Goal: Use online tool/utility: Utilize a website feature to perform a specific function

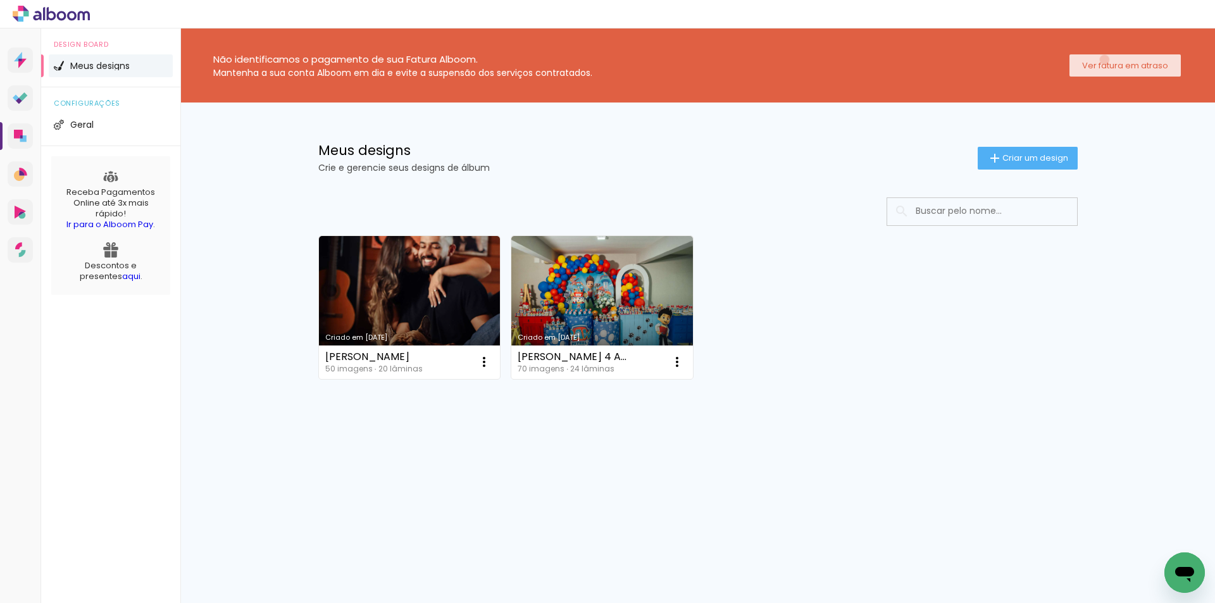
click at [0, 0] on slot "Ver fatura em atraso" at bounding box center [0, 0] width 0 height 0
click at [1068, 158] on paper-button "Criar um design" at bounding box center [1028, 158] width 100 height 23
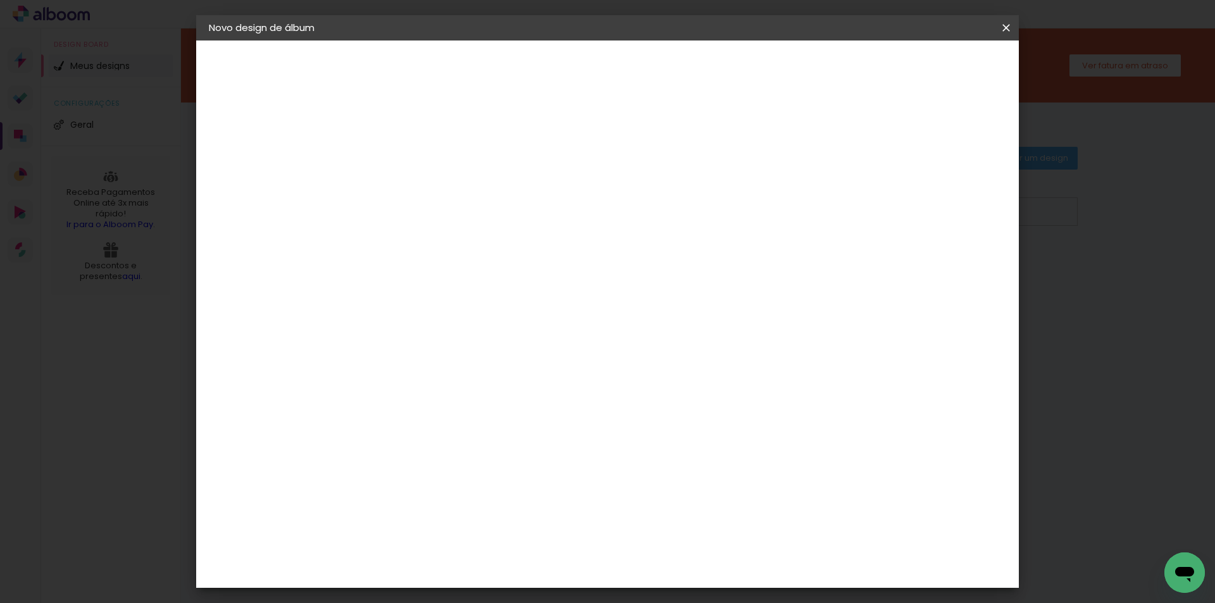
click at [416, 178] on input at bounding box center [416, 170] width 0 height 20
type input "LAIZA GESTANTE"
type paper-input "LAIZA GESTANTE"
drag, startPoint x: 625, startPoint y: 178, endPoint x: 406, endPoint y: 190, distance: 219.3
click at [406, 148] on div "Informações Dê um título ao seu álbum. Avançar" at bounding box center [416, 95] width 110 height 108
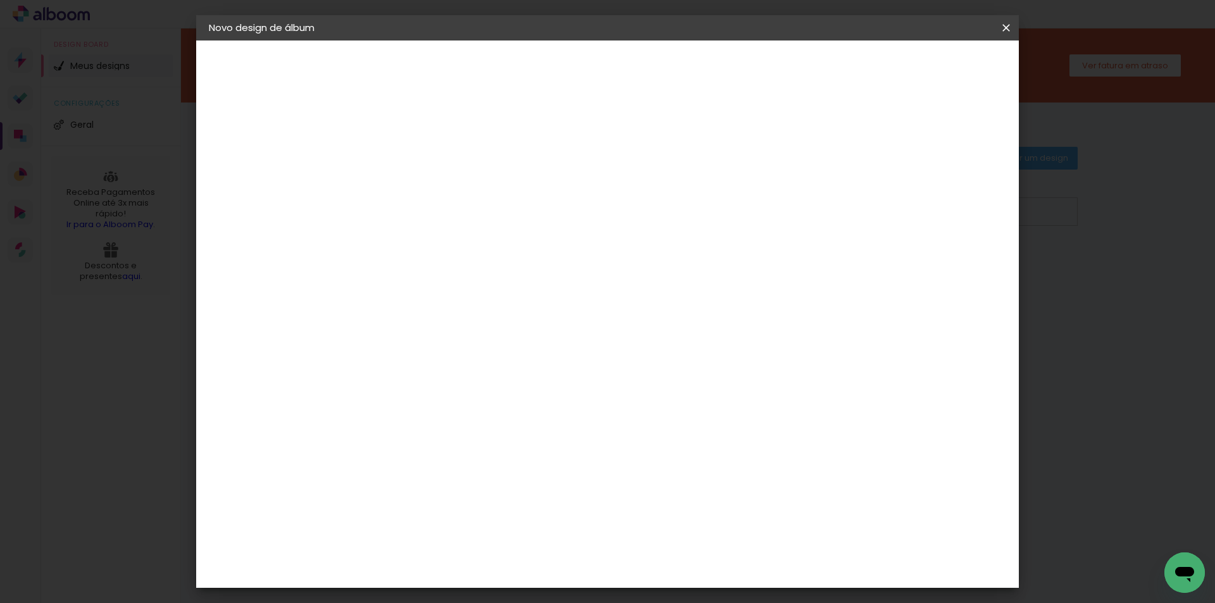
type input "[PERSON_NAME]"
type paper-input "[PERSON_NAME]"
click at [546, 76] on paper-button "Avançar" at bounding box center [515, 67] width 62 height 22
click at [472, 244] on input at bounding box center [448, 241] width 128 height 16
type input "MATI"
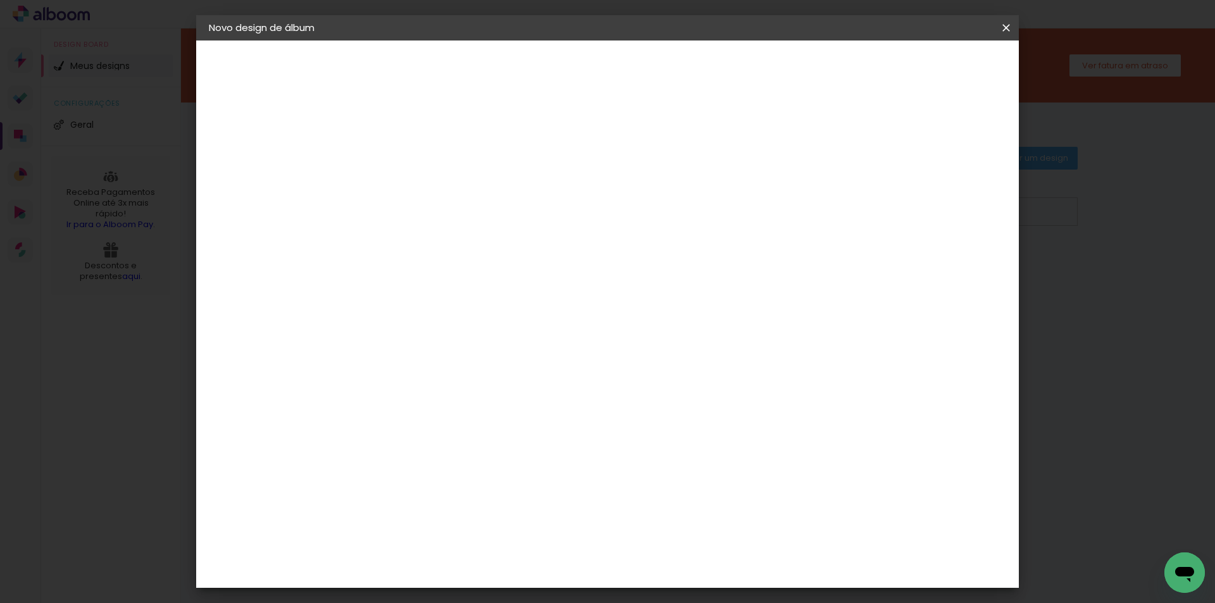
type paper-input "MATI"
click at [478, 293] on paper-item "Matias Encadernações" at bounding box center [436, 288] width 112 height 33
click at [465, 285] on div "Matias Encadernações" at bounding box center [447, 288] width 78 height 20
click at [492, 294] on paper-item "Matias Encadernações" at bounding box center [436, 288] width 112 height 33
click at [463, 282] on div "Matias Encadernações" at bounding box center [447, 288] width 78 height 20
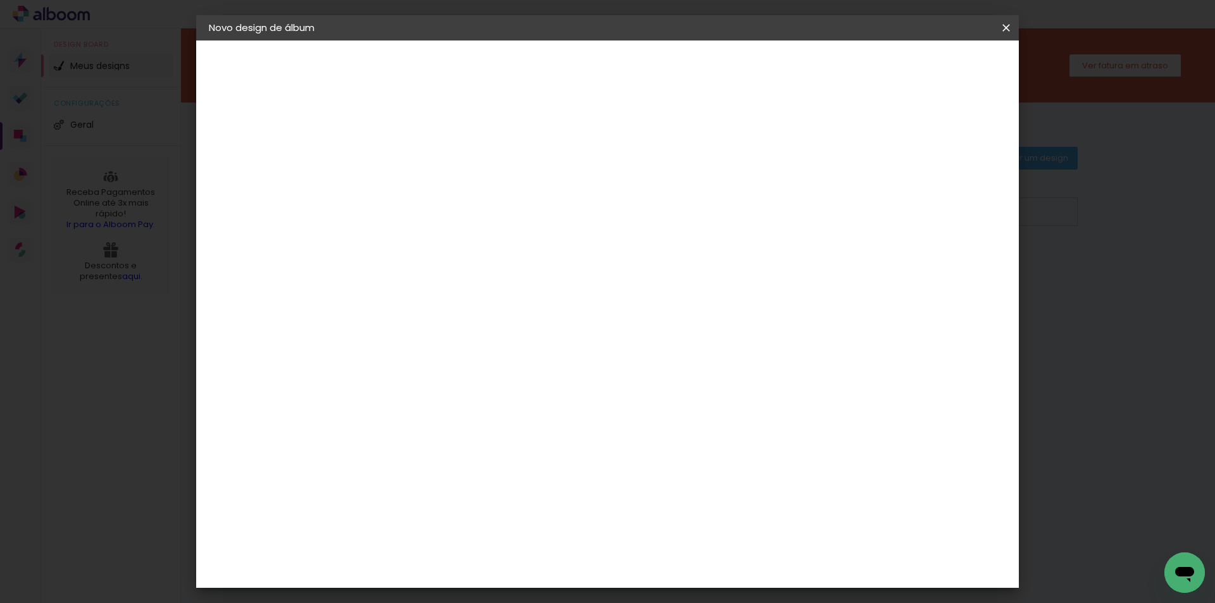
click at [463, 282] on div "Matias Encadernações" at bounding box center [447, 288] width 78 height 20
click at [619, 75] on paper-button "Avançar" at bounding box center [588, 67] width 62 height 22
click at [485, 211] on paper-input-container "Linha" at bounding box center [447, 221] width 73 height 32
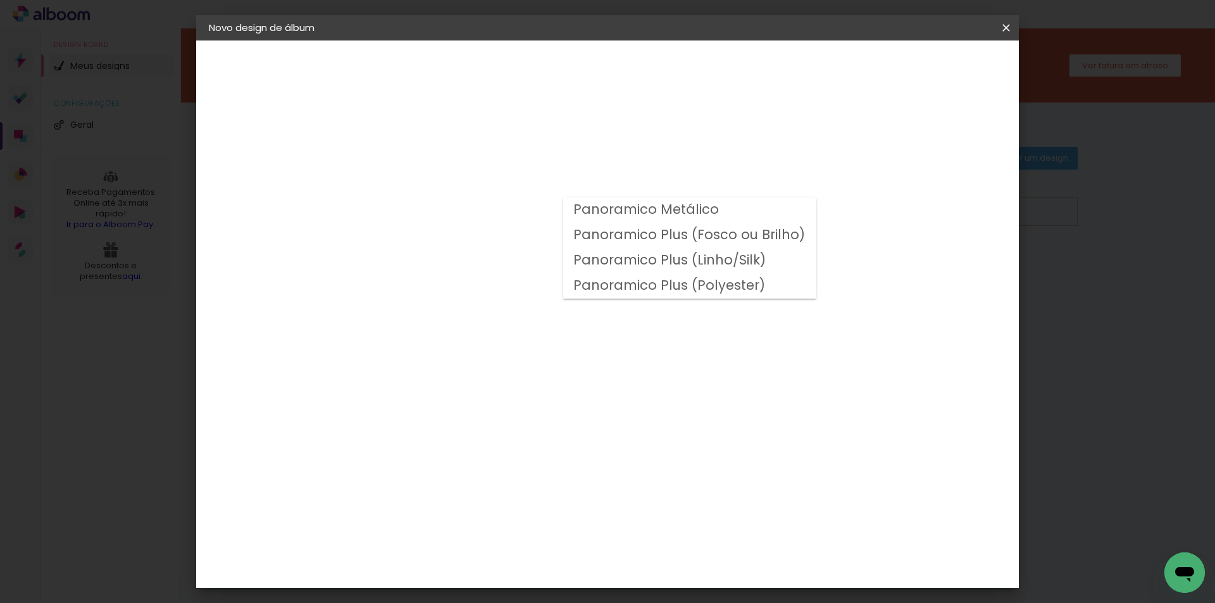
click at [0, 0] on slot "Panoramico Plus (Fosco ou Brilho)" at bounding box center [0, 0] width 0 height 0
type input "Panoramico Plus (Fosco ou Brilho)"
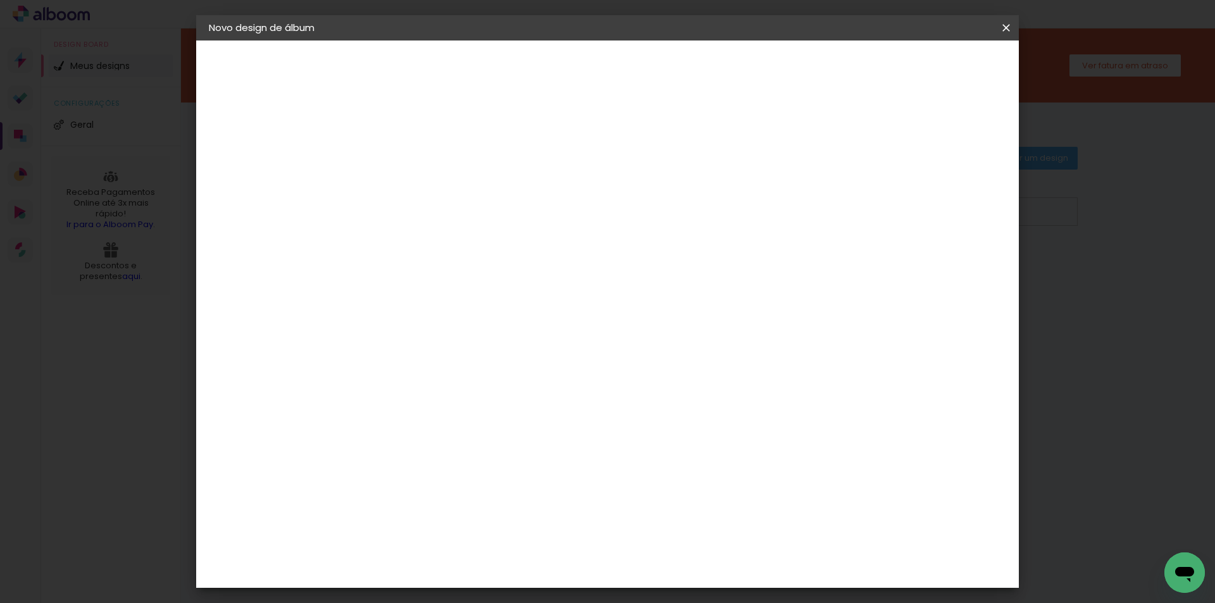
scroll to position [253, 0]
click at [0, 0] on slot "Avançar" at bounding box center [0, 0] width 0 height 0
click at [856, 132] on div at bounding box center [849, 136] width 11 height 11
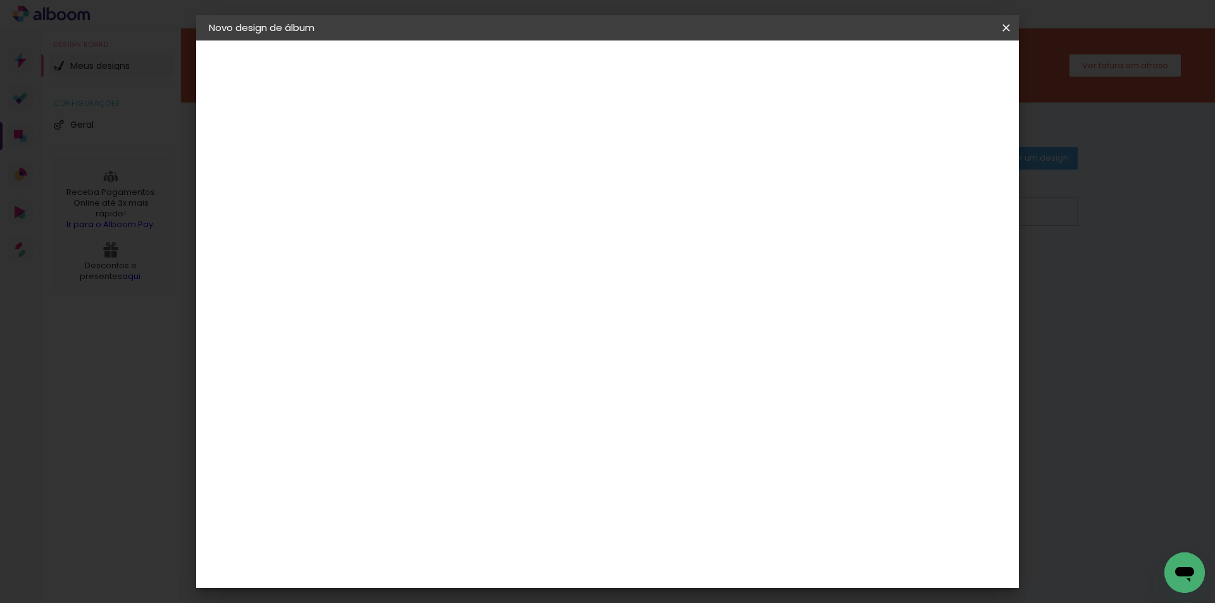
type paper-checkbox "on"
click at [927, 71] on span "Iniciar design" at bounding box center [899, 67] width 58 height 9
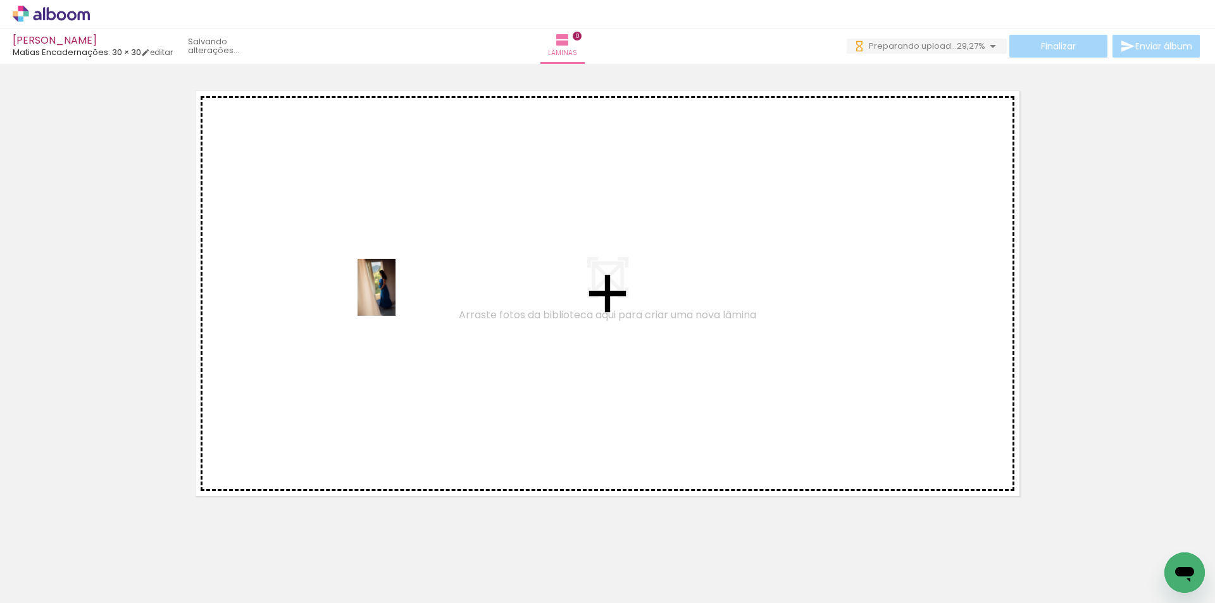
drag, startPoint x: 139, startPoint y: 556, endPoint x: 396, endPoint y: 297, distance: 364.3
click at [396, 297] on quentale-workspace at bounding box center [607, 301] width 1215 height 603
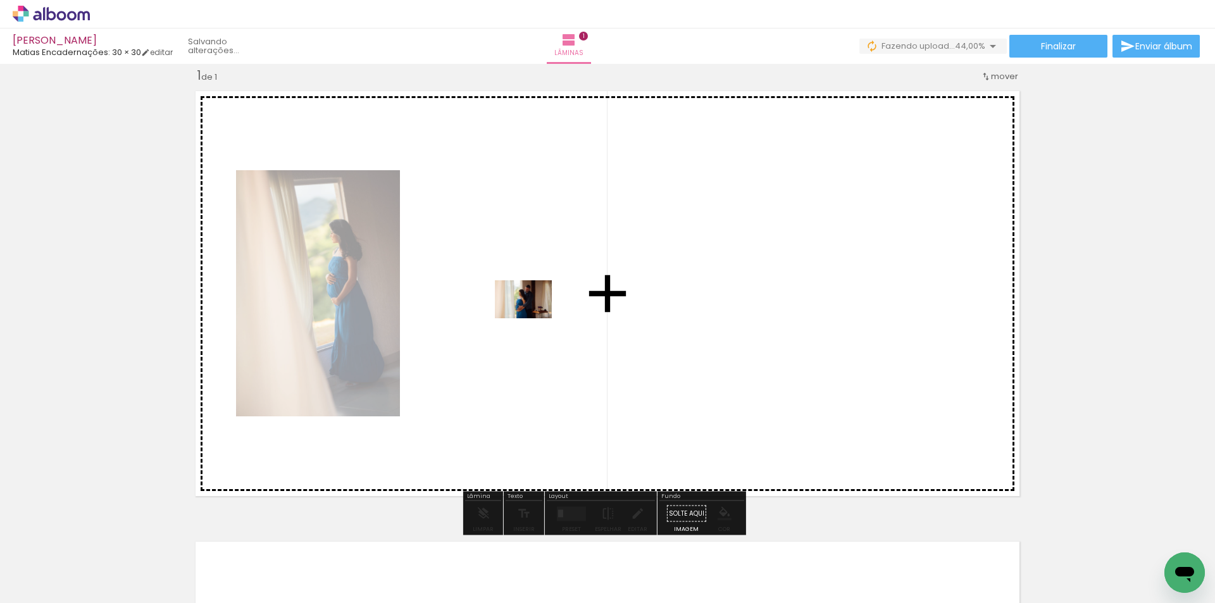
drag, startPoint x: 289, startPoint y: 569, endPoint x: 533, endPoint y: 318, distance: 349.6
click at [533, 318] on quentale-workspace at bounding box center [607, 301] width 1215 height 603
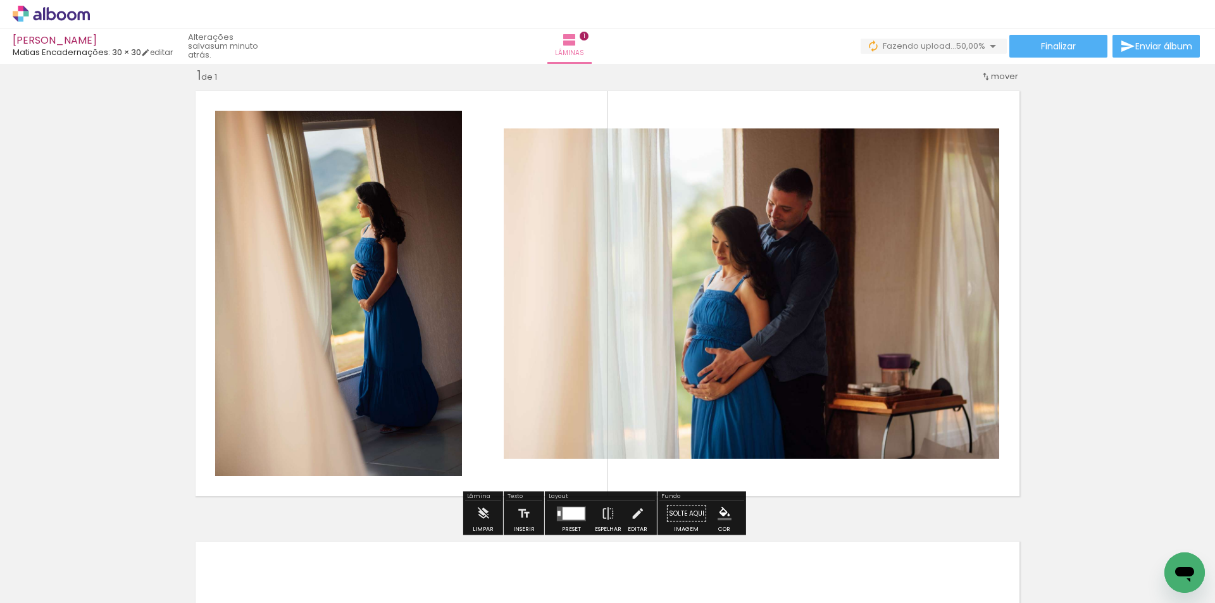
click at [563, 511] on div at bounding box center [574, 513] width 22 height 13
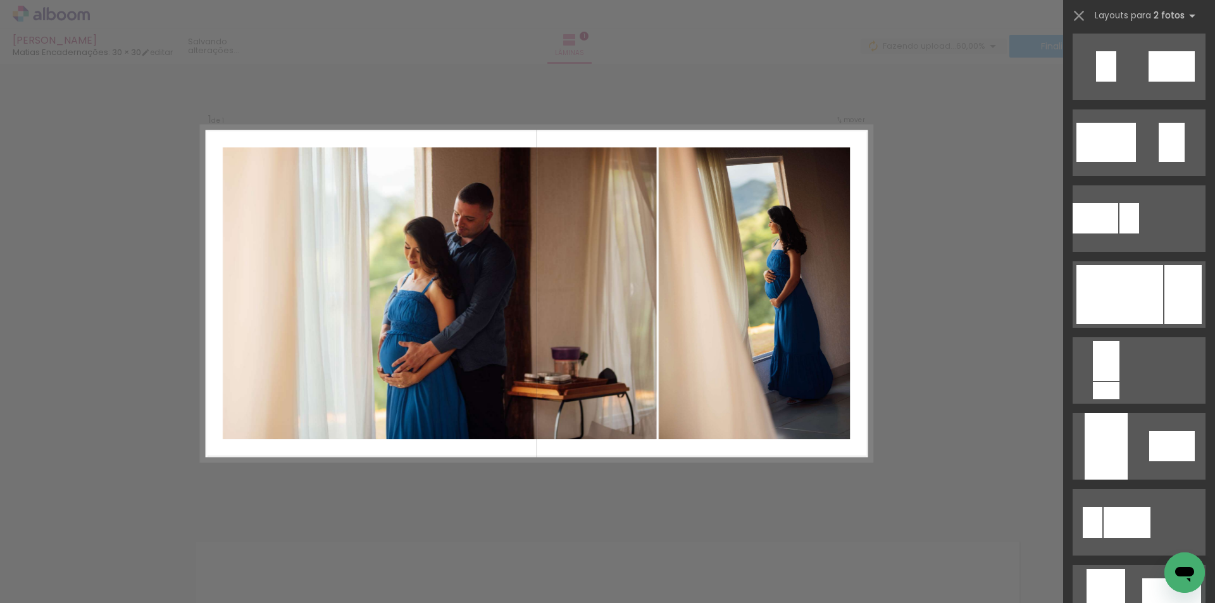
scroll to position [506, 0]
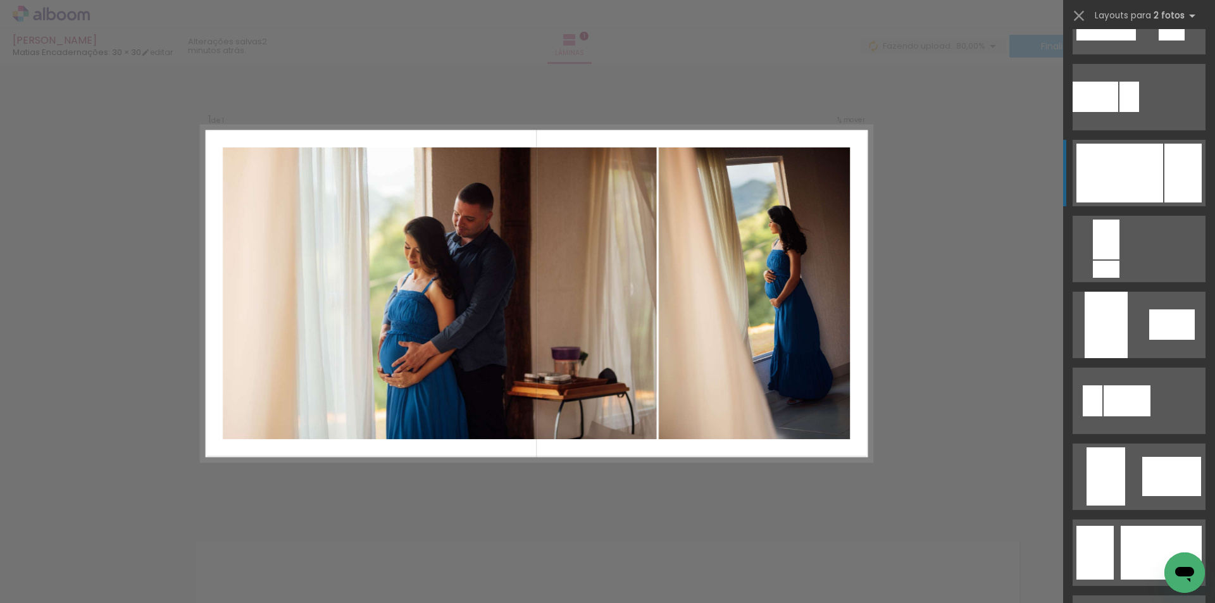
click at [1180, 157] on div at bounding box center [1183, 173] width 37 height 59
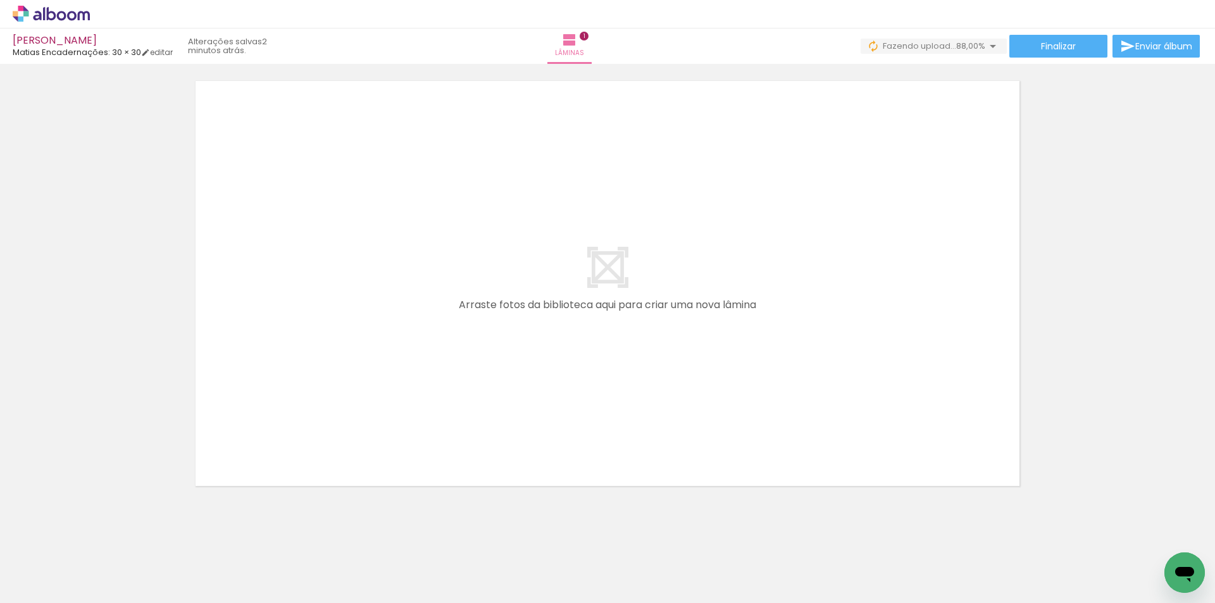
scroll to position [490, 0]
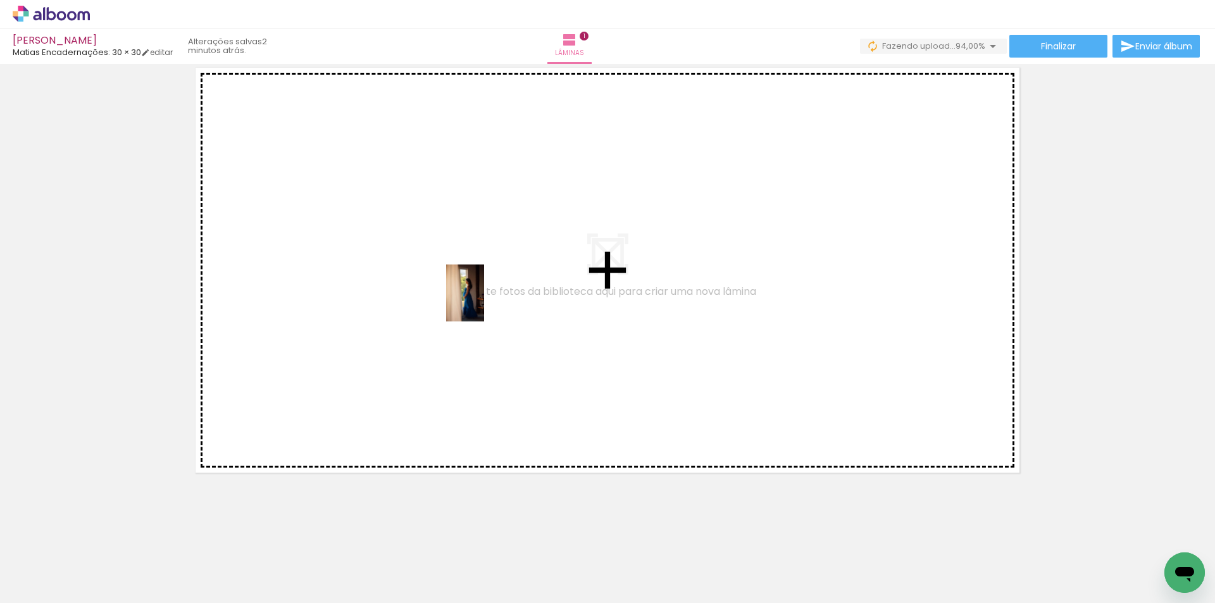
drag, startPoint x: 199, startPoint y: 573, endPoint x: 484, endPoint y: 303, distance: 393.1
click at [484, 303] on quentale-workspace at bounding box center [607, 301] width 1215 height 603
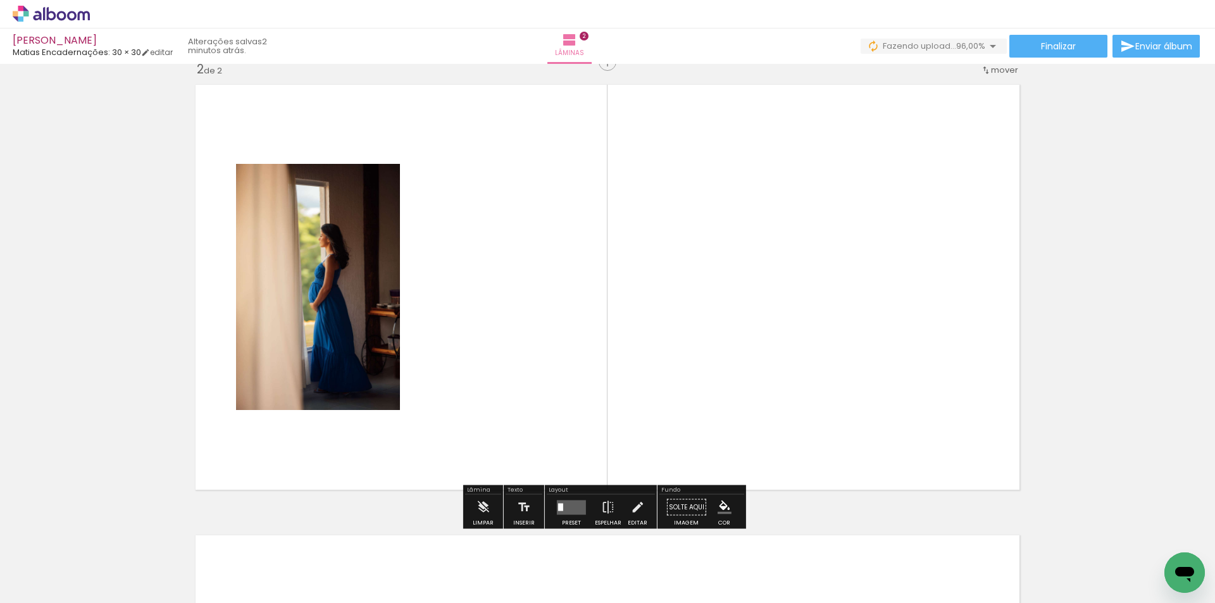
scroll to position [467, 0]
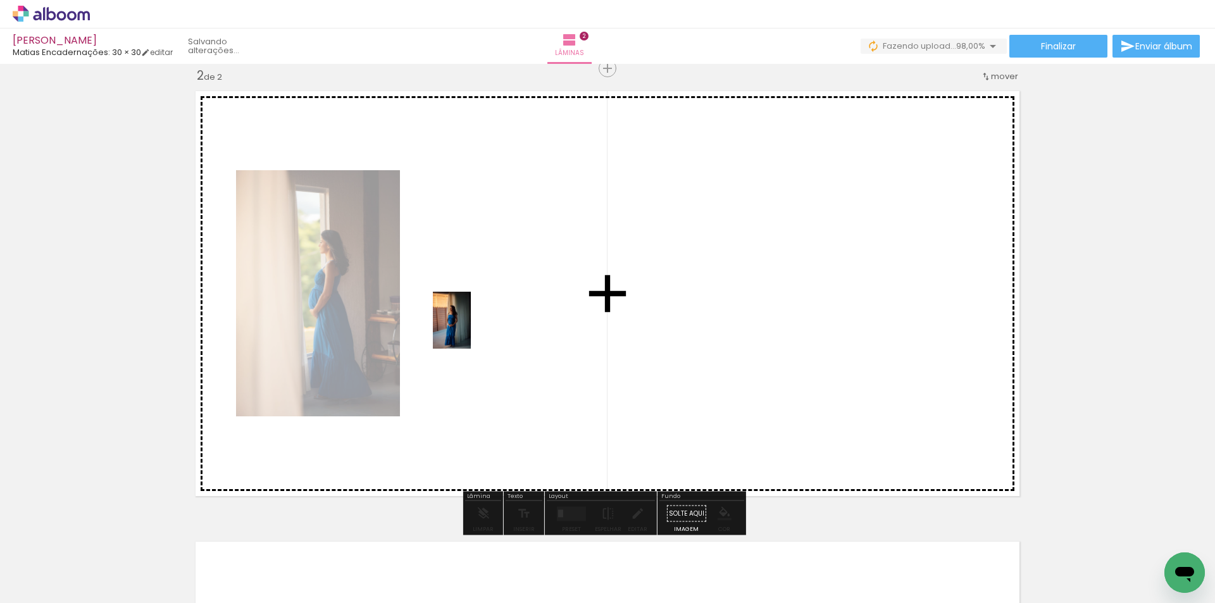
drag, startPoint x: 334, startPoint y: 569, endPoint x: 471, endPoint y: 330, distance: 275.9
click at [471, 330] on quentale-workspace at bounding box center [607, 301] width 1215 height 603
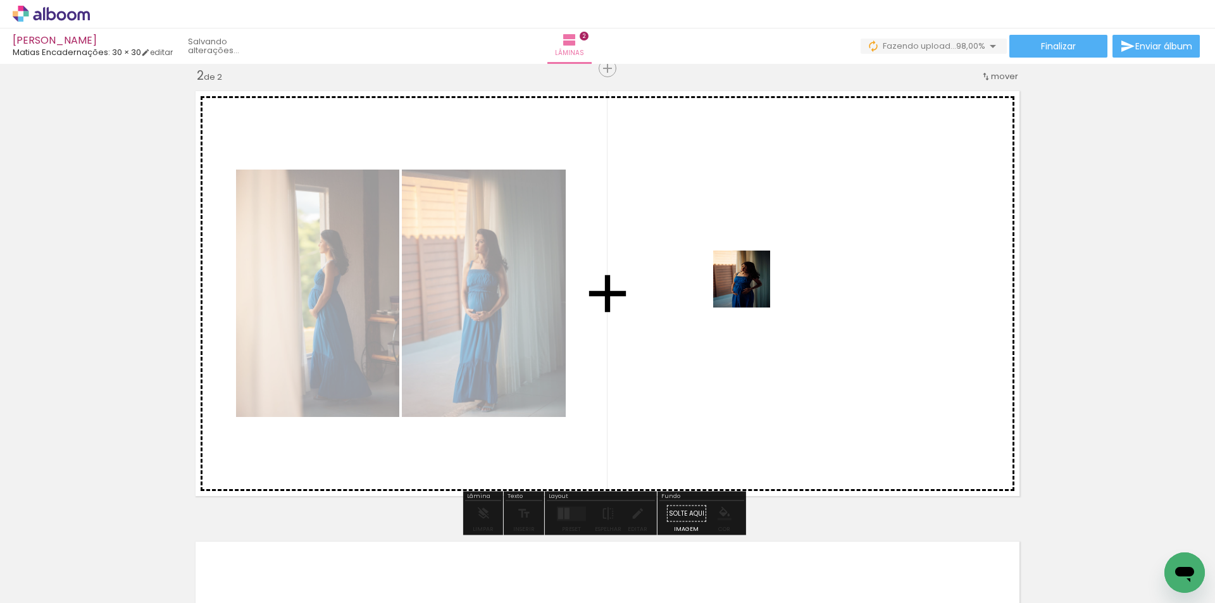
drag, startPoint x: 420, startPoint y: 584, endPoint x: 751, endPoint y: 289, distance: 443.3
click at [751, 289] on quentale-workspace at bounding box center [607, 301] width 1215 height 603
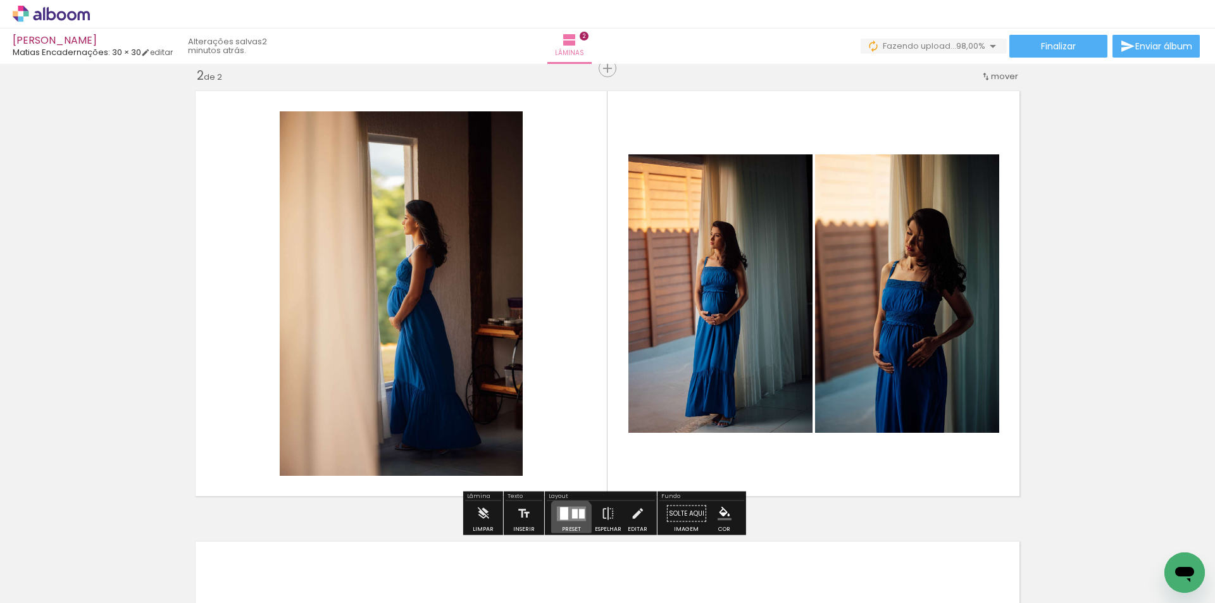
click at [568, 520] on quentale-layouter at bounding box center [571, 513] width 29 height 15
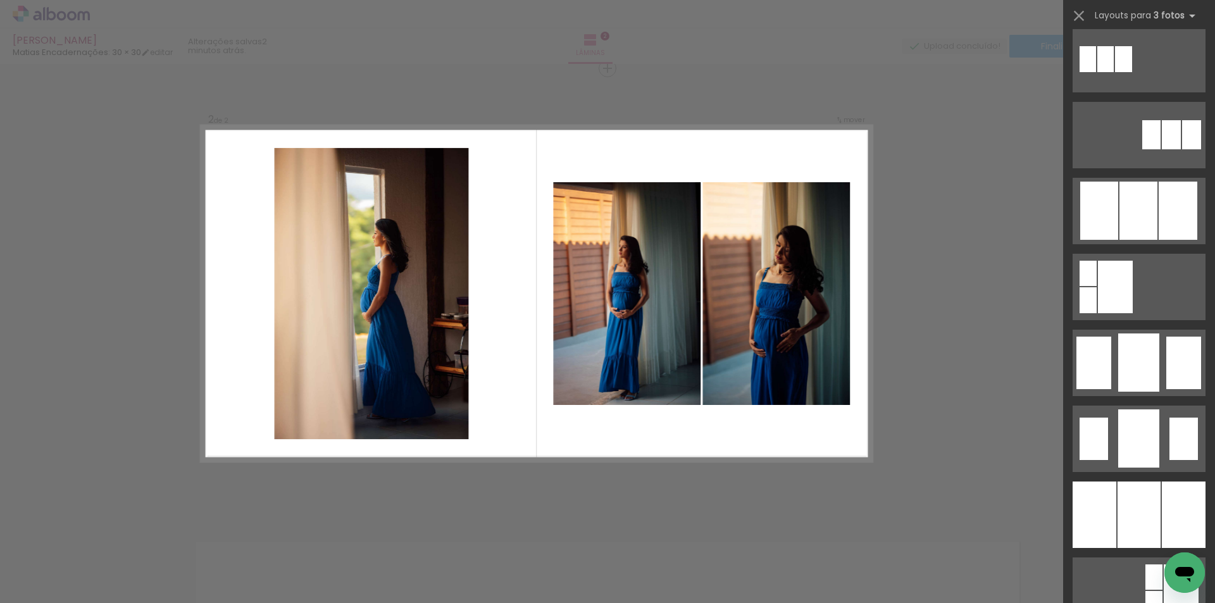
scroll to position [949, 0]
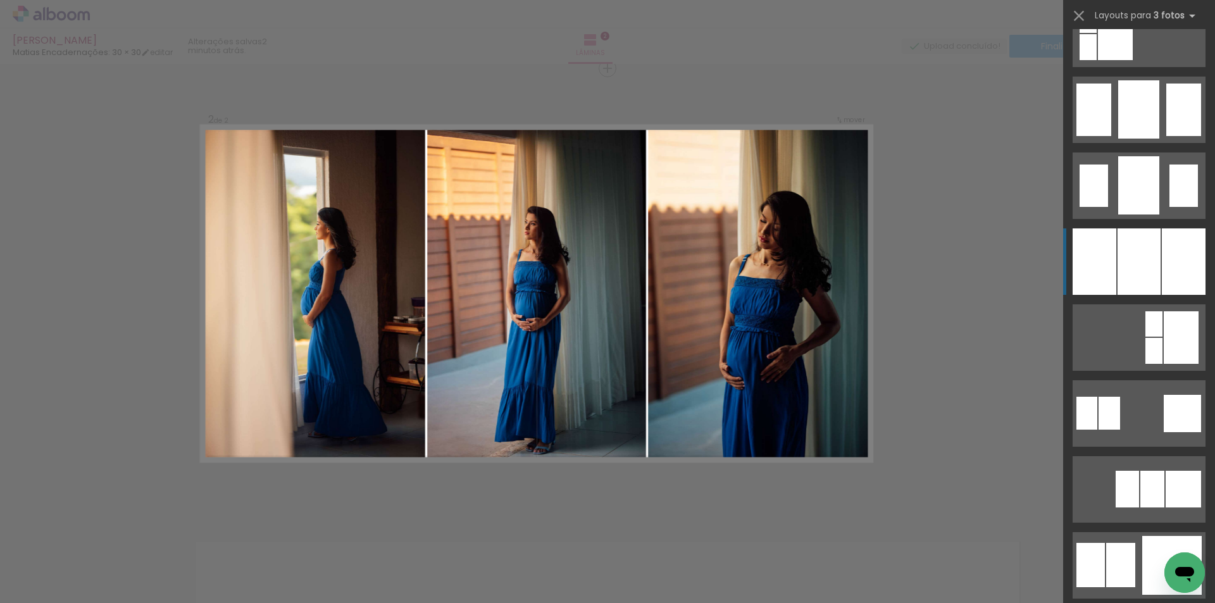
click at [1168, 246] on div at bounding box center [1184, 261] width 44 height 66
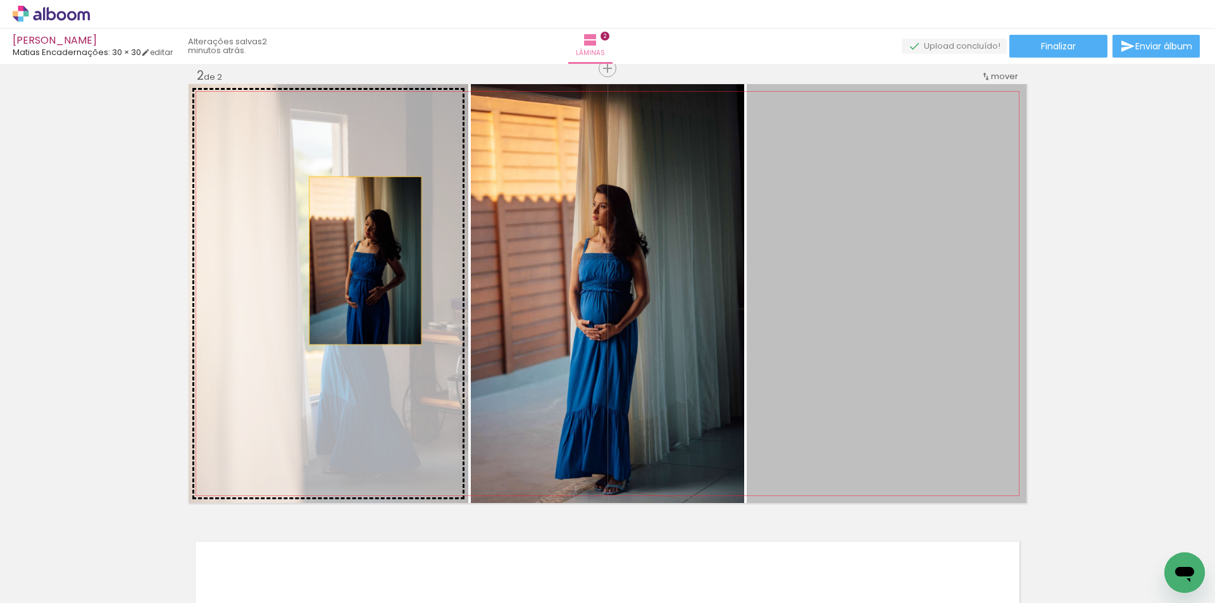
drag, startPoint x: 930, startPoint y: 277, endPoint x: 361, endPoint y: 261, distance: 569.2
click at [0, 0] on slot at bounding box center [0, 0] width 0 height 0
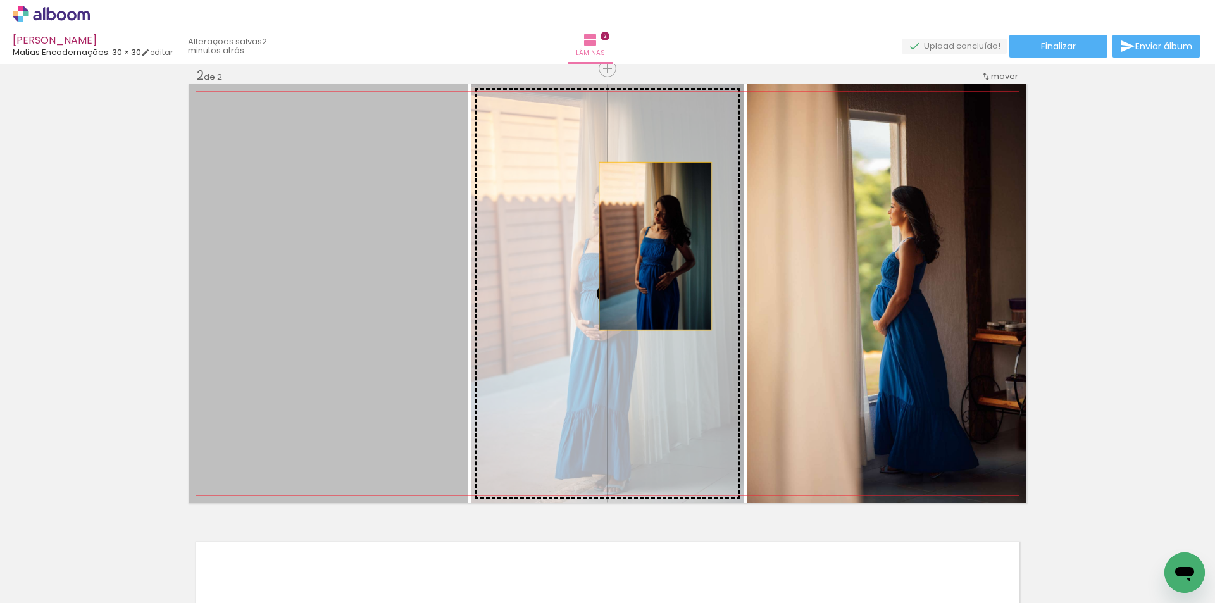
drag, startPoint x: 399, startPoint y: 247, endPoint x: 651, endPoint y: 246, distance: 251.3
click at [0, 0] on slot at bounding box center [0, 0] width 0 height 0
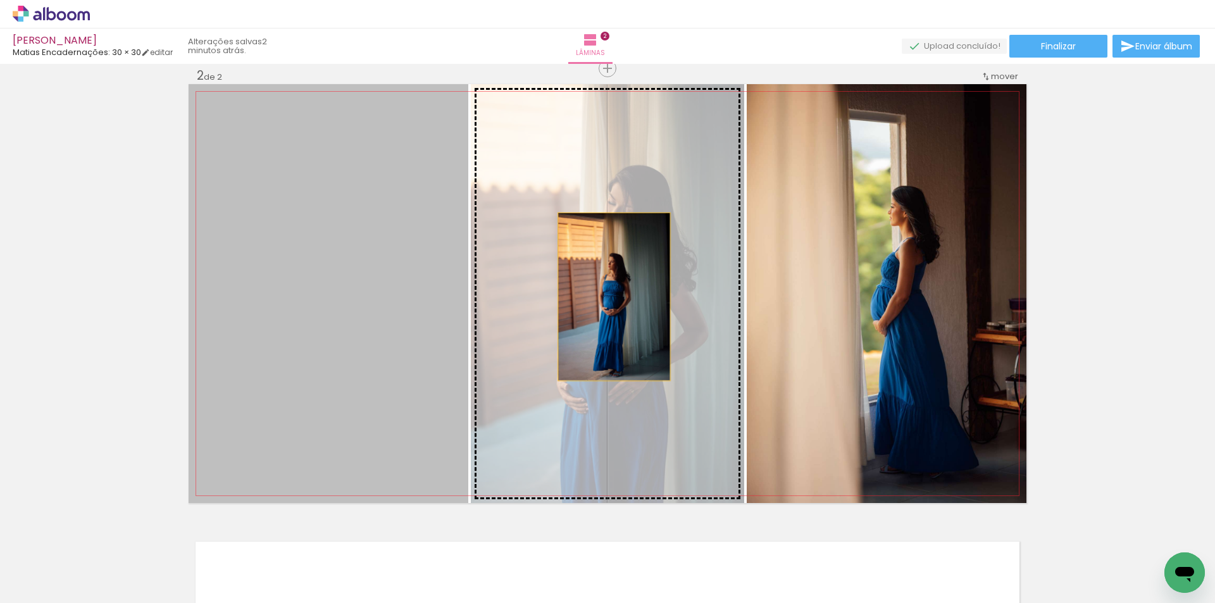
drag, startPoint x: 335, startPoint y: 308, endPoint x: 609, endPoint y: 297, distance: 274.3
click at [0, 0] on slot at bounding box center [0, 0] width 0 height 0
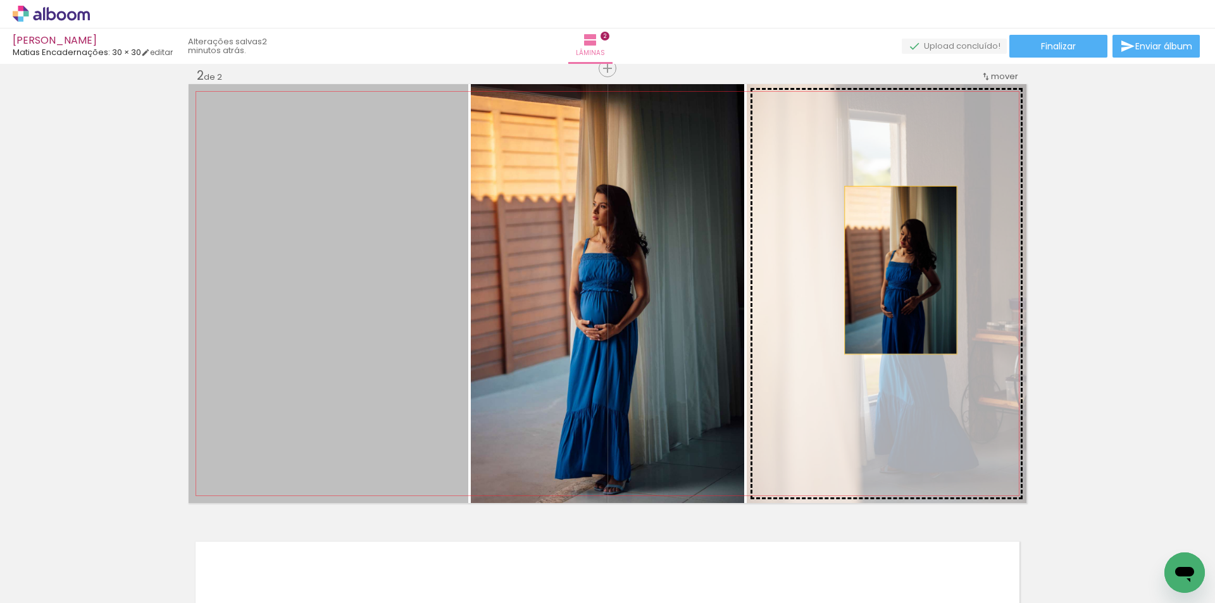
drag, startPoint x: 406, startPoint y: 312, endPoint x: 896, endPoint y: 270, distance: 492.3
click at [0, 0] on slot at bounding box center [0, 0] width 0 height 0
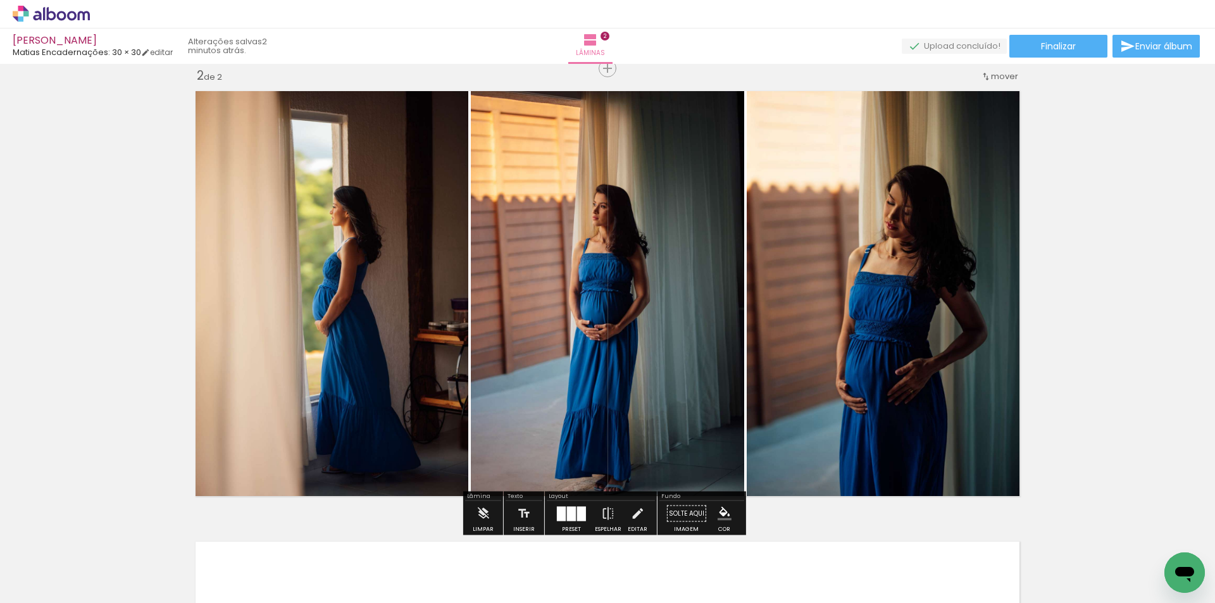
click at [570, 516] on div at bounding box center [571, 513] width 9 height 15
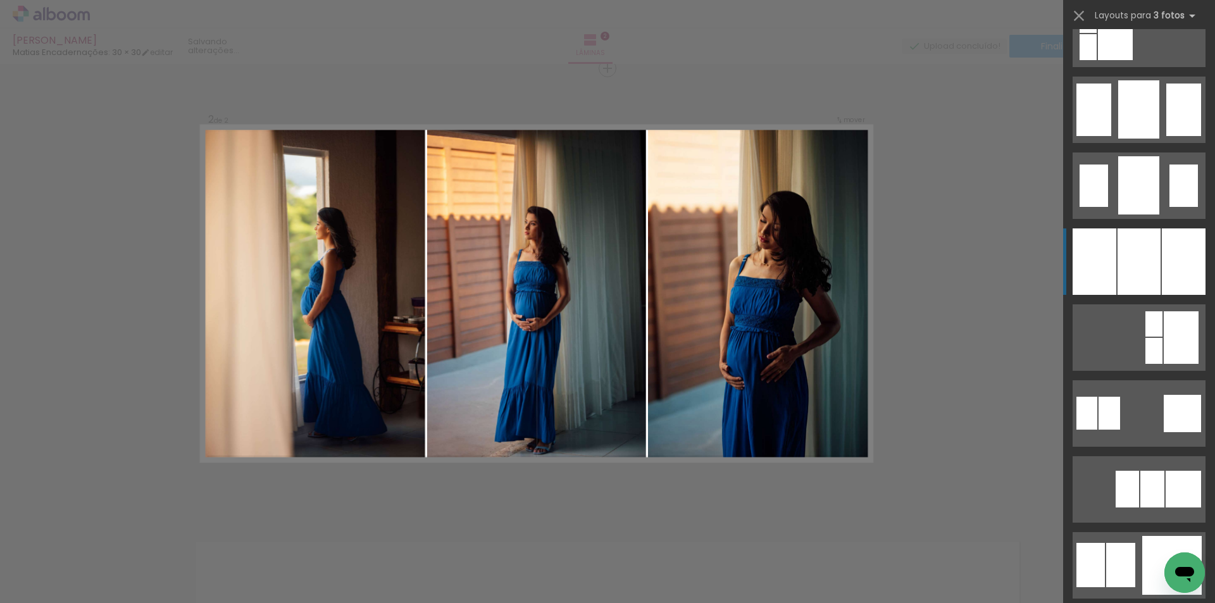
scroll to position [1139, 0]
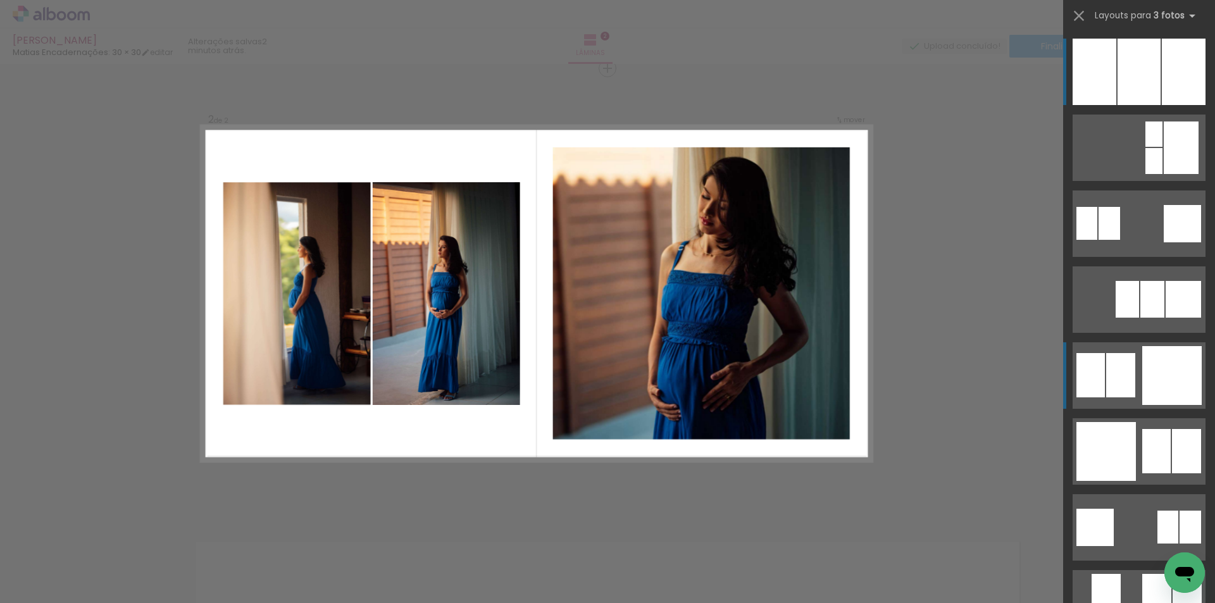
click at [1153, 368] on div at bounding box center [1171, 375] width 59 height 59
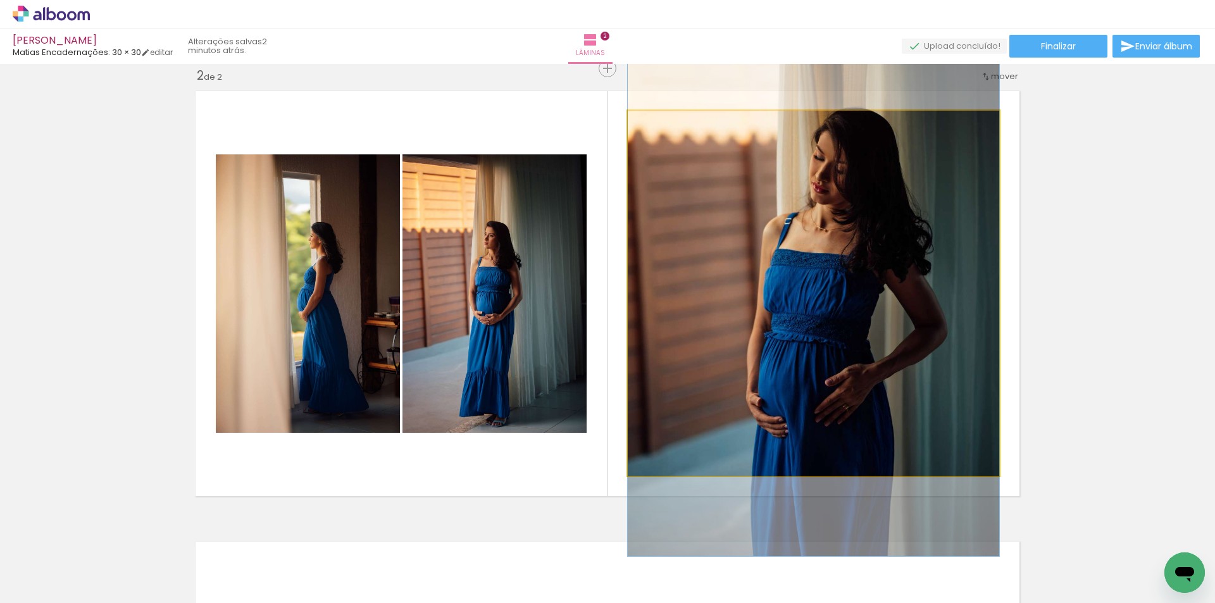
drag, startPoint x: 869, startPoint y: 309, endPoint x: 866, endPoint y: 294, distance: 15.4
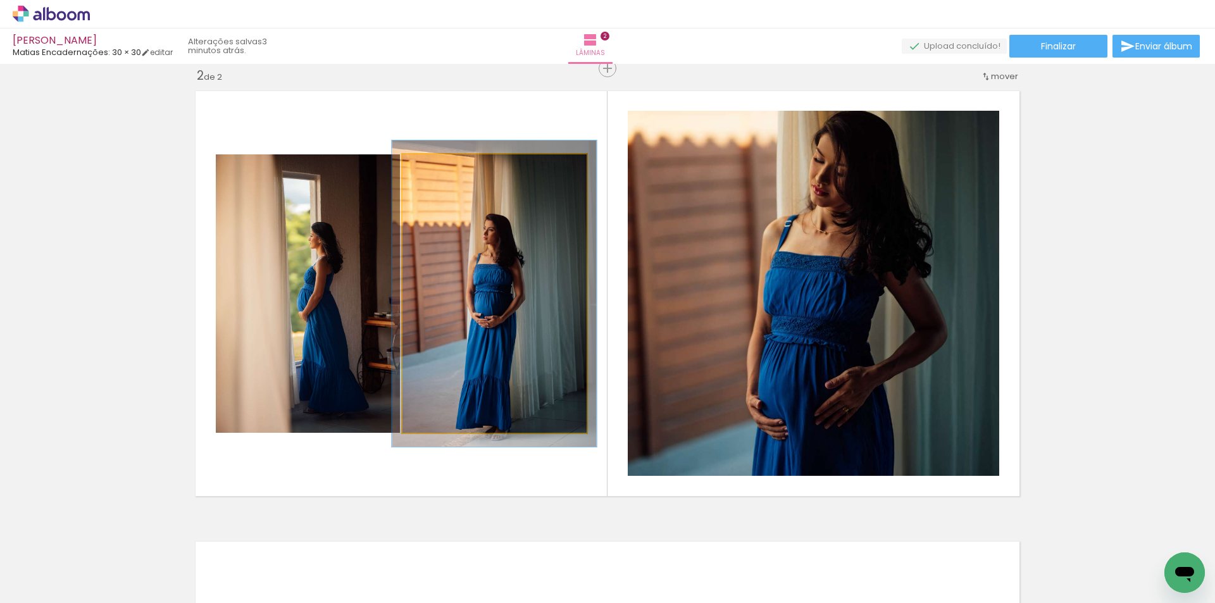
click at [433, 171] on div at bounding box center [437, 168] width 20 height 20
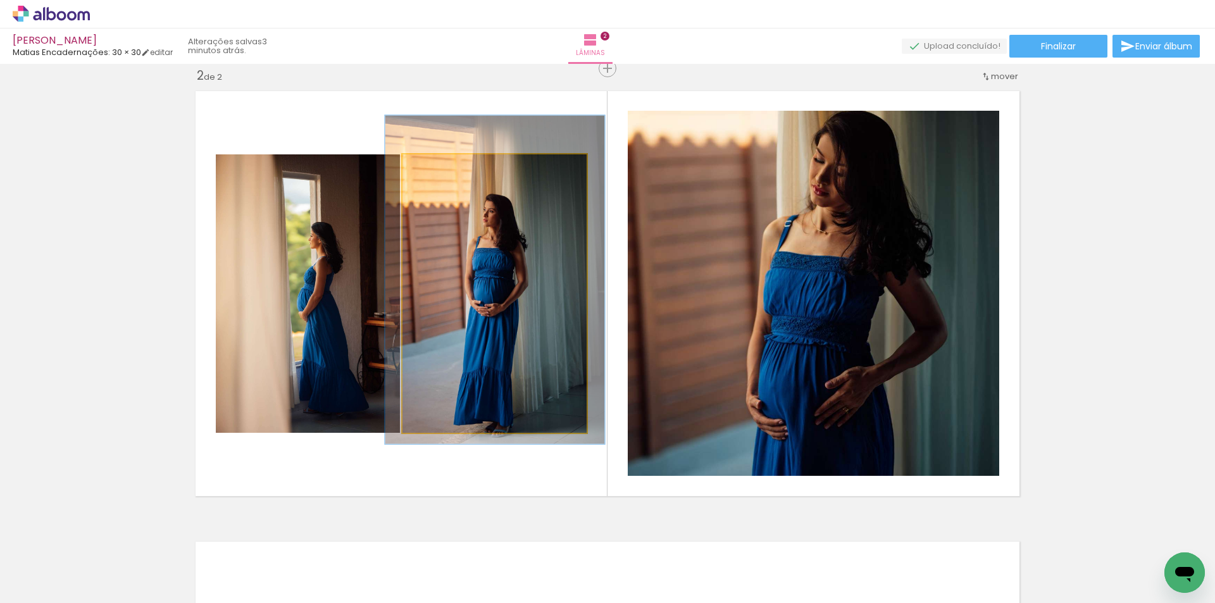
type paper-slider "118"
click at [437, 172] on div at bounding box center [441, 168] width 20 height 20
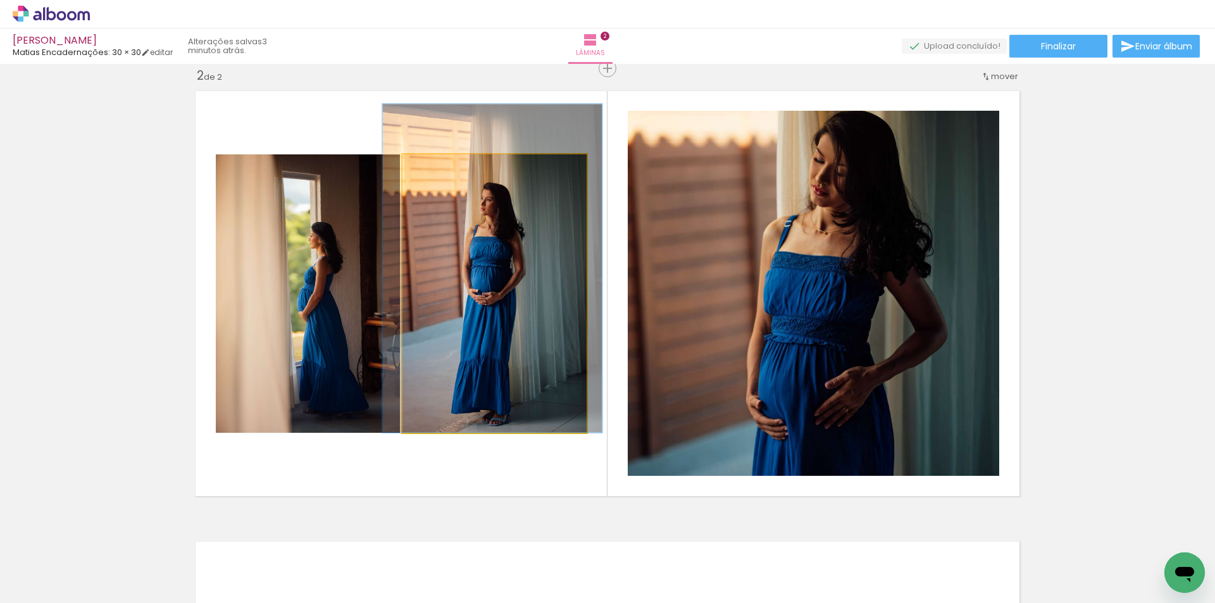
drag, startPoint x: 507, startPoint y: 308, endPoint x: 504, endPoint y: 293, distance: 14.8
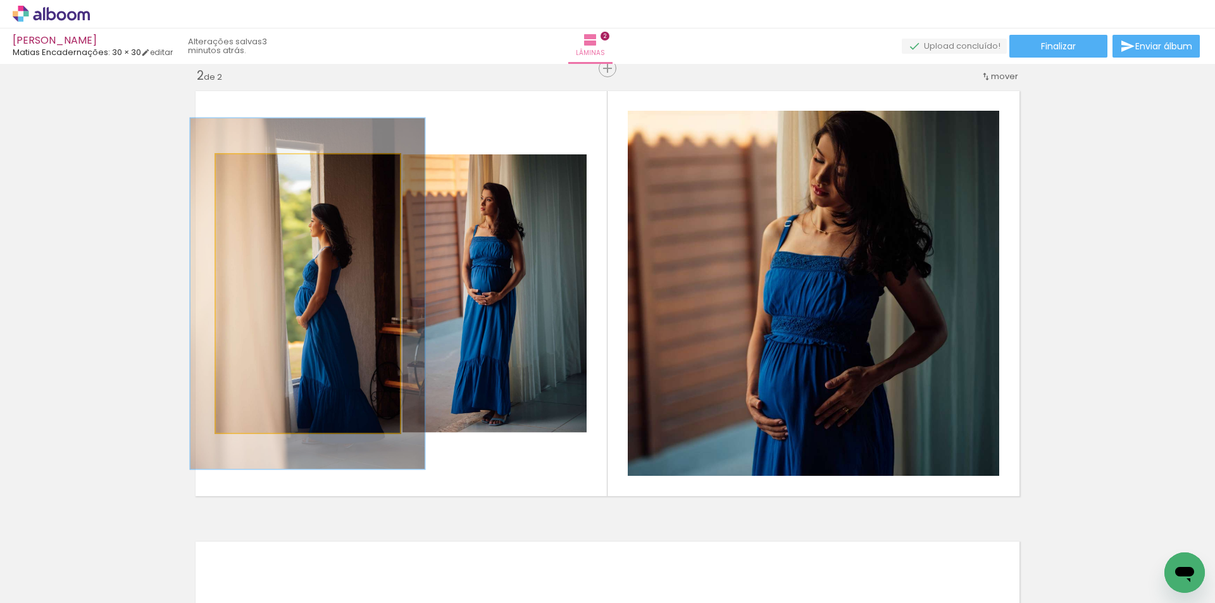
drag, startPoint x: 242, startPoint y: 167, endPoint x: 253, endPoint y: 166, distance: 11.5
type paper-slider "126"
click at [253, 166] on div at bounding box center [256, 167] width 11 height 11
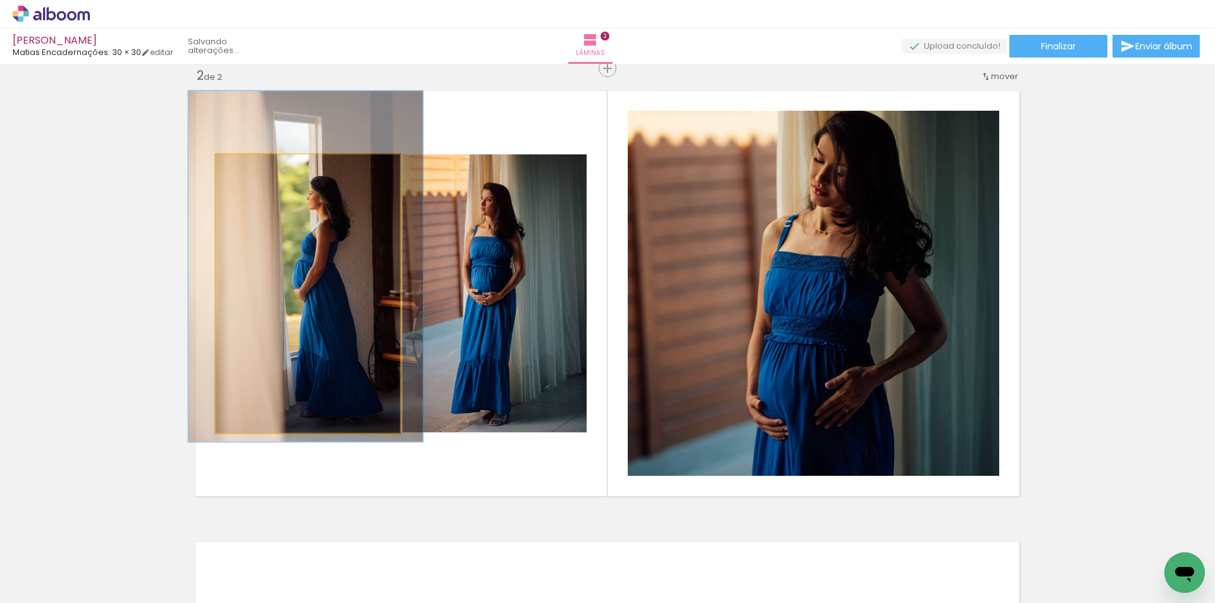
drag, startPoint x: 331, startPoint y: 306, endPoint x: 329, endPoint y: 279, distance: 27.3
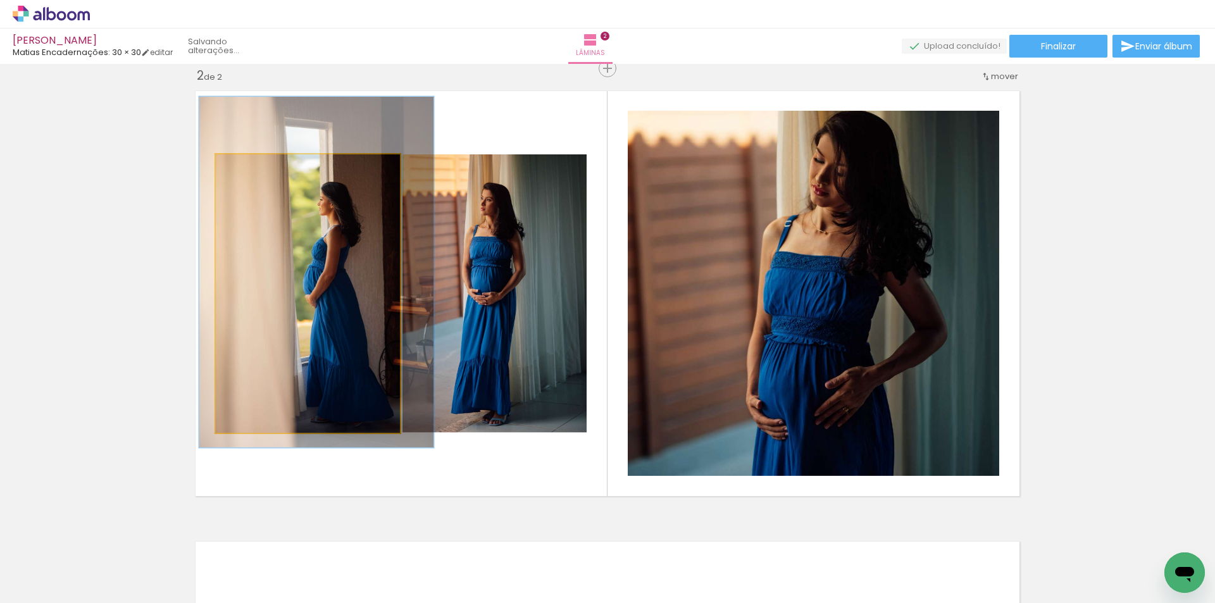
drag, startPoint x: 316, startPoint y: 326, endPoint x: 327, endPoint y: 332, distance: 12.2
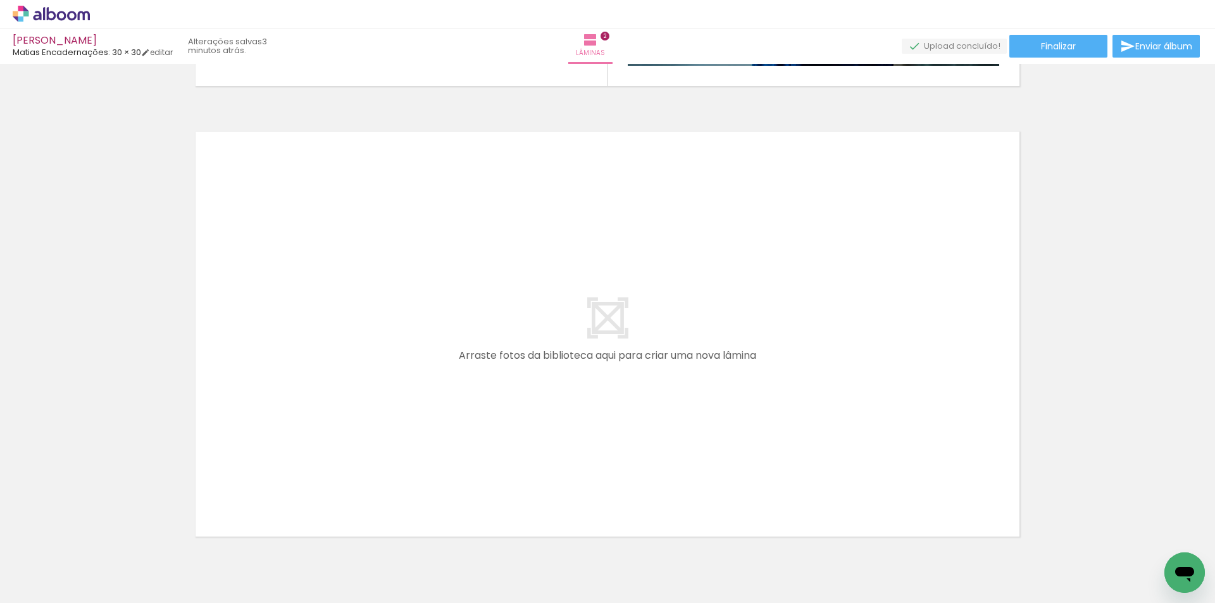
scroll to position [878, 0]
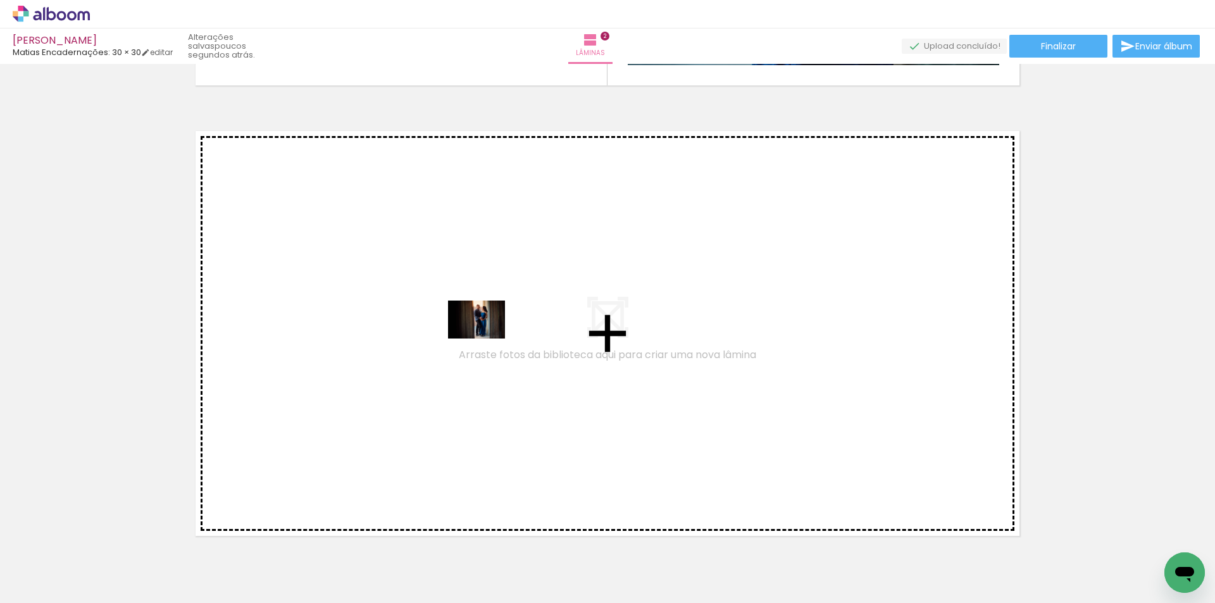
drag, startPoint x: 492, startPoint y: 566, endPoint x: 486, endPoint y: 339, distance: 227.3
click at [486, 339] on quentale-workspace at bounding box center [607, 301] width 1215 height 603
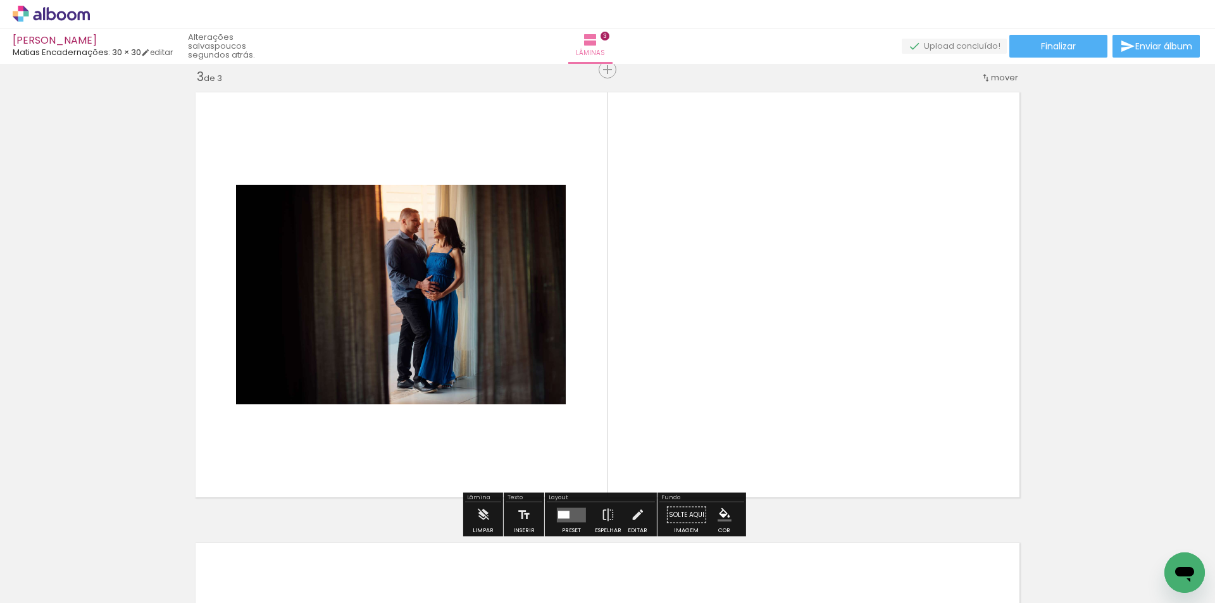
scroll to position [918, 0]
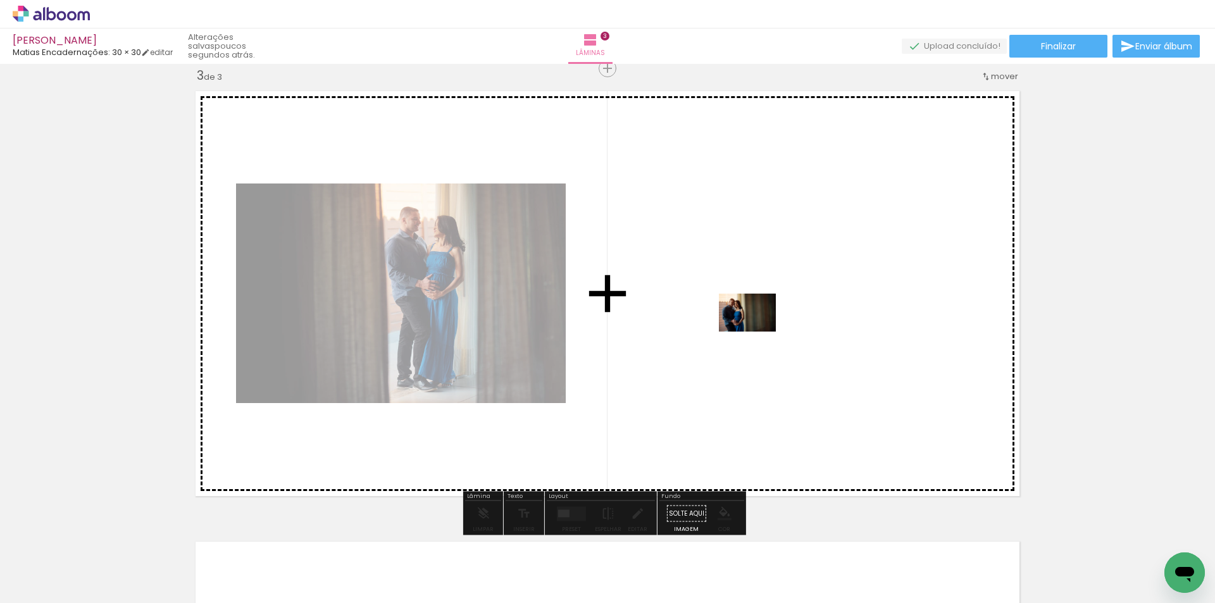
drag, startPoint x: 563, startPoint y: 572, endPoint x: 757, endPoint y: 332, distance: 309.2
click at [757, 332] on quentale-workspace at bounding box center [607, 301] width 1215 height 603
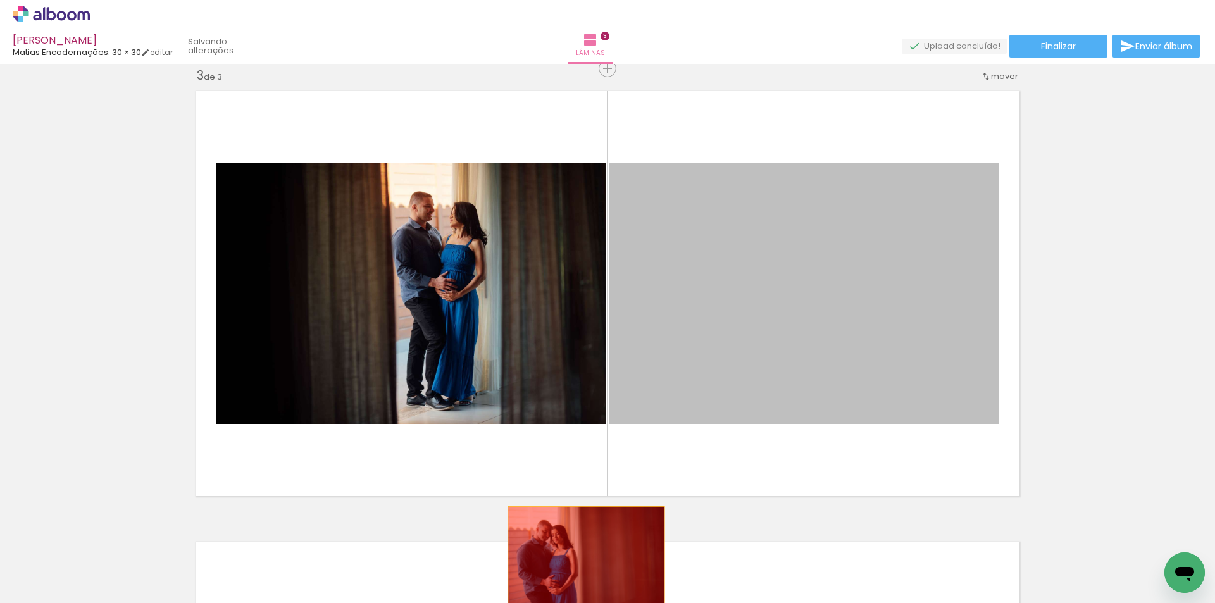
drag, startPoint x: 735, startPoint y: 306, endPoint x: 591, endPoint y: 561, distance: 292.7
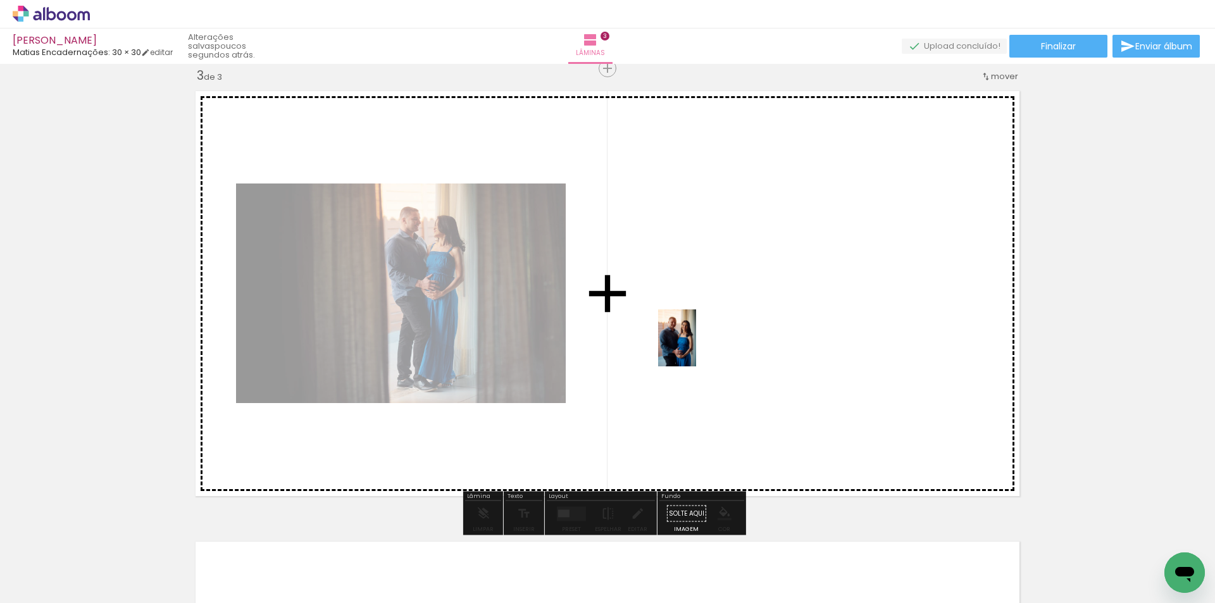
drag, startPoint x: 642, startPoint y: 582, endPoint x: 696, endPoint y: 347, distance: 240.3
click at [696, 347] on quentale-workspace at bounding box center [607, 301] width 1215 height 603
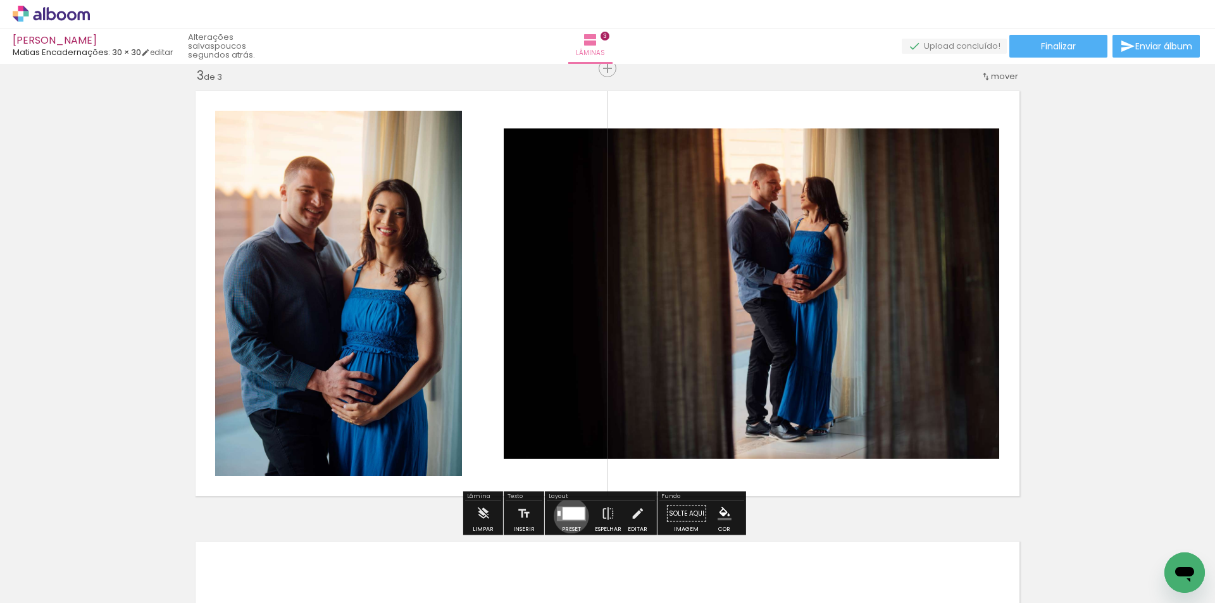
click at [568, 516] on div at bounding box center [574, 513] width 22 height 13
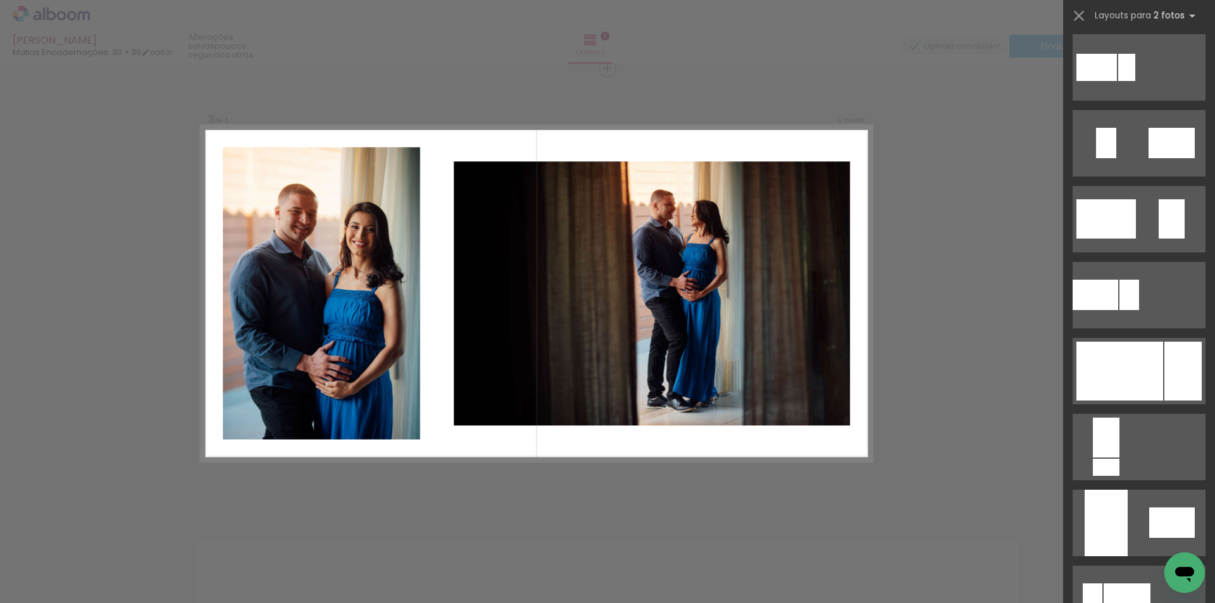
scroll to position [506, 0]
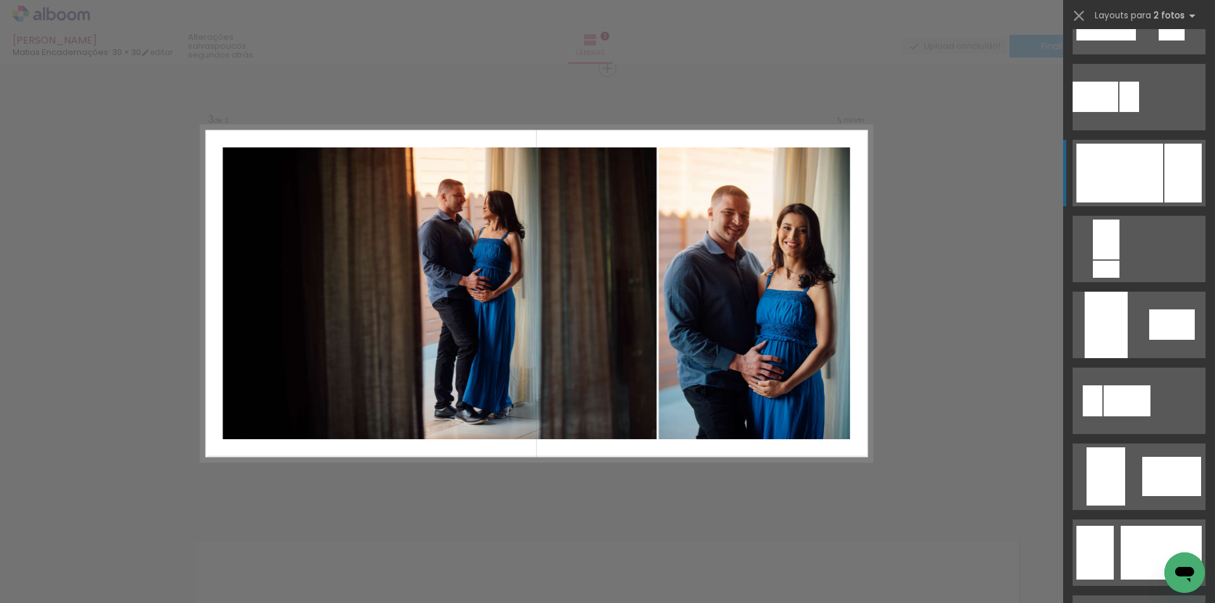
click at [1178, 165] on div at bounding box center [1183, 173] width 37 height 59
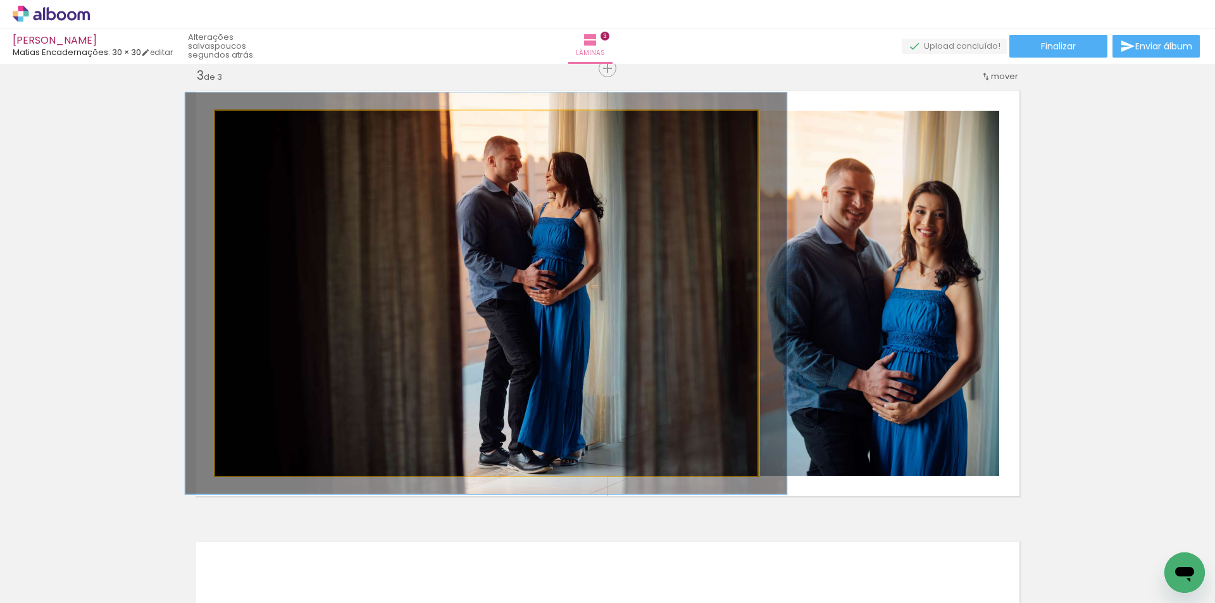
click at [247, 127] on div at bounding box center [249, 123] width 11 height 11
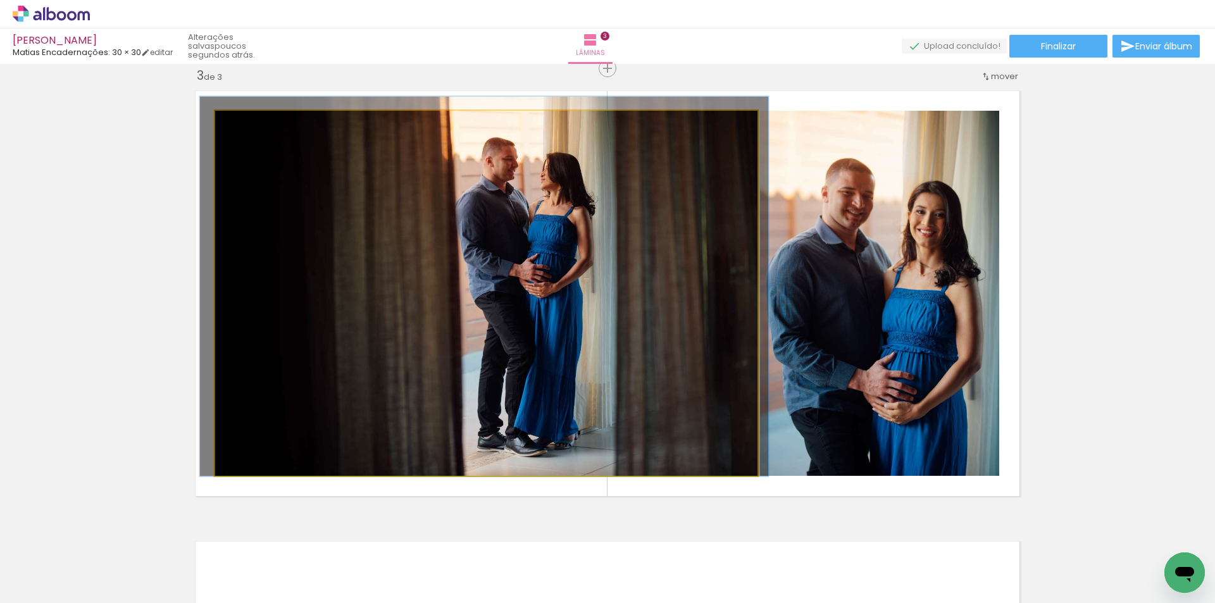
drag, startPoint x: 245, startPoint y: 125, endPoint x: 259, endPoint y: 132, distance: 15.9
type paper-slider "104"
click at [241, 126] on div at bounding box center [246, 123] width 11 height 11
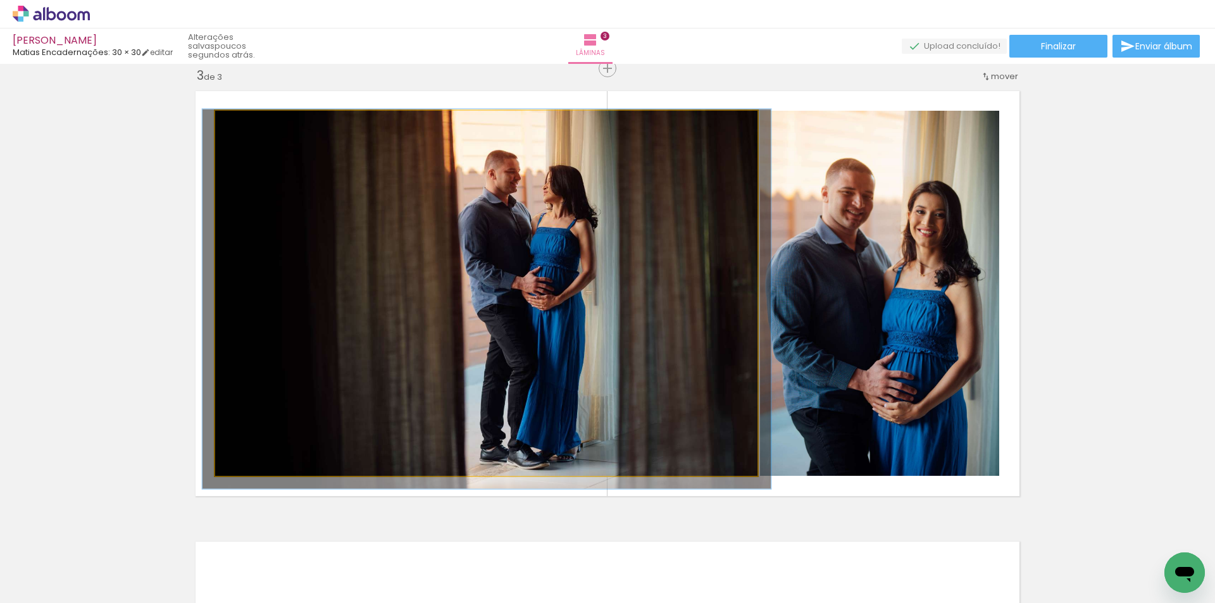
drag, startPoint x: 492, startPoint y: 247, endPoint x: 495, endPoint y: 259, distance: 12.9
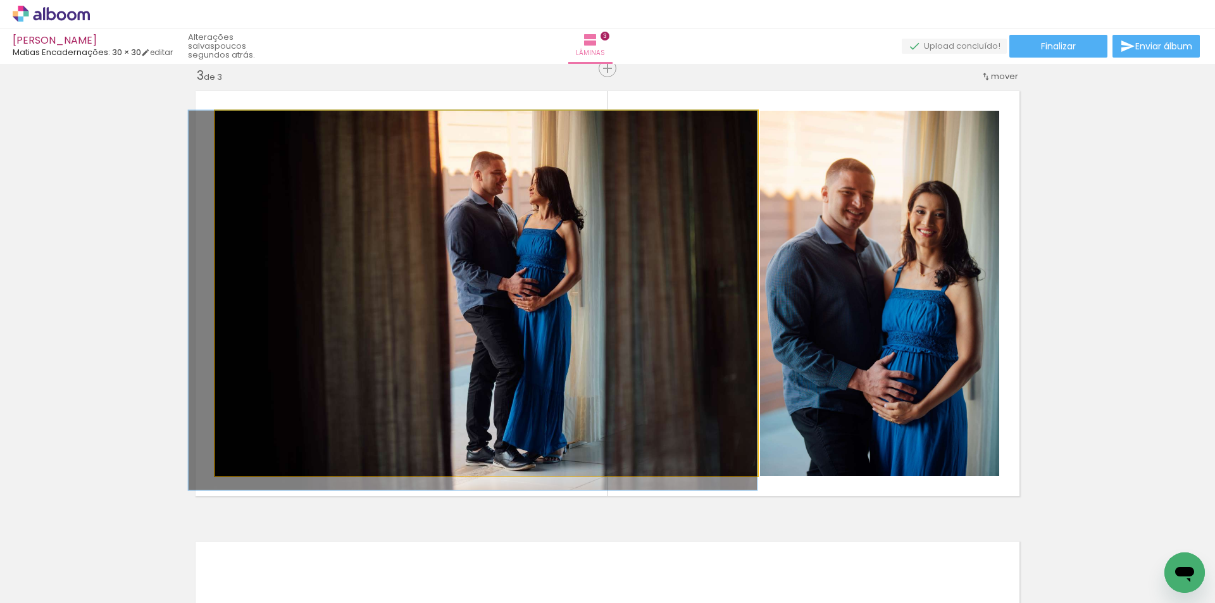
drag, startPoint x: 568, startPoint y: 309, endPoint x: 495, endPoint y: 311, distance: 72.8
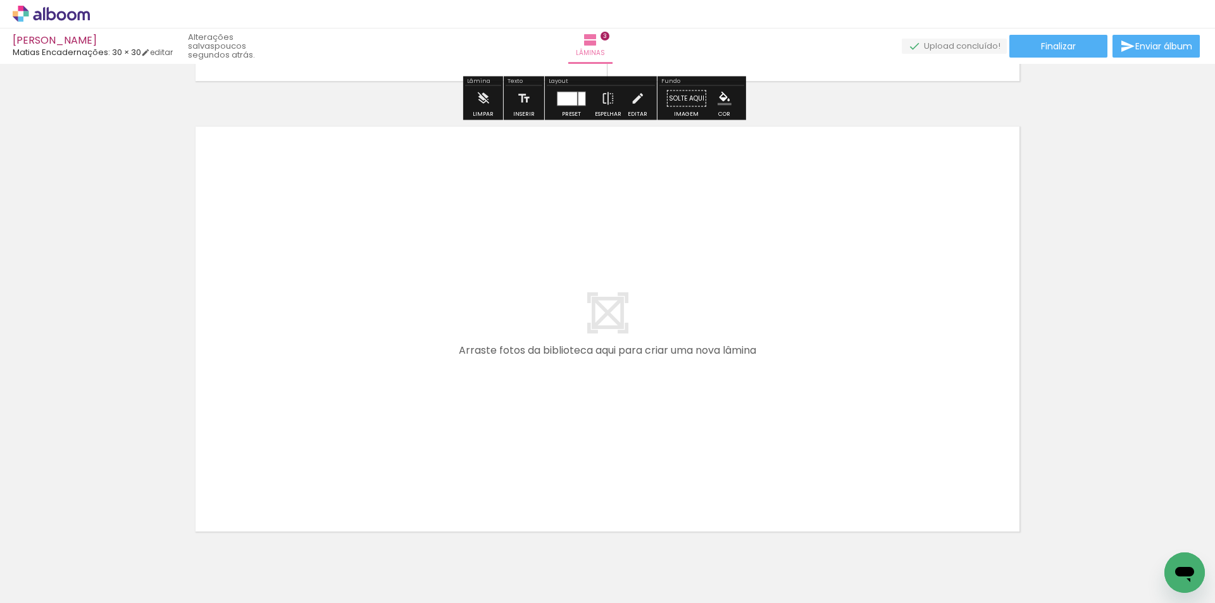
scroll to position [1392, 0]
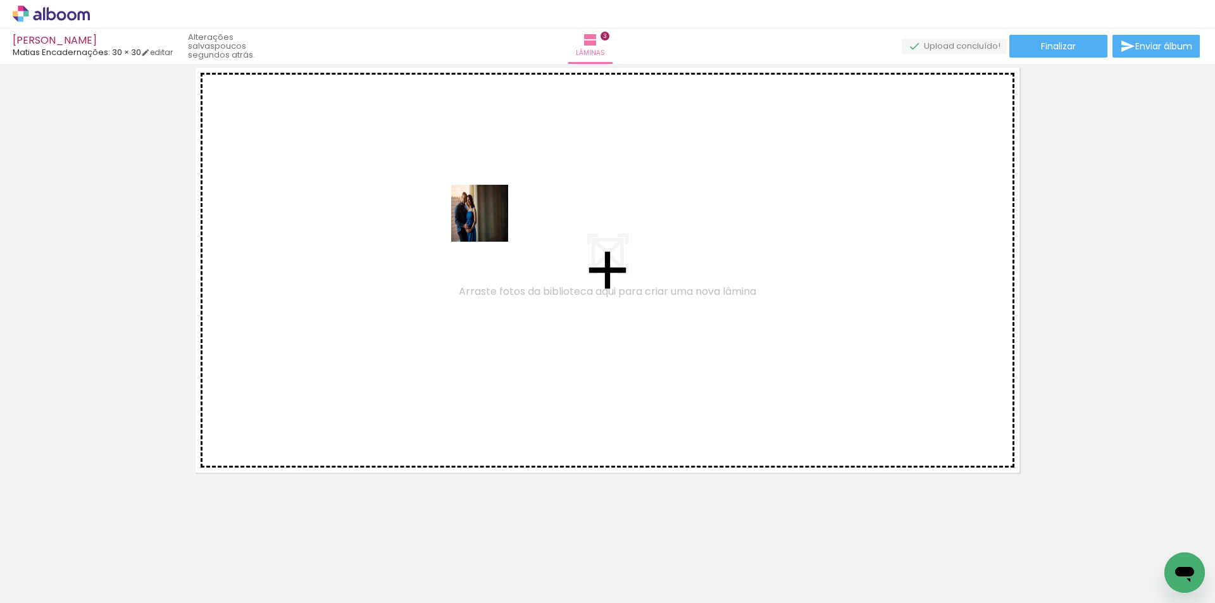
drag, startPoint x: 566, startPoint y: 554, endPoint x: 689, endPoint y: 601, distance: 131.2
click at [489, 225] on quentale-workspace at bounding box center [607, 301] width 1215 height 603
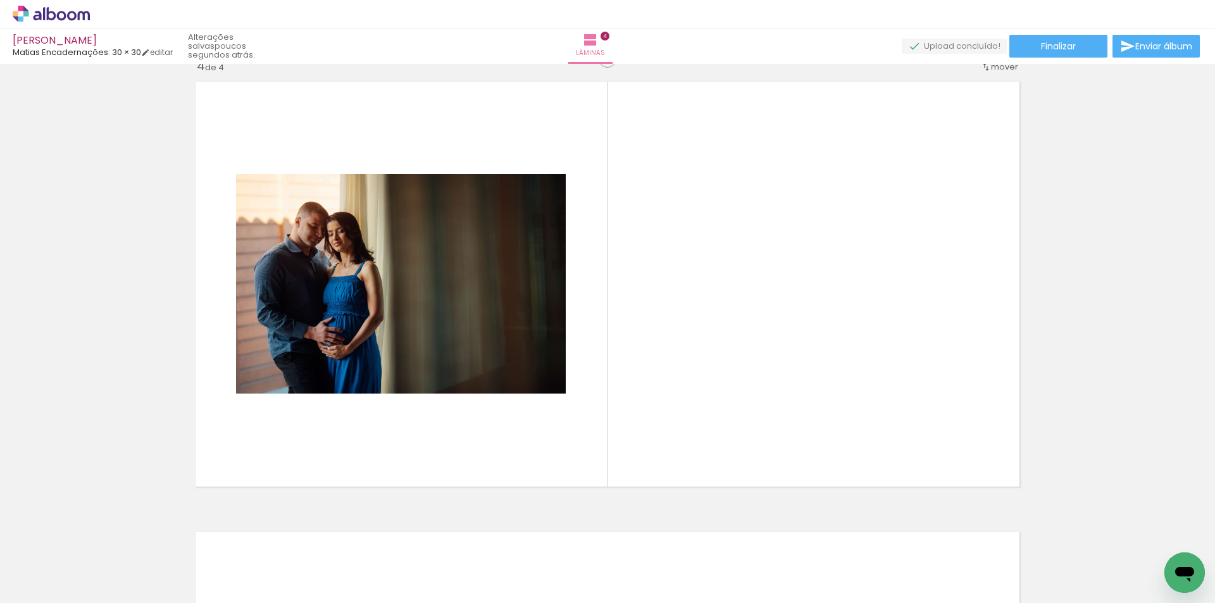
scroll to position [1368, 0]
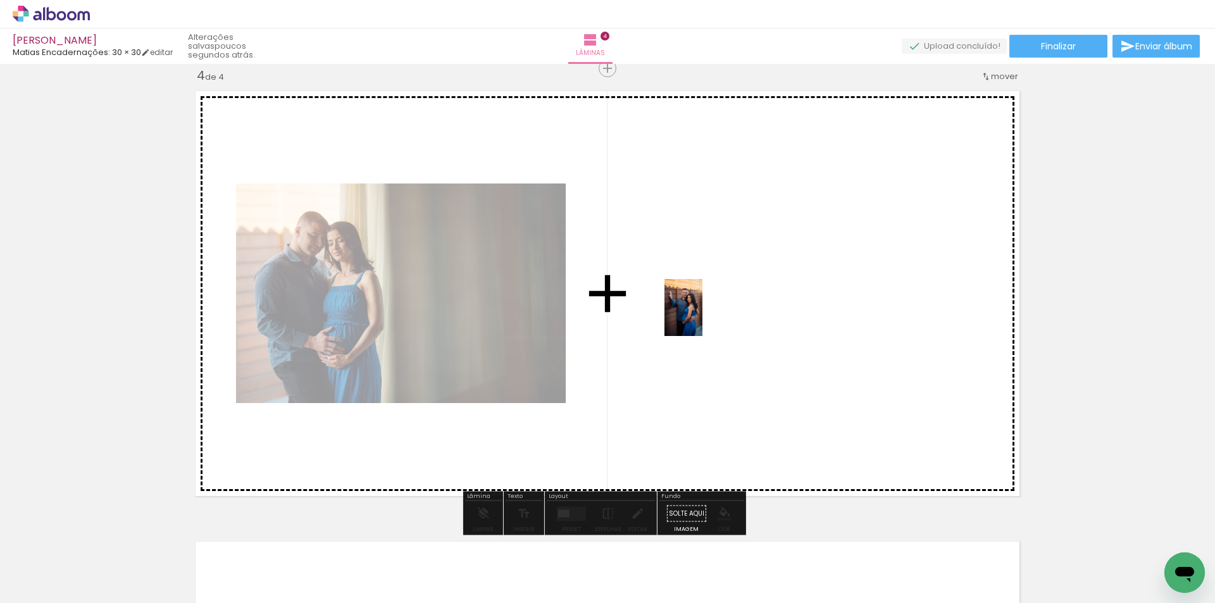
drag, startPoint x: 696, startPoint y: 585, endPoint x: 703, endPoint y: 317, distance: 267.8
click at [703, 317] on quentale-workspace at bounding box center [607, 301] width 1215 height 603
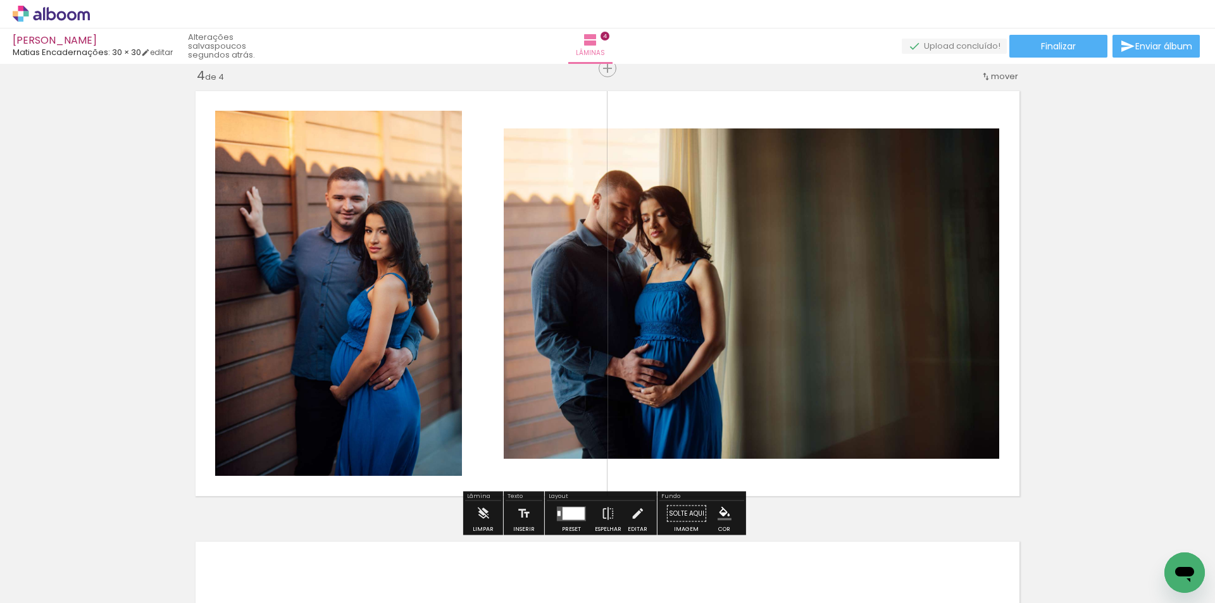
click at [581, 515] on div at bounding box center [574, 513] width 22 height 13
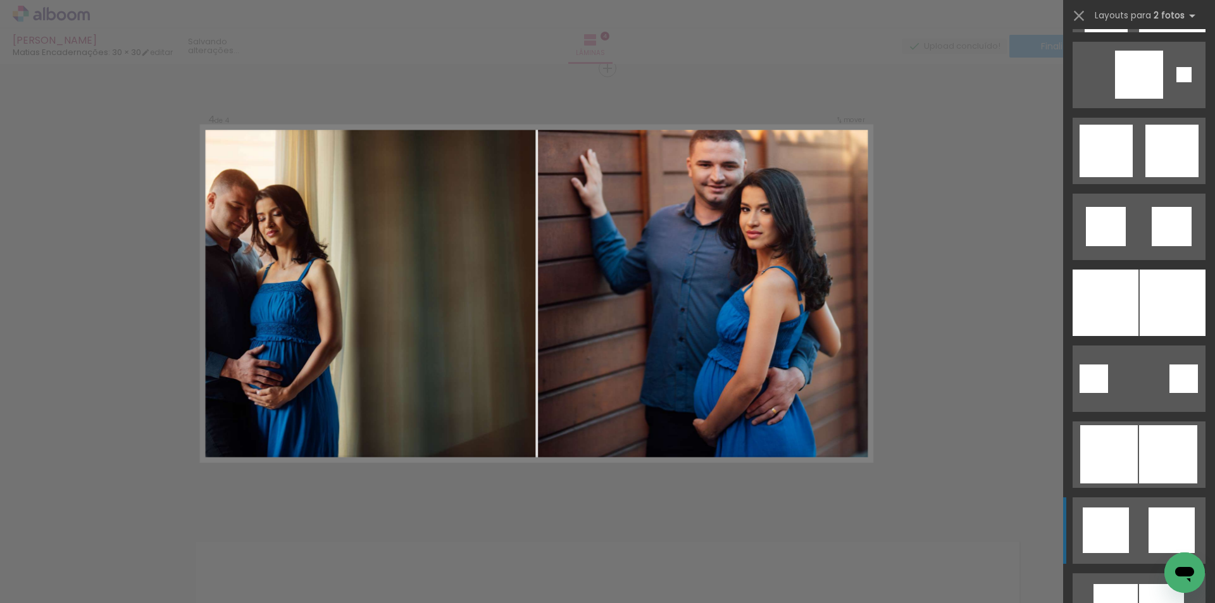
scroll to position [1456, 0]
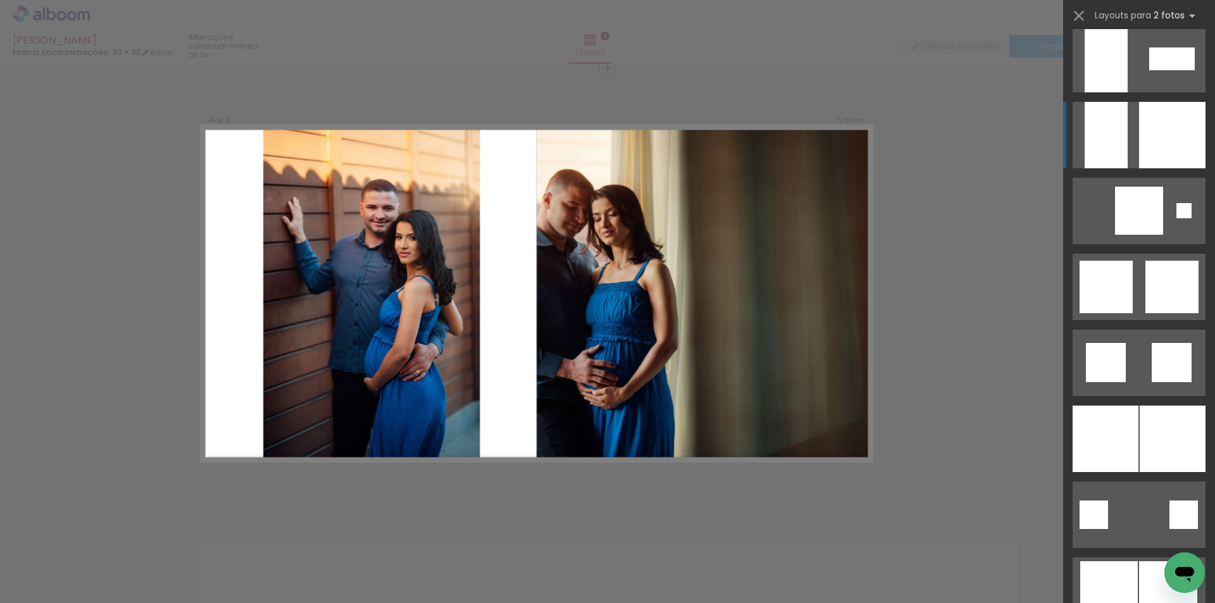
click at [1146, 141] on div at bounding box center [1172, 135] width 66 height 66
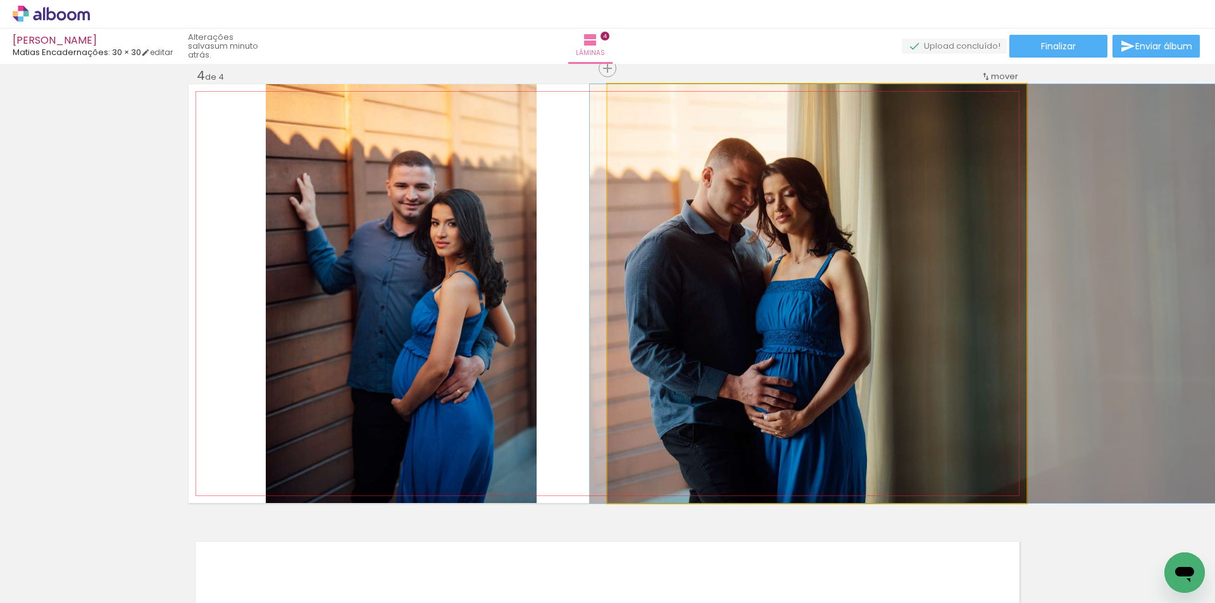
drag, startPoint x: 711, startPoint y: 323, endPoint x: 797, endPoint y: 318, distance: 86.8
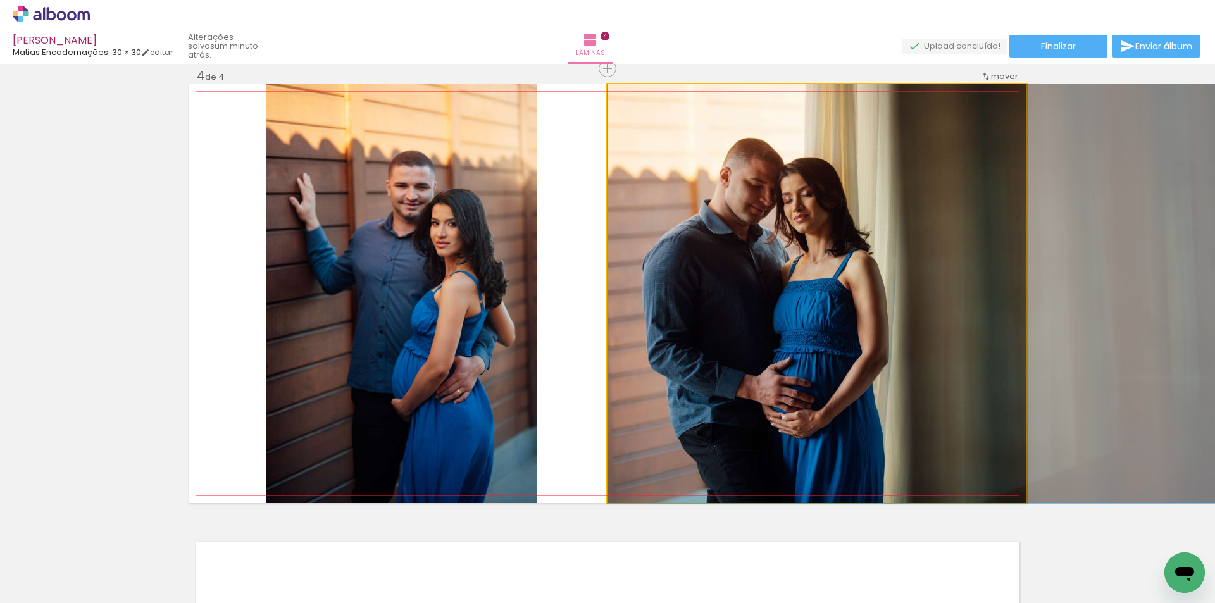
drag, startPoint x: 842, startPoint y: 368, endPoint x: 856, endPoint y: 366, distance: 14.1
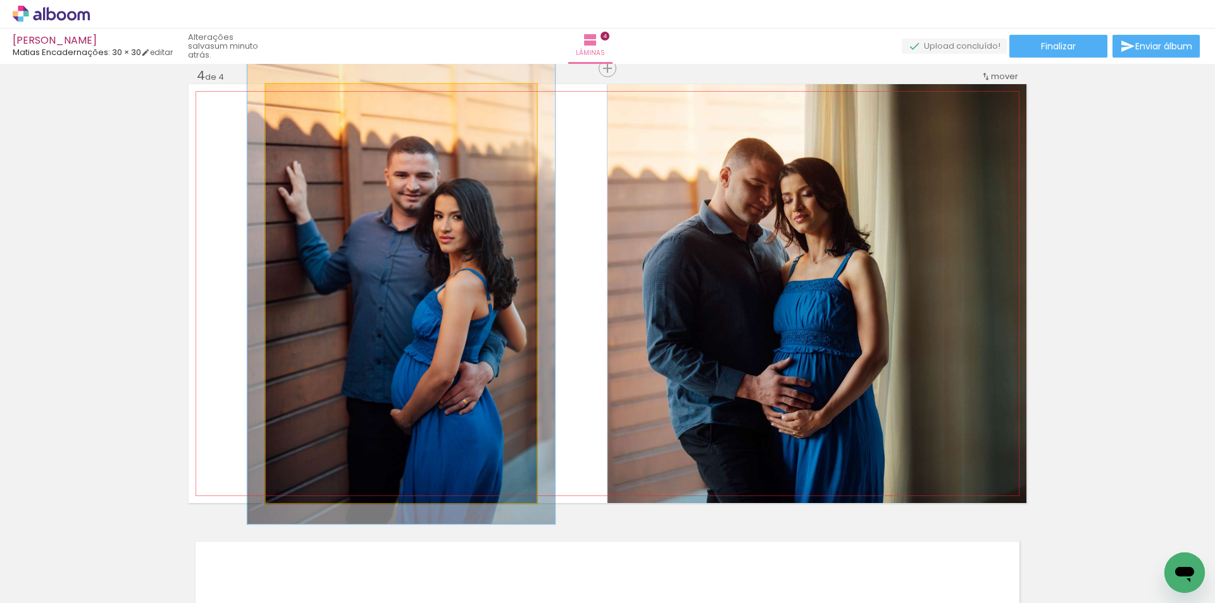
type paper-slider "110"
click at [299, 98] on div at bounding box center [299, 97] width 11 height 11
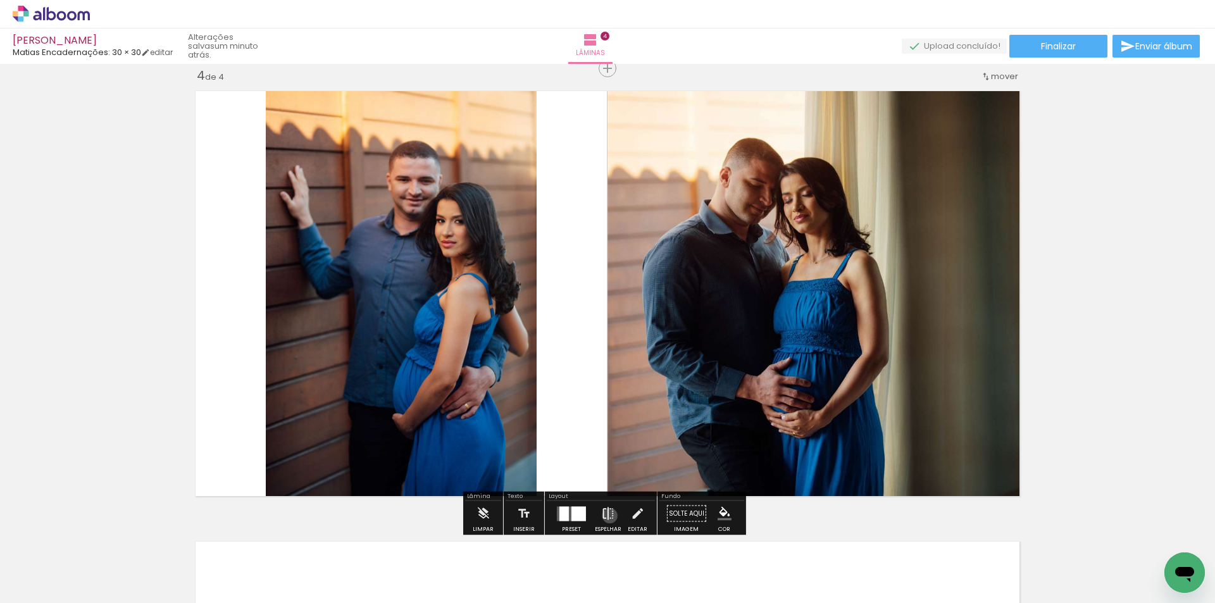
click at [607, 516] on iron-icon at bounding box center [608, 513] width 14 height 25
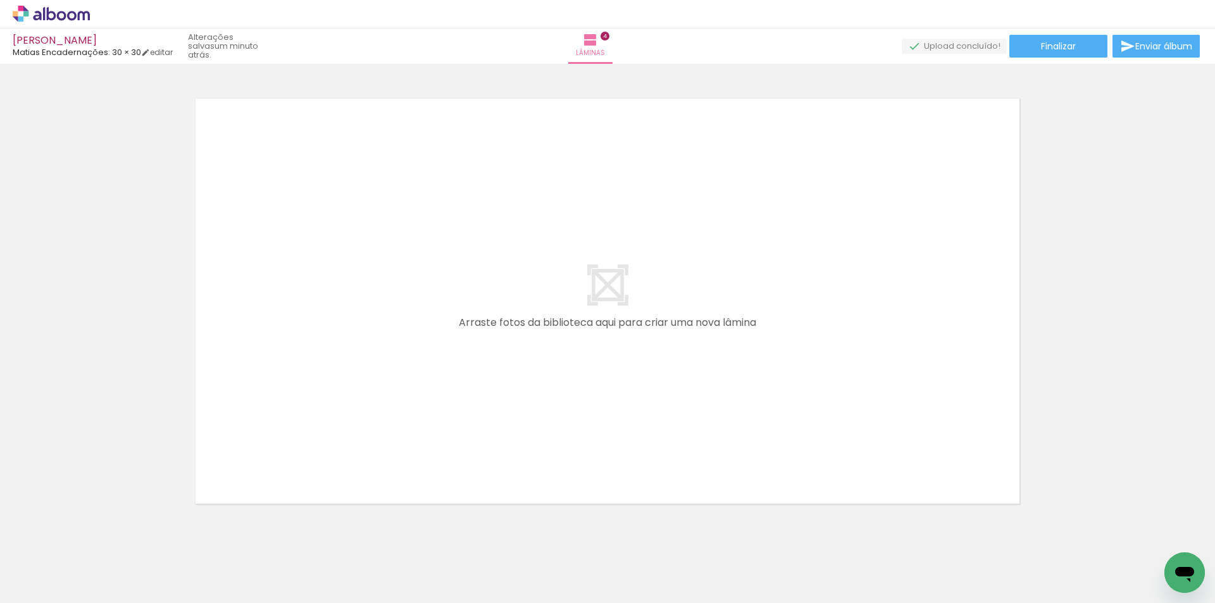
scroll to position [0, 511]
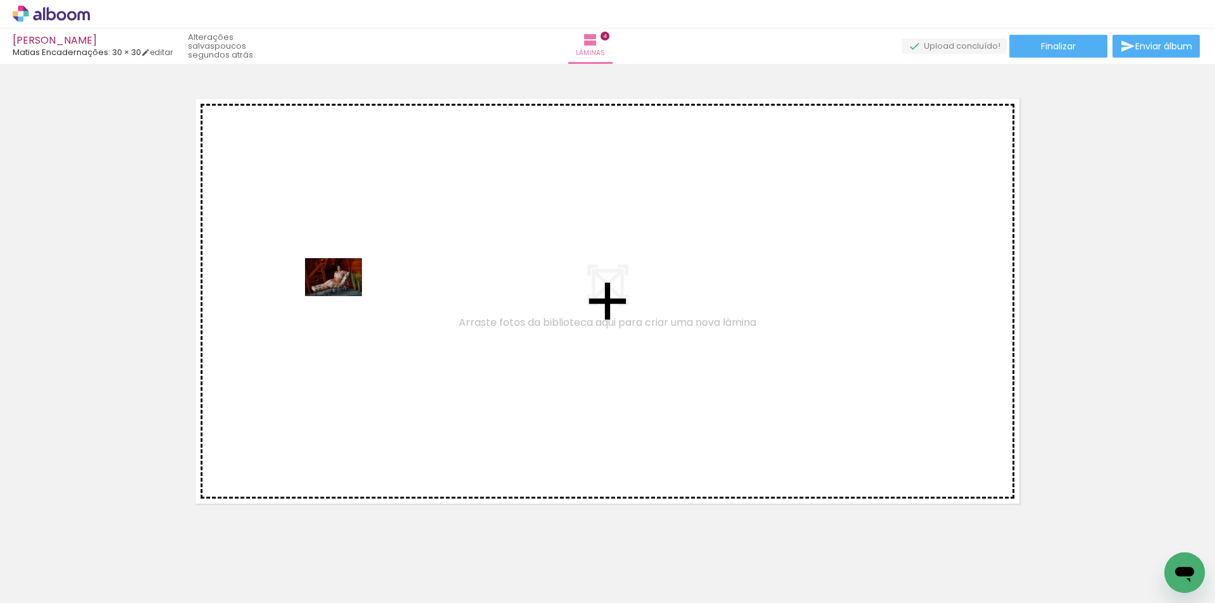
drag, startPoint x: 247, startPoint y: 575, endPoint x: 343, endPoint y: 296, distance: 294.6
click at [343, 296] on quentale-workspace at bounding box center [607, 301] width 1215 height 603
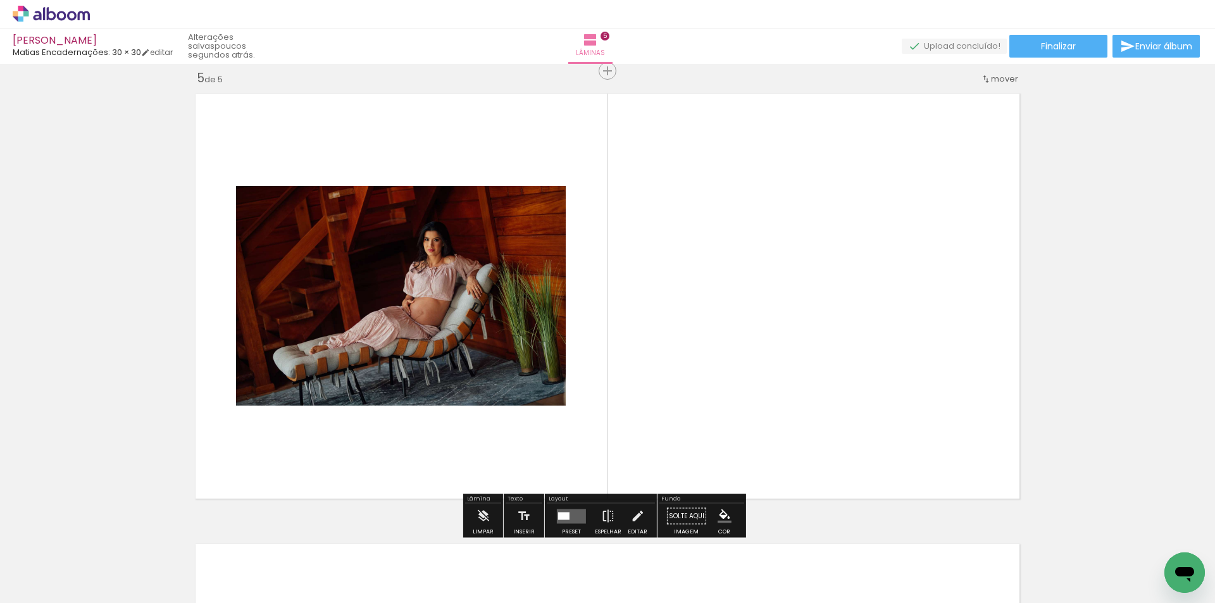
scroll to position [1819, 0]
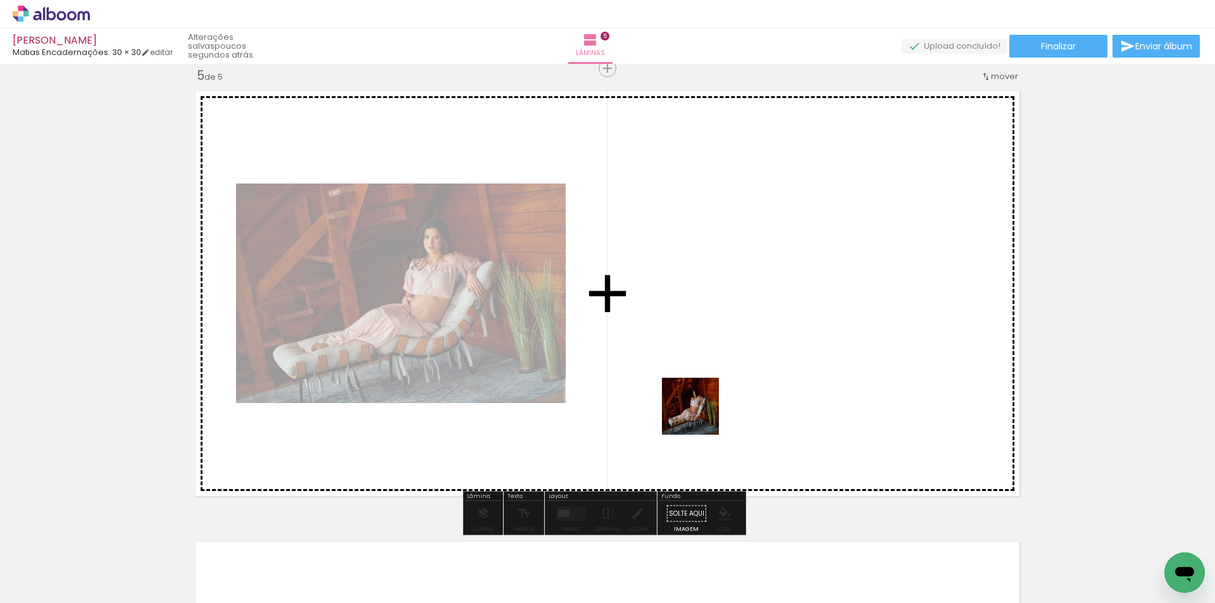
drag, startPoint x: 346, startPoint y: 565, endPoint x: 805, endPoint y: 332, distance: 515.4
click at [805, 332] on quentale-workspace at bounding box center [607, 301] width 1215 height 603
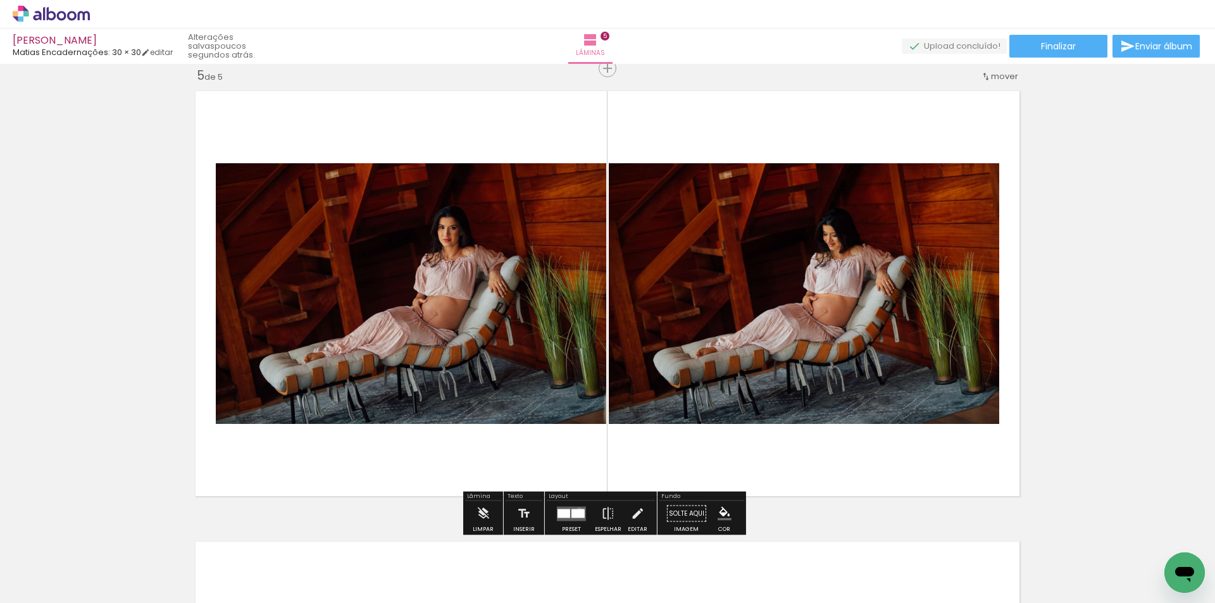
click at [577, 511] on div at bounding box center [578, 513] width 13 height 9
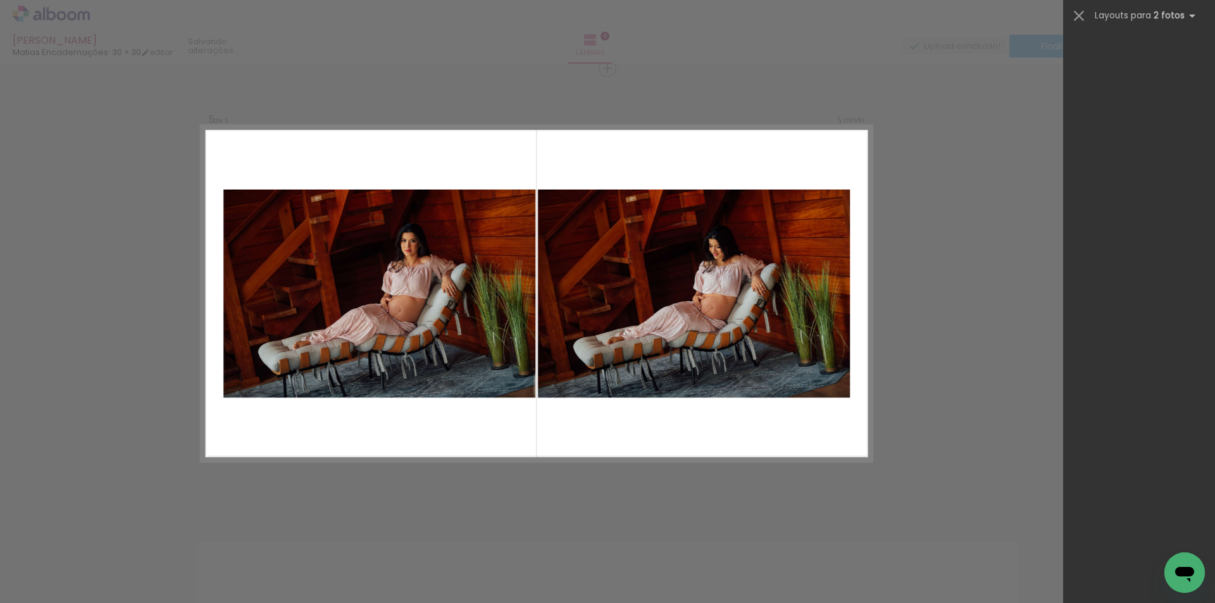
scroll to position [0, 0]
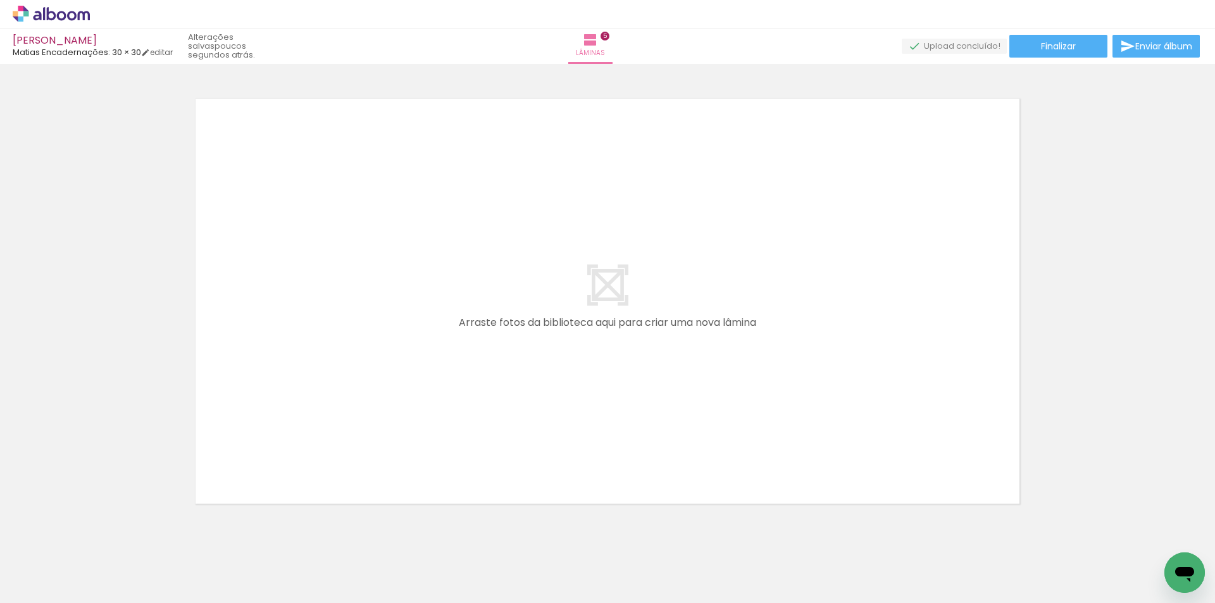
scroll to position [0, 564]
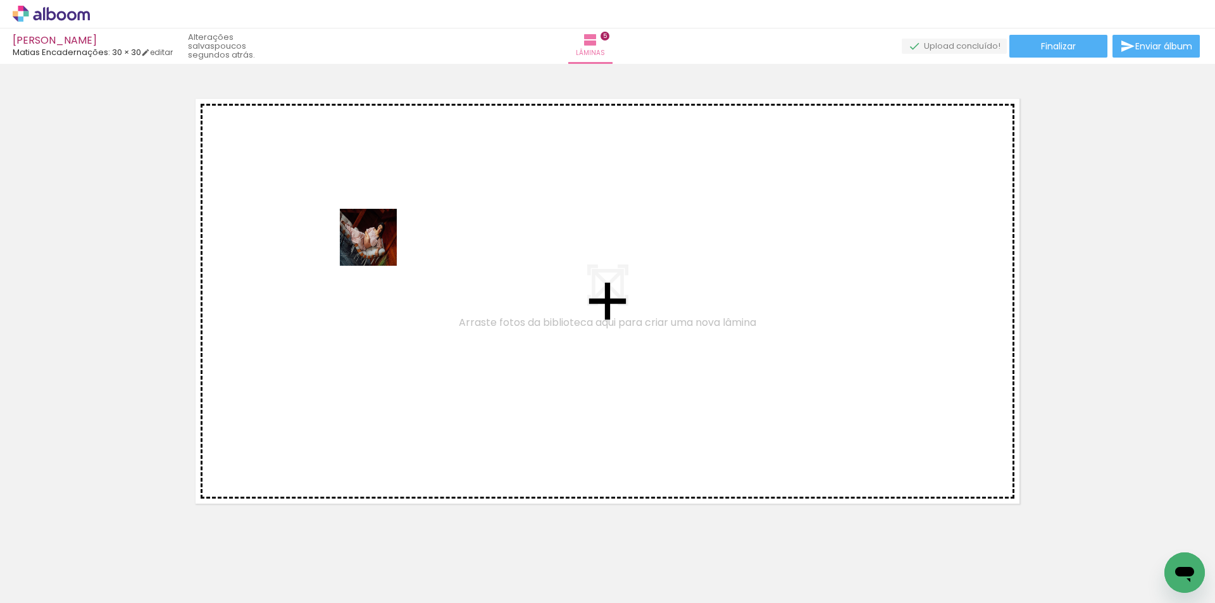
drag, startPoint x: 358, startPoint y: 573, endPoint x: 669, endPoint y: 566, distance: 310.8
click at [382, 219] on quentale-workspace at bounding box center [607, 301] width 1215 height 603
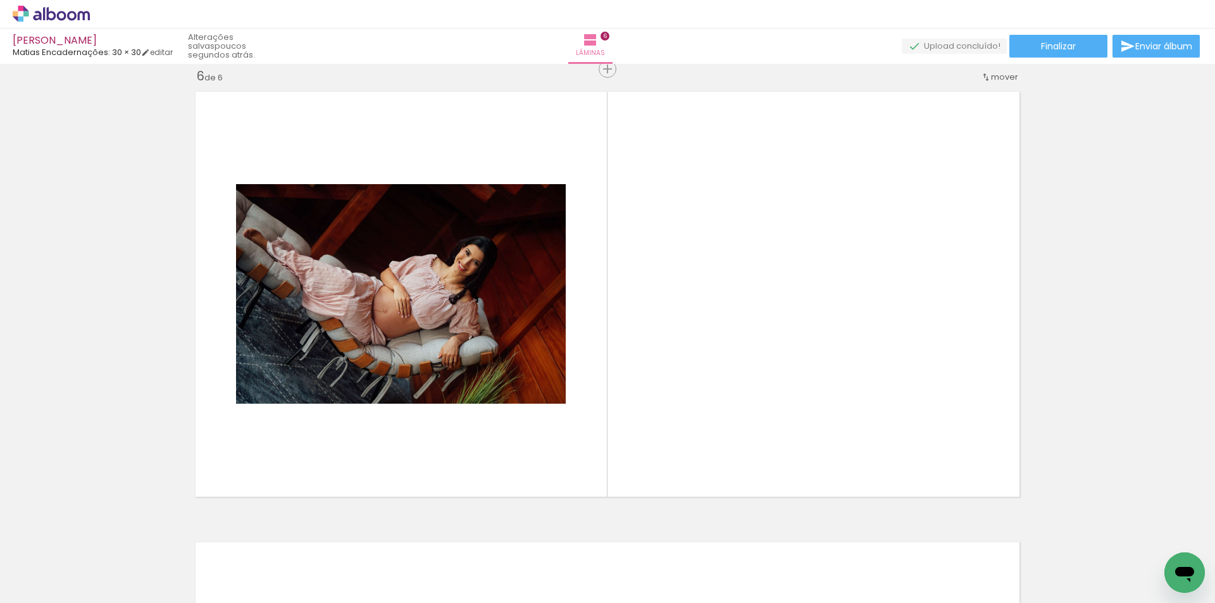
scroll to position [2270, 0]
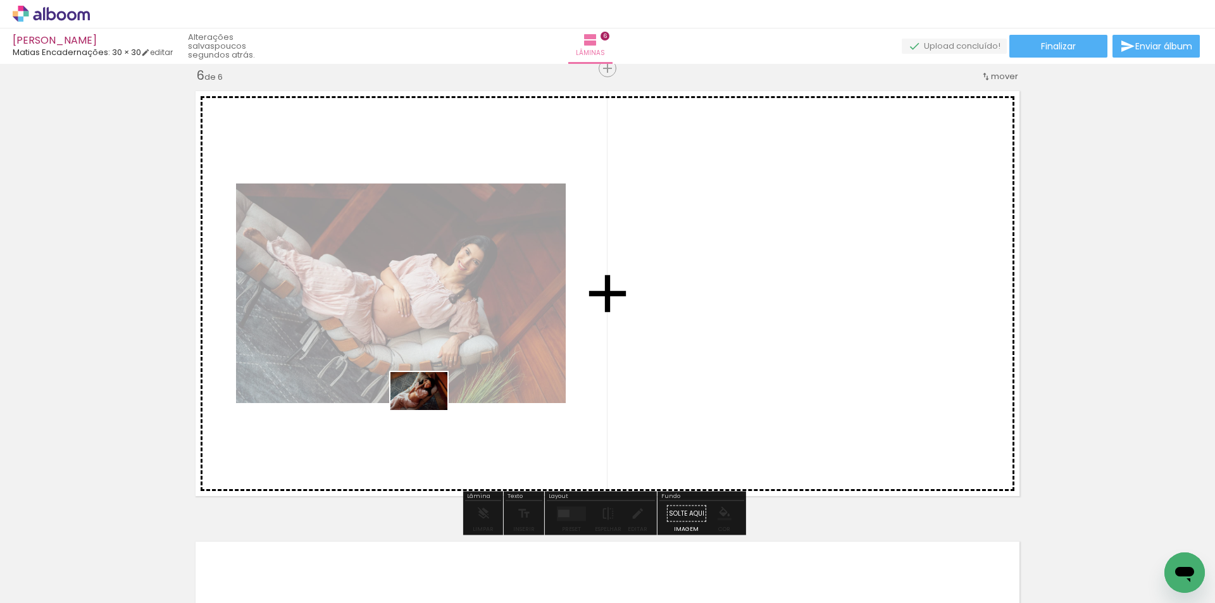
drag, startPoint x: 689, startPoint y: 574, endPoint x: 572, endPoint y: 546, distance: 121.1
click at [425, 410] on quentale-workspace at bounding box center [607, 301] width 1215 height 603
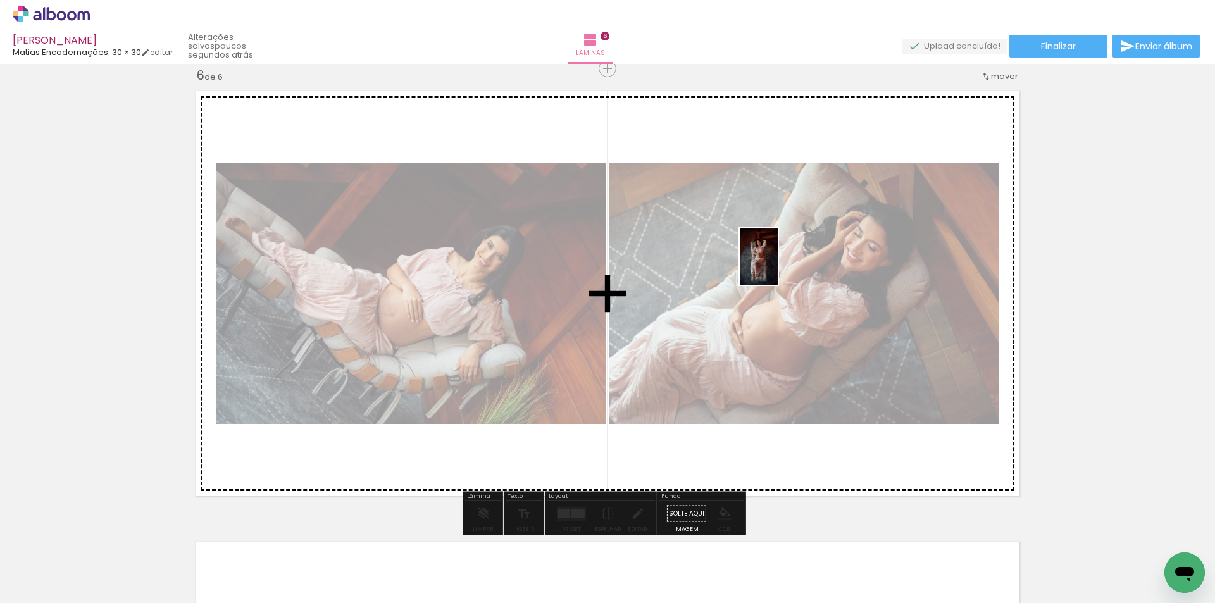
drag, startPoint x: 616, startPoint y: 585, endPoint x: 822, endPoint y: 480, distance: 231.3
click at [778, 265] on quentale-workspace at bounding box center [607, 301] width 1215 height 603
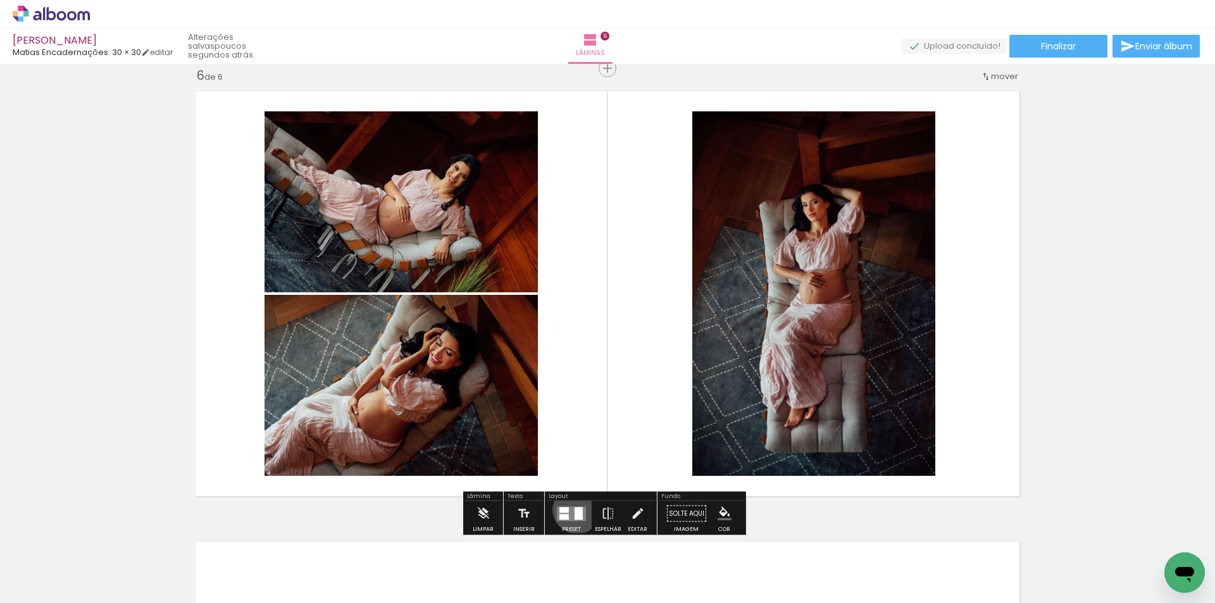
click at [575, 509] on div at bounding box center [579, 513] width 8 height 13
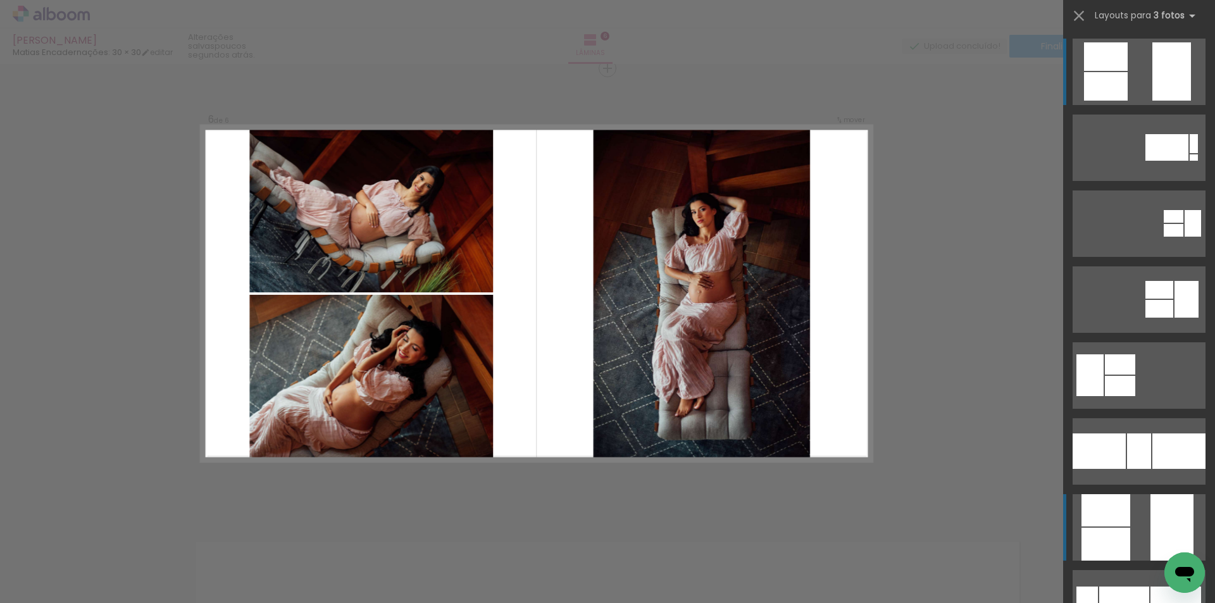
click at [1153, 525] on div at bounding box center [1172, 527] width 43 height 66
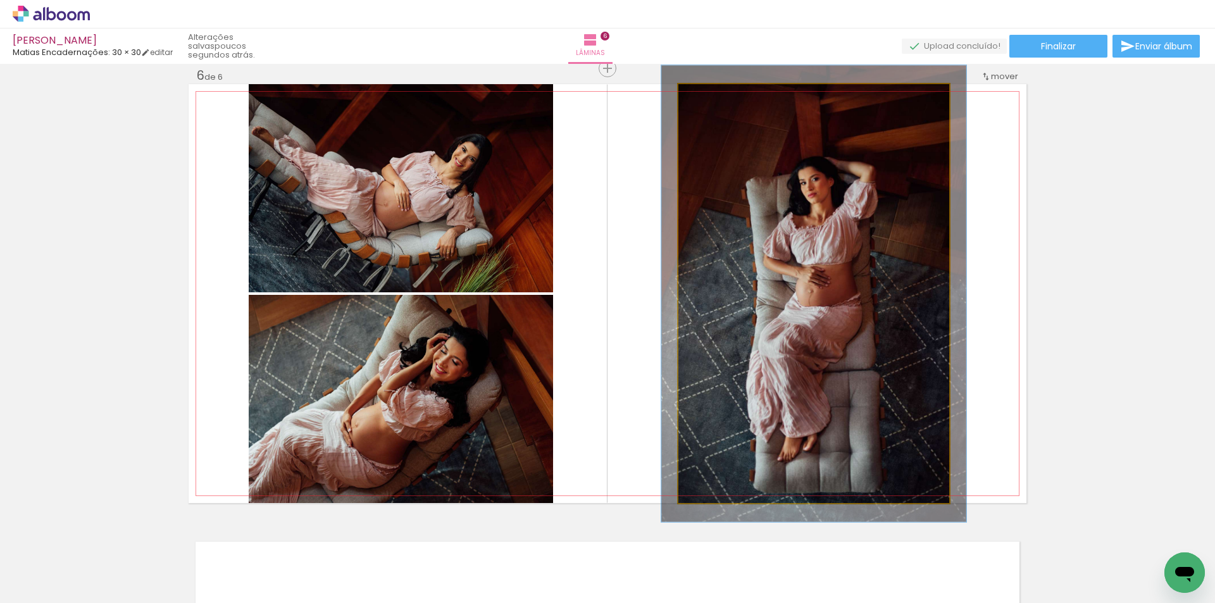
type paper-slider "109"
click at [709, 100] on div at bounding box center [711, 97] width 11 height 11
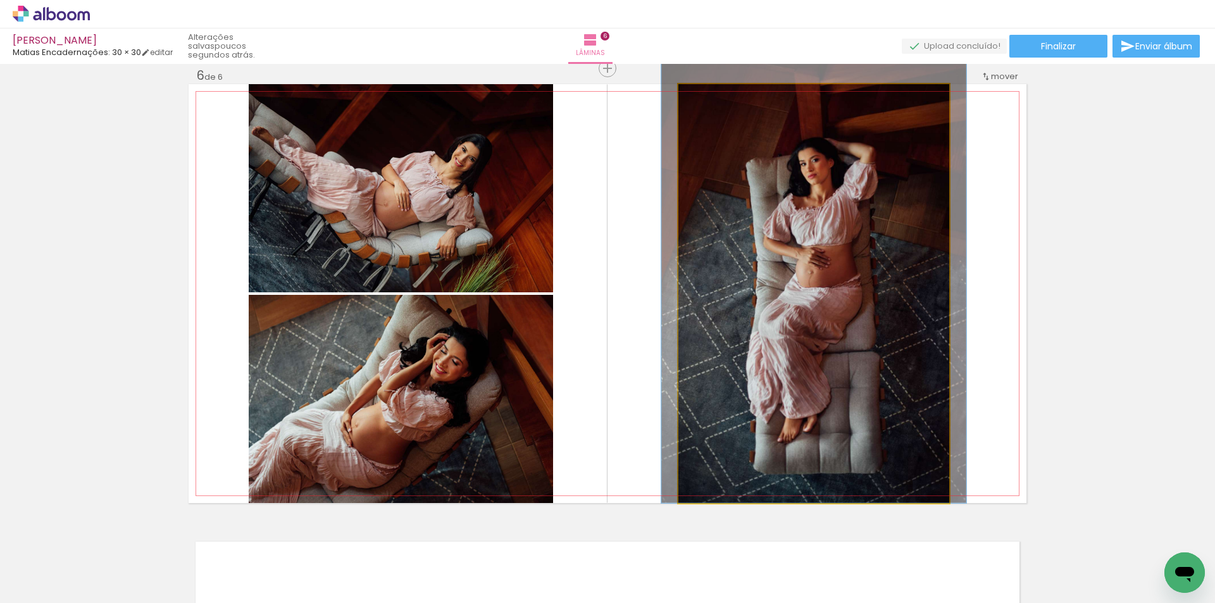
drag, startPoint x: 829, startPoint y: 334, endPoint x: 829, endPoint y: 306, distance: 27.8
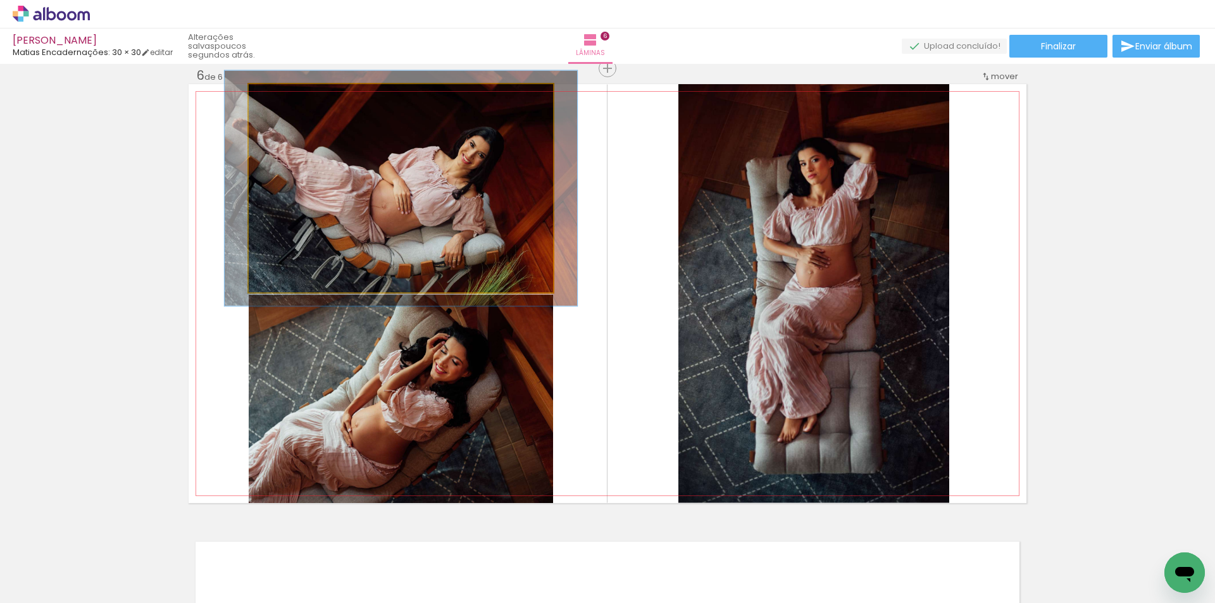
type paper-slider "113"
click at [288, 97] on div at bounding box center [284, 97] width 20 height 20
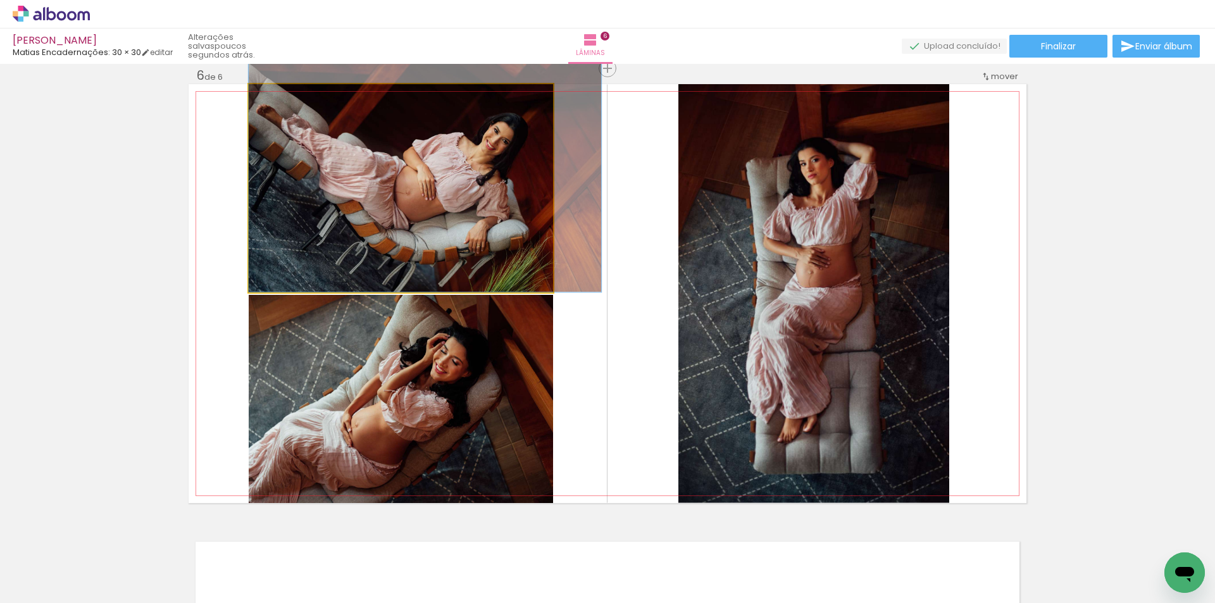
drag, startPoint x: 387, startPoint y: 204, endPoint x: 420, endPoint y: 180, distance: 40.6
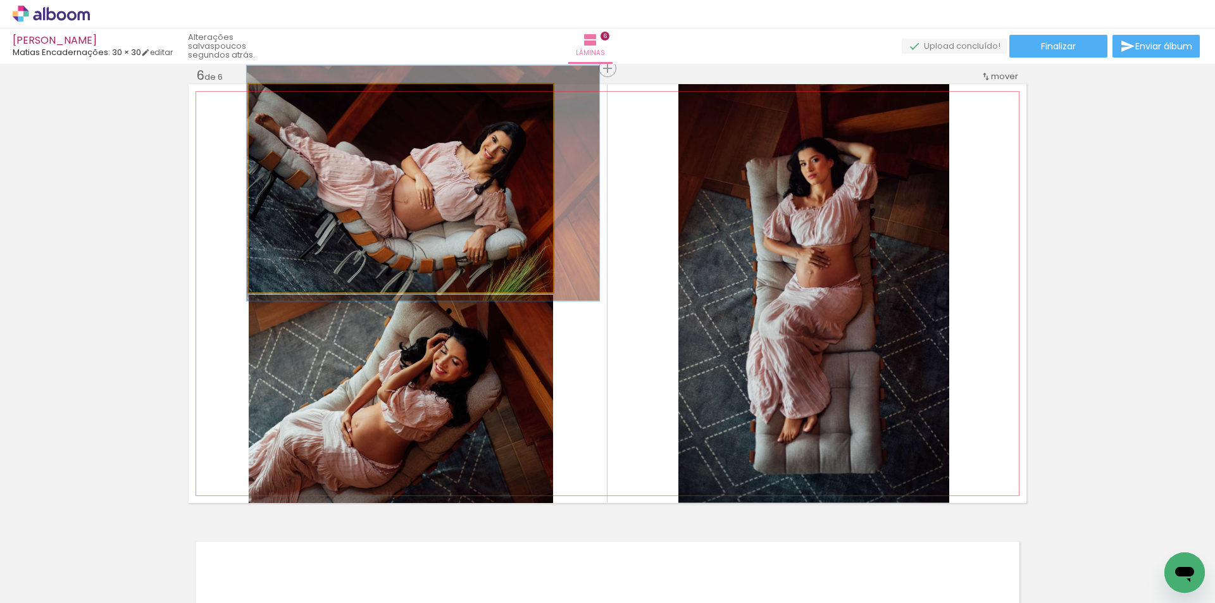
drag, startPoint x: 412, startPoint y: 185, endPoint x: 410, endPoint y: 194, distance: 9.1
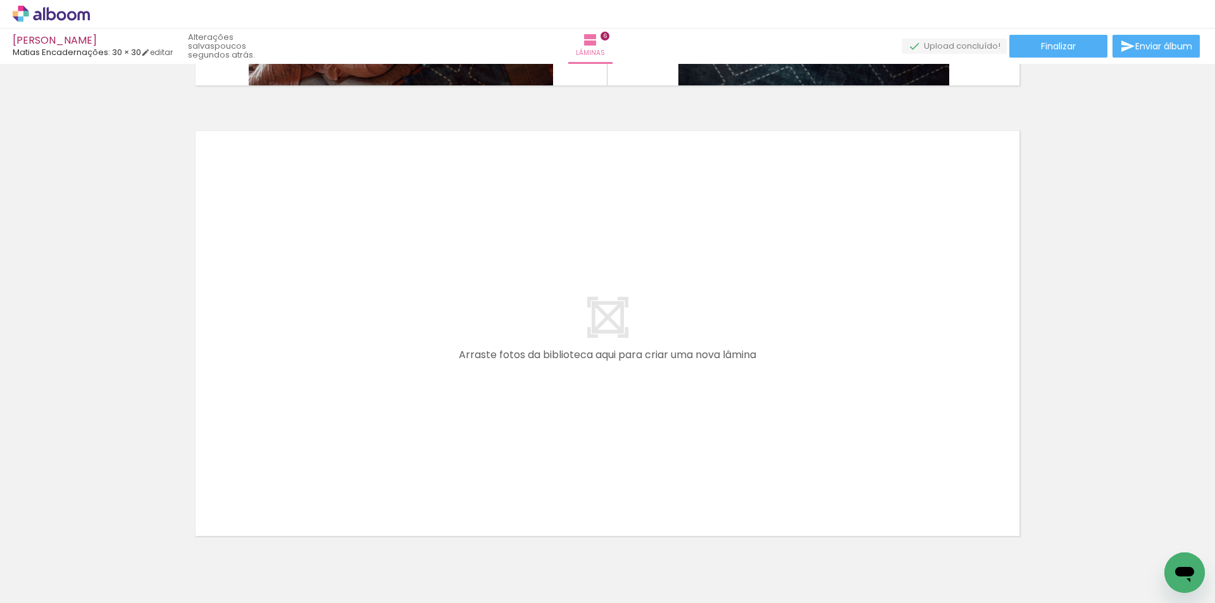
scroll to position [0, 674]
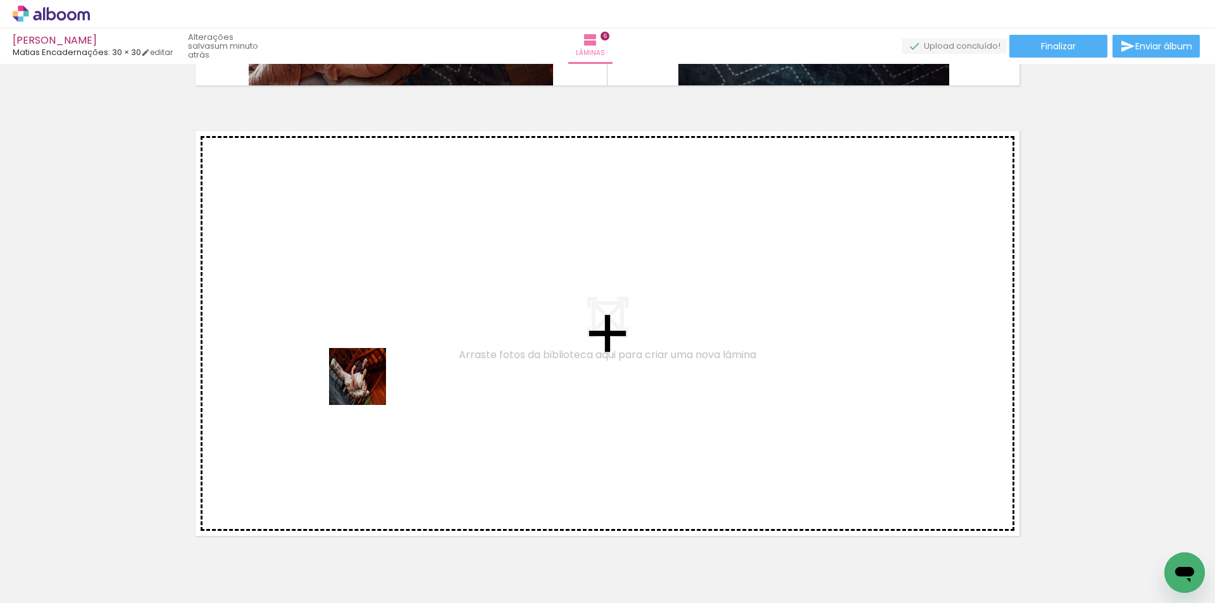
drag, startPoint x: 301, startPoint y: 568, endPoint x: 437, endPoint y: 559, distance: 135.7
click at [404, 184] on quentale-workspace at bounding box center [607, 301] width 1215 height 603
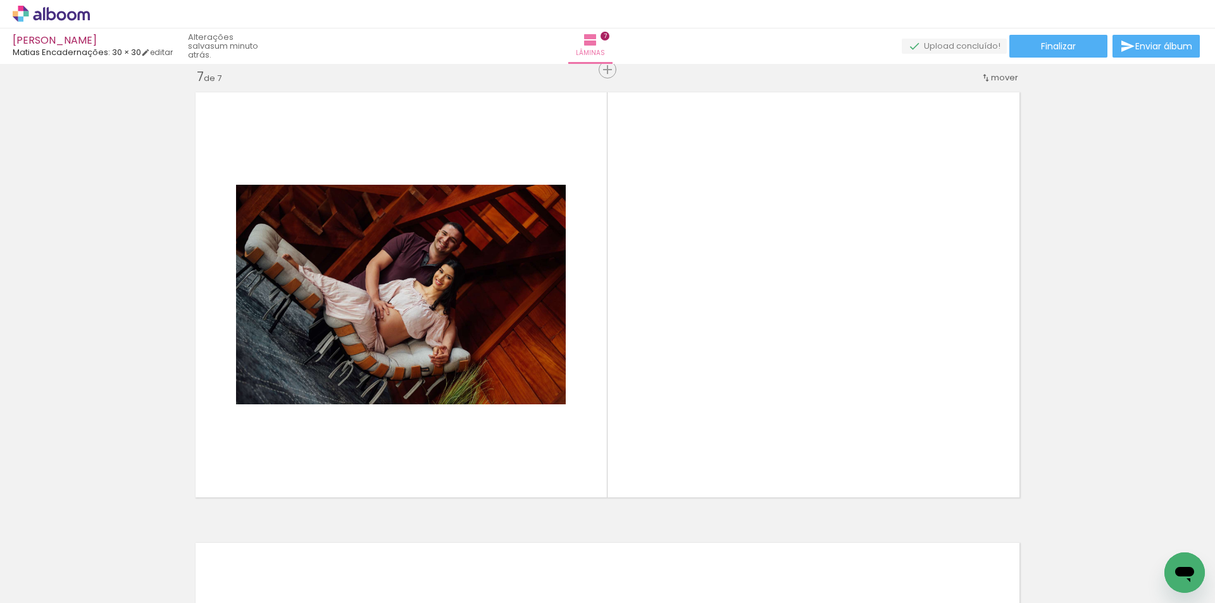
scroll to position [2720, 0]
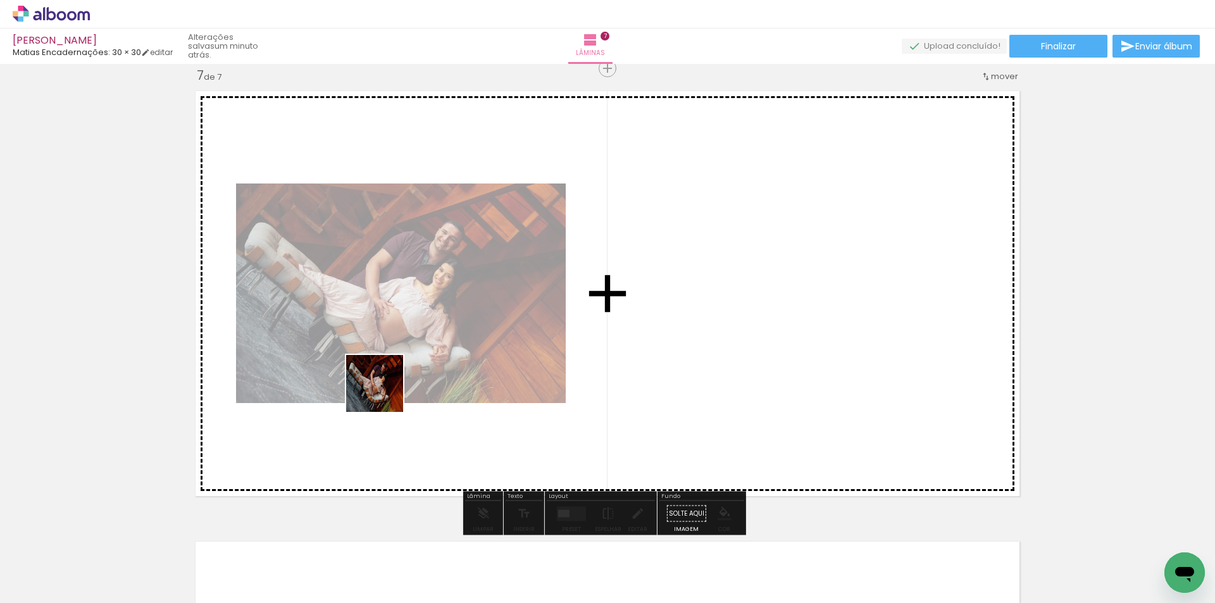
drag, startPoint x: 378, startPoint y: 567, endPoint x: 385, endPoint y: 383, distance: 184.3
click at [385, 383] on quentale-workspace at bounding box center [607, 301] width 1215 height 603
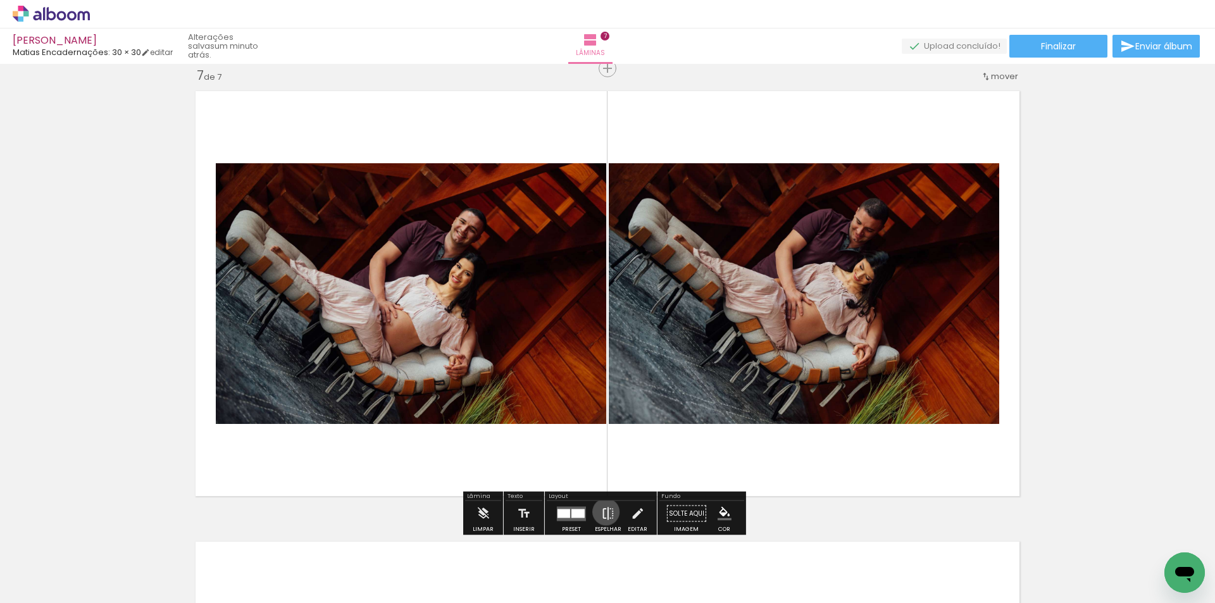
click at [603, 512] on iron-icon at bounding box center [608, 513] width 14 height 25
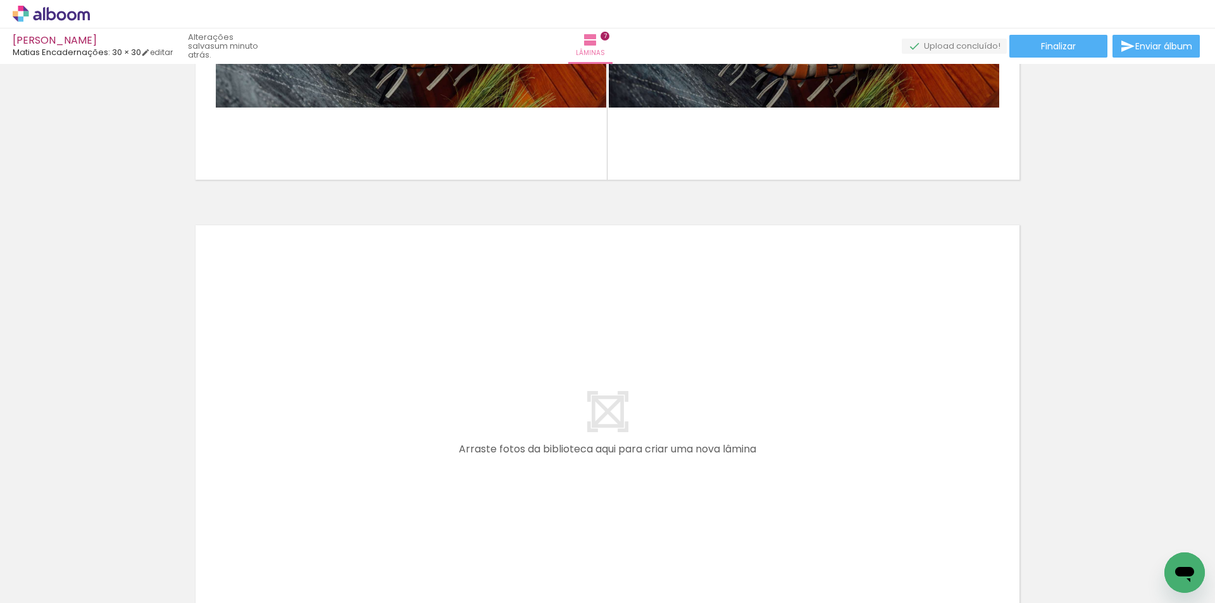
scroll to position [3163, 0]
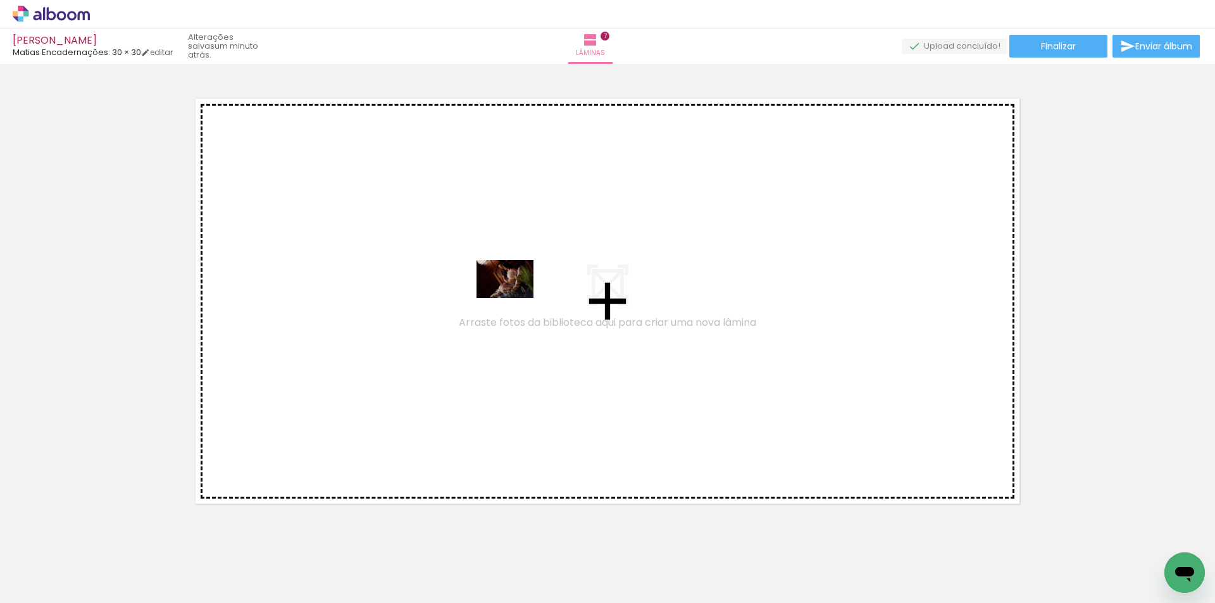
drag, startPoint x: 454, startPoint y: 568, endPoint x: 670, endPoint y: 594, distance: 218.0
click at [515, 299] on quentale-workspace at bounding box center [607, 301] width 1215 height 603
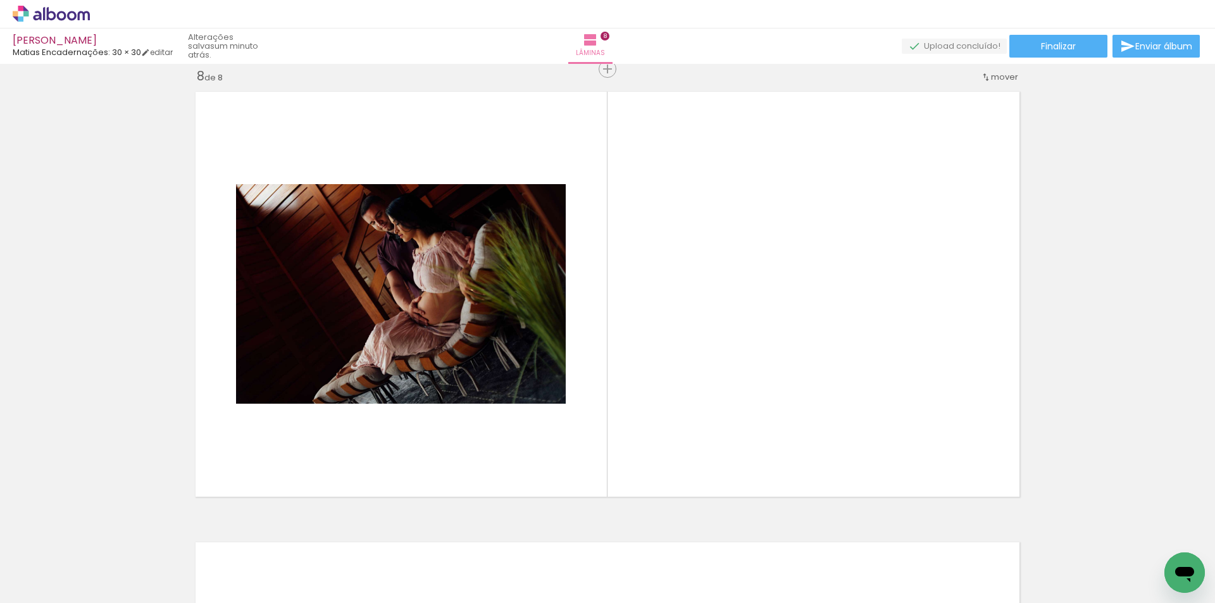
scroll to position [3171, 0]
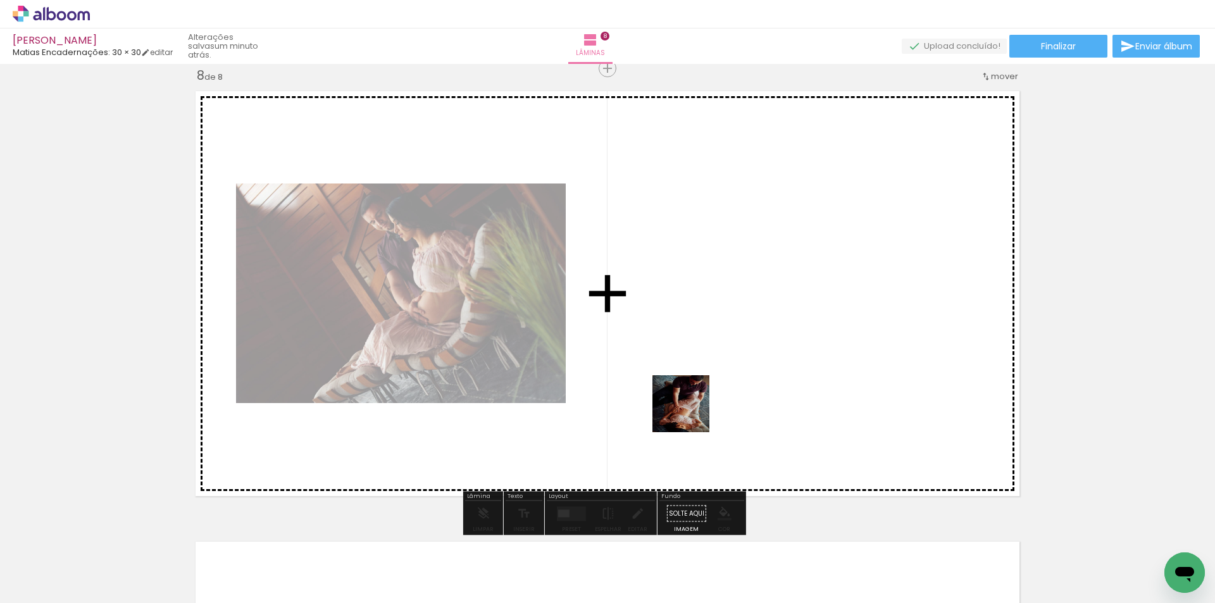
drag, startPoint x: 668, startPoint y: 582, endPoint x: 763, endPoint y: 603, distance: 97.8
click at [702, 348] on quentale-workspace at bounding box center [607, 301] width 1215 height 603
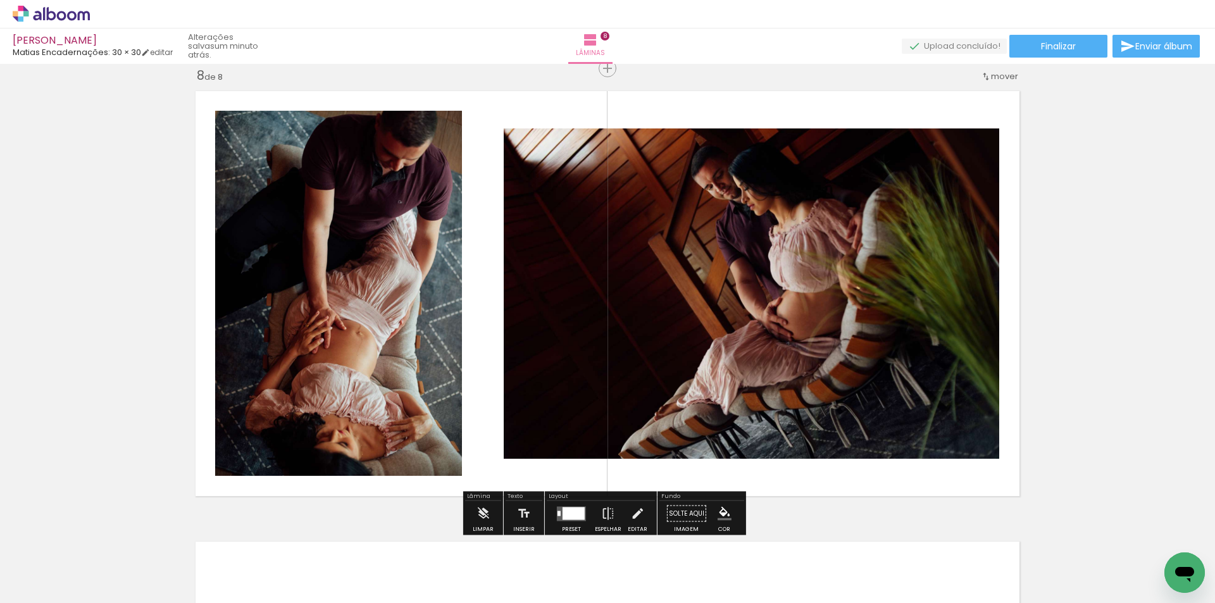
click at [570, 517] on div at bounding box center [574, 513] width 22 height 13
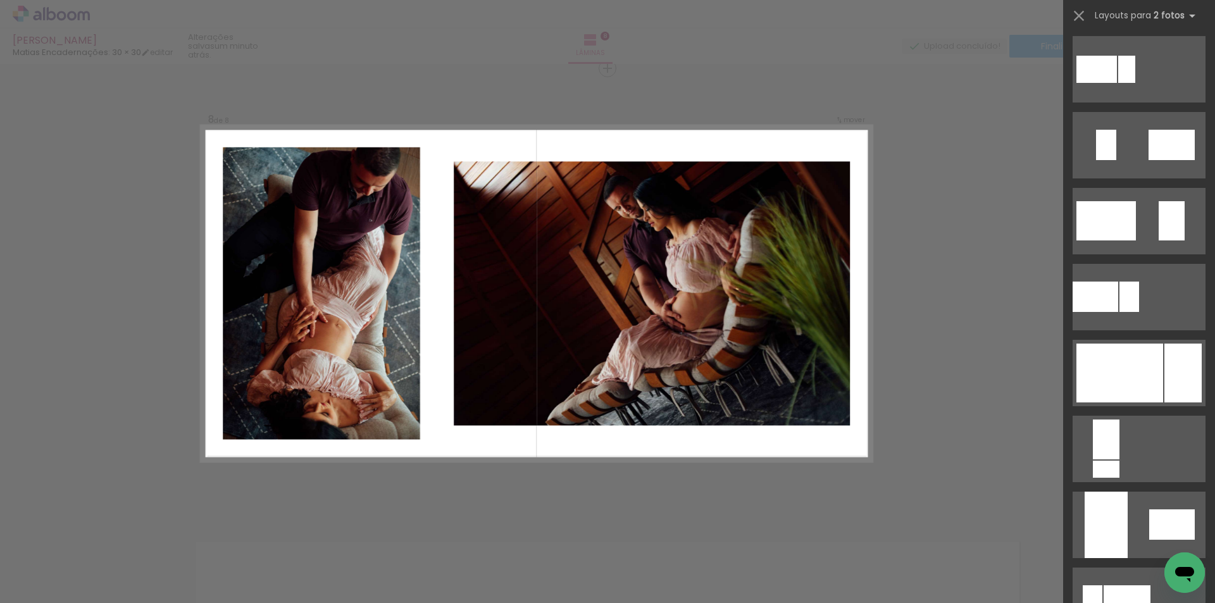
scroll to position [380, 0]
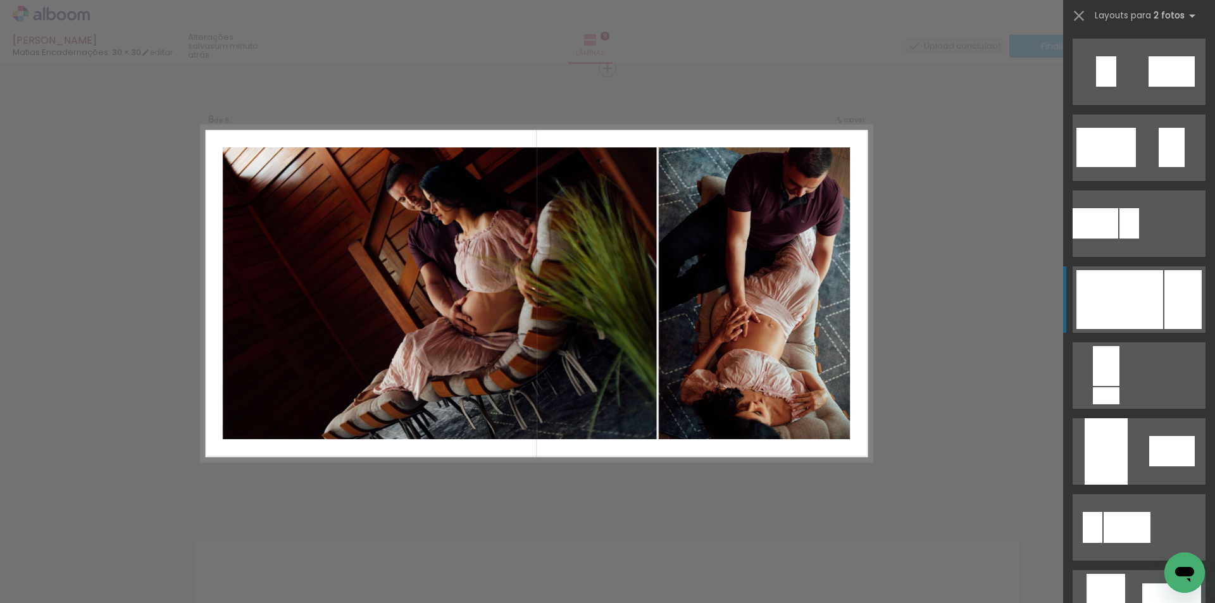
click at [1184, 315] on div at bounding box center [1183, 299] width 37 height 59
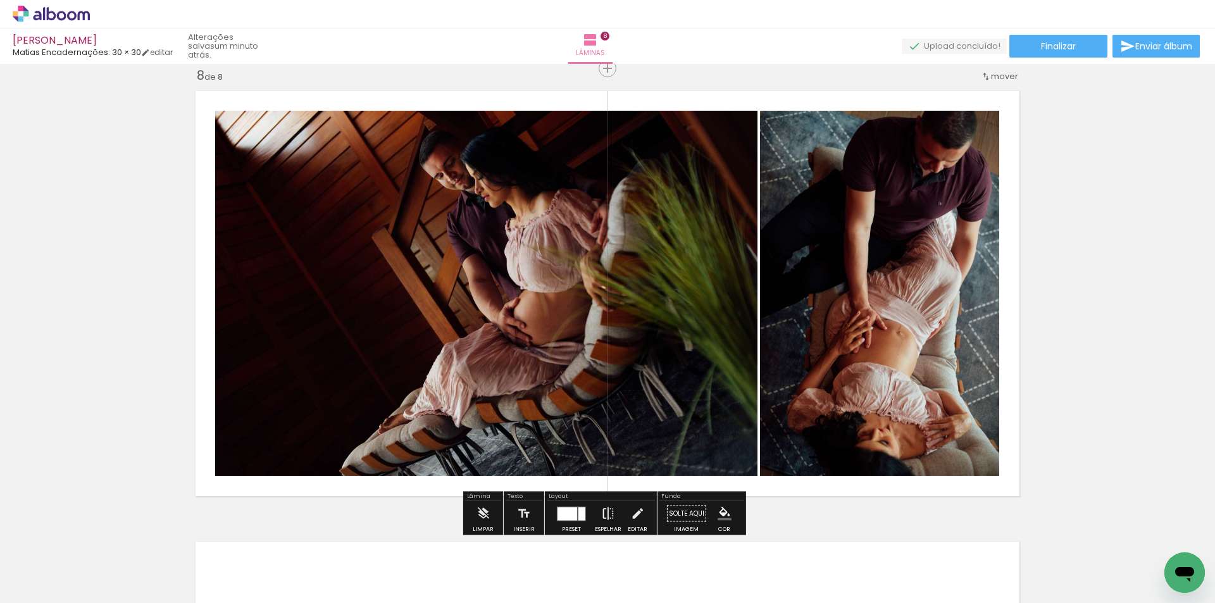
click at [603, 513] on iron-icon at bounding box center [608, 513] width 14 height 25
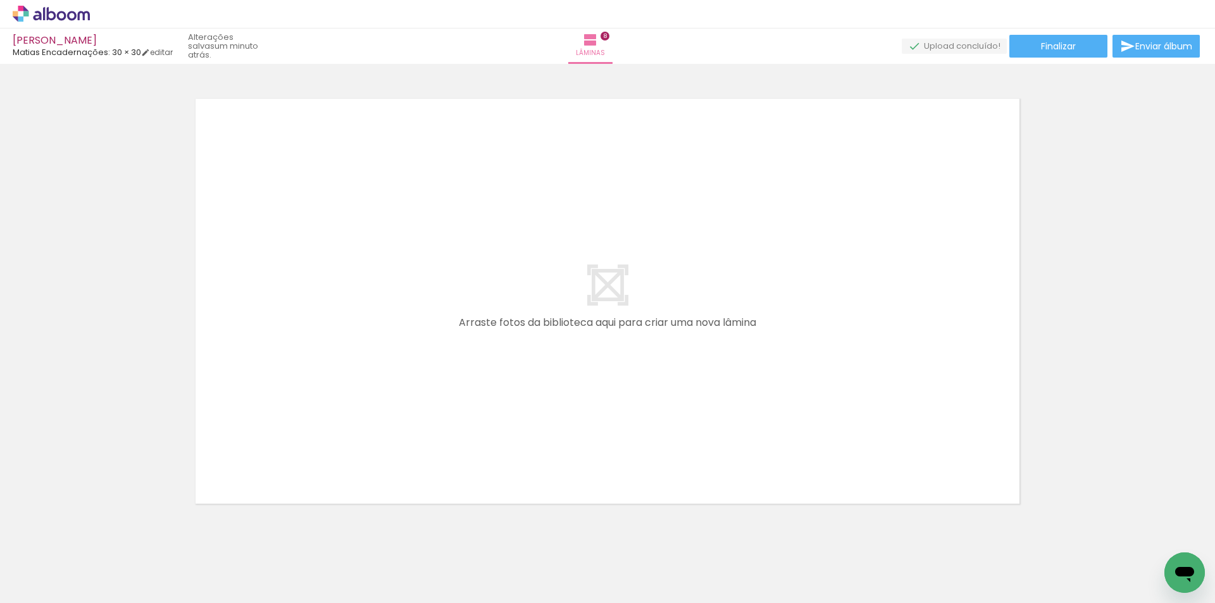
scroll to position [0, 977]
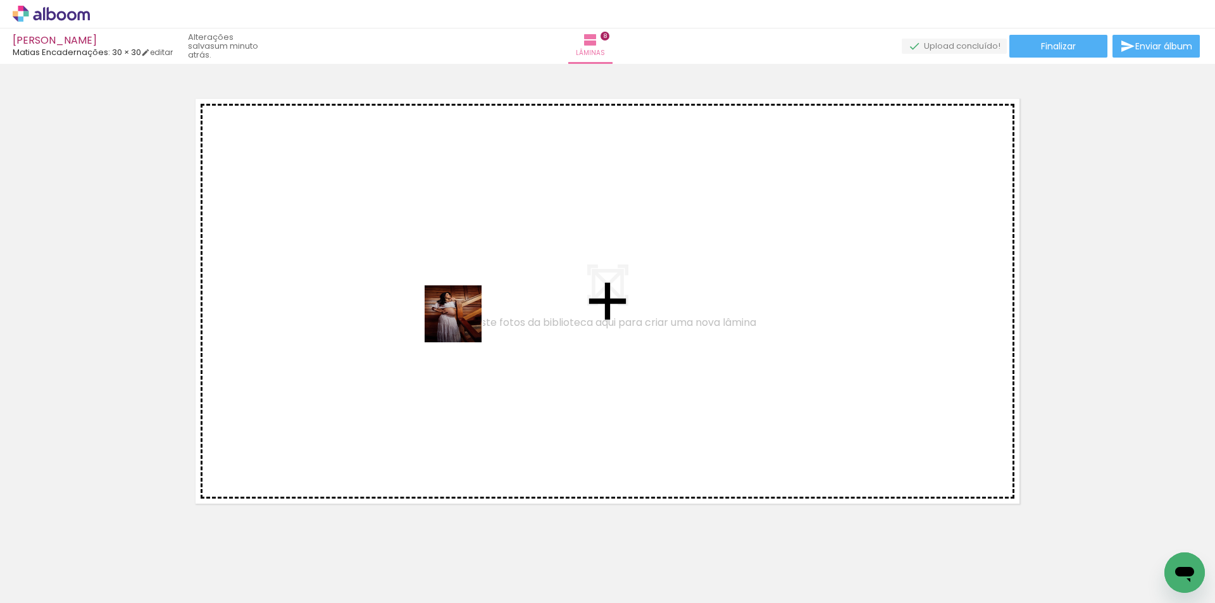
drag, startPoint x: 432, startPoint y: 579, endPoint x: 463, endPoint y: 323, distance: 258.3
click at [463, 323] on quentale-workspace at bounding box center [607, 301] width 1215 height 603
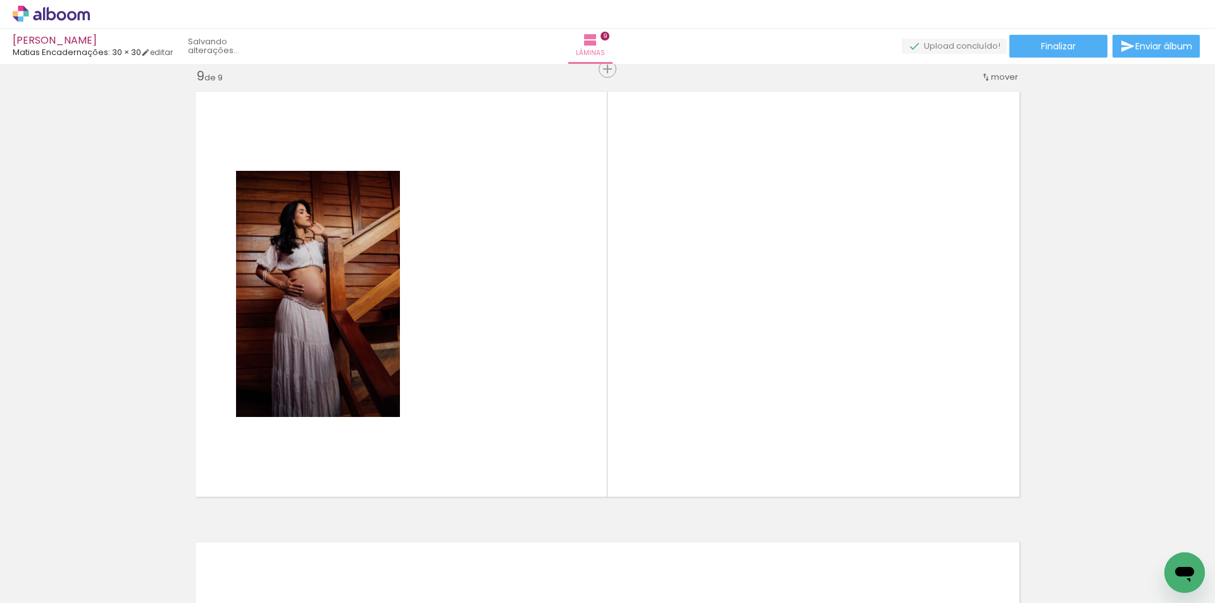
scroll to position [3621, 0]
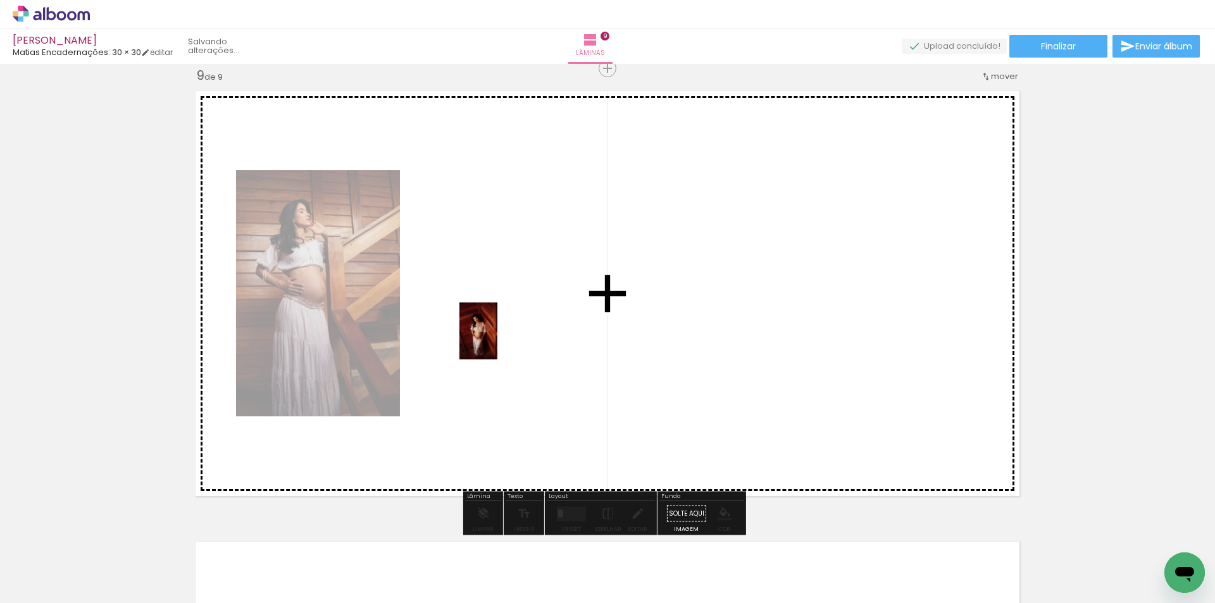
drag, startPoint x: 493, startPoint y: 573, endPoint x: 497, endPoint y: 341, distance: 232.9
click at [497, 341] on quentale-workspace at bounding box center [607, 301] width 1215 height 603
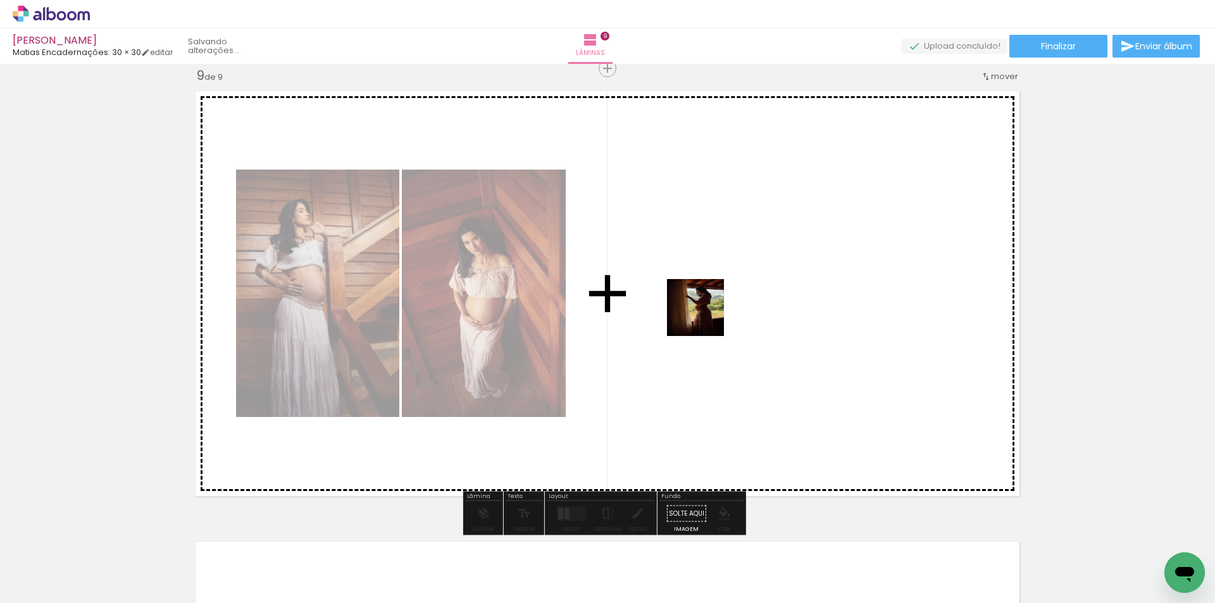
drag, startPoint x: 843, startPoint y: 578, endPoint x: 705, endPoint y: 317, distance: 295.0
click at [705, 317] on quentale-workspace at bounding box center [607, 301] width 1215 height 603
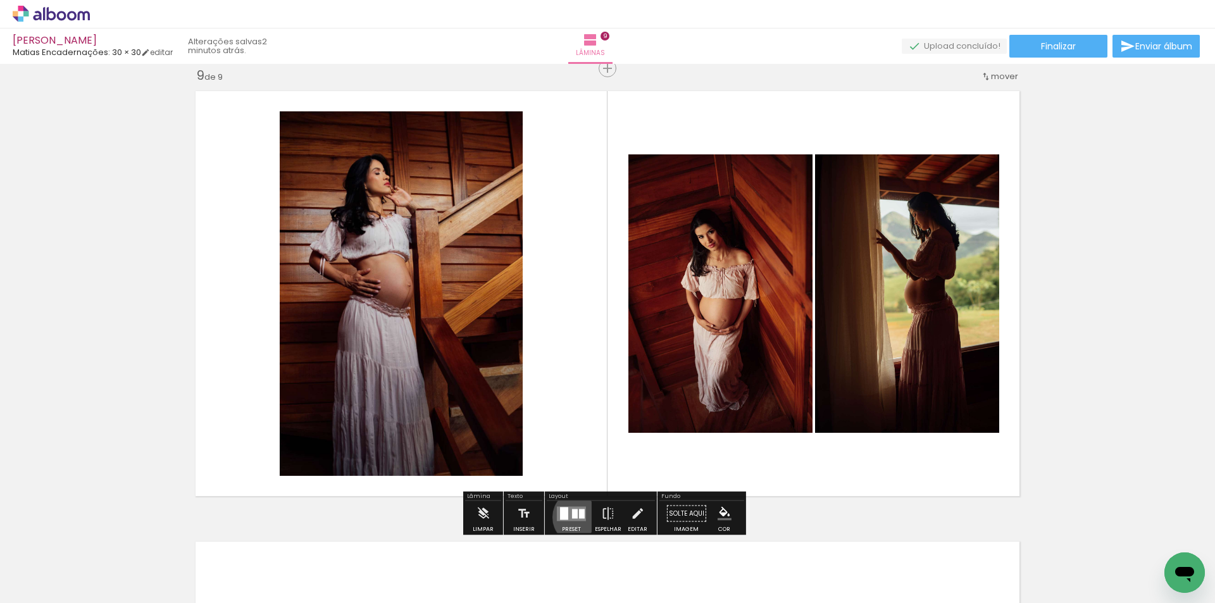
click at [579, 517] on div at bounding box center [582, 513] width 6 height 9
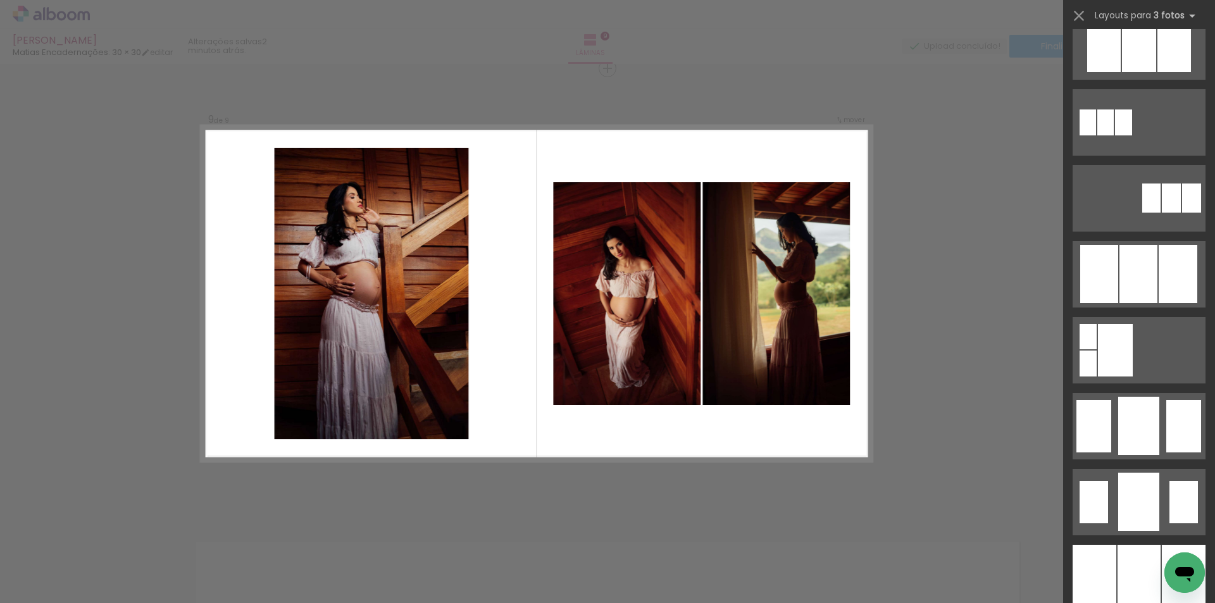
scroll to position [823, 0]
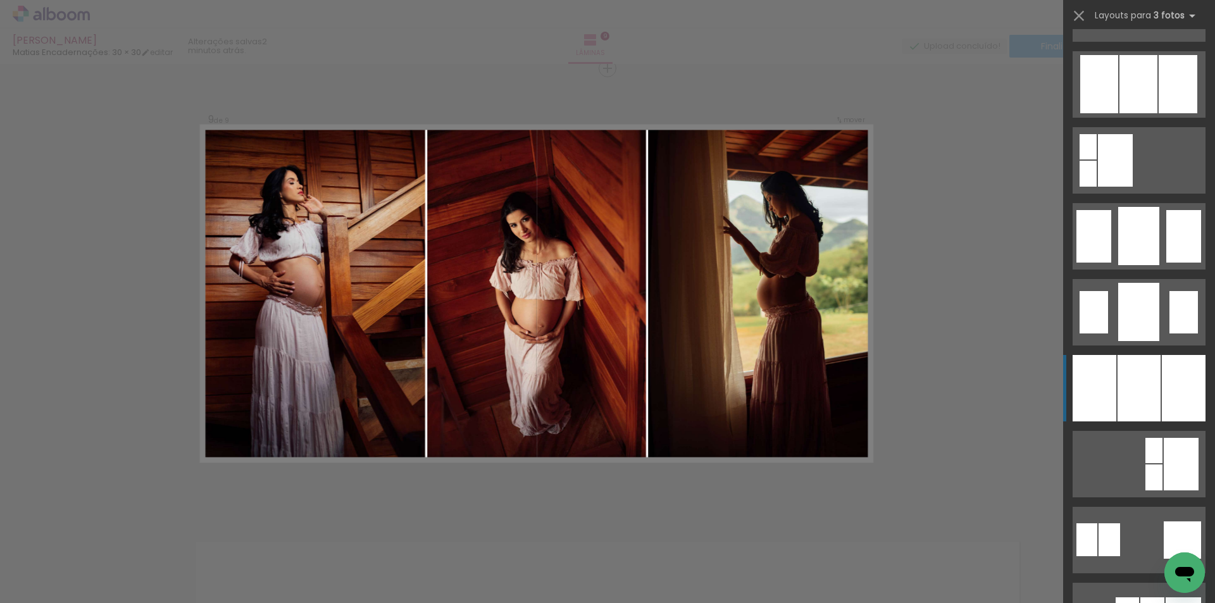
click at [1173, 371] on div at bounding box center [1184, 388] width 44 height 66
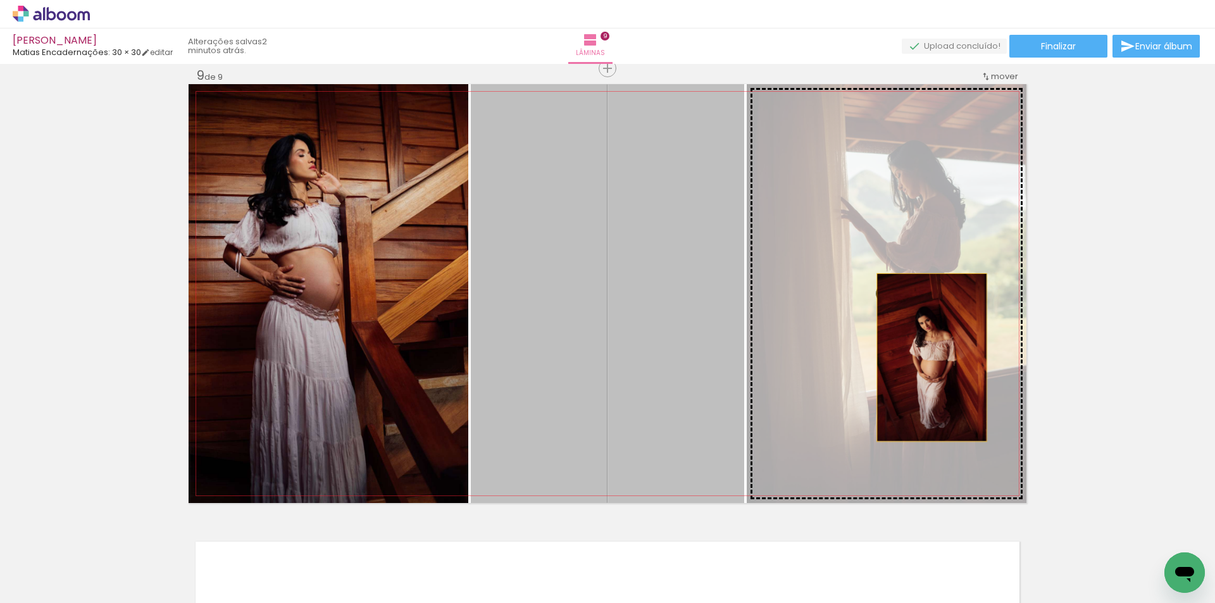
scroll to position [0, 977]
click at [0, 0] on slot at bounding box center [0, 0] width 0 height 0
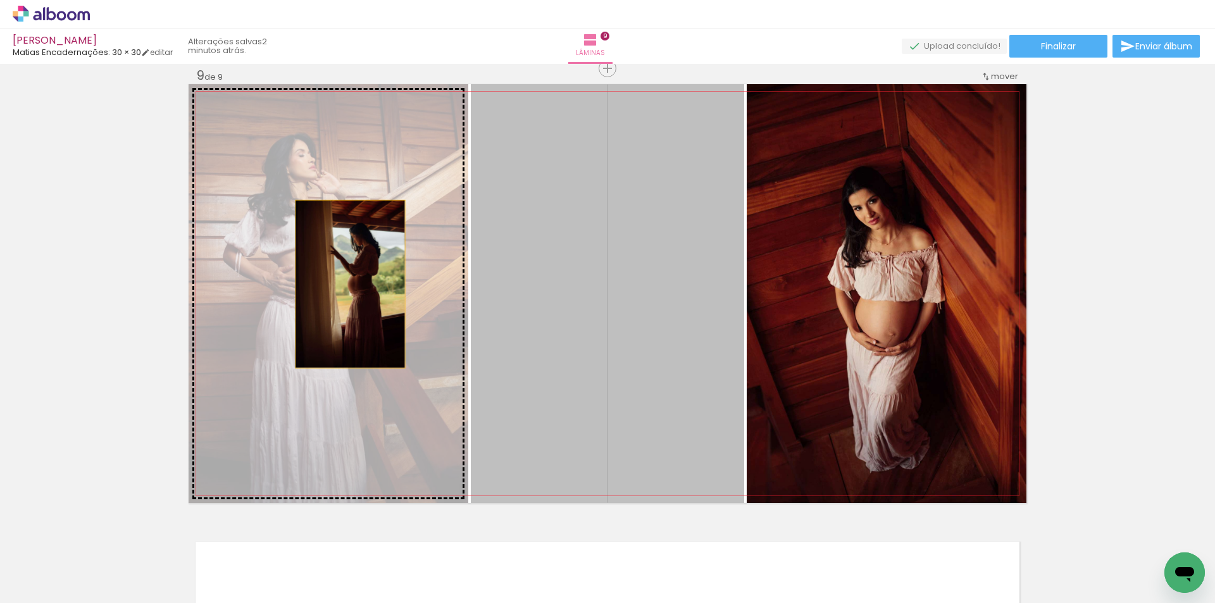
drag, startPoint x: 633, startPoint y: 324, endPoint x: 331, endPoint y: 289, distance: 304.0
click at [0, 0] on slot at bounding box center [0, 0] width 0 height 0
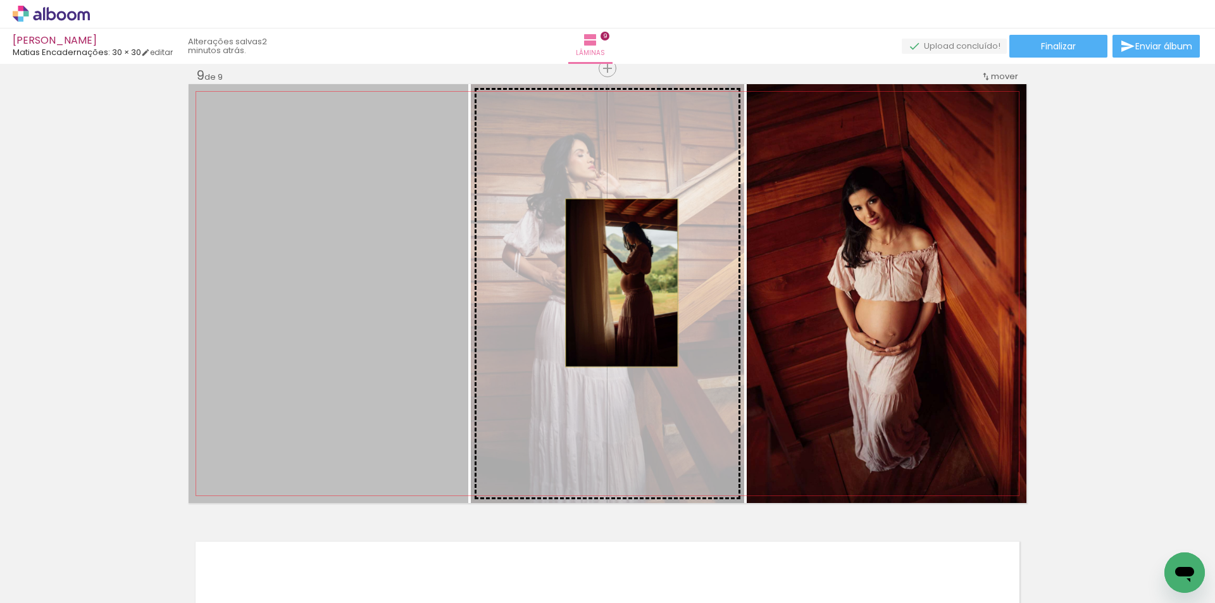
drag, startPoint x: 289, startPoint y: 309, endPoint x: 617, endPoint y: 283, distance: 329.5
click at [0, 0] on slot at bounding box center [0, 0] width 0 height 0
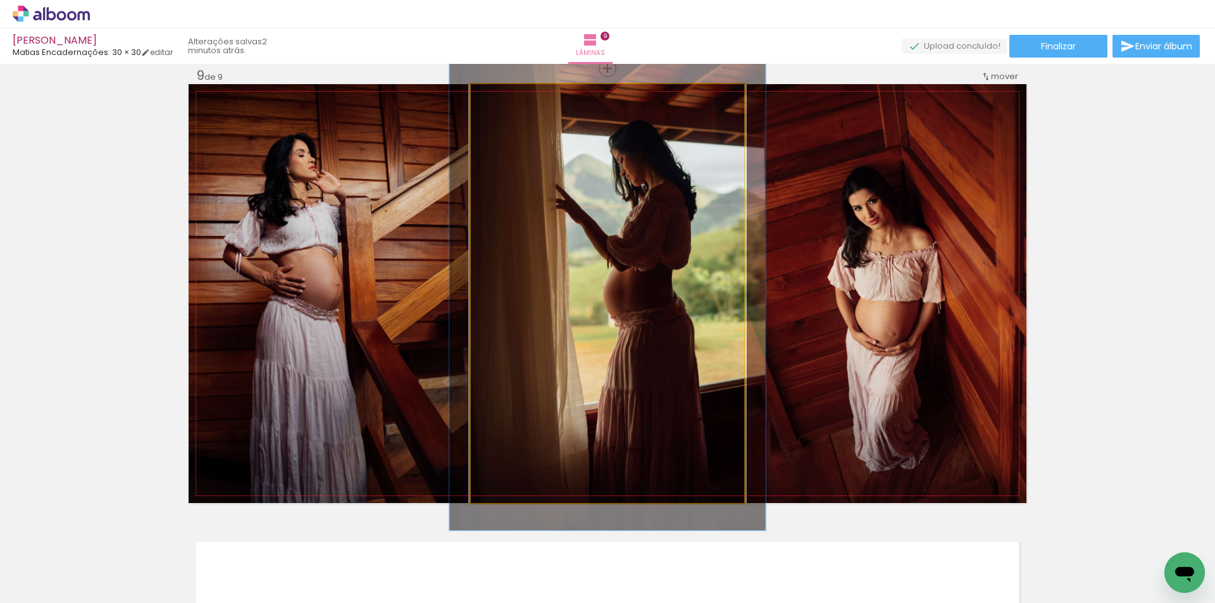
type paper-slider "113"
click at [505, 97] on div at bounding box center [506, 97] width 11 height 11
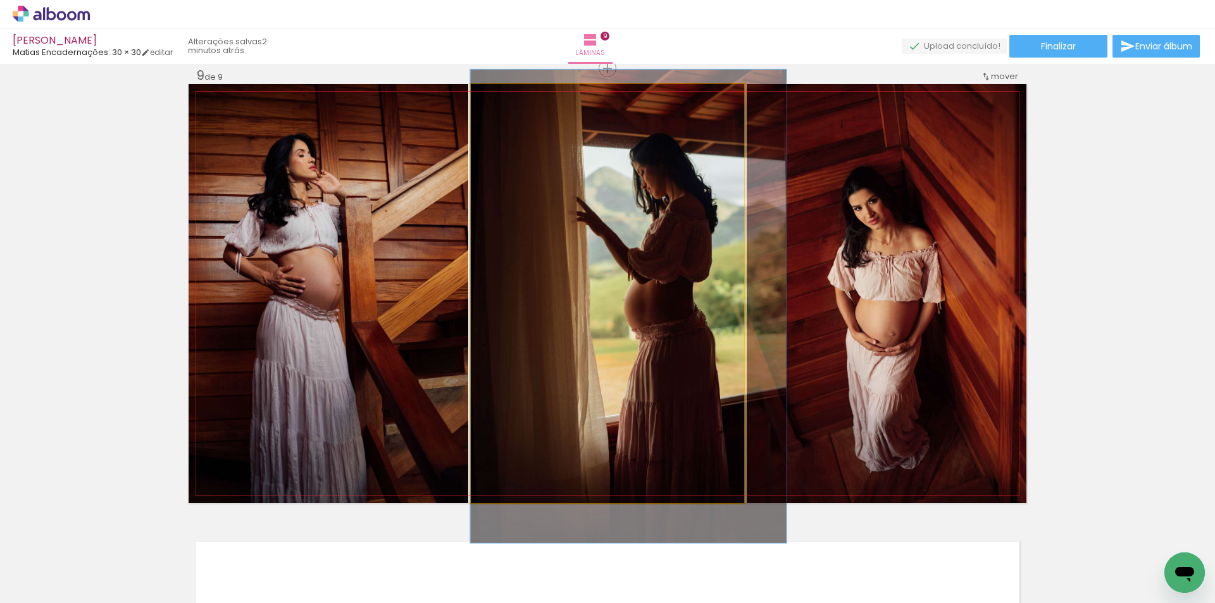
drag, startPoint x: 649, startPoint y: 246, endPoint x: 700, endPoint y: 259, distance: 52.2
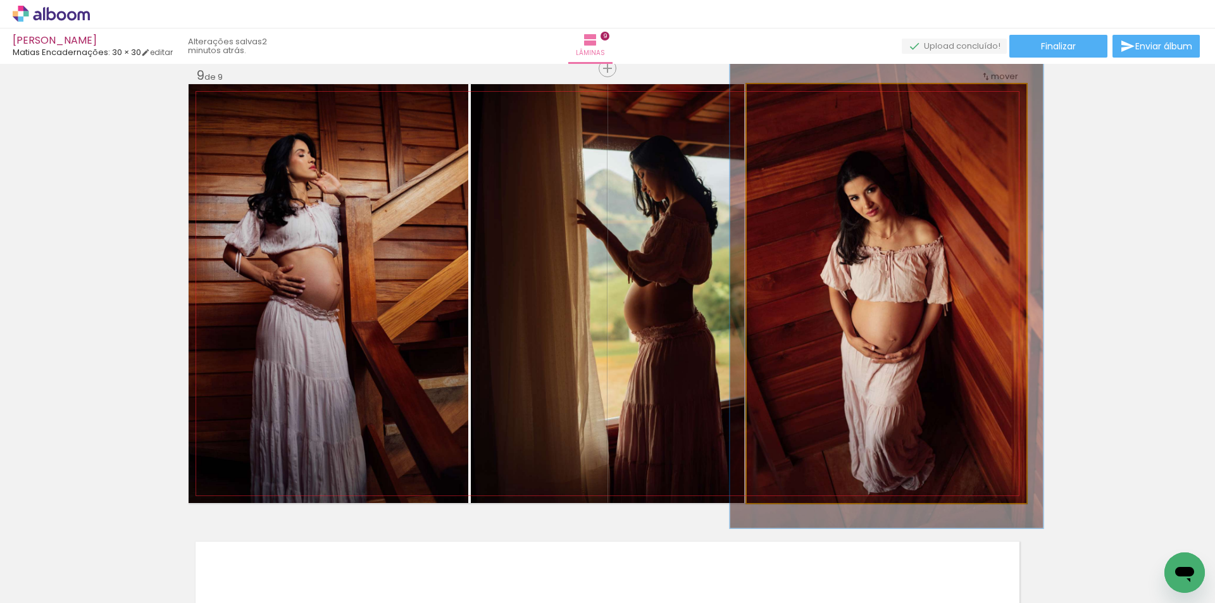
type paper-slider "112"
click at [778, 102] on div at bounding box center [782, 97] width 20 height 20
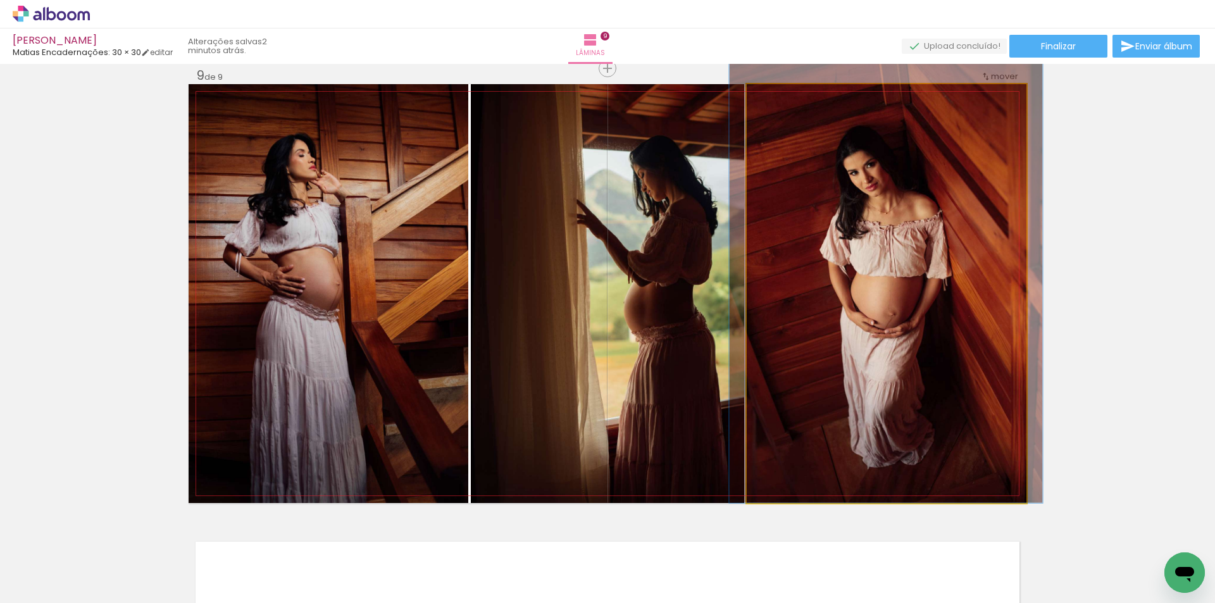
drag, startPoint x: 953, startPoint y: 373, endPoint x: 952, endPoint y: 318, distance: 55.1
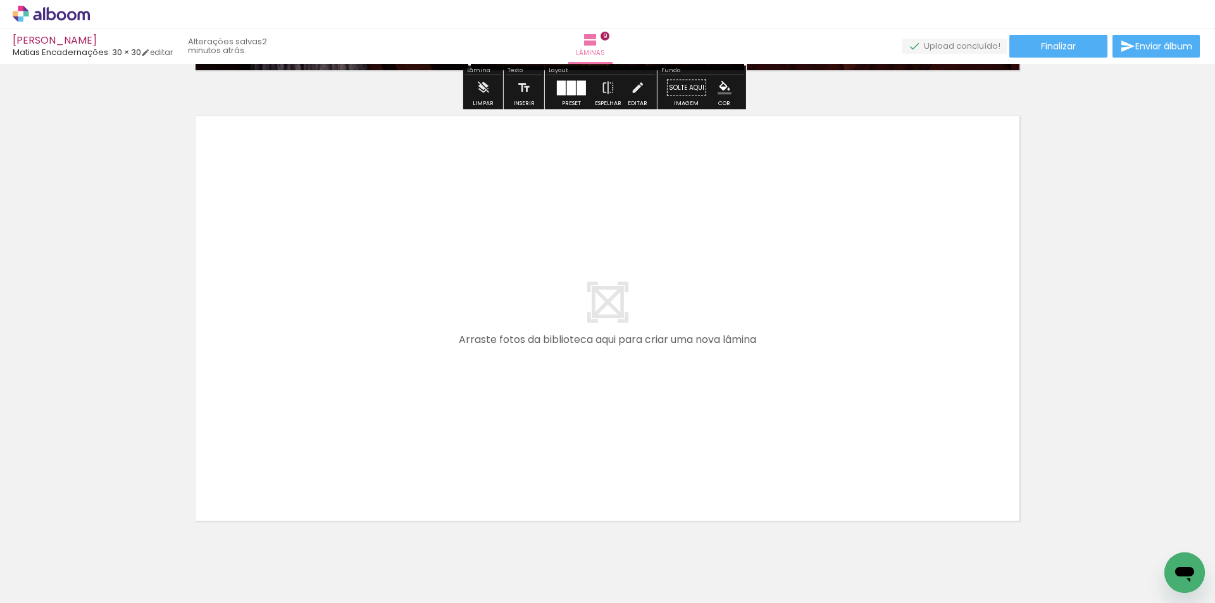
scroll to position [4096, 0]
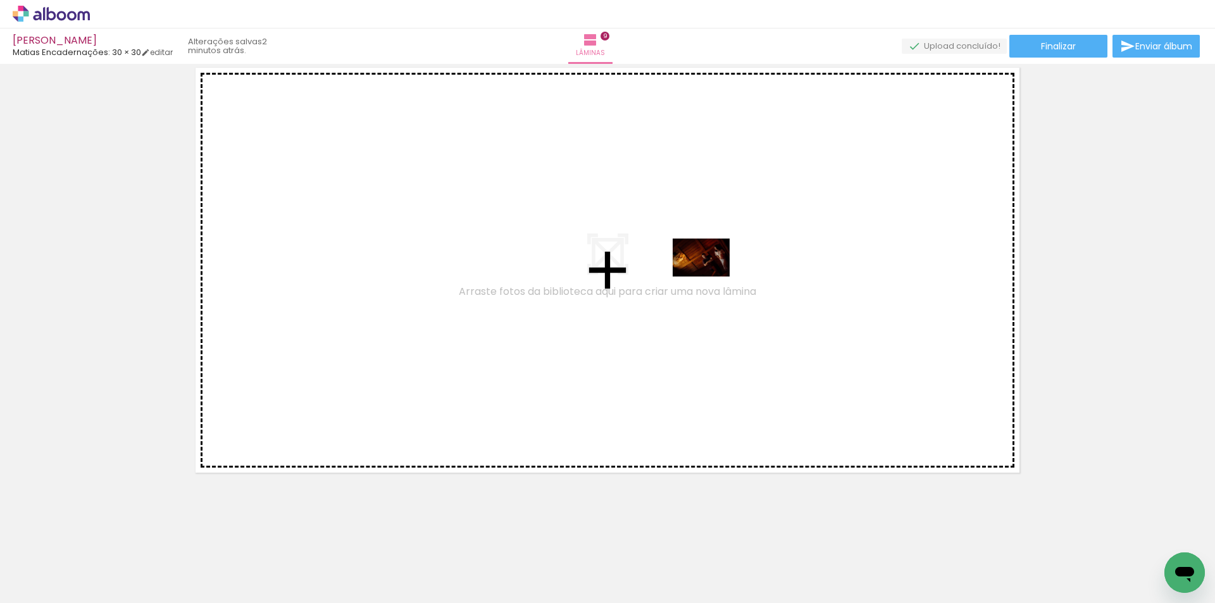
drag, startPoint x: 577, startPoint y: 562, endPoint x: 711, endPoint y: 277, distance: 315.1
click at [711, 277] on quentale-workspace at bounding box center [607, 301] width 1215 height 603
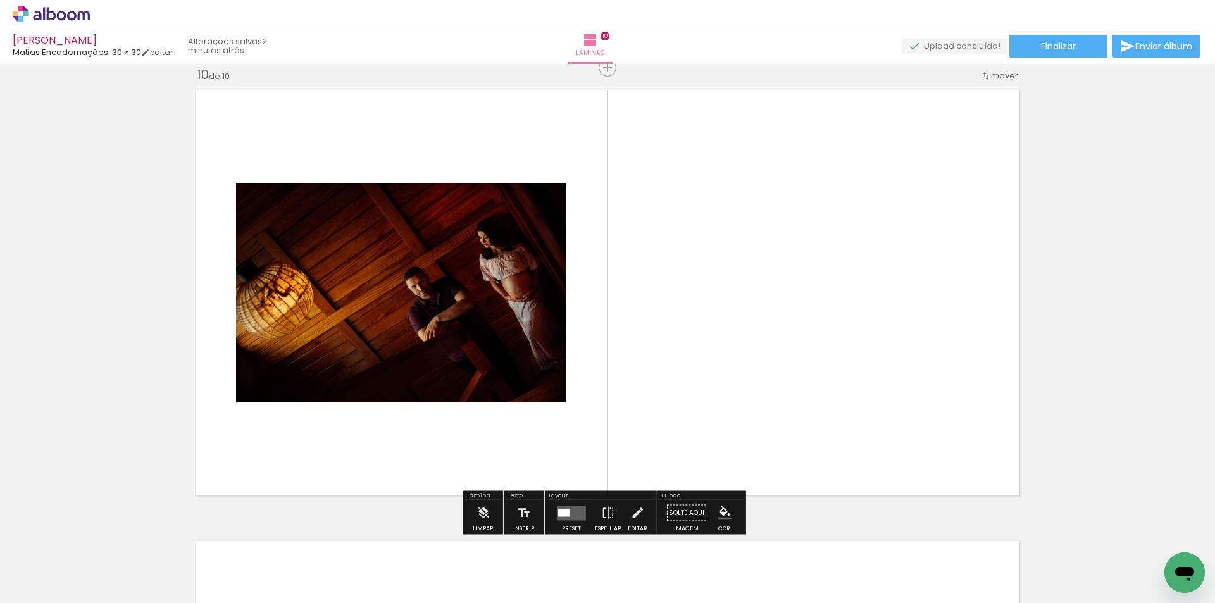
scroll to position [4072, 0]
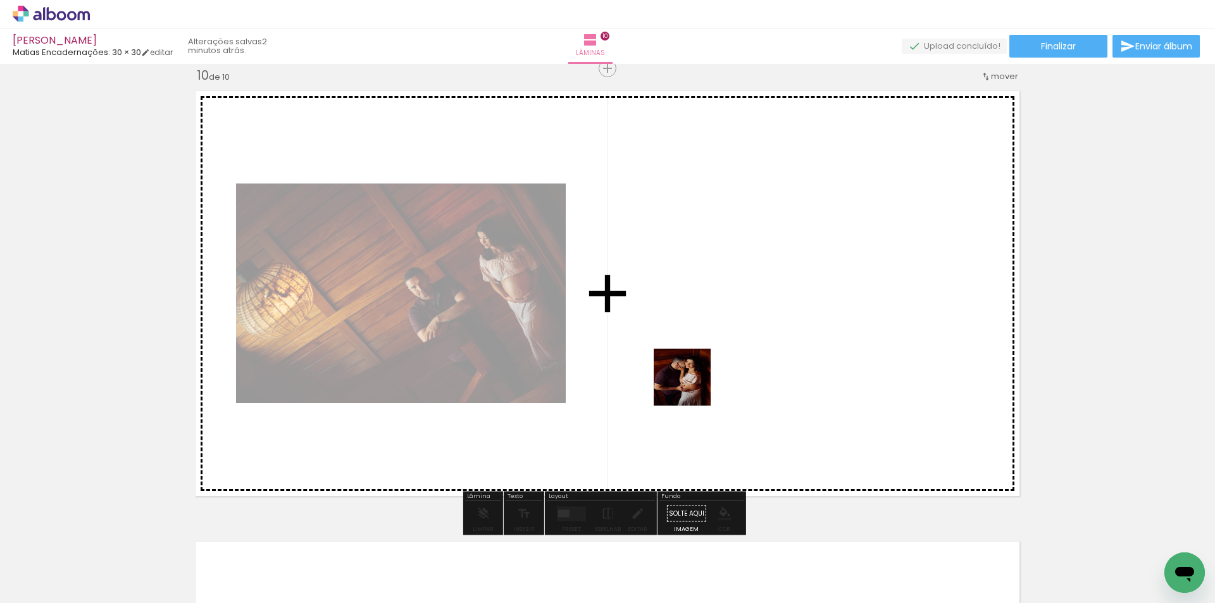
drag, startPoint x: 716, startPoint y: 554, endPoint x: 701, endPoint y: 345, distance: 210.0
click at [701, 345] on quentale-workspace at bounding box center [607, 301] width 1215 height 603
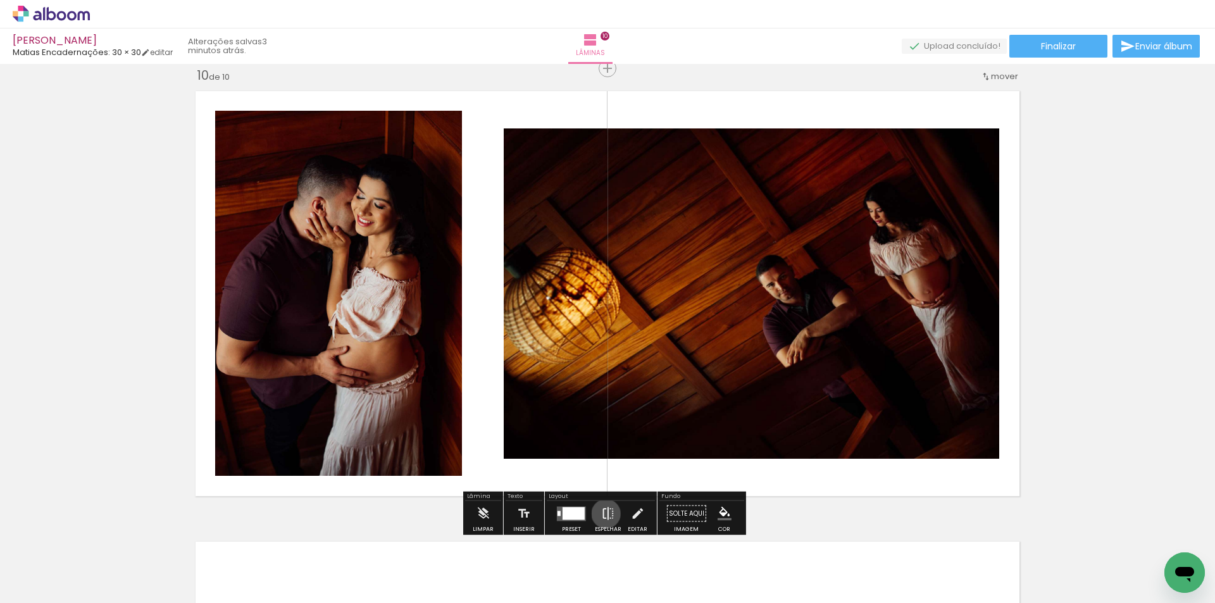
click at [603, 514] on iron-icon at bounding box center [608, 513] width 14 height 25
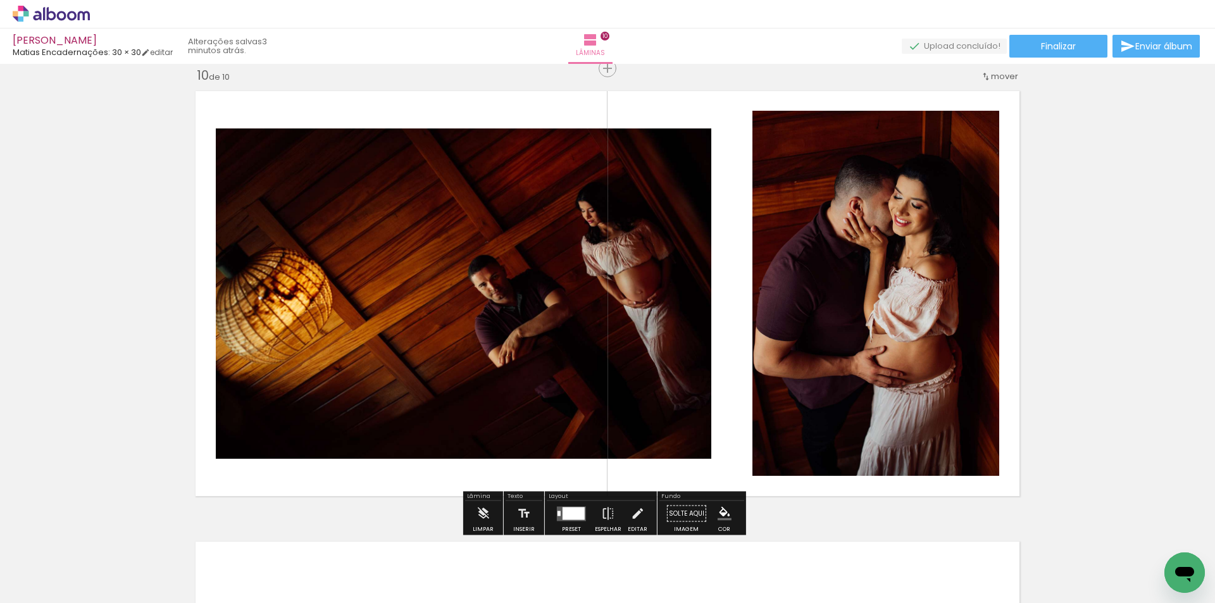
click at [570, 514] on div at bounding box center [574, 513] width 22 height 13
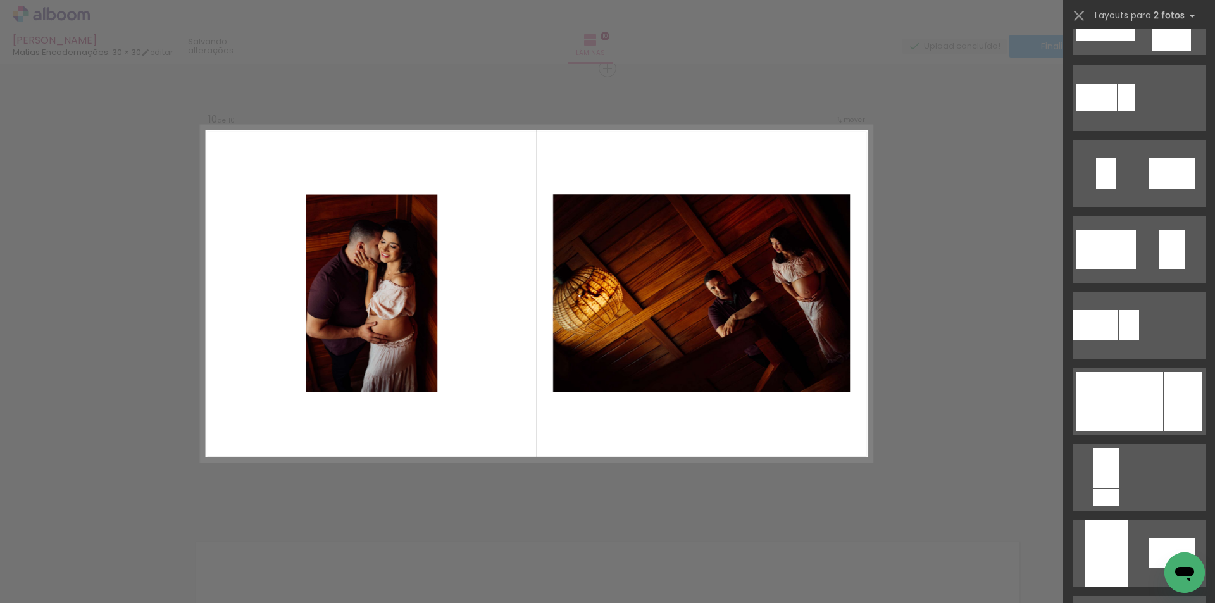
scroll to position [190, 0]
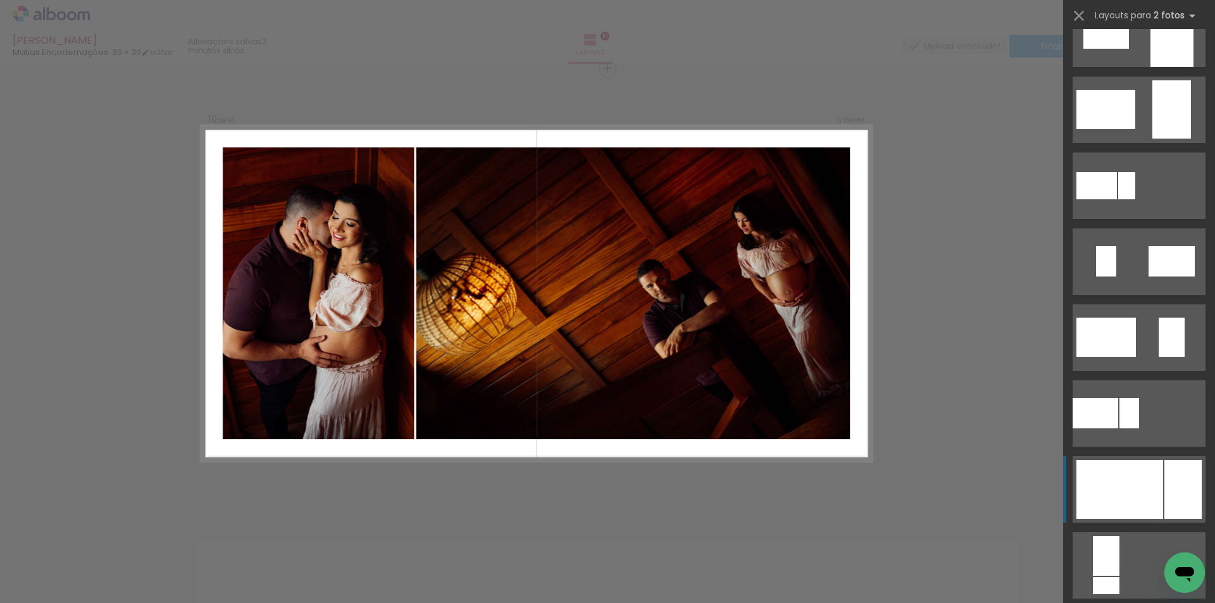
click at [1177, 471] on div at bounding box center [1183, 489] width 37 height 59
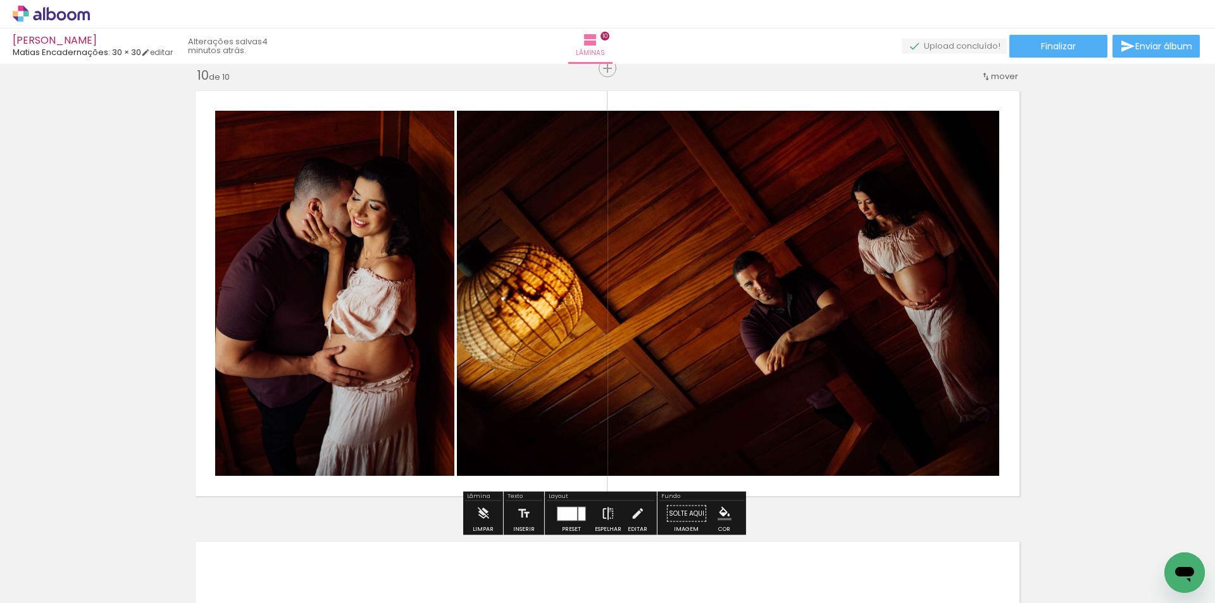
click at [607, 510] on iron-icon at bounding box center [608, 513] width 14 height 25
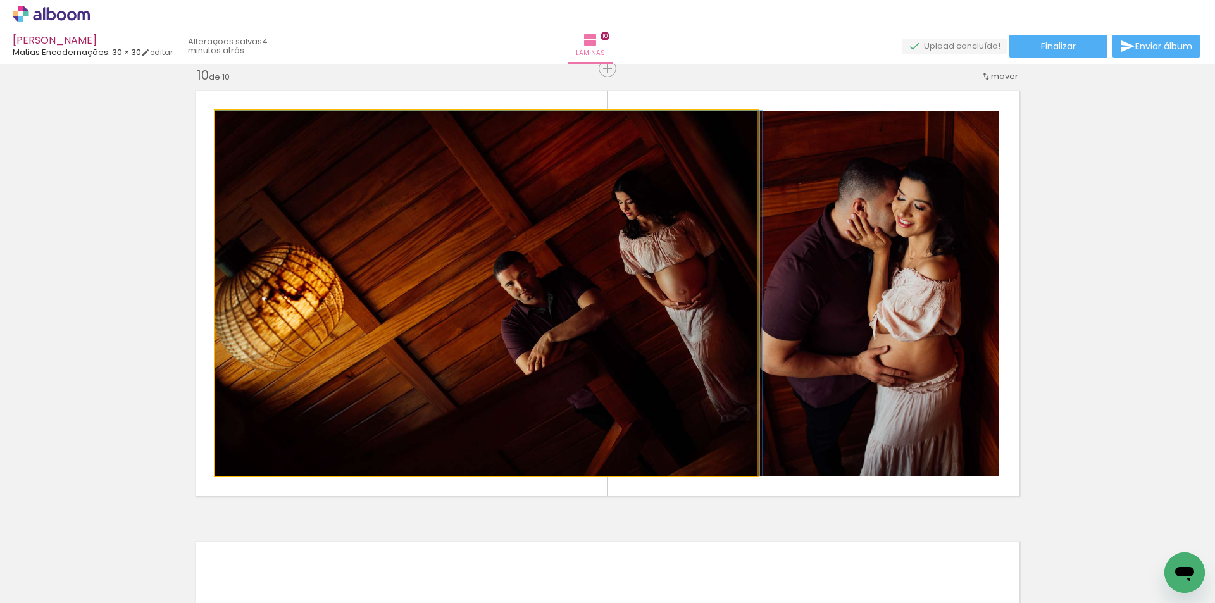
drag, startPoint x: 654, startPoint y: 244, endPoint x: 679, endPoint y: 243, distance: 25.3
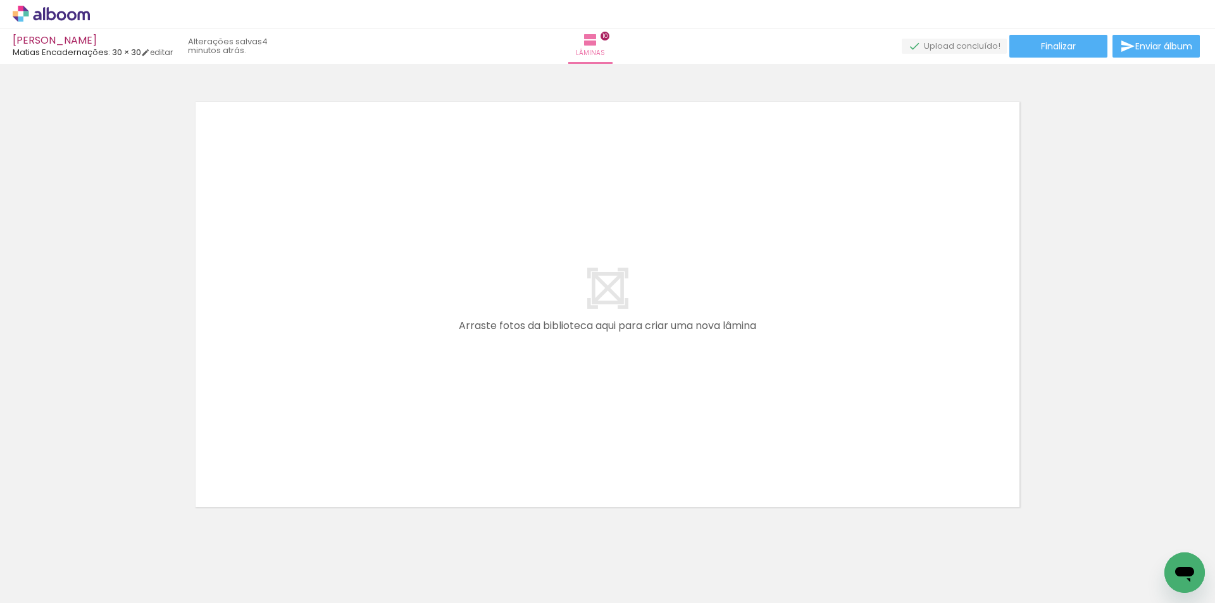
scroll to position [4515, 0]
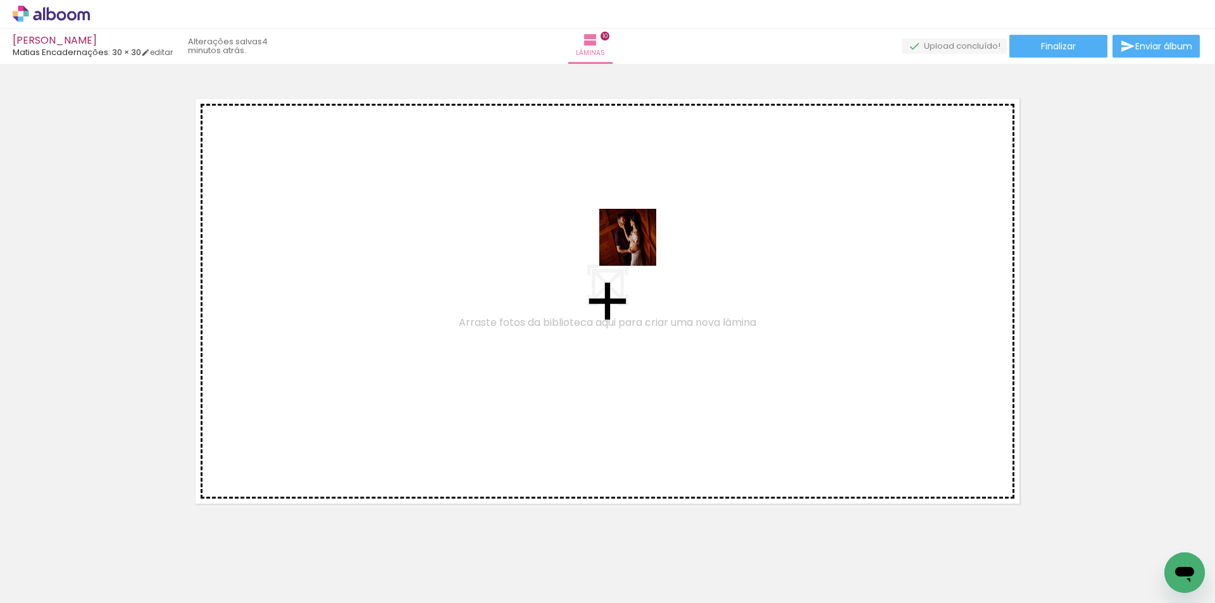
drag, startPoint x: 651, startPoint y: 572, endPoint x: 637, endPoint y: 247, distance: 325.6
click at [637, 247] on quentale-workspace at bounding box center [607, 301] width 1215 height 603
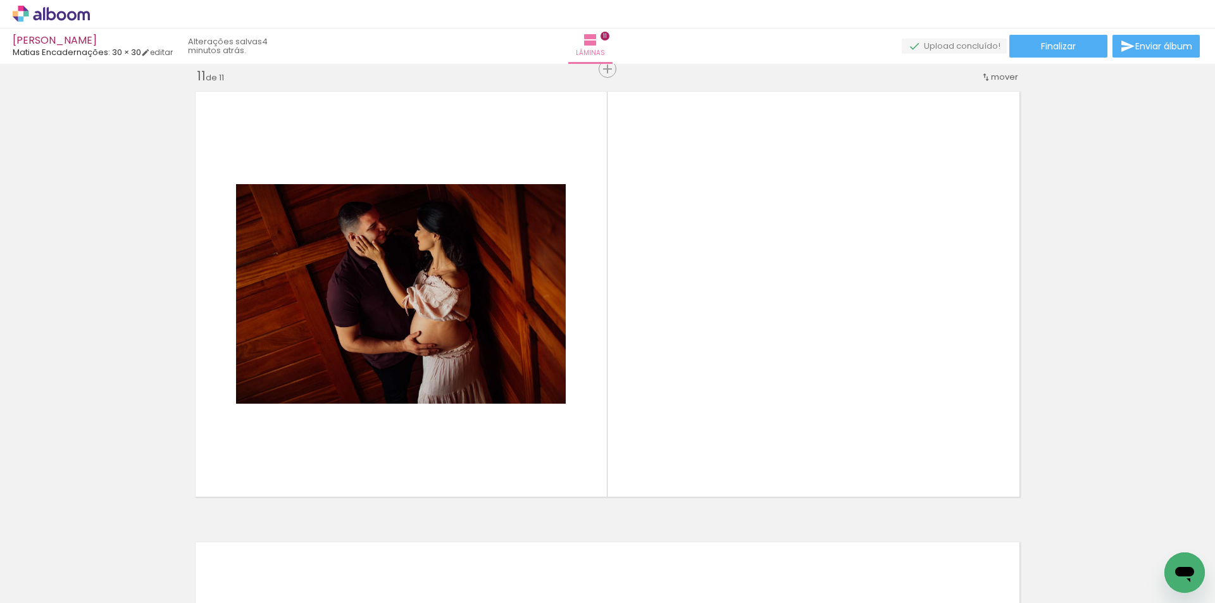
scroll to position [4523, 0]
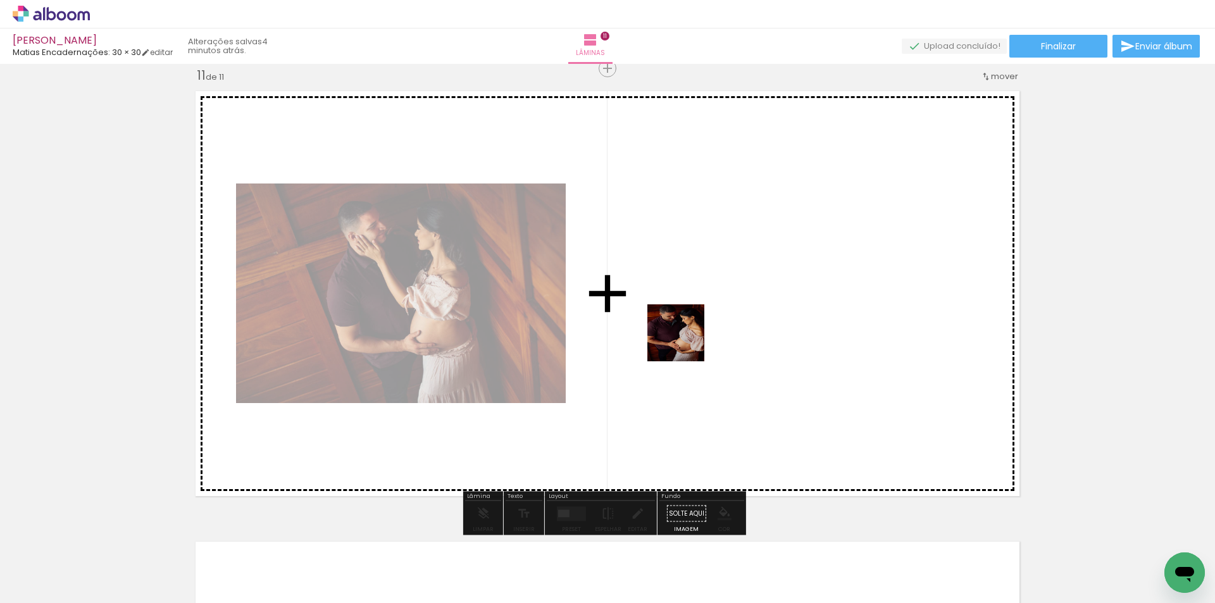
drag, startPoint x: 785, startPoint y: 564, endPoint x: 682, endPoint y: 336, distance: 250.4
click at [682, 336] on quentale-workspace at bounding box center [607, 301] width 1215 height 603
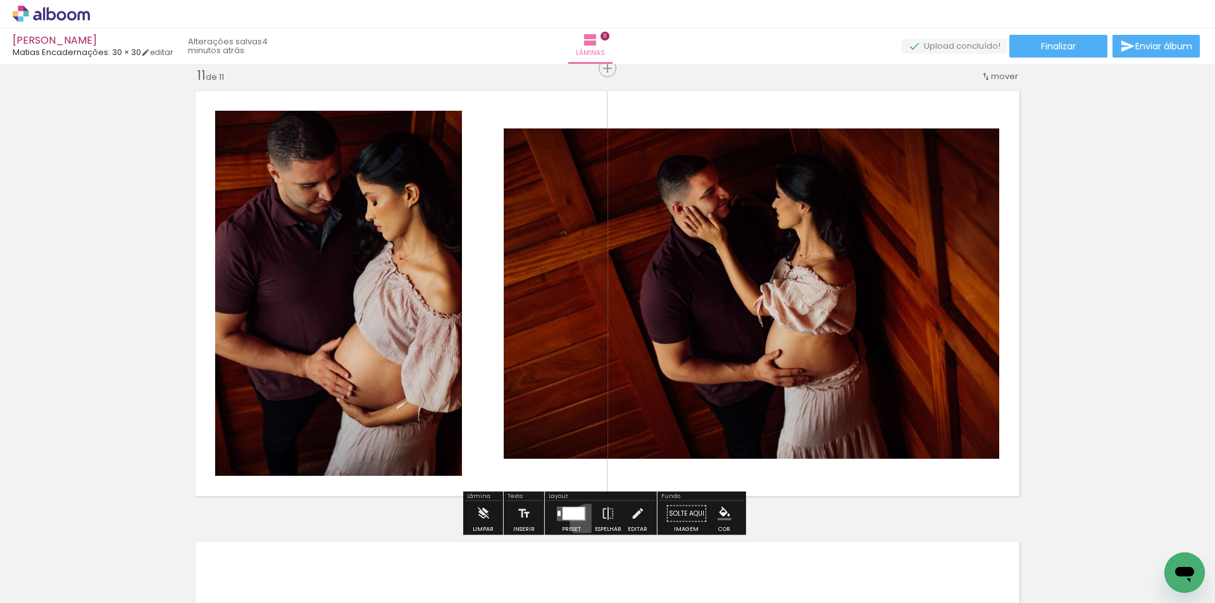
click at [585, 522] on div at bounding box center [571, 513] width 34 height 25
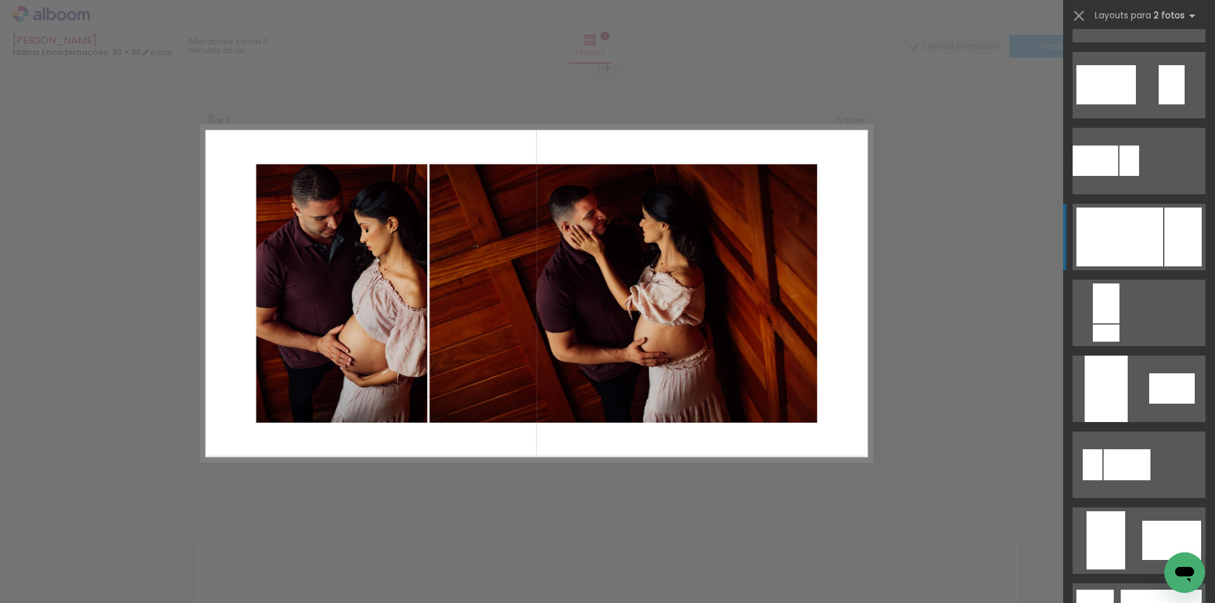
scroll to position [443, 0]
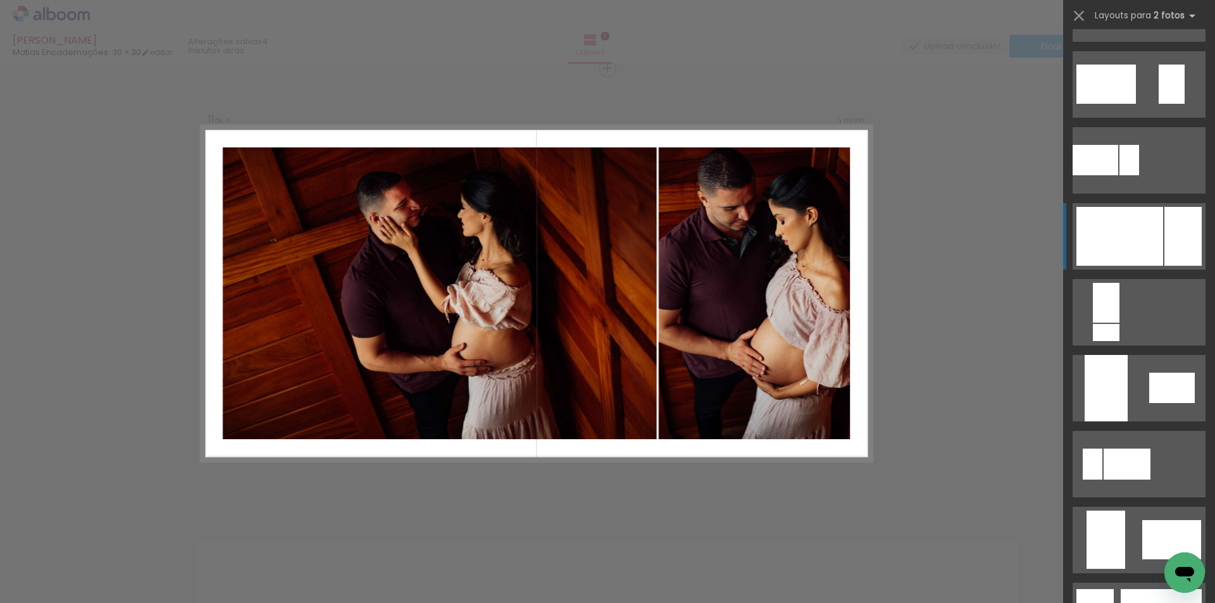
click at [1181, 230] on div at bounding box center [1183, 236] width 37 height 59
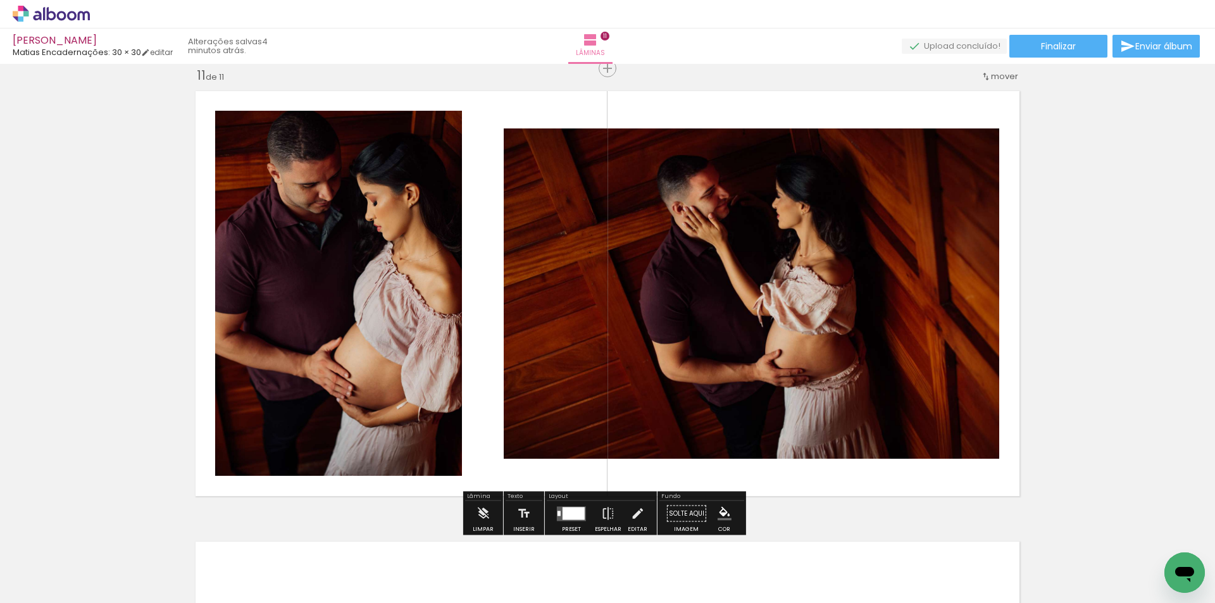
click at [570, 515] on div at bounding box center [574, 513] width 22 height 13
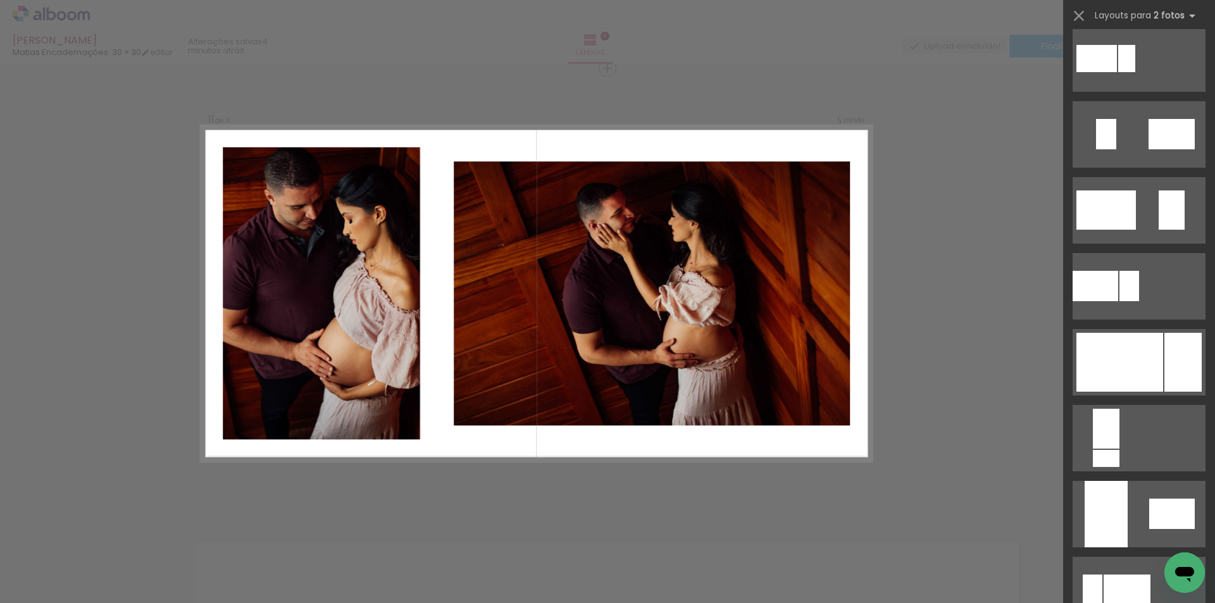
scroll to position [316, 0]
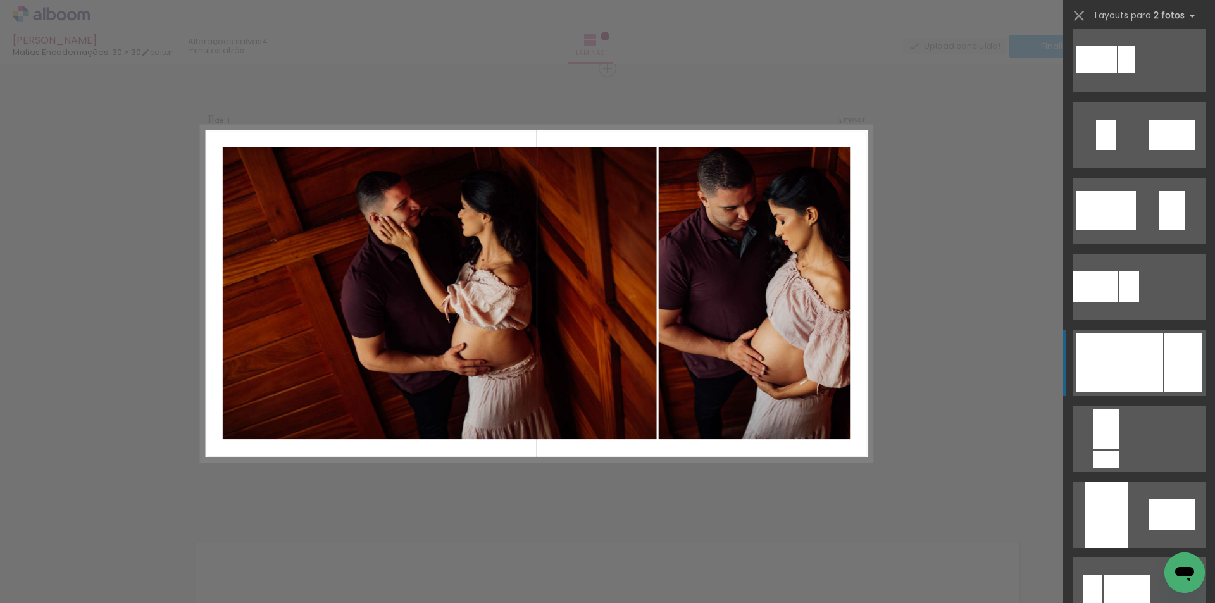
click at [1187, 356] on div at bounding box center [1183, 363] width 37 height 59
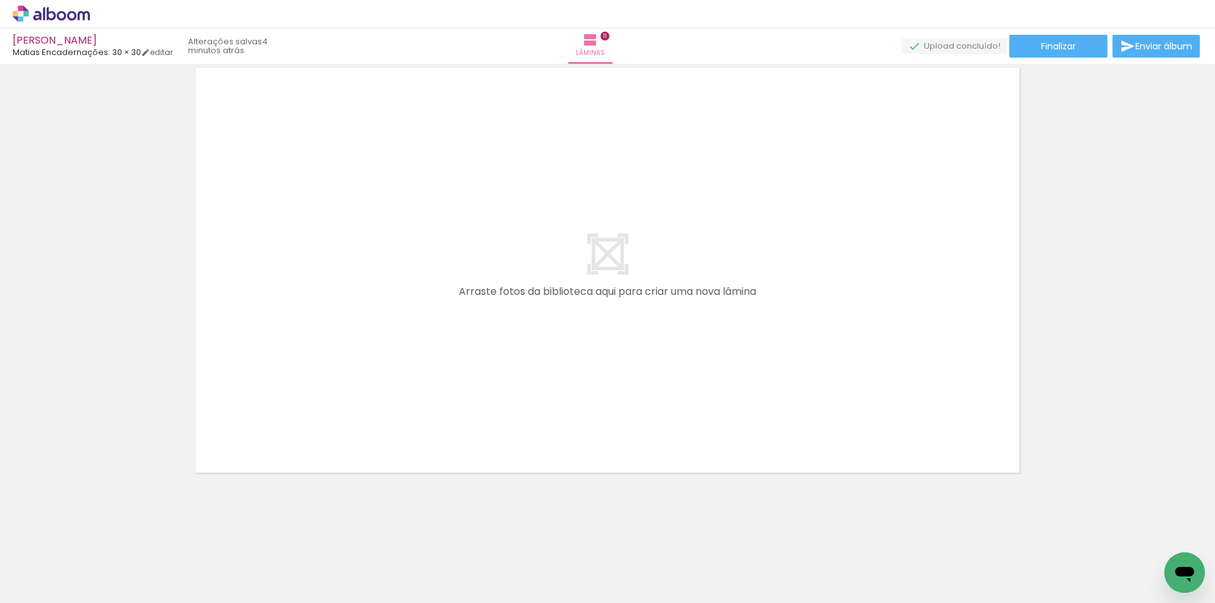
scroll to position [0, 1447]
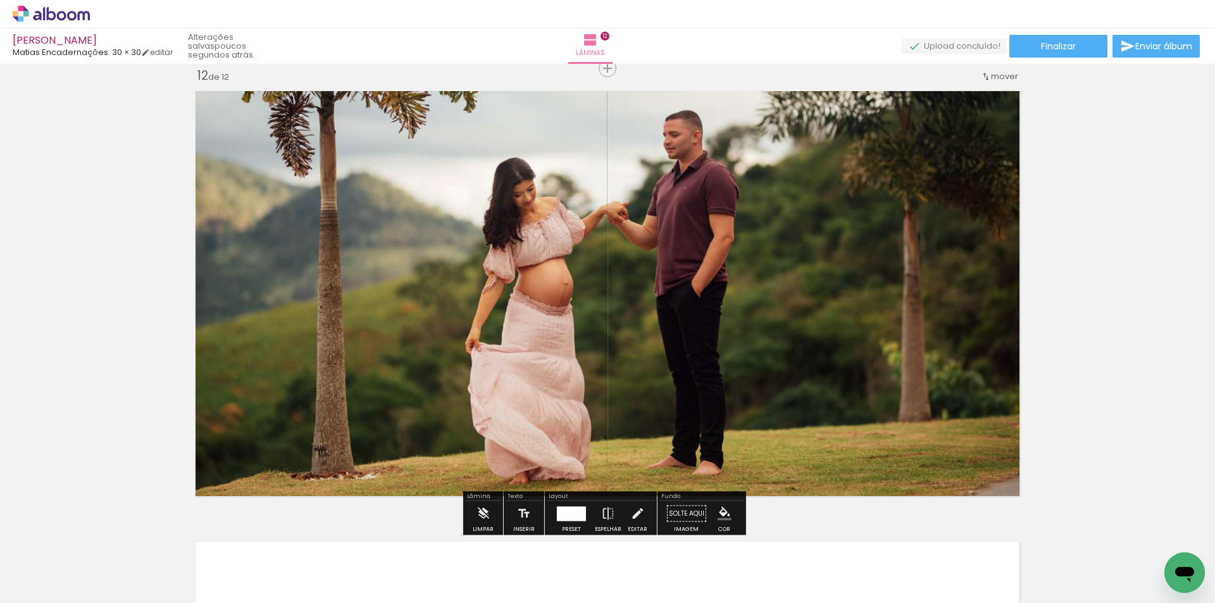
scroll to position [0, 1447]
click at [570, 515] on div at bounding box center [571, 513] width 29 height 15
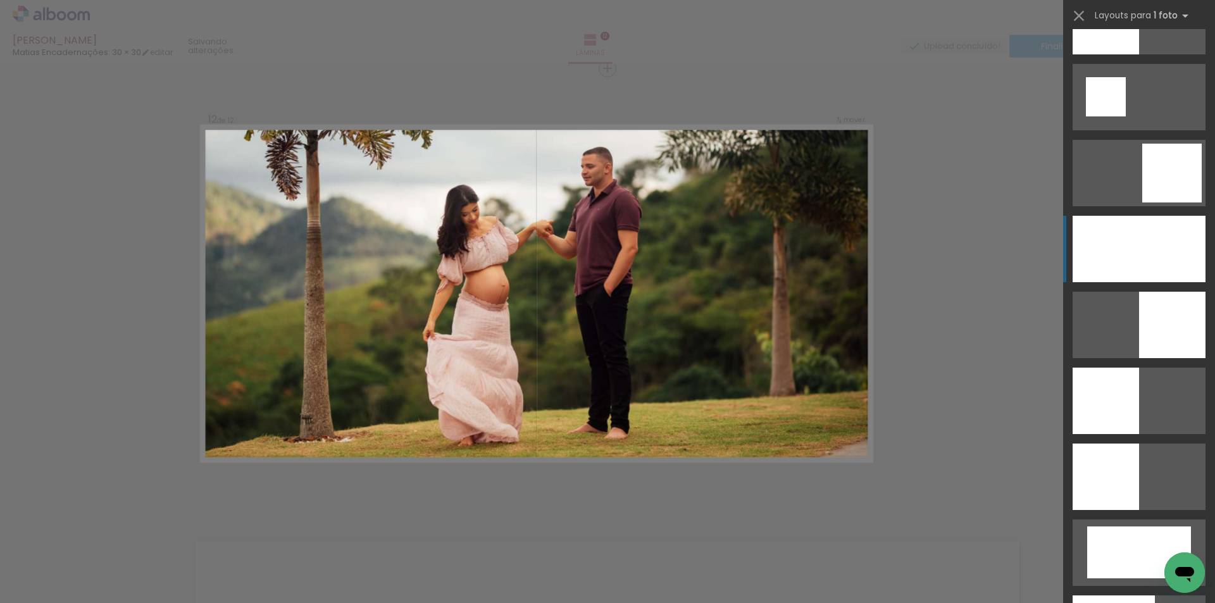
scroll to position [1823, 0]
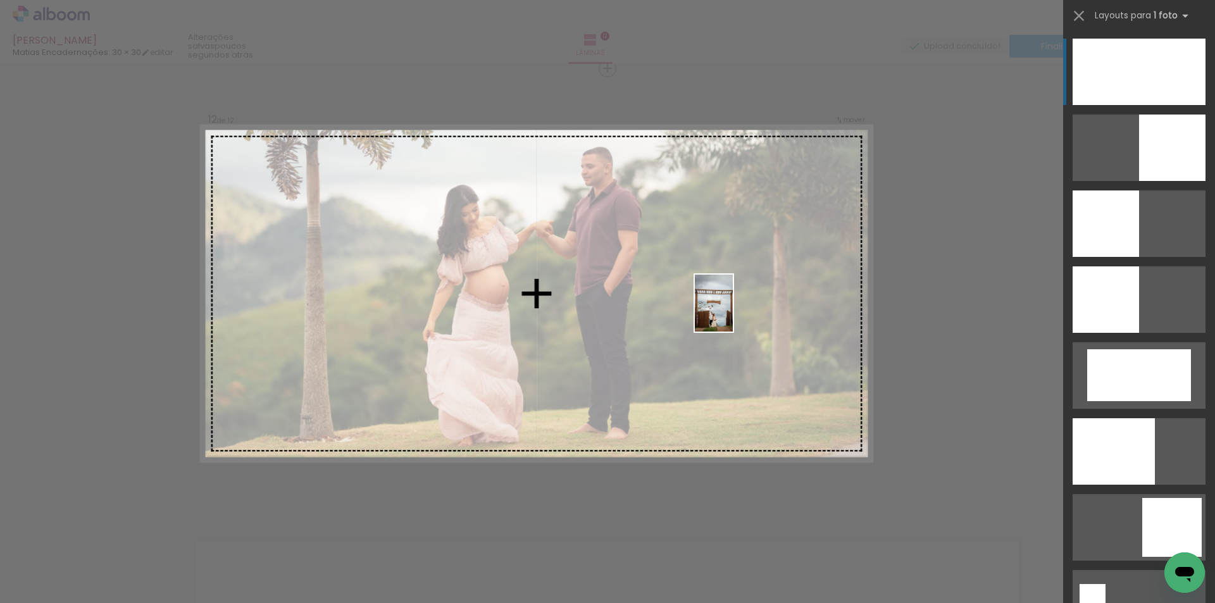
drag, startPoint x: 951, startPoint y: 582, endPoint x: 733, endPoint y: 313, distance: 346.9
click at [733, 313] on quentale-workspace at bounding box center [607, 301] width 1215 height 603
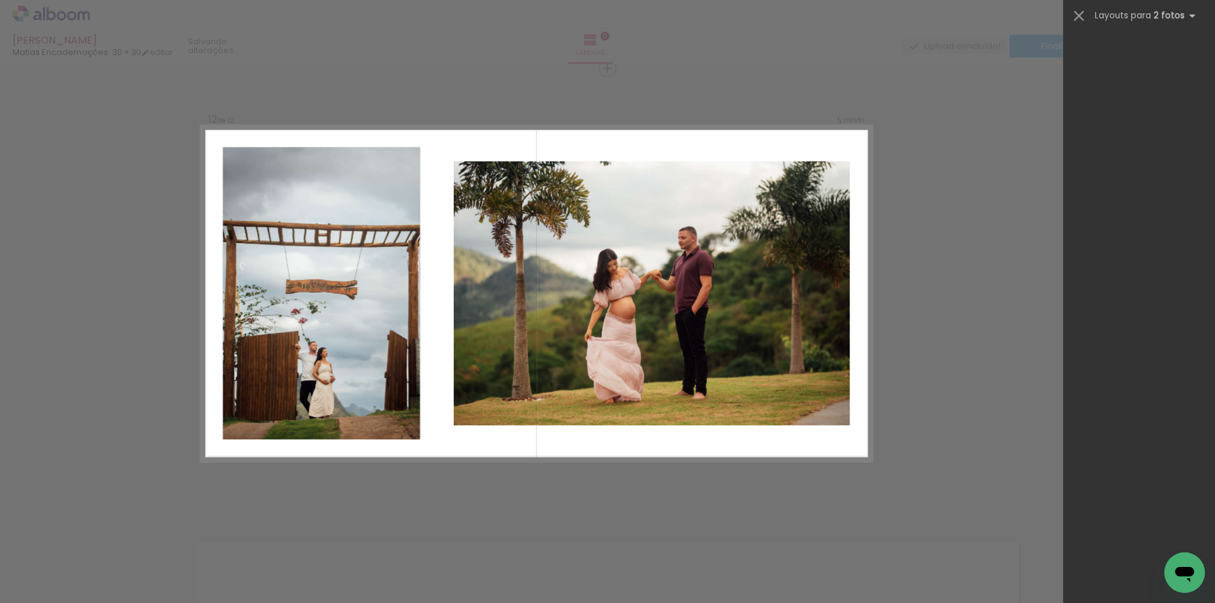
scroll to position [0, 0]
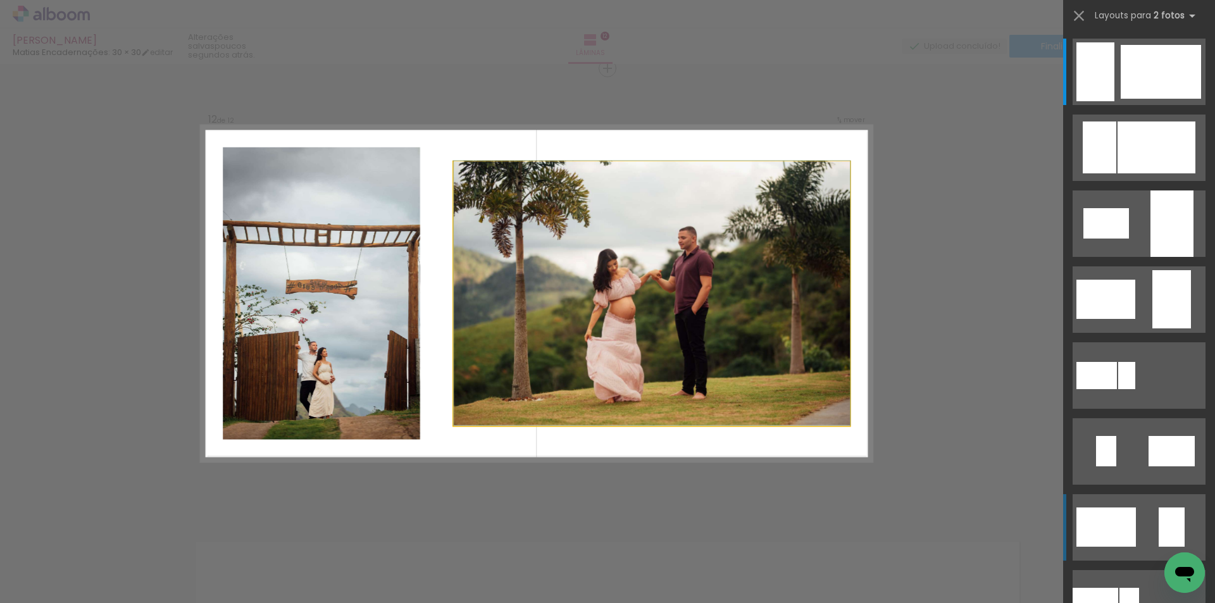
click at [458, 357] on quentale-photo at bounding box center [652, 293] width 396 height 265
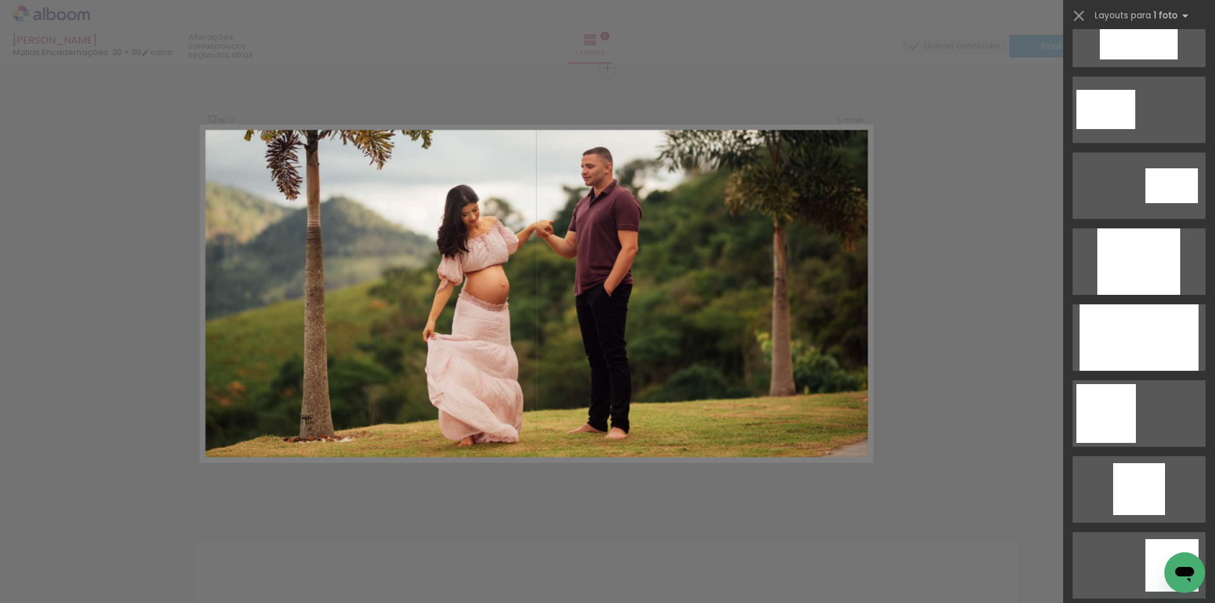
scroll to position [1823, 0]
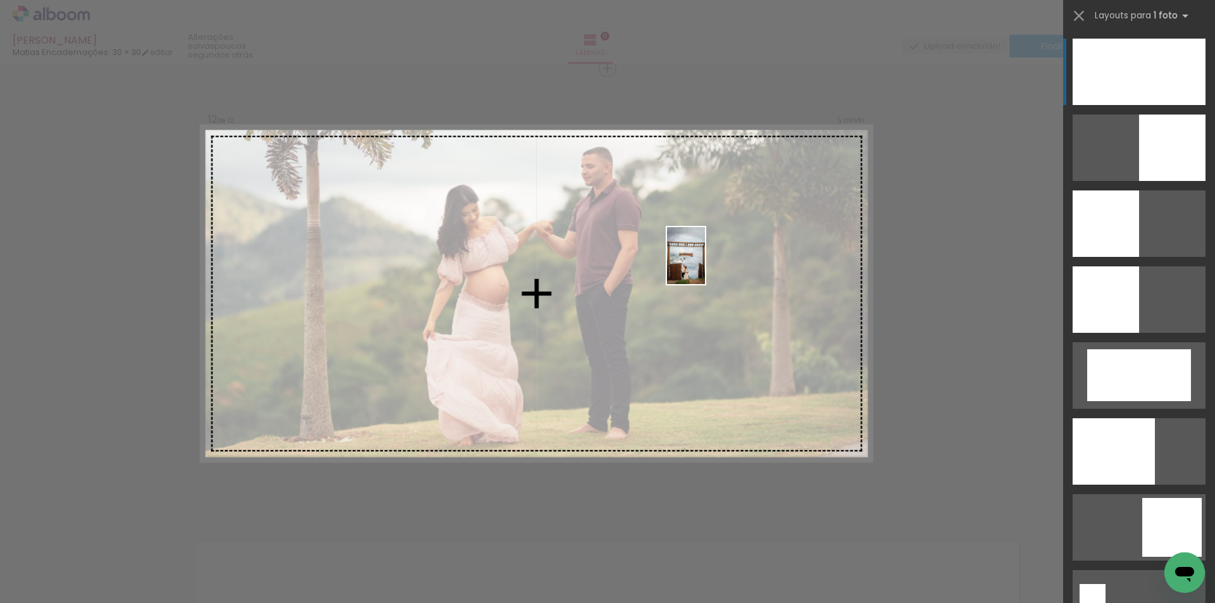
drag, startPoint x: 953, startPoint y: 554, endPoint x: 704, endPoint y: 265, distance: 381.0
click at [704, 265] on quentale-workspace at bounding box center [607, 301] width 1215 height 603
drag, startPoint x: 951, startPoint y: 576, endPoint x: 761, endPoint y: 351, distance: 294.6
click at [761, 351] on quentale-workspace at bounding box center [607, 301] width 1215 height 603
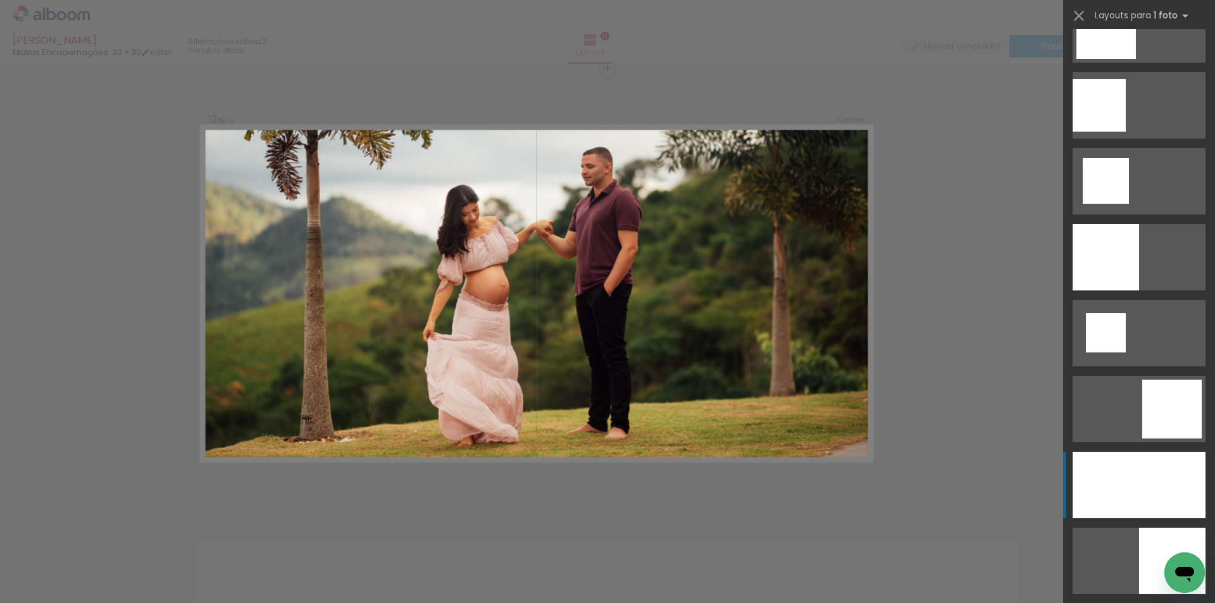
scroll to position [1316, 0]
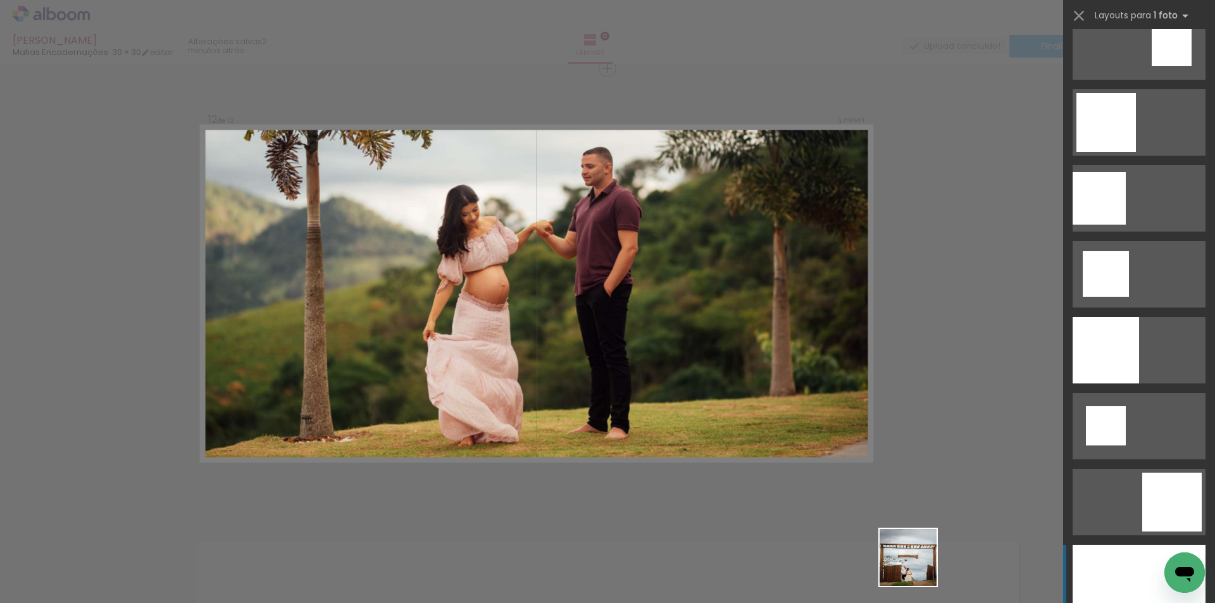
scroll to position [1823, 0]
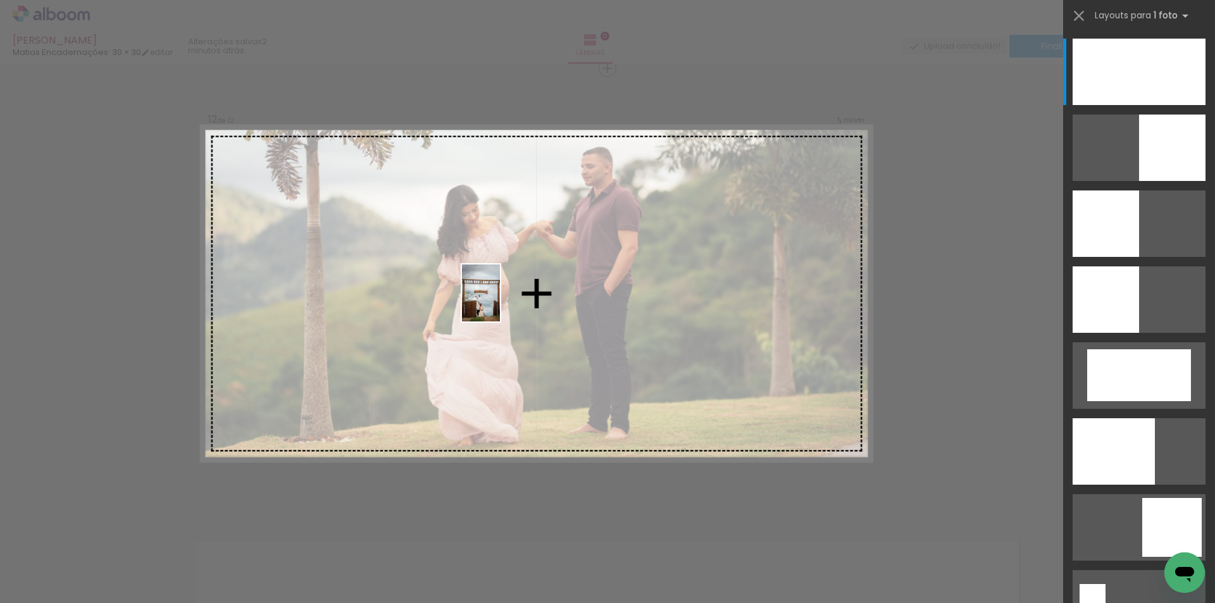
drag, startPoint x: 940, startPoint y: 577, endPoint x: 500, endPoint y: 303, distance: 518.6
click at [500, 303] on quentale-workspace at bounding box center [607, 301] width 1215 height 603
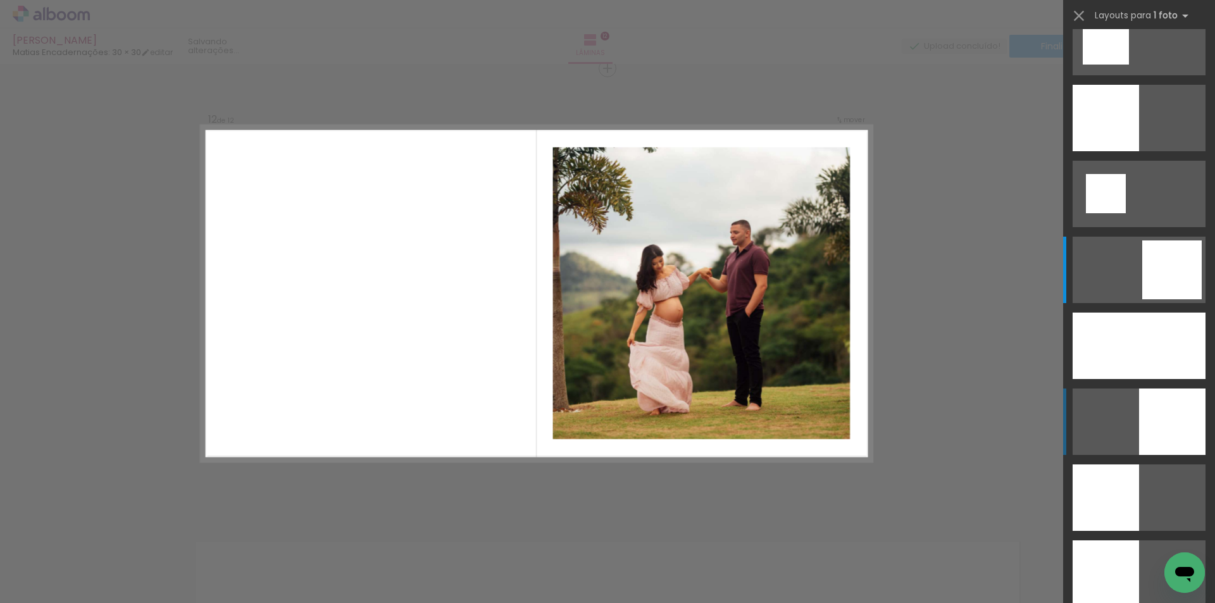
scroll to position [1747, 0]
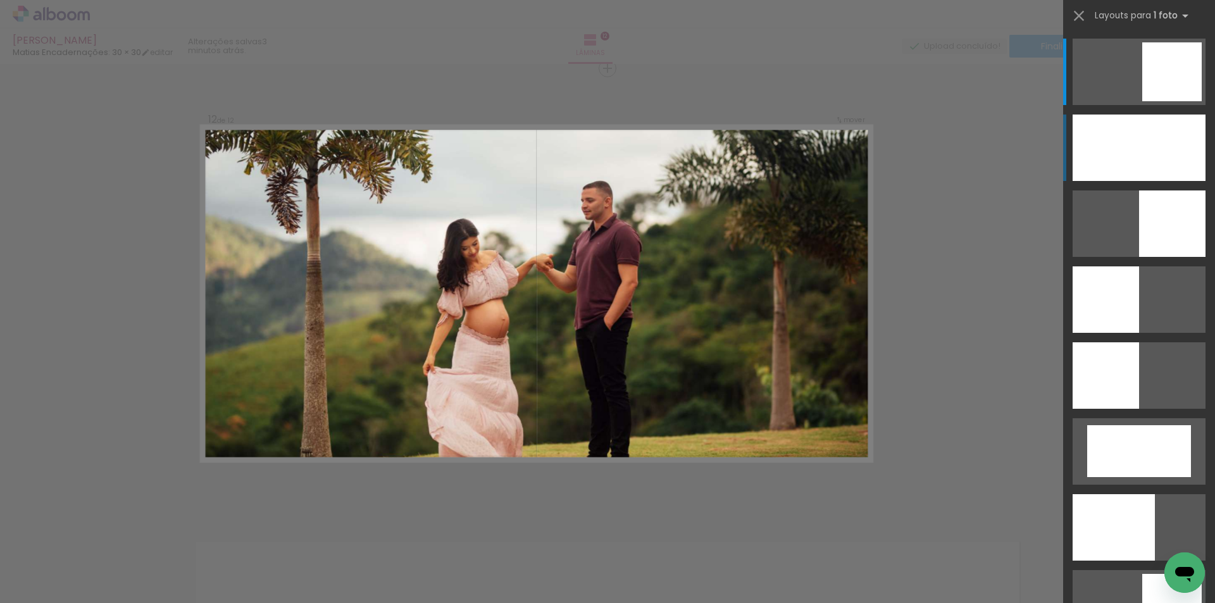
click at [1158, 172] on div at bounding box center [1139, 148] width 133 height 66
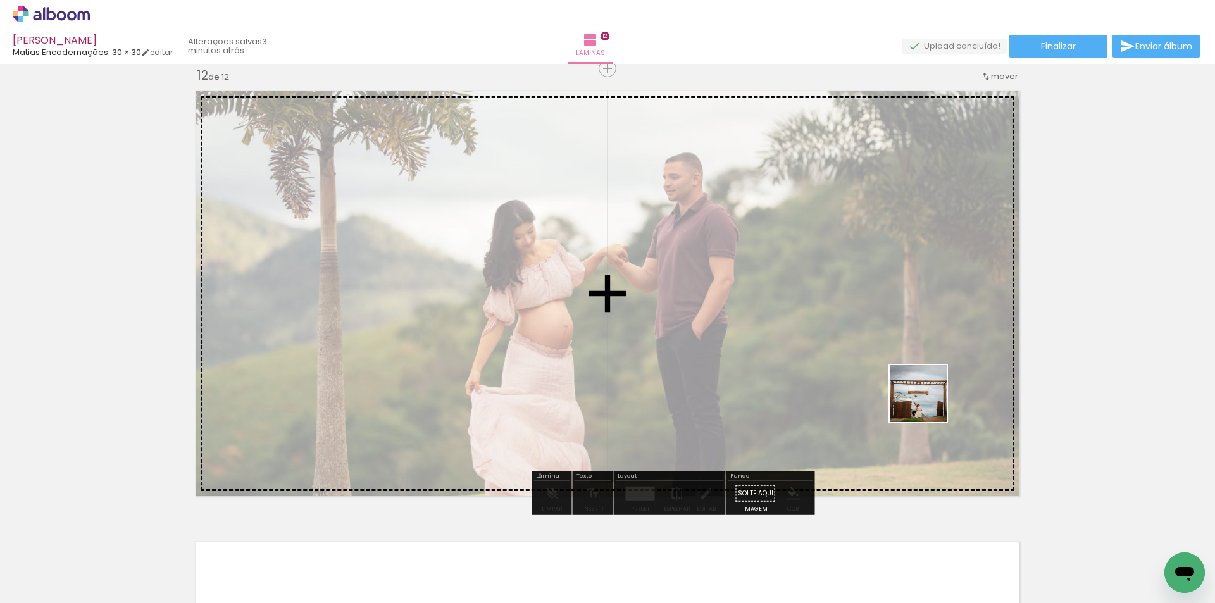
drag, startPoint x: 958, startPoint y: 554, endPoint x: 1115, endPoint y: 343, distance: 263.3
click at [925, 334] on quentale-workspace at bounding box center [607, 301] width 1215 height 603
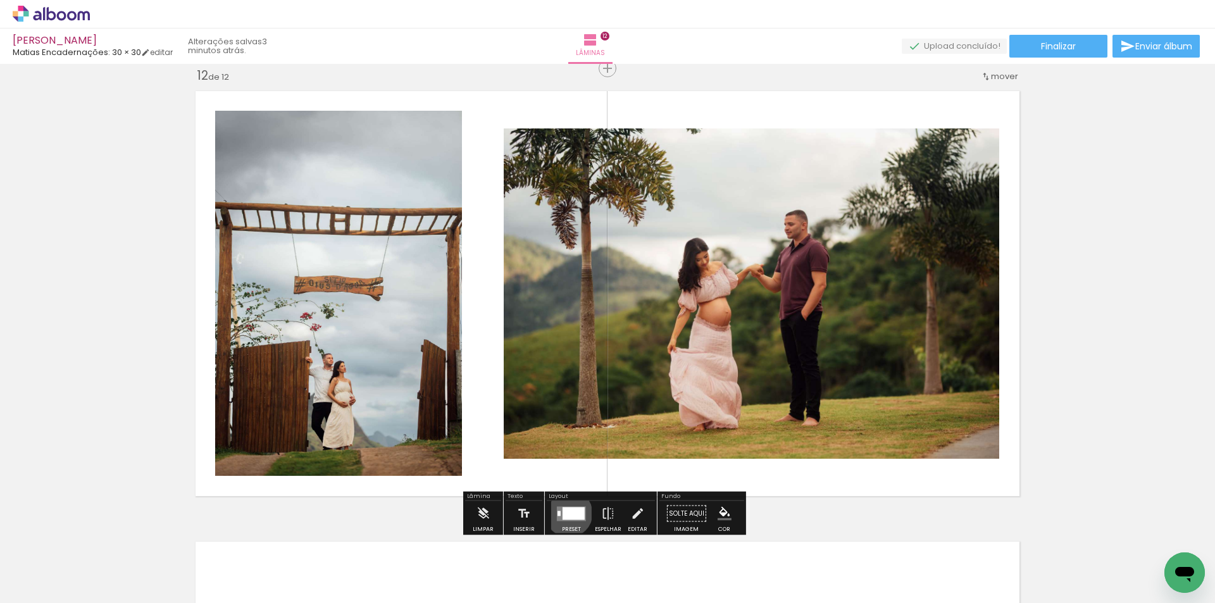
click at [566, 513] on div at bounding box center [574, 513] width 22 height 13
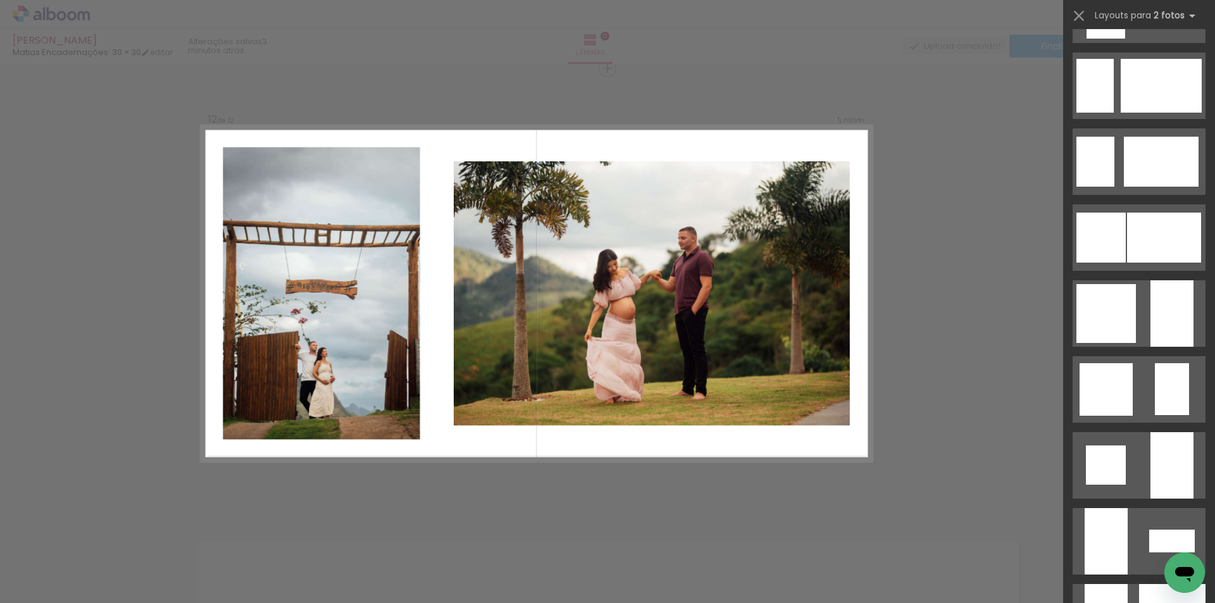
scroll to position [1076, 0]
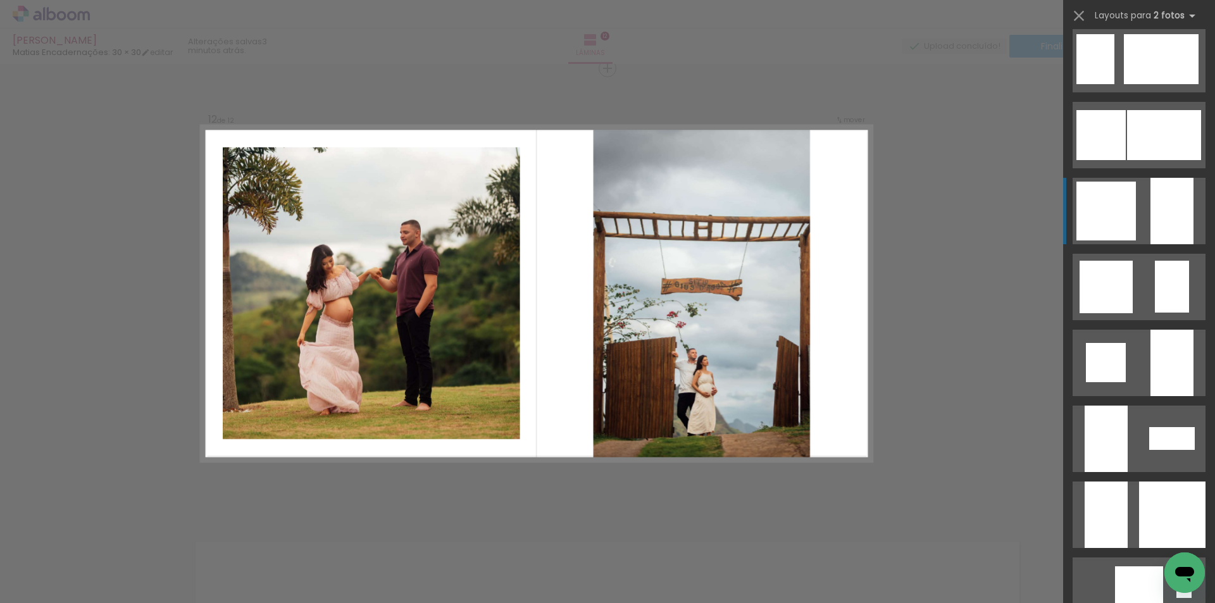
click at [1178, 223] on div at bounding box center [1172, 211] width 43 height 66
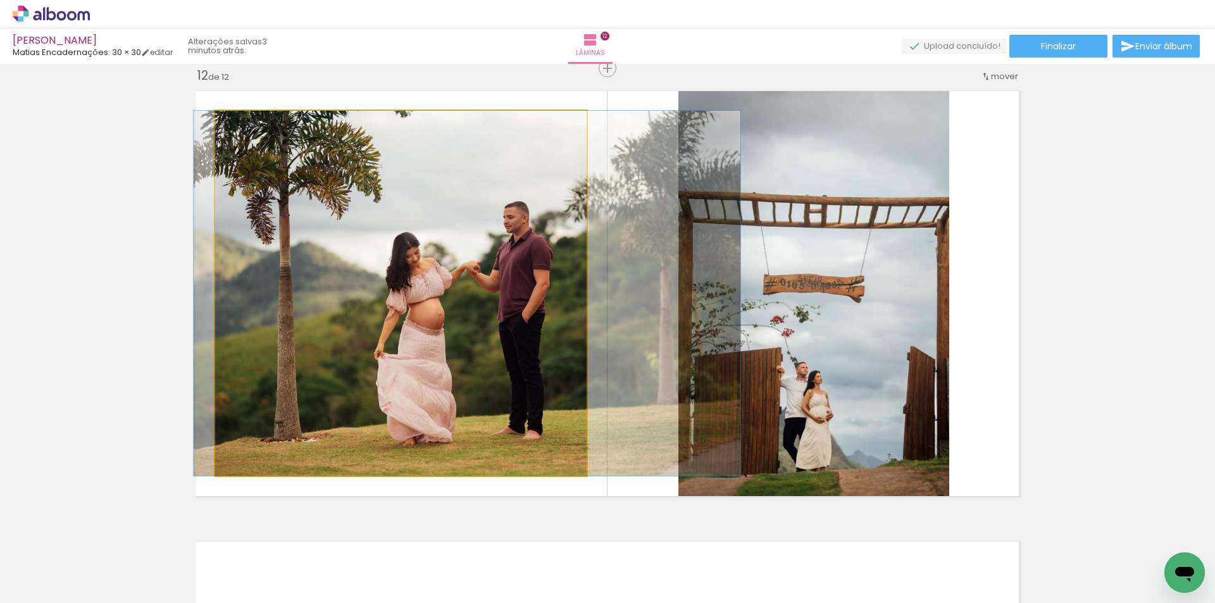
drag, startPoint x: 426, startPoint y: 311, endPoint x: 492, endPoint y: 300, distance: 67.3
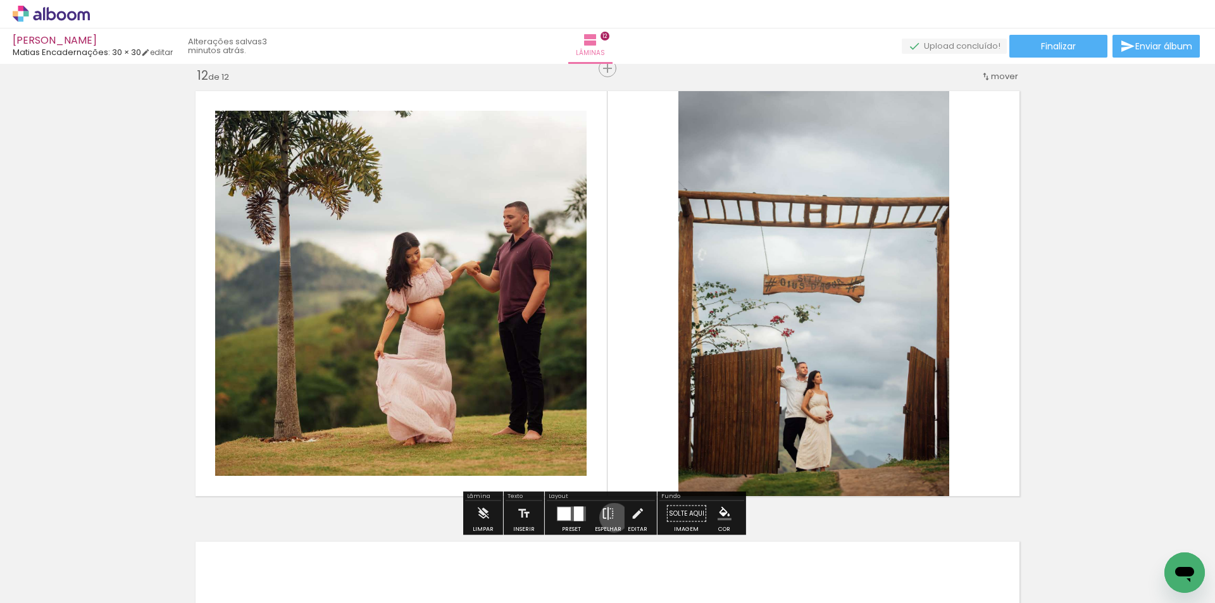
click at [611, 518] on iron-icon at bounding box center [608, 513] width 14 height 25
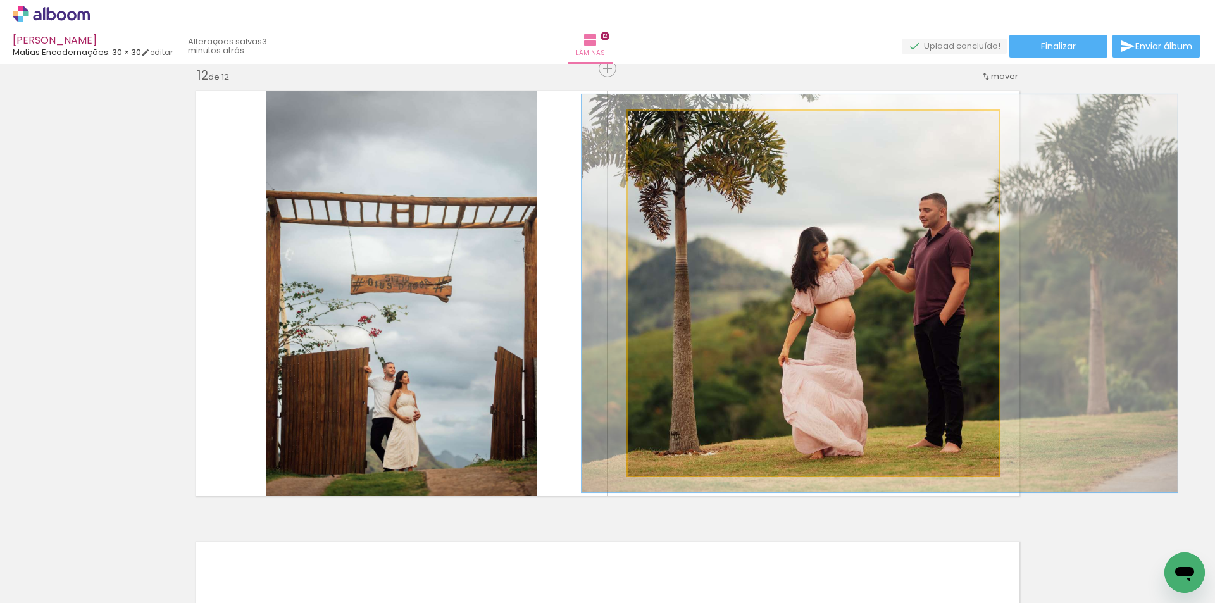
type paper-slider "110"
click at [661, 125] on div at bounding box center [661, 124] width 20 height 20
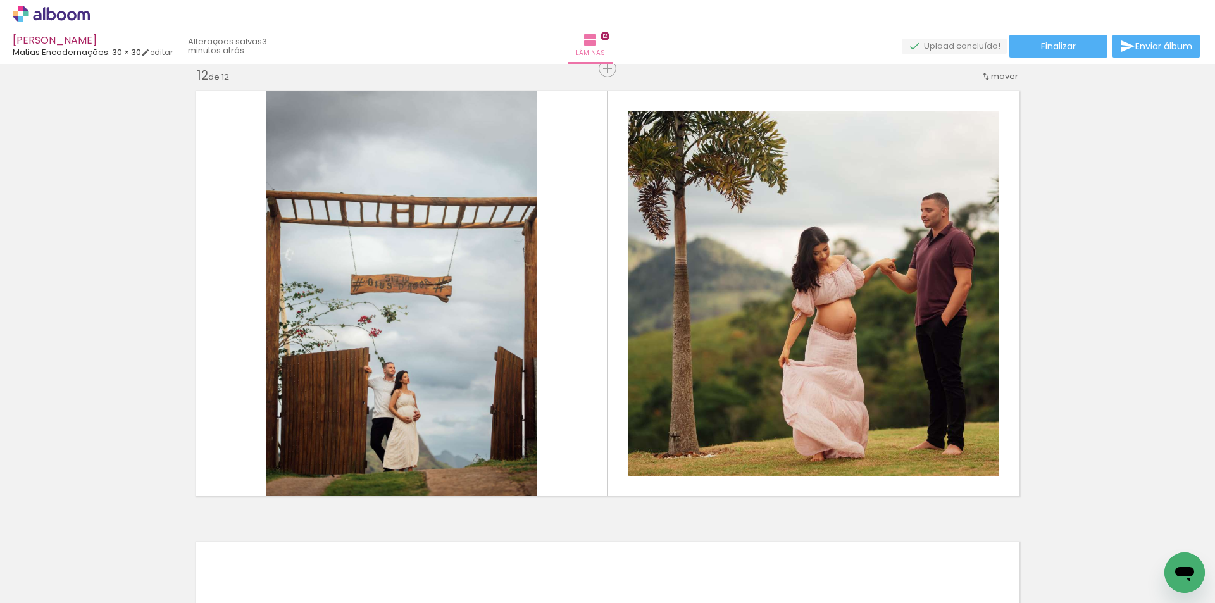
scroll to position [5290, 0]
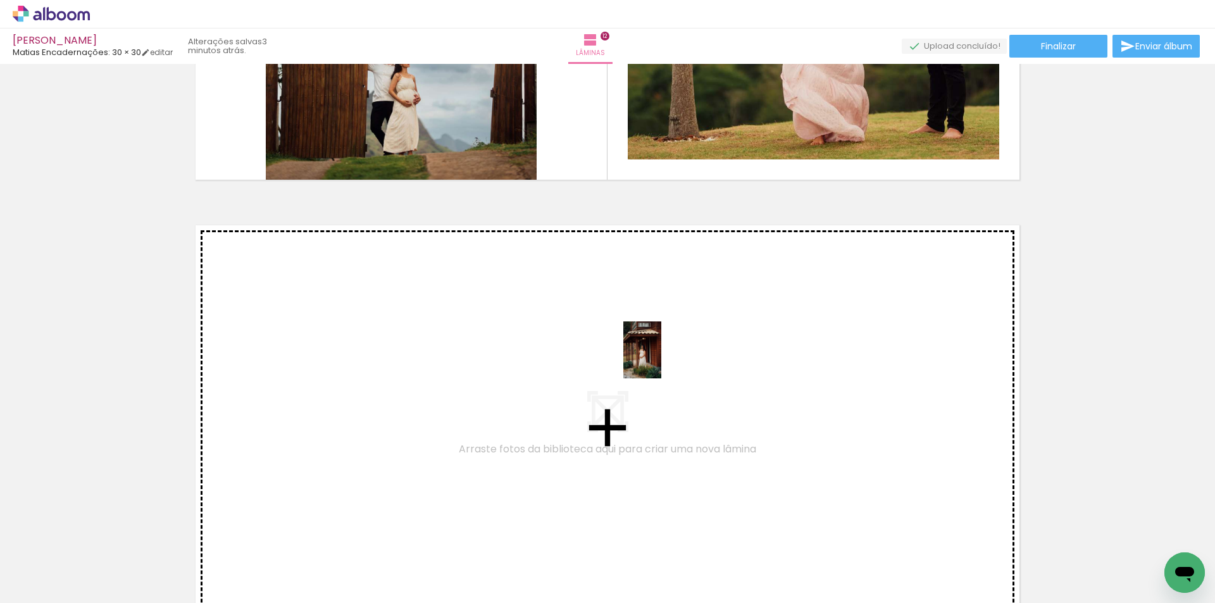
drag, startPoint x: 606, startPoint y: 590, endPoint x: 661, endPoint y: 359, distance: 237.0
click at [661, 359] on quentale-workspace at bounding box center [607, 301] width 1215 height 603
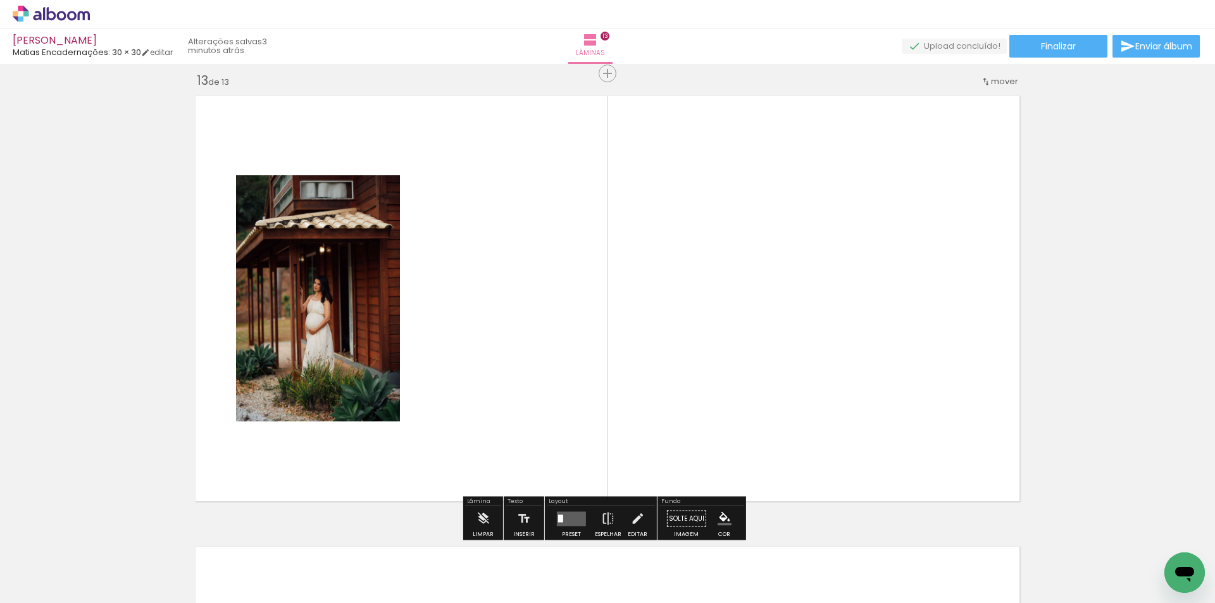
scroll to position [5424, 0]
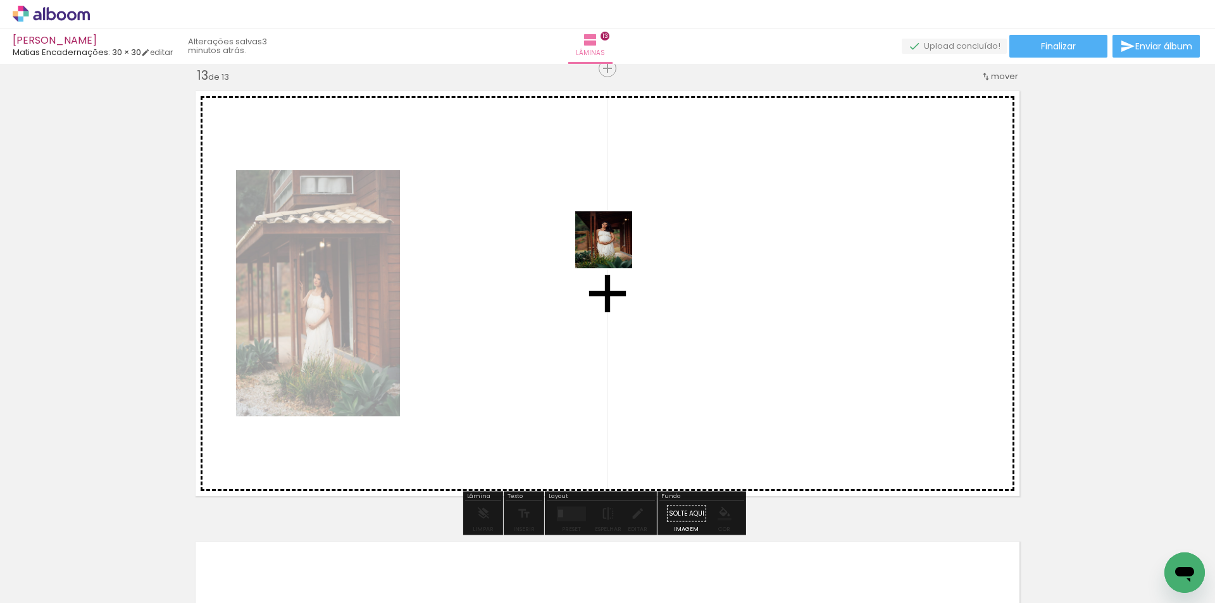
drag, startPoint x: 680, startPoint y: 566, endPoint x: 613, endPoint y: 249, distance: 324.0
click at [613, 249] on quentale-workspace at bounding box center [607, 301] width 1215 height 603
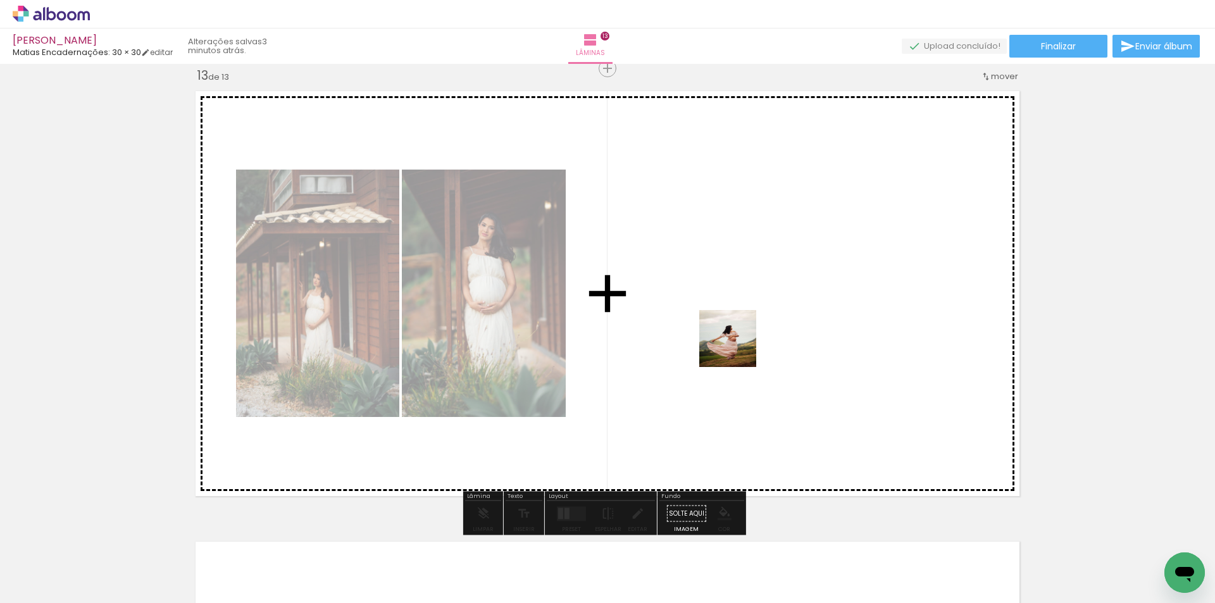
drag, startPoint x: 535, startPoint y: 571, endPoint x: 742, endPoint y: 343, distance: 307.8
click at [742, 343] on quentale-workspace at bounding box center [607, 301] width 1215 height 603
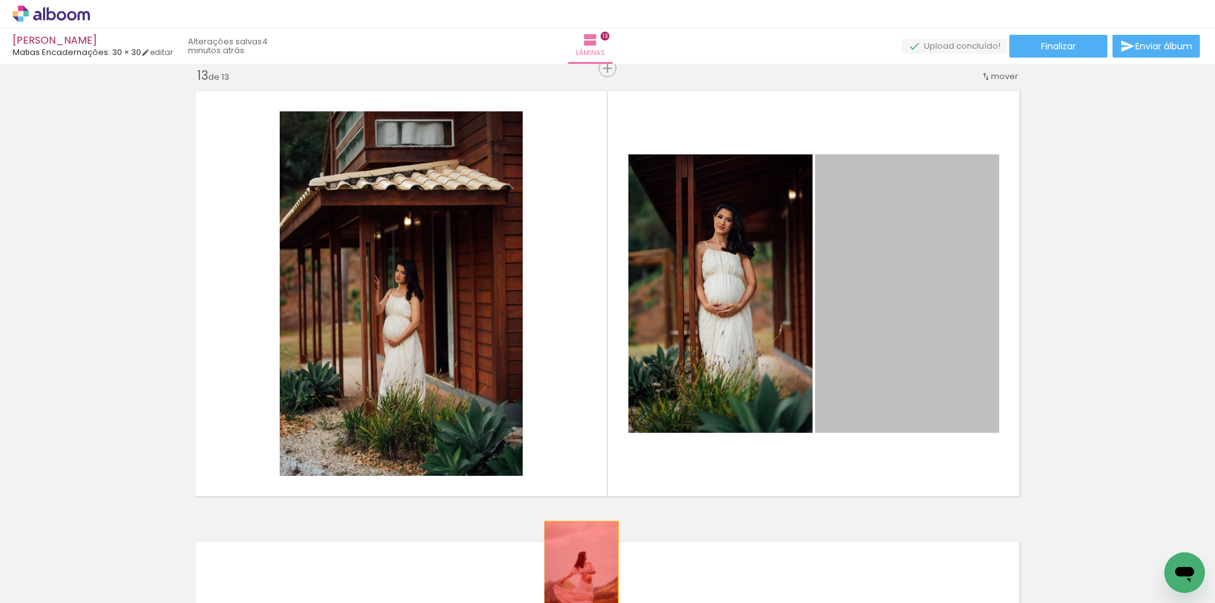
drag, startPoint x: 876, startPoint y: 318, endPoint x: 577, endPoint y: 577, distance: 396.2
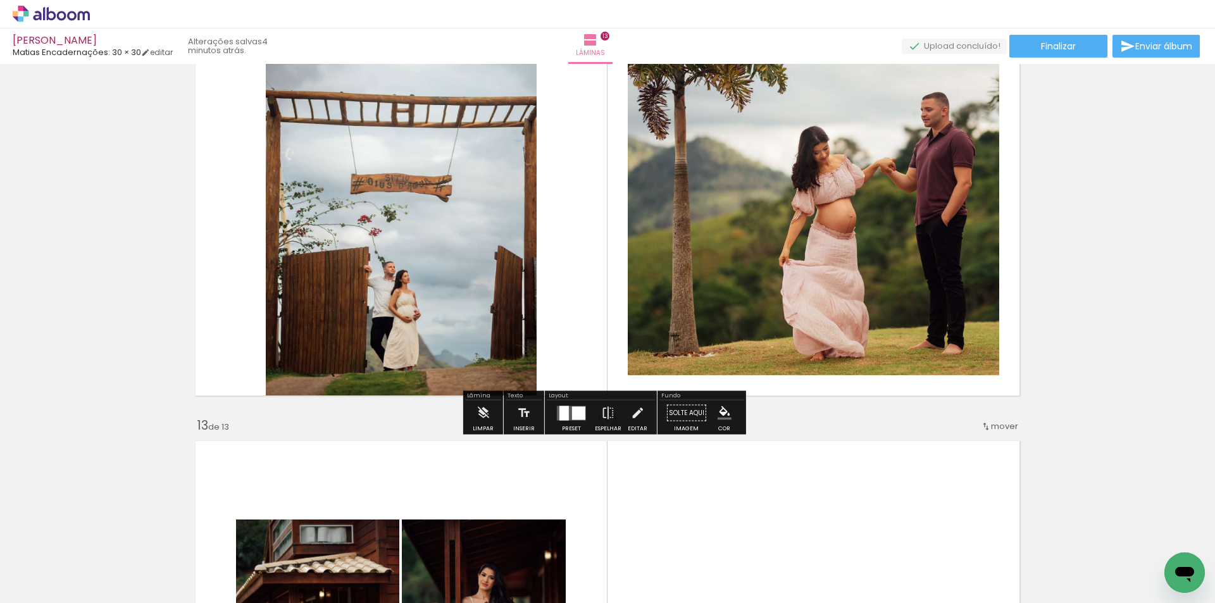
scroll to position [5044, 0]
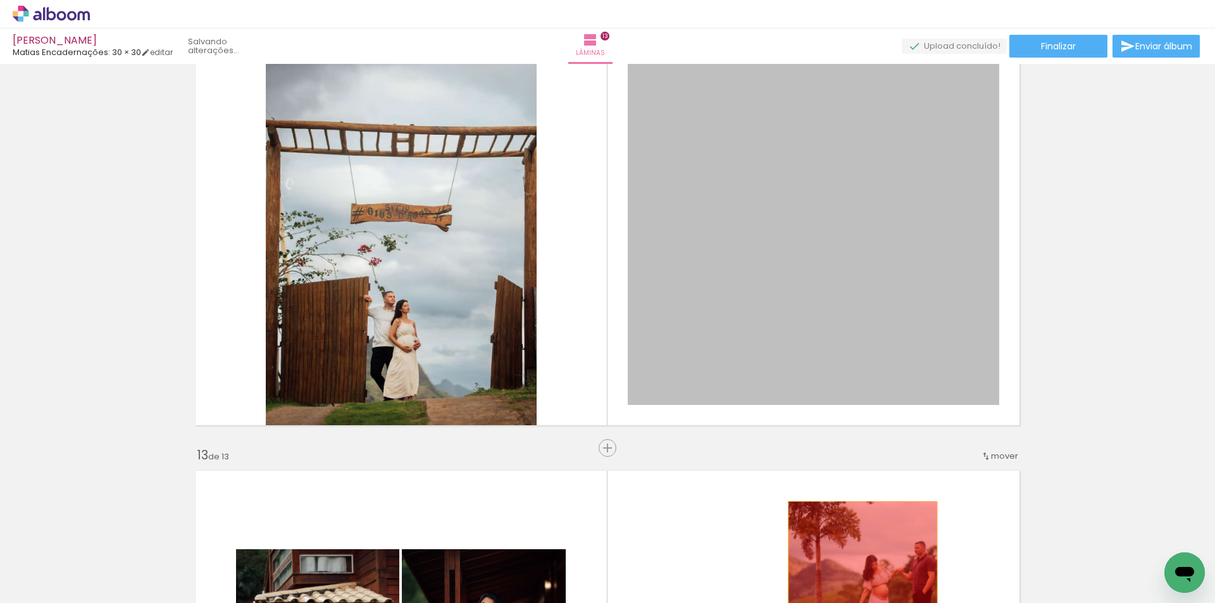
drag, startPoint x: 866, startPoint y: 340, endPoint x: 858, endPoint y: 575, distance: 235.0
click at [858, 575] on quentale-workspace at bounding box center [607, 301] width 1215 height 603
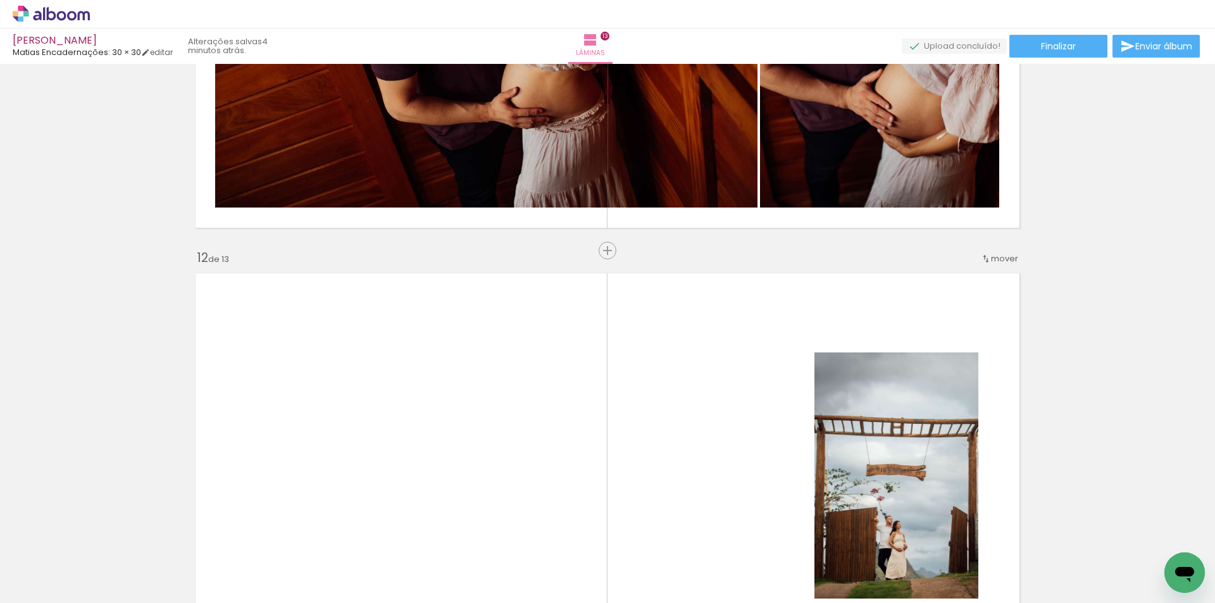
scroll to position [5108, 0]
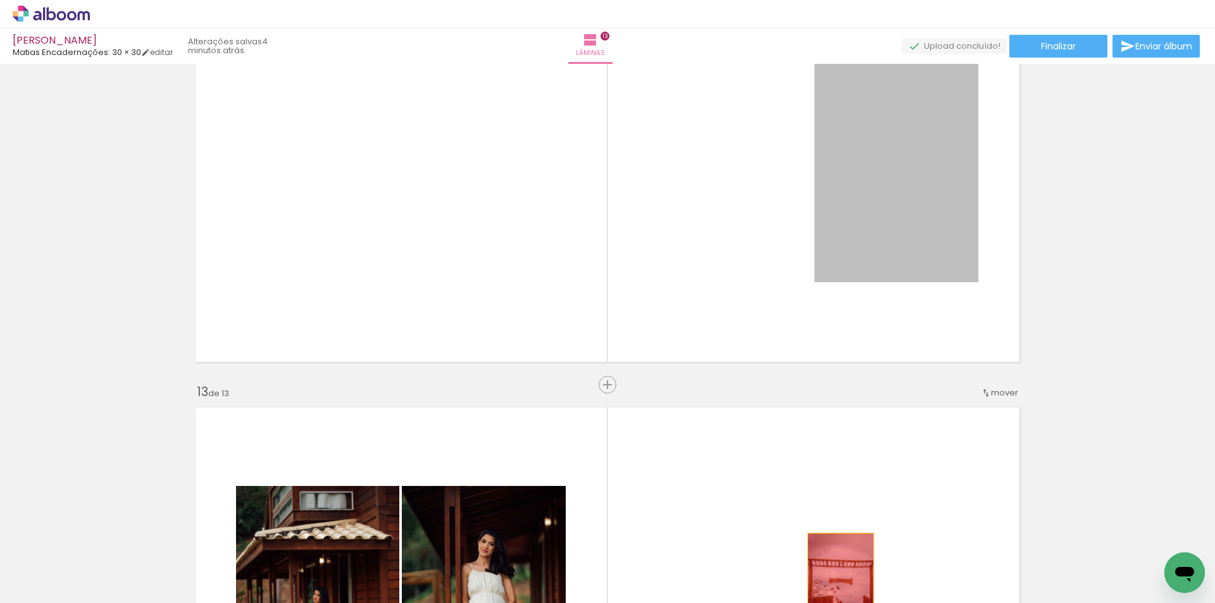
drag, startPoint x: 905, startPoint y: 218, endPoint x: 836, endPoint y: 583, distance: 371.6
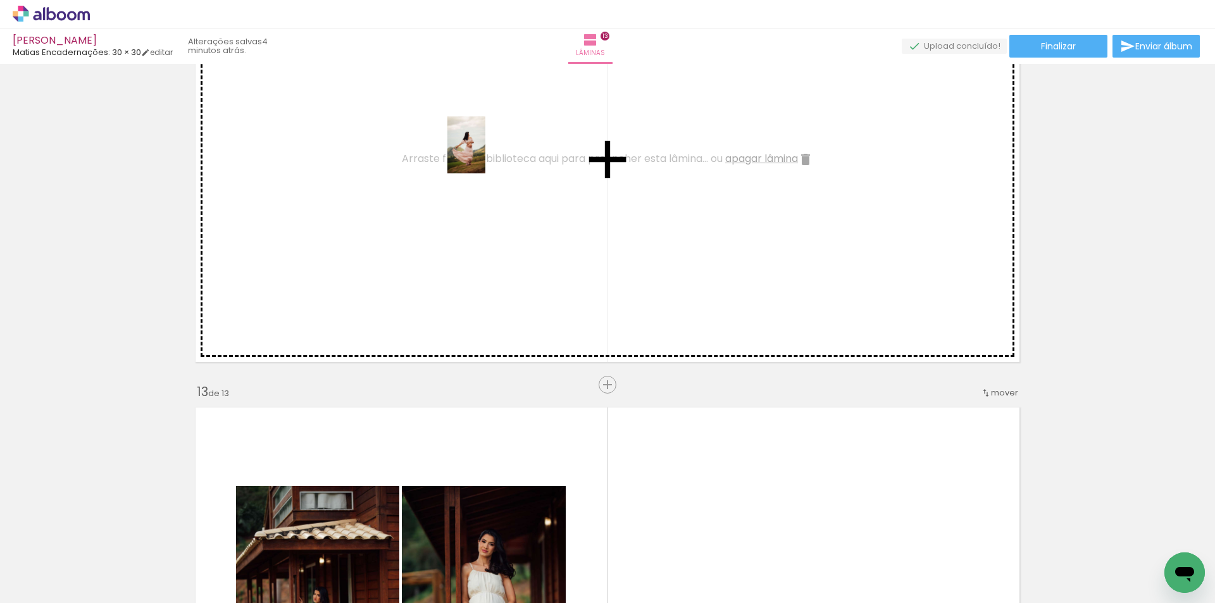
drag, startPoint x: 528, startPoint y: 574, endPoint x: 485, endPoint y: 154, distance: 421.8
click at [485, 154] on quentale-workspace at bounding box center [607, 301] width 1215 height 603
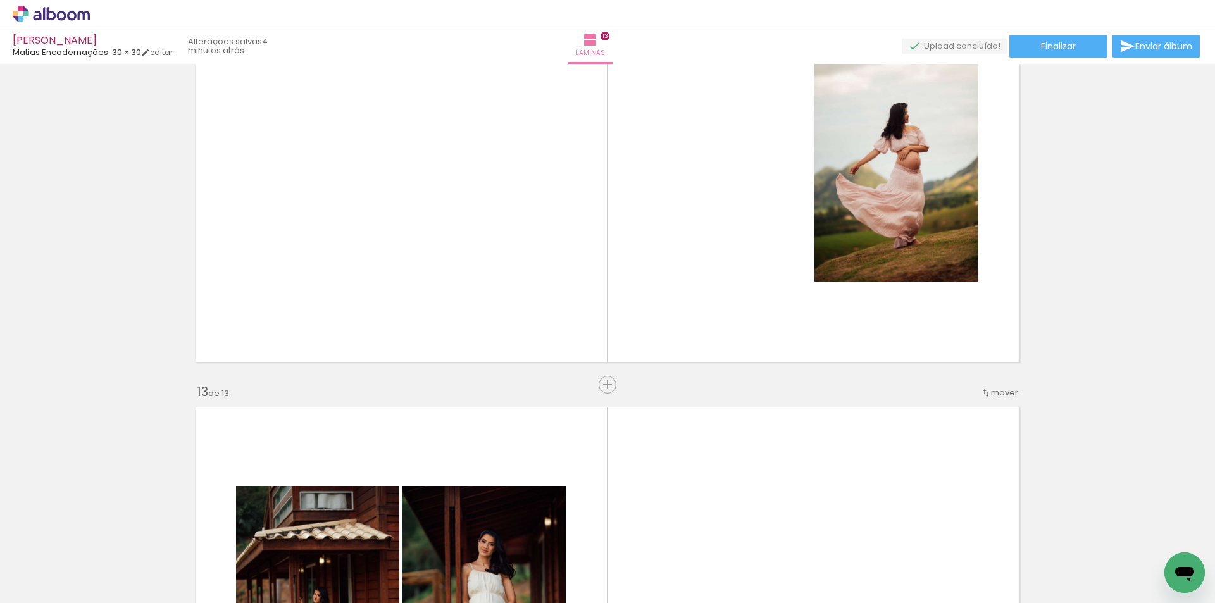
scroll to position [0, 1435]
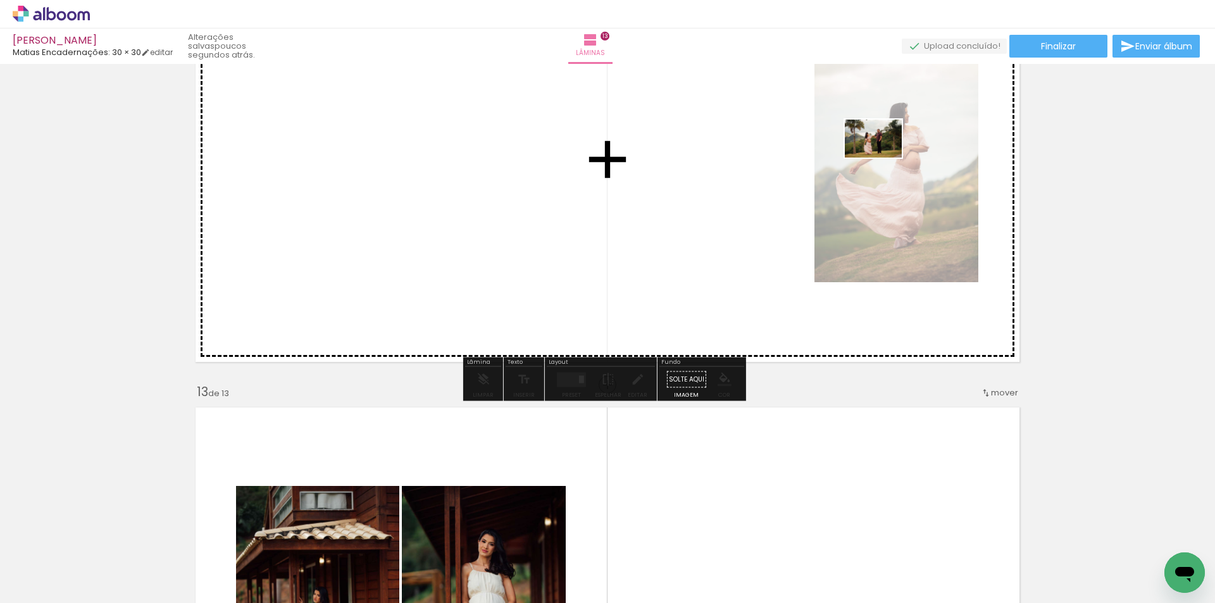
drag, startPoint x: 459, startPoint y: 571, endPoint x: 883, endPoint y: 158, distance: 591.7
click at [883, 158] on quentale-workspace at bounding box center [607, 301] width 1215 height 603
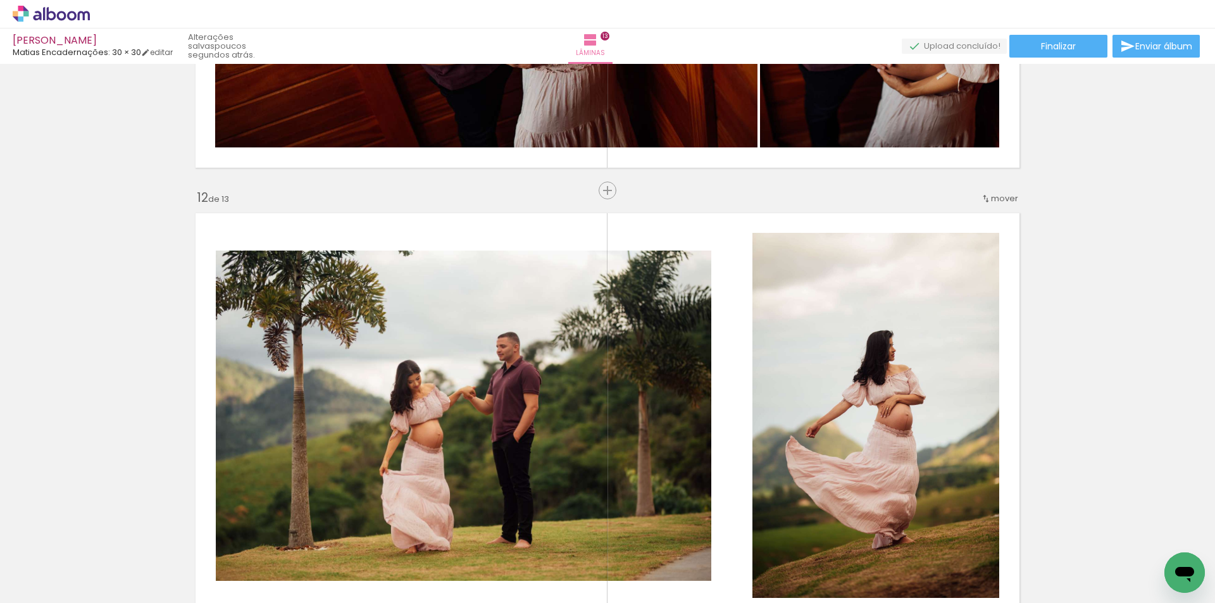
scroll to position [4791, 0]
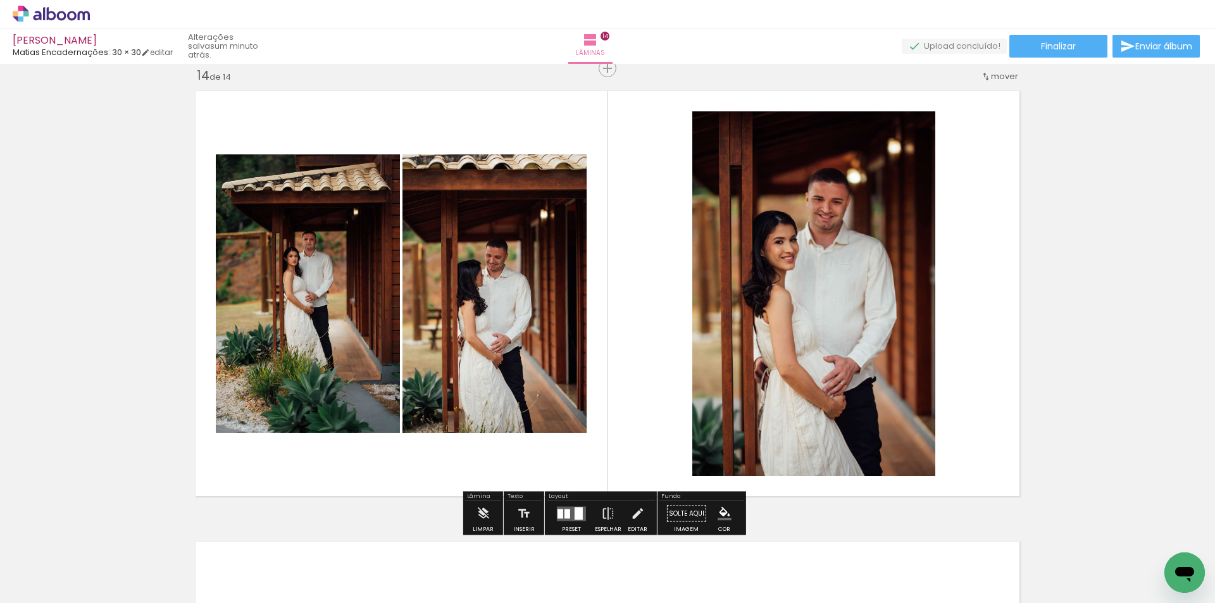
scroll to position [0, 1755]
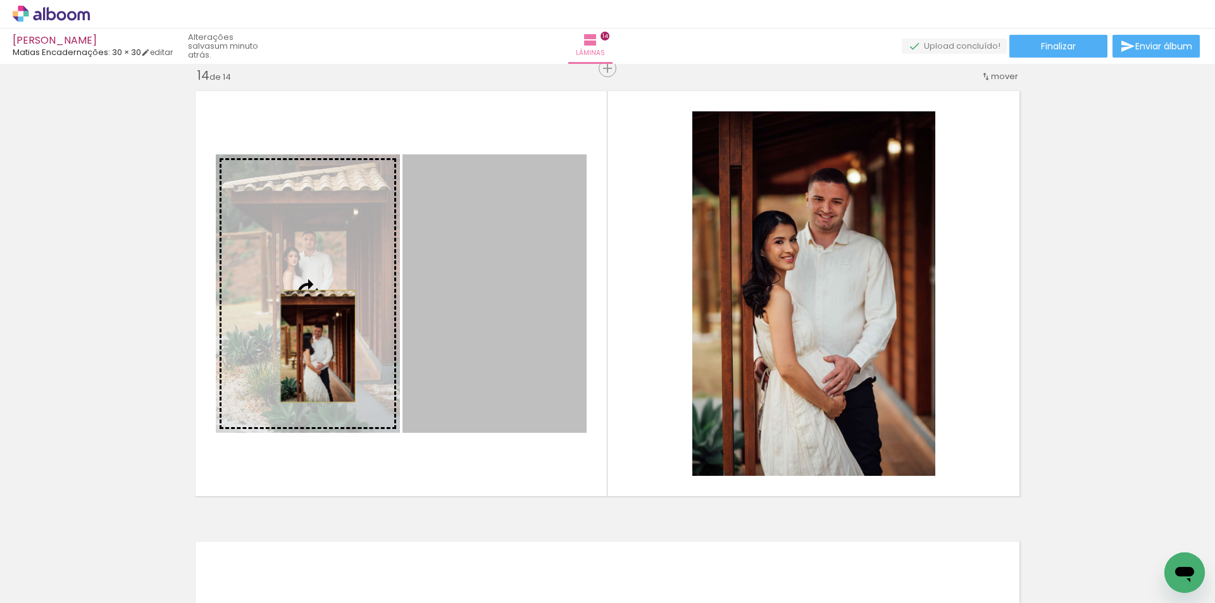
drag, startPoint x: 530, startPoint y: 348, endPoint x: 313, endPoint y: 346, distance: 216.5
click at [0, 0] on slot at bounding box center [0, 0] width 0 height 0
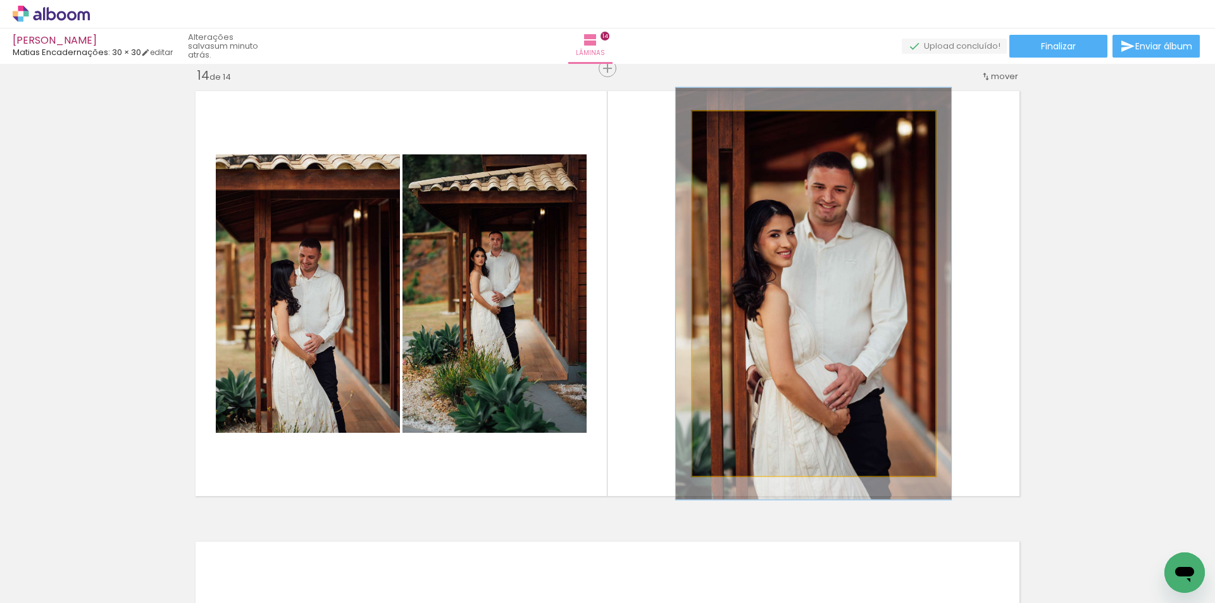
click at [726, 128] on div at bounding box center [728, 125] width 20 height 20
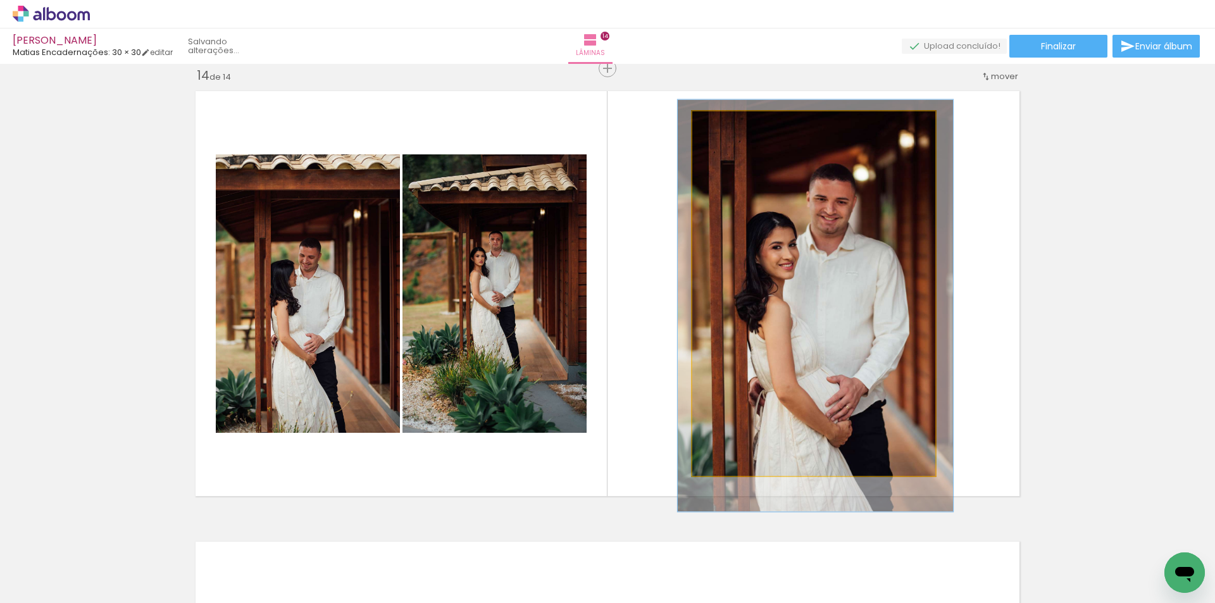
drag, startPoint x: 806, startPoint y: 301, endPoint x: 808, endPoint y: 313, distance: 12.2
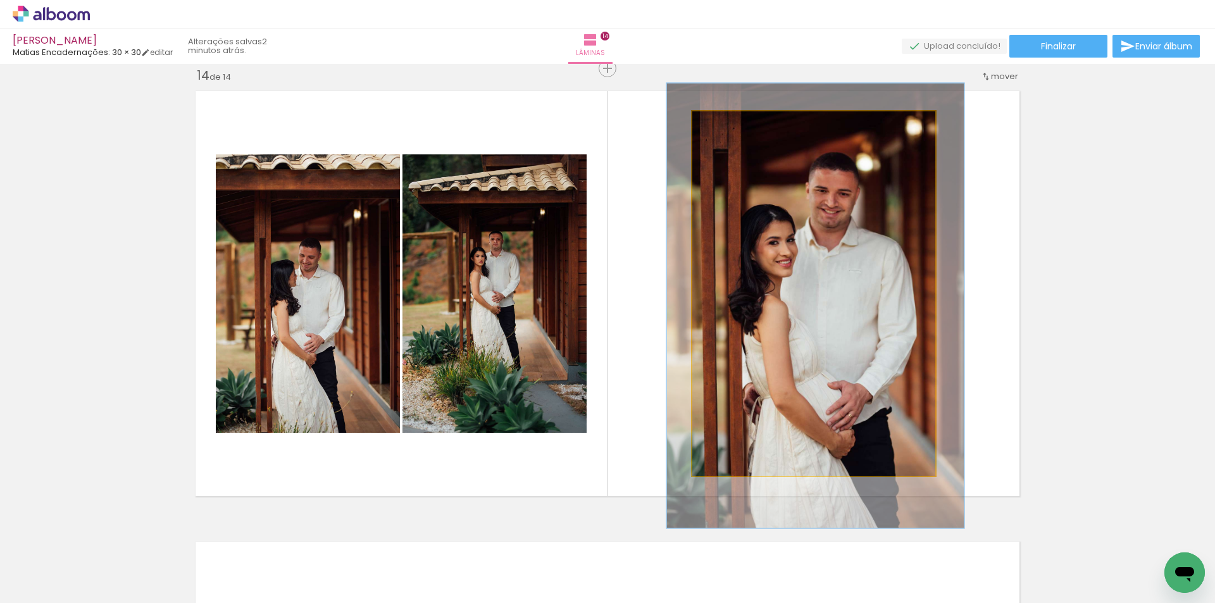
type paper-slider "122"
click at [735, 125] on div at bounding box center [733, 125] width 20 height 20
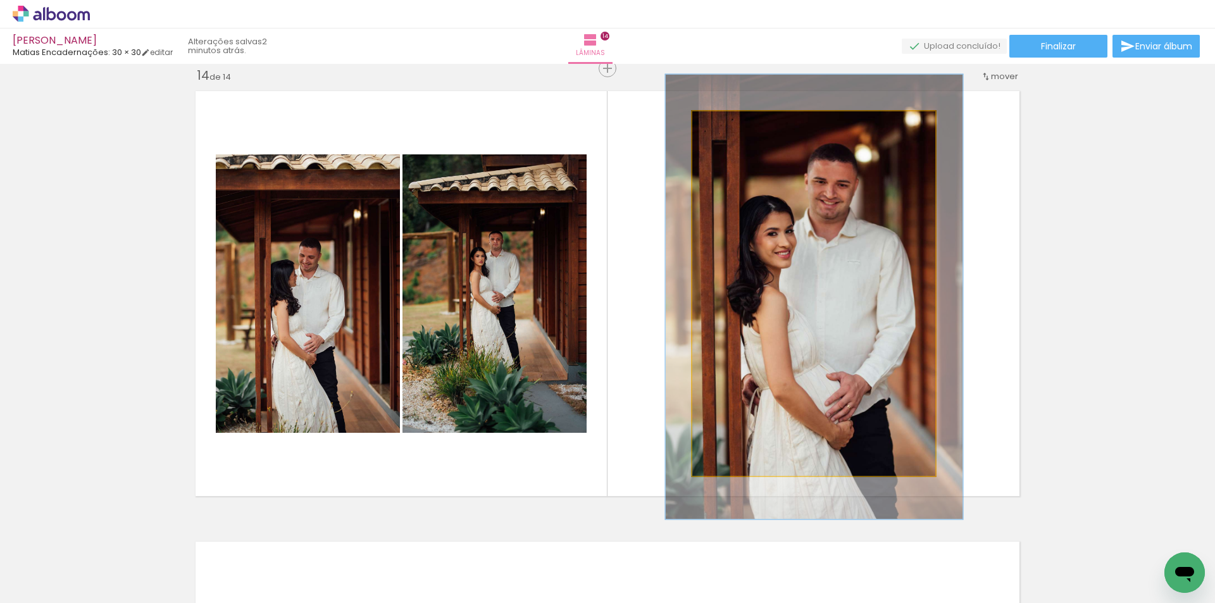
drag, startPoint x: 809, startPoint y: 249, endPoint x: 808, endPoint y: 241, distance: 9.0
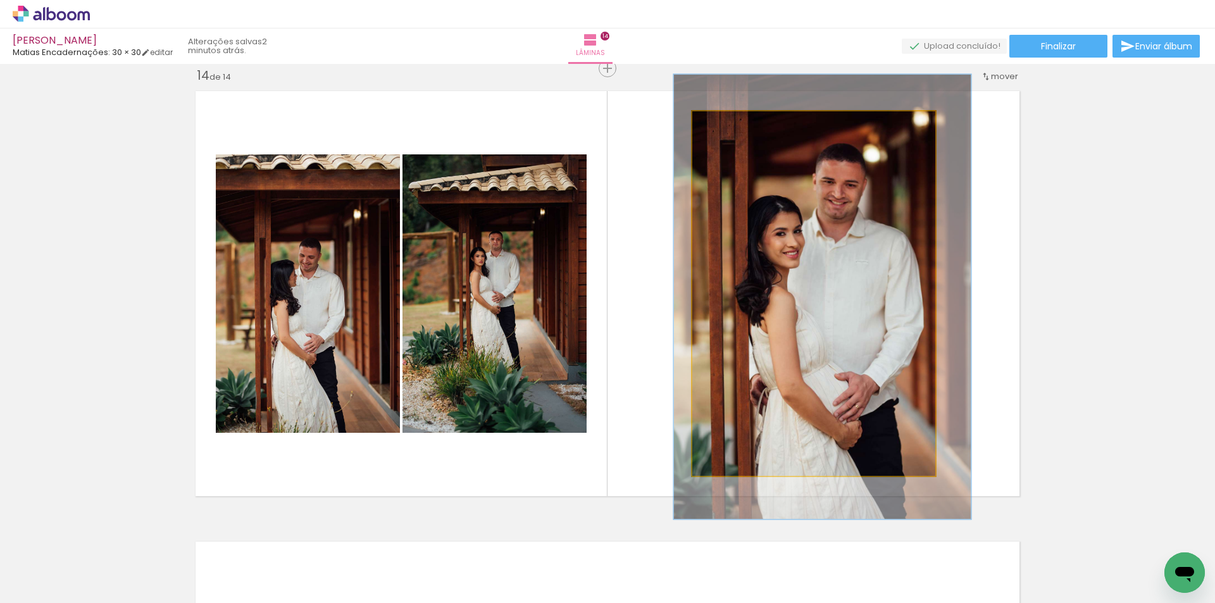
drag, startPoint x: 810, startPoint y: 282, endPoint x: 818, endPoint y: 282, distance: 8.2
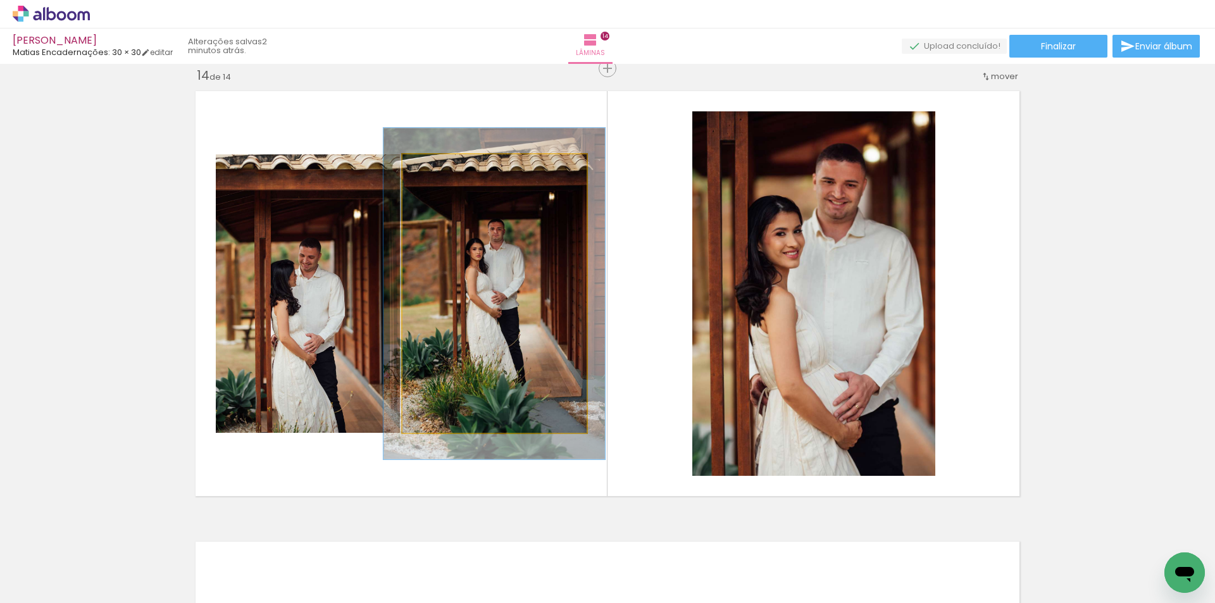
drag, startPoint x: 430, startPoint y: 166, endPoint x: 438, endPoint y: 167, distance: 8.3
type paper-slider "119"
click at [438, 167] on div at bounding box center [440, 167] width 11 height 11
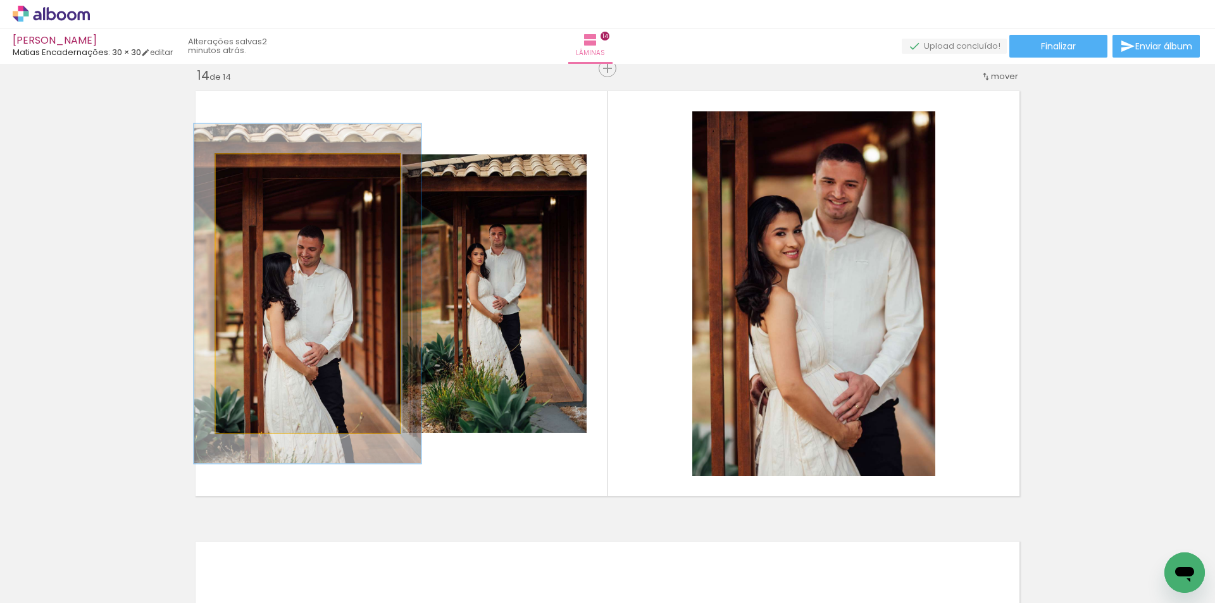
drag, startPoint x: 248, startPoint y: 173, endPoint x: 296, endPoint y: 232, distance: 76.0
click at [258, 174] on div at bounding box center [255, 168] width 20 height 20
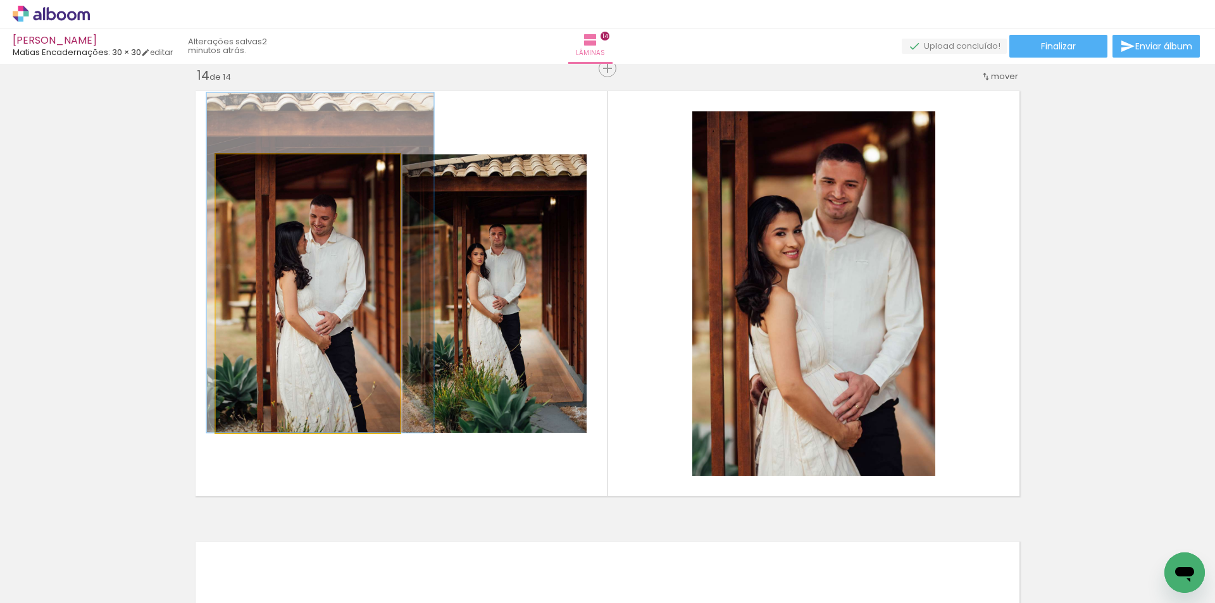
drag, startPoint x: 330, startPoint y: 291, endPoint x: 299, endPoint y: 213, distance: 83.8
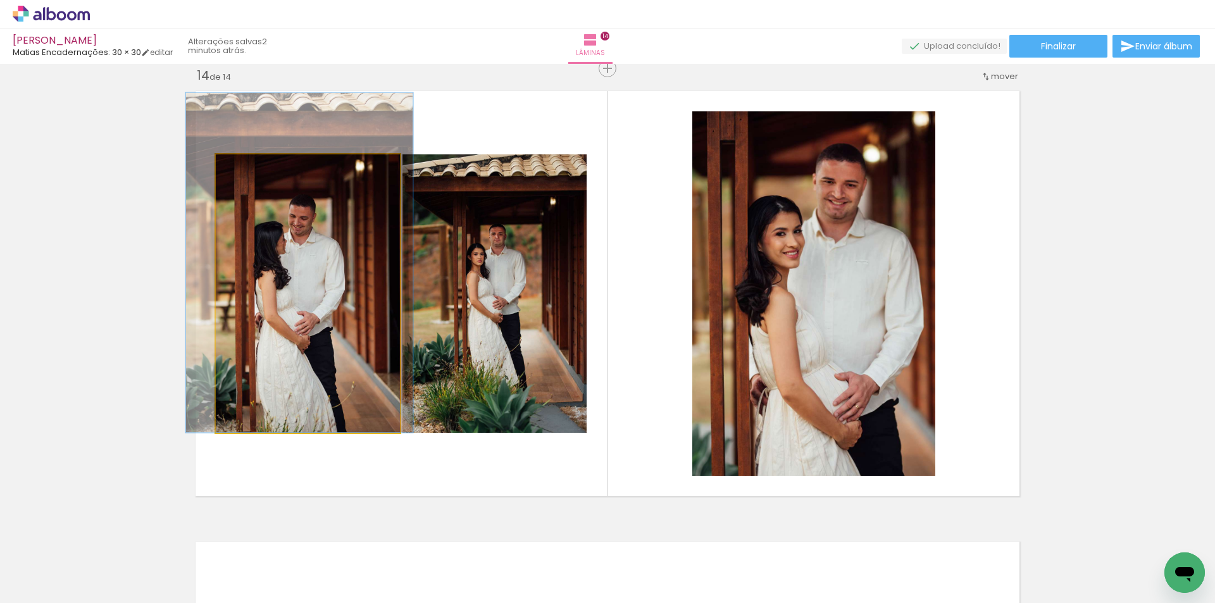
drag, startPoint x: 304, startPoint y: 244, endPoint x: 285, endPoint y: 241, distance: 19.2
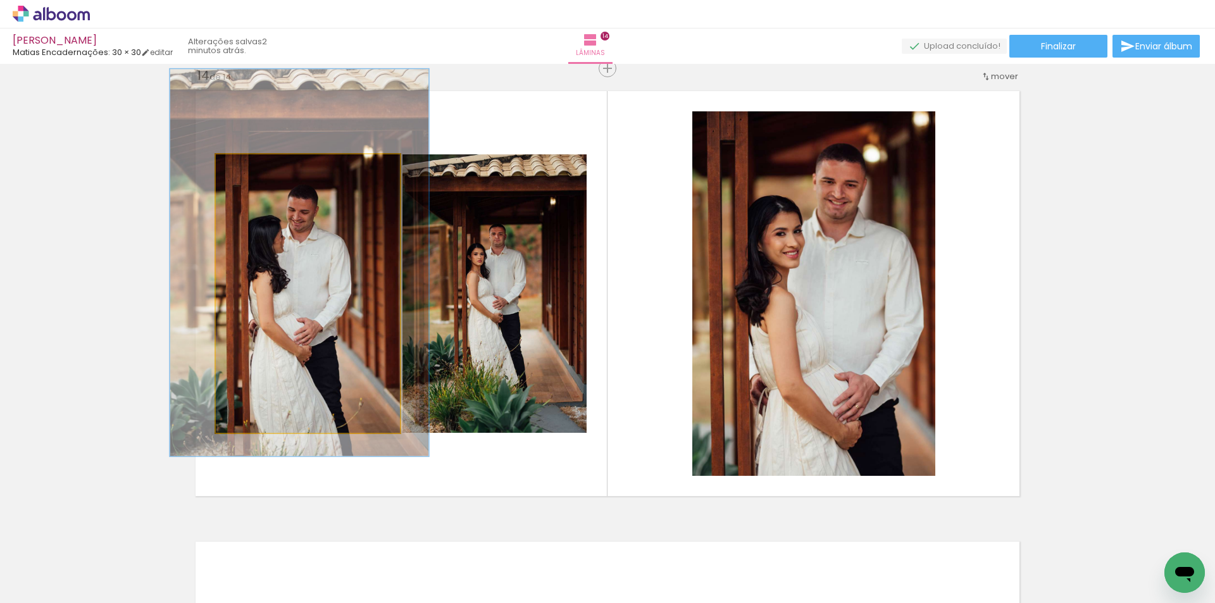
drag, startPoint x: 258, startPoint y: 168, endPoint x: 266, endPoint y: 166, distance: 8.6
type paper-slider "139"
click at [266, 166] on div at bounding box center [264, 168] width 20 height 20
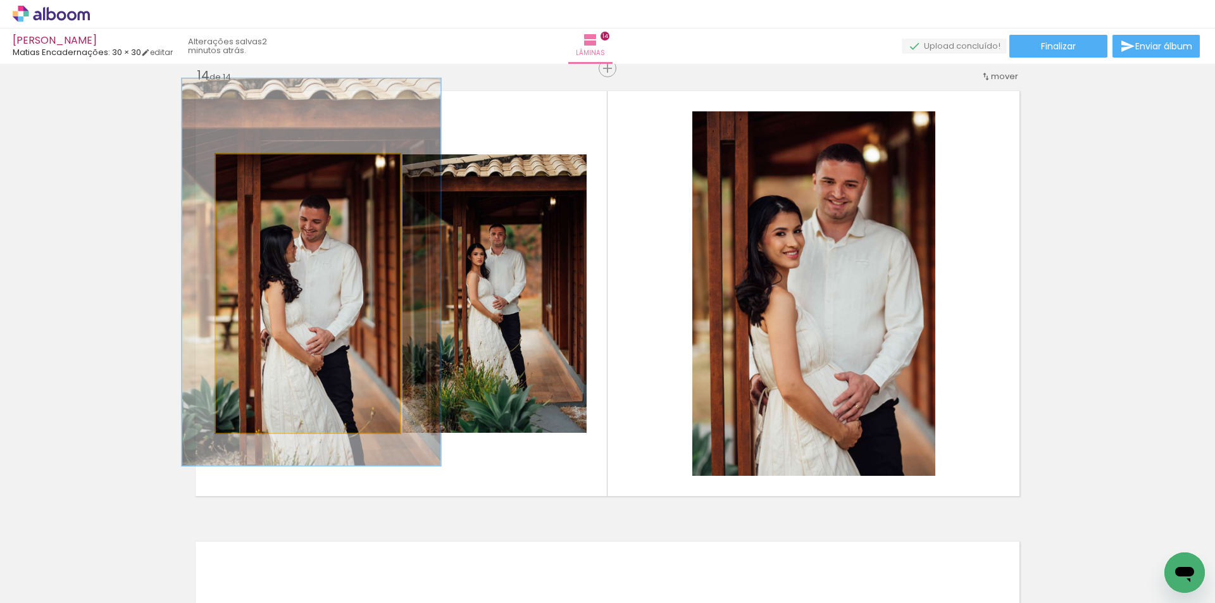
drag, startPoint x: 298, startPoint y: 275, endPoint x: 311, endPoint y: 268, distance: 15.0
click at [263, 168] on div at bounding box center [264, 167] width 11 height 11
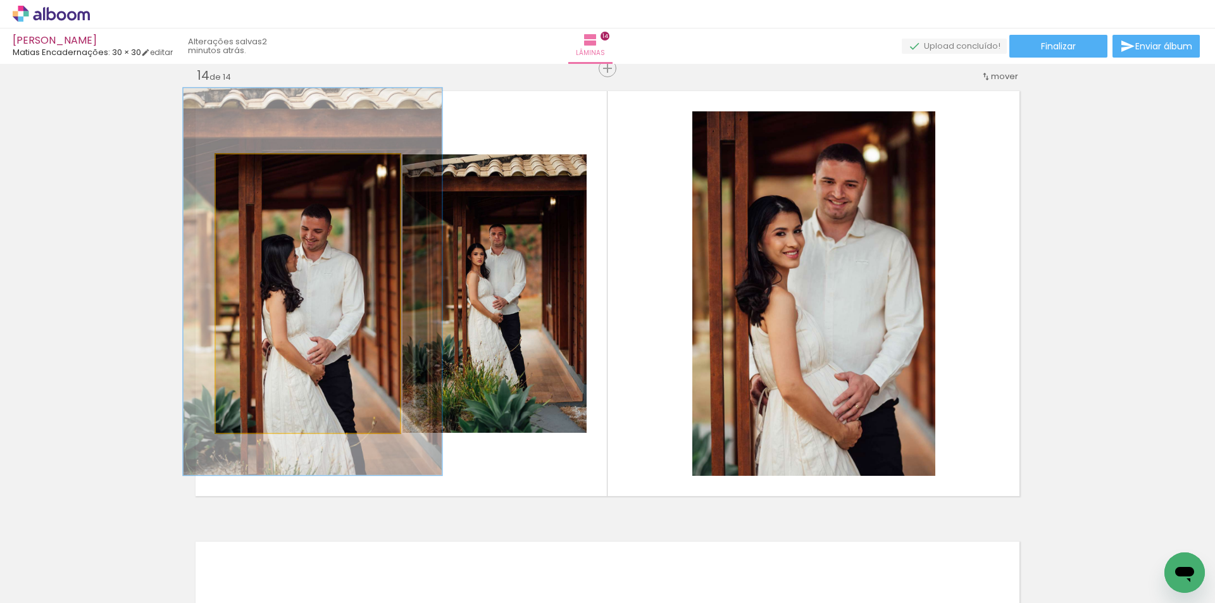
drag, startPoint x: 336, startPoint y: 280, endPoint x: 337, endPoint y: 290, distance: 10.2
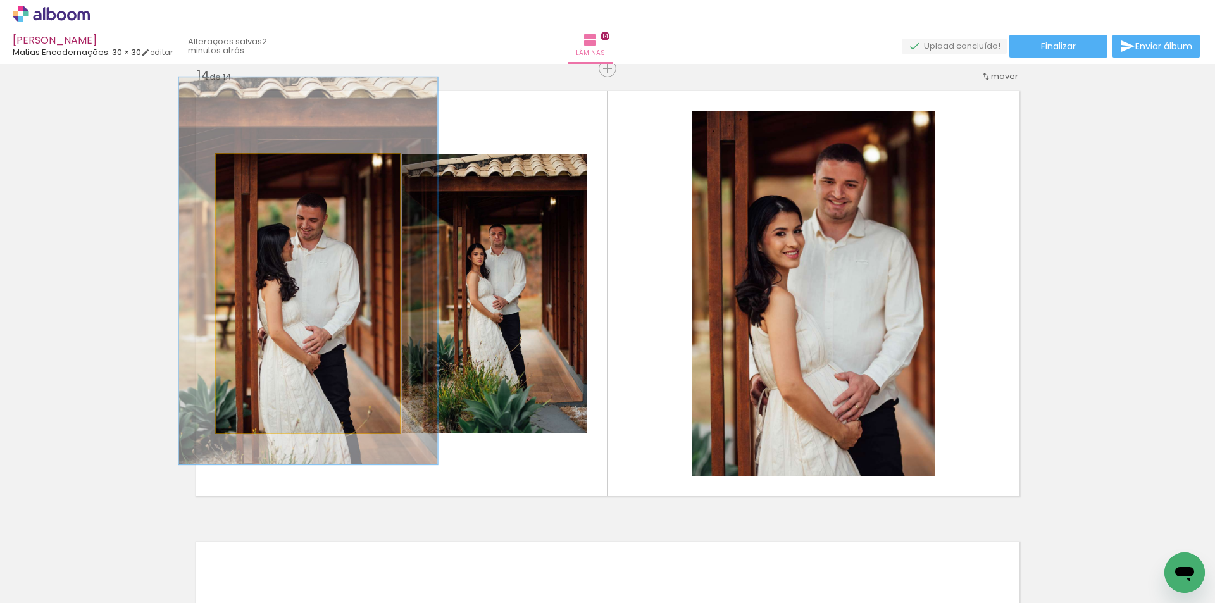
drag, startPoint x: 336, startPoint y: 290, endPoint x: 332, endPoint y: 280, distance: 10.5
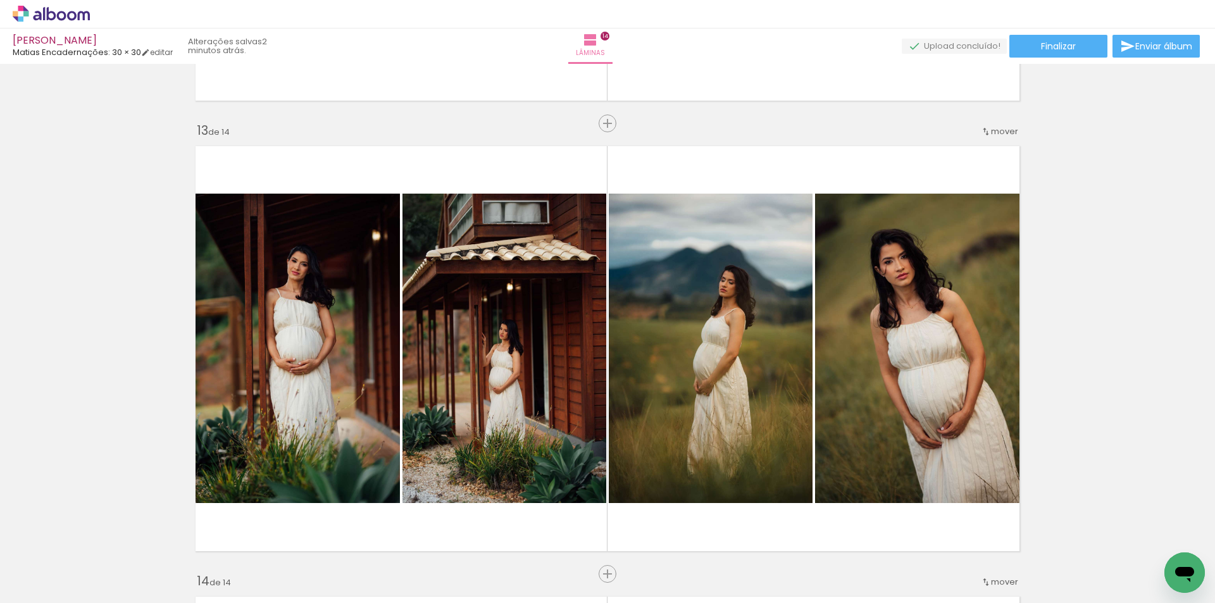
scroll to position [5368, 0]
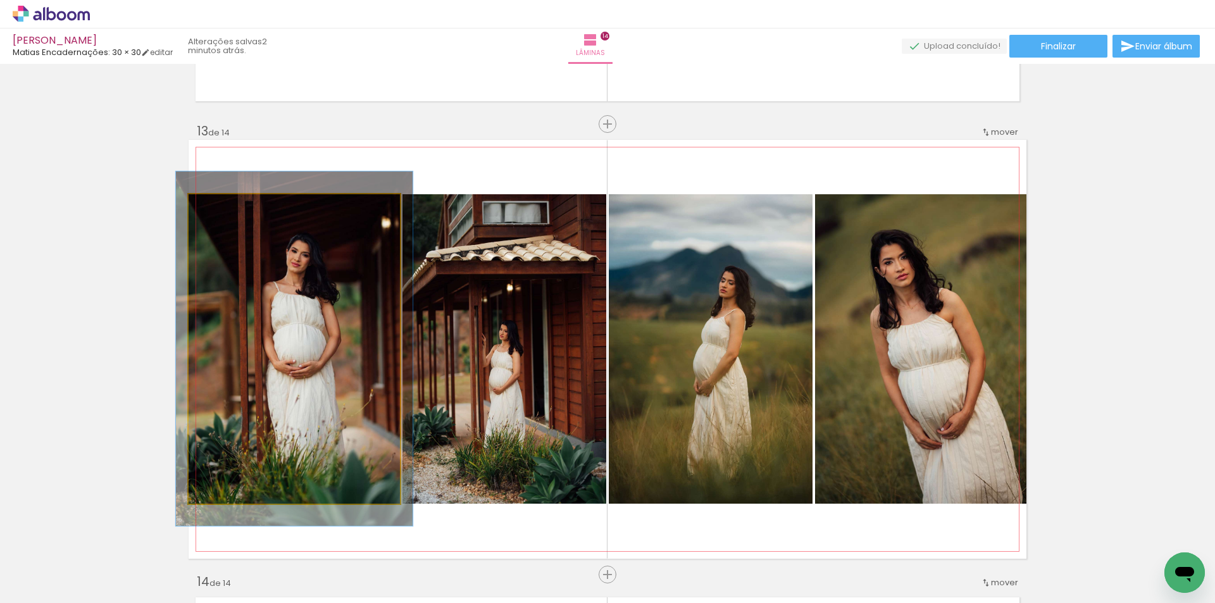
type paper-slider "112"
click at [223, 208] on div at bounding box center [223, 207] width 20 height 20
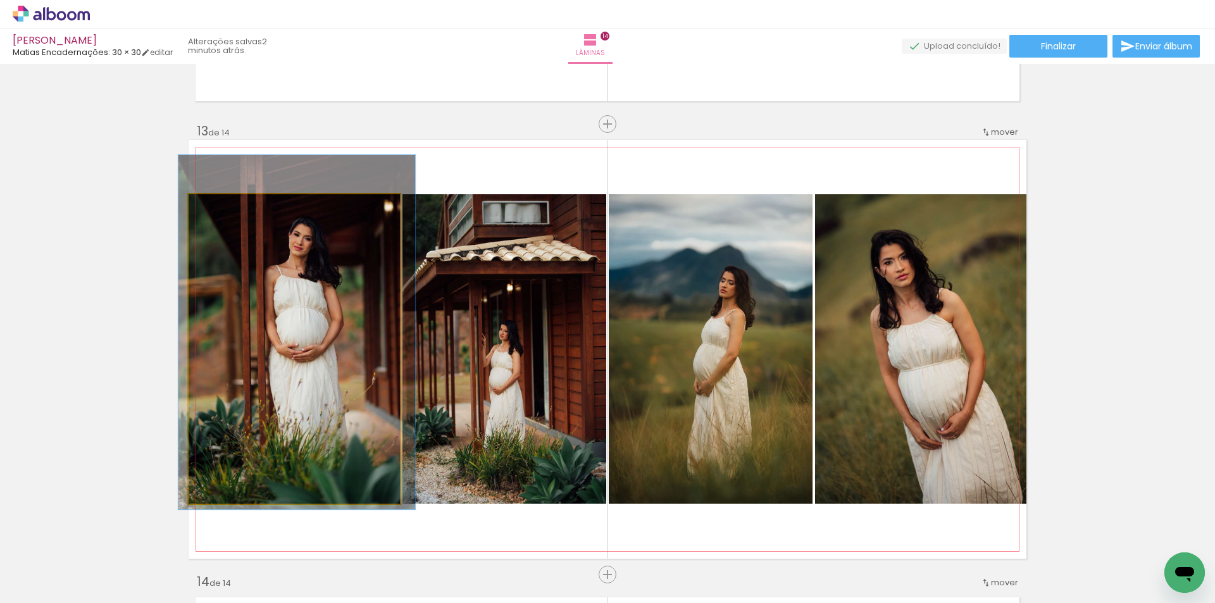
drag, startPoint x: 285, startPoint y: 299, endPoint x: 288, endPoint y: 282, distance: 16.6
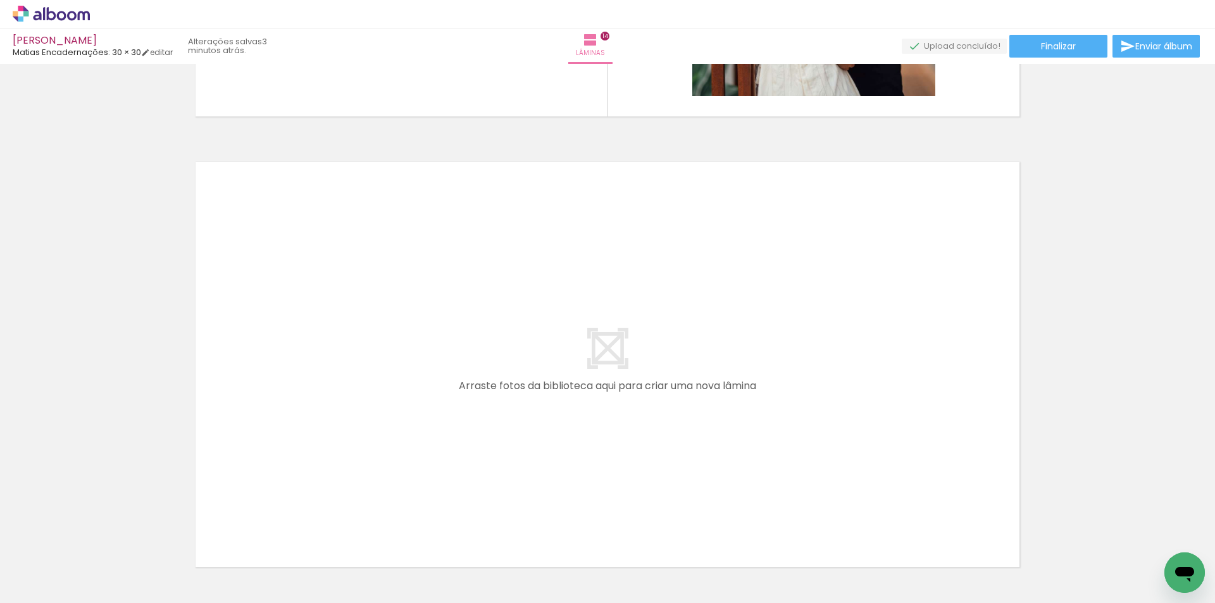
scroll to position [0, 1824]
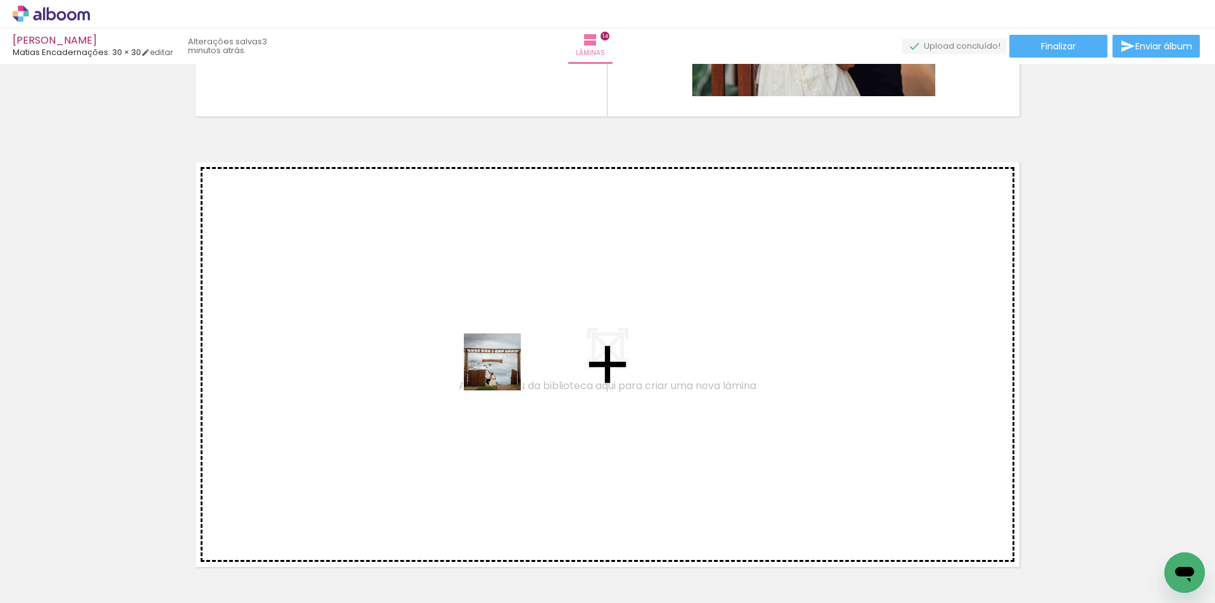
drag, startPoint x: 559, startPoint y: 572, endPoint x: 499, endPoint y: 359, distance: 221.0
click at [499, 359] on quentale-workspace at bounding box center [607, 301] width 1215 height 603
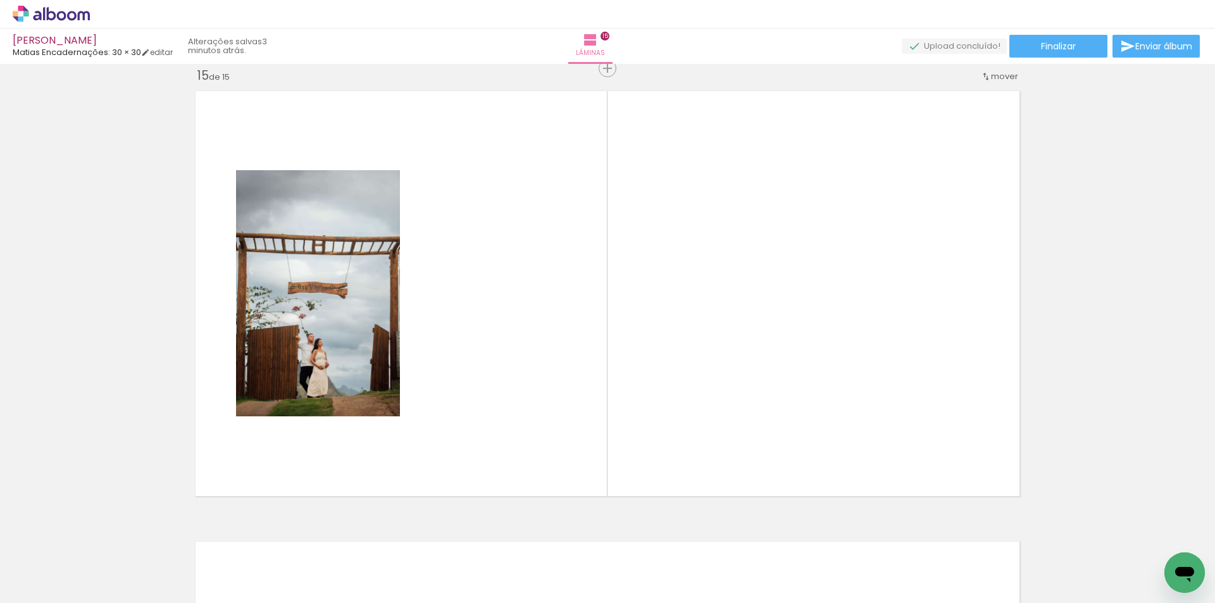
scroll to position [0, 2294]
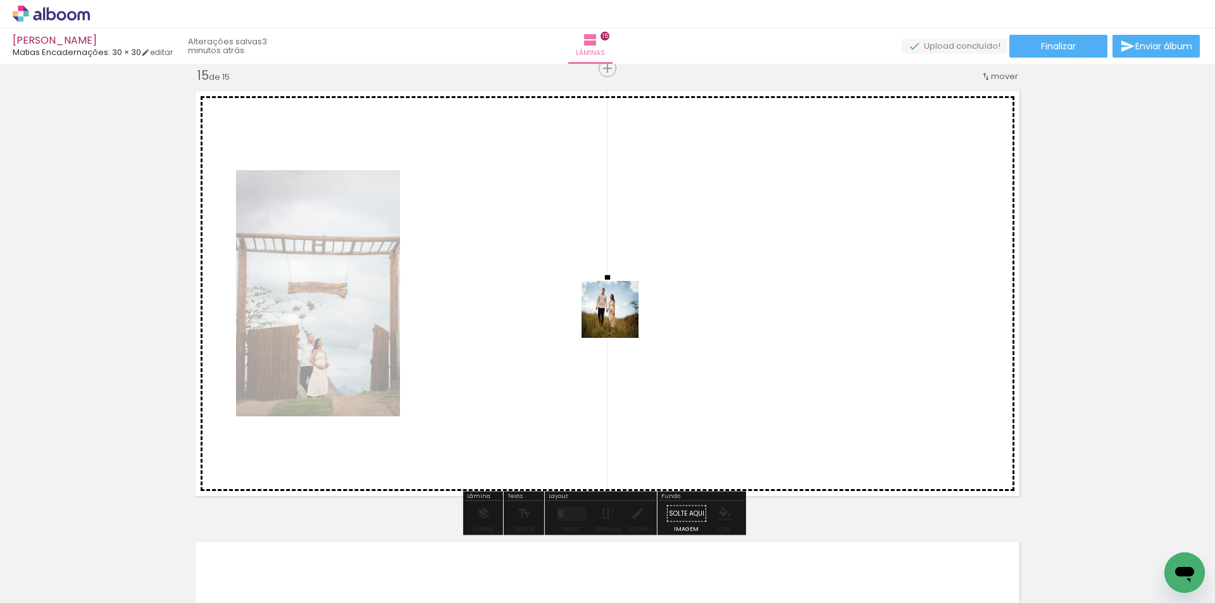
drag, startPoint x: 749, startPoint y: 570, endPoint x: 618, endPoint y: 316, distance: 285.1
click at [618, 316] on quentale-workspace at bounding box center [607, 301] width 1215 height 603
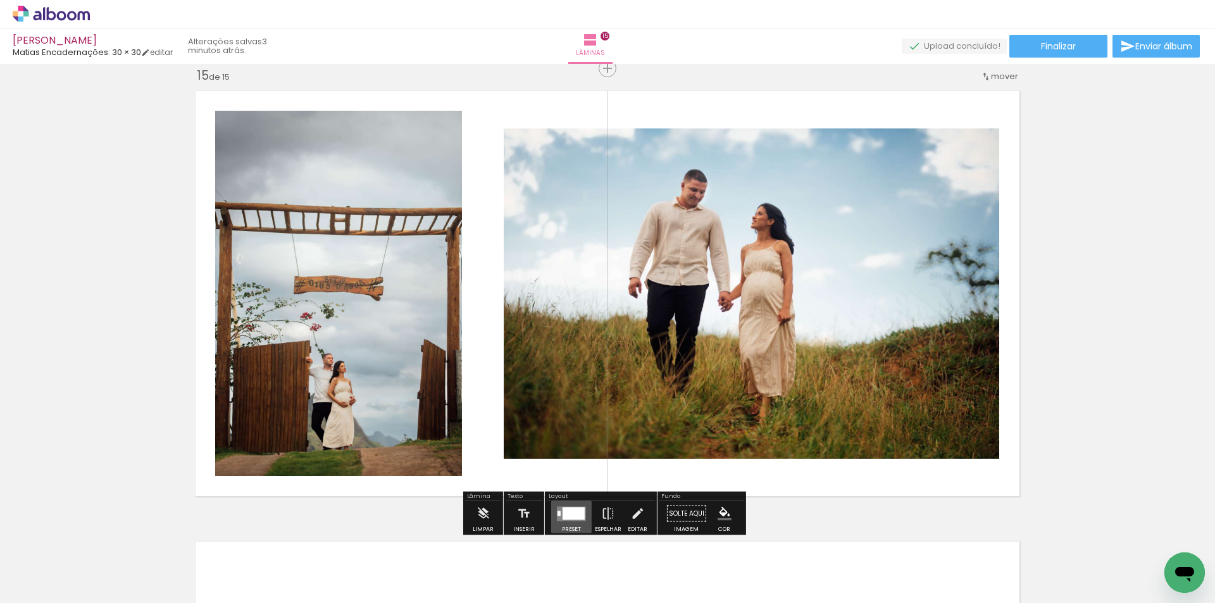
click at [574, 516] on div at bounding box center [574, 513] width 22 height 13
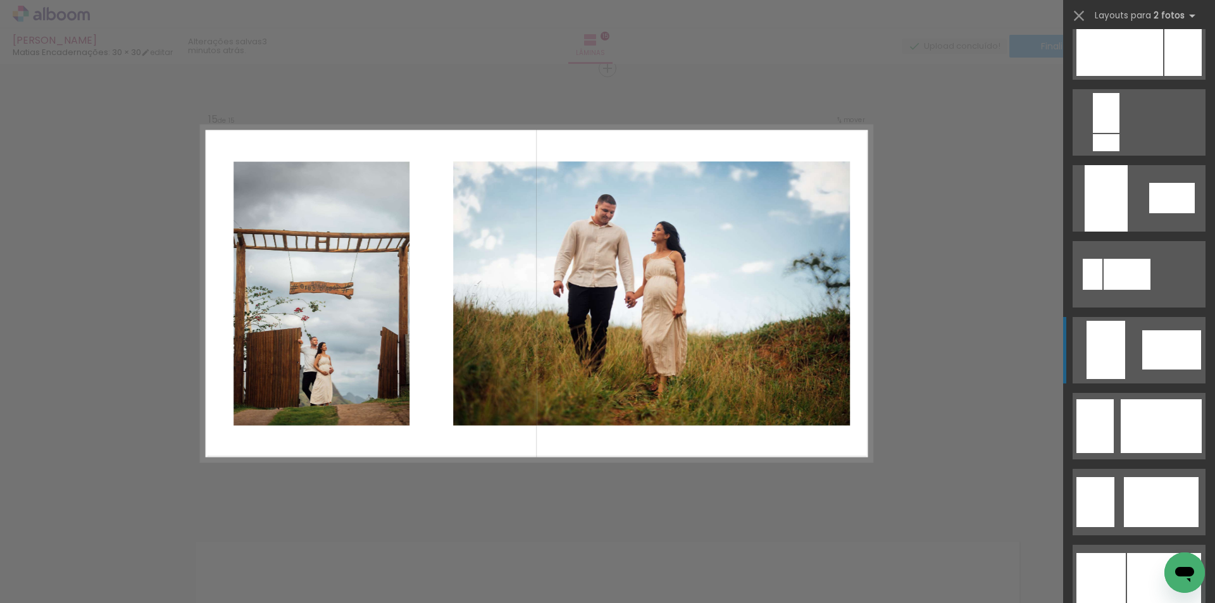
scroll to position [949, 0]
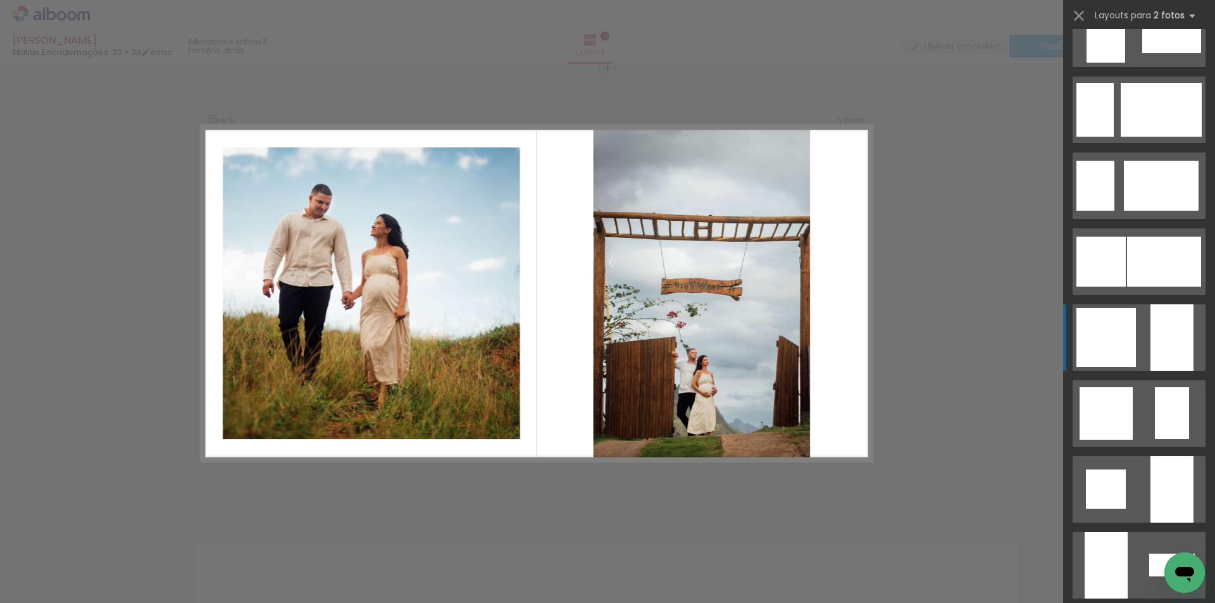
click at [1168, 344] on div at bounding box center [1172, 337] width 43 height 66
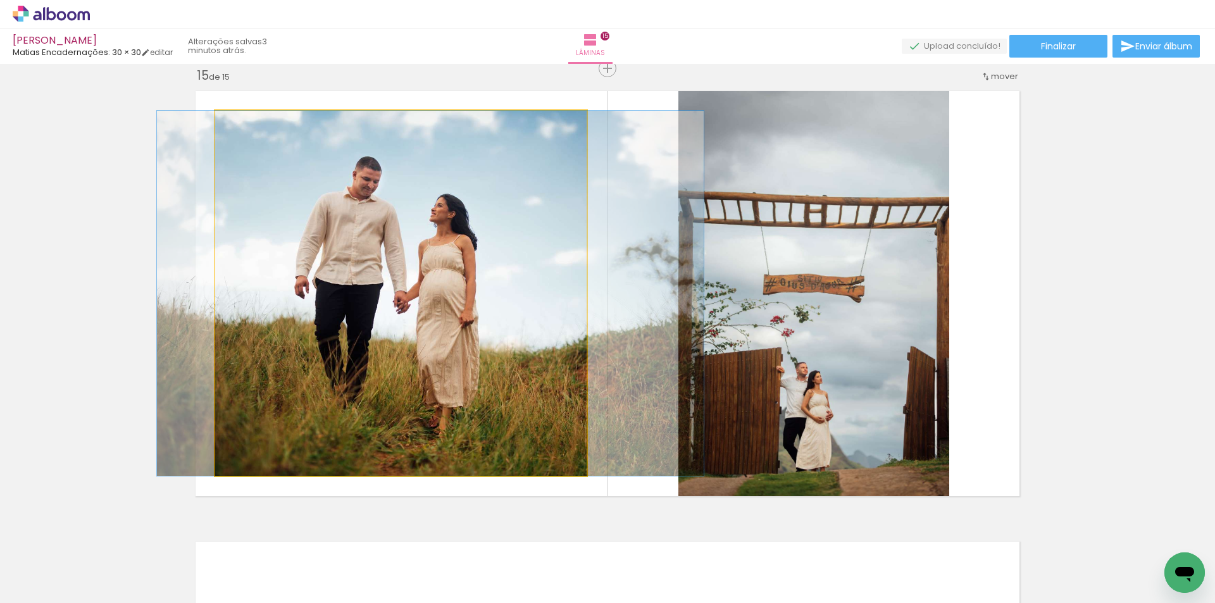
drag, startPoint x: 503, startPoint y: 375, endPoint x: 532, endPoint y: 368, distance: 30.7
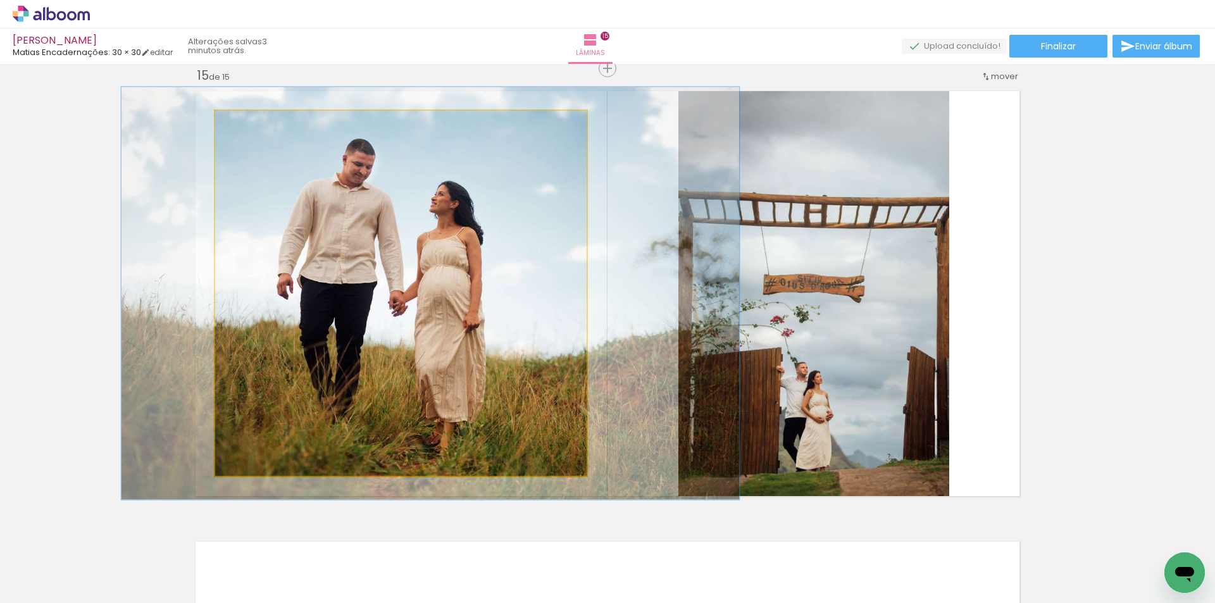
type paper-slider "113"
click at [249, 123] on div at bounding box center [250, 123] width 11 height 11
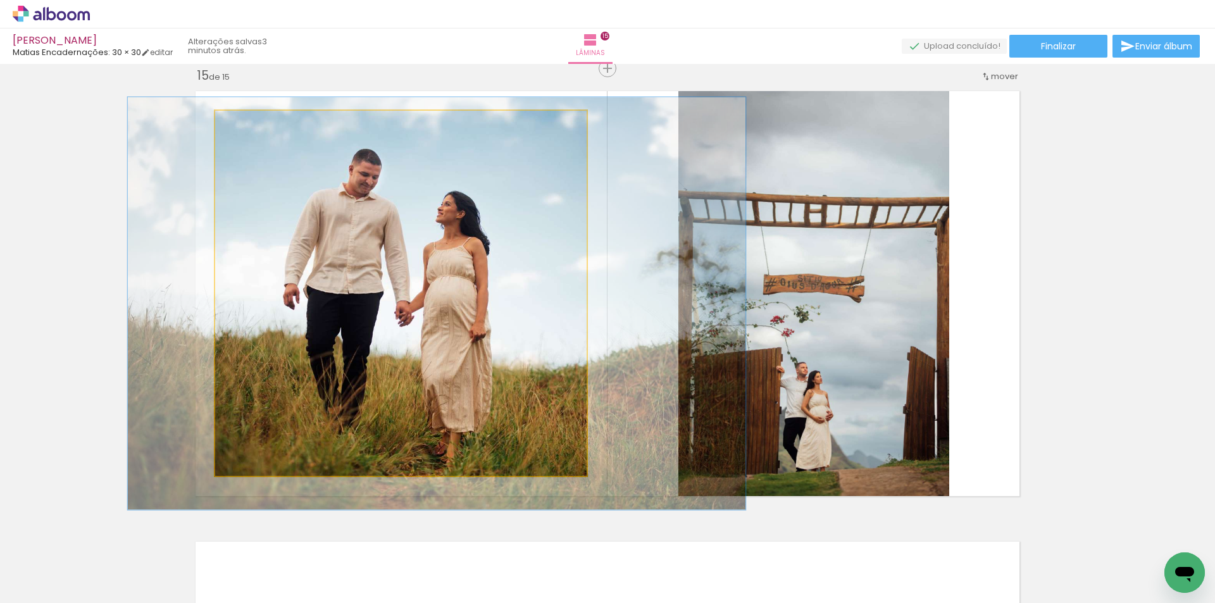
drag, startPoint x: 395, startPoint y: 359, endPoint x: 401, endPoint y: 370, distance: 11.9
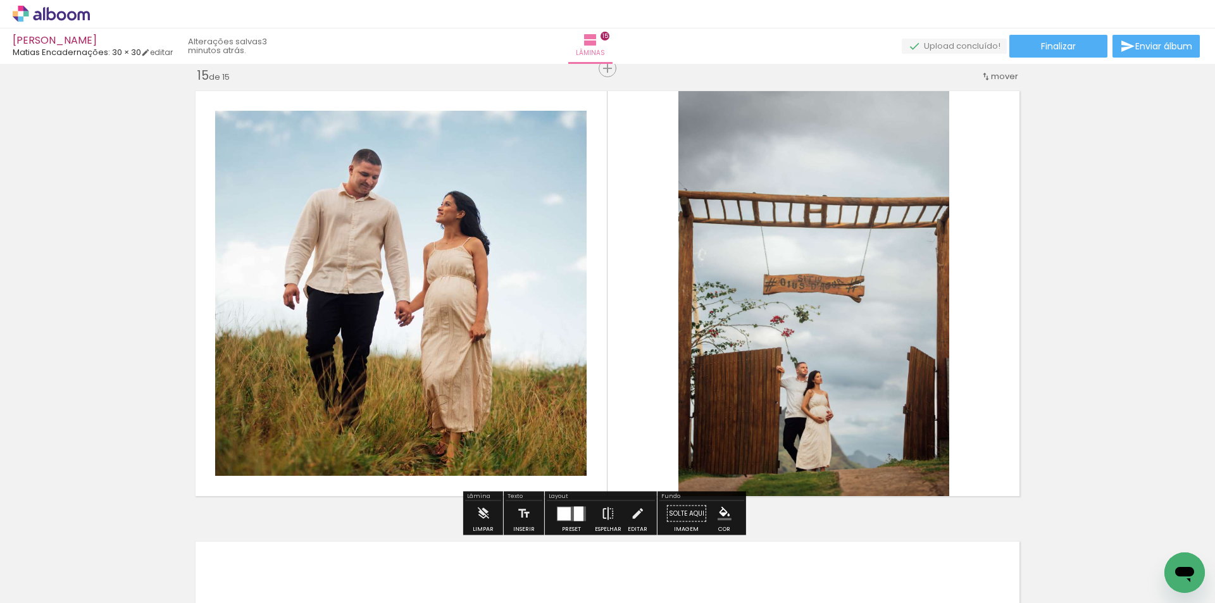
click at [601, 513] on iron-icon at bounding box center [608, 513] width 14 height 25
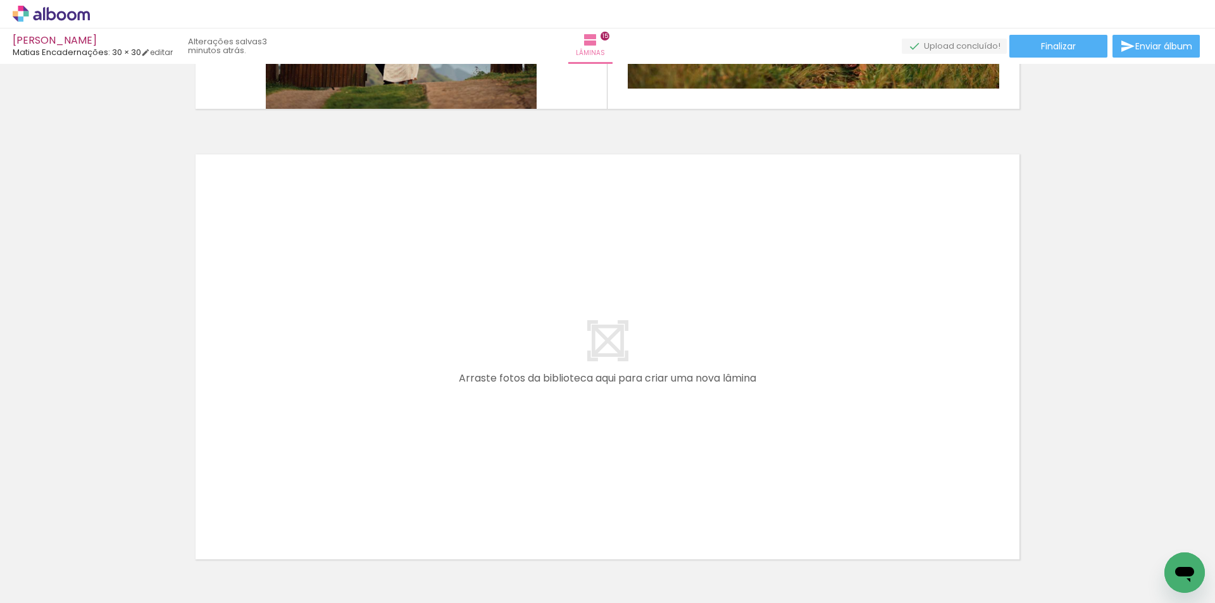
scroll to position [6799, 0]
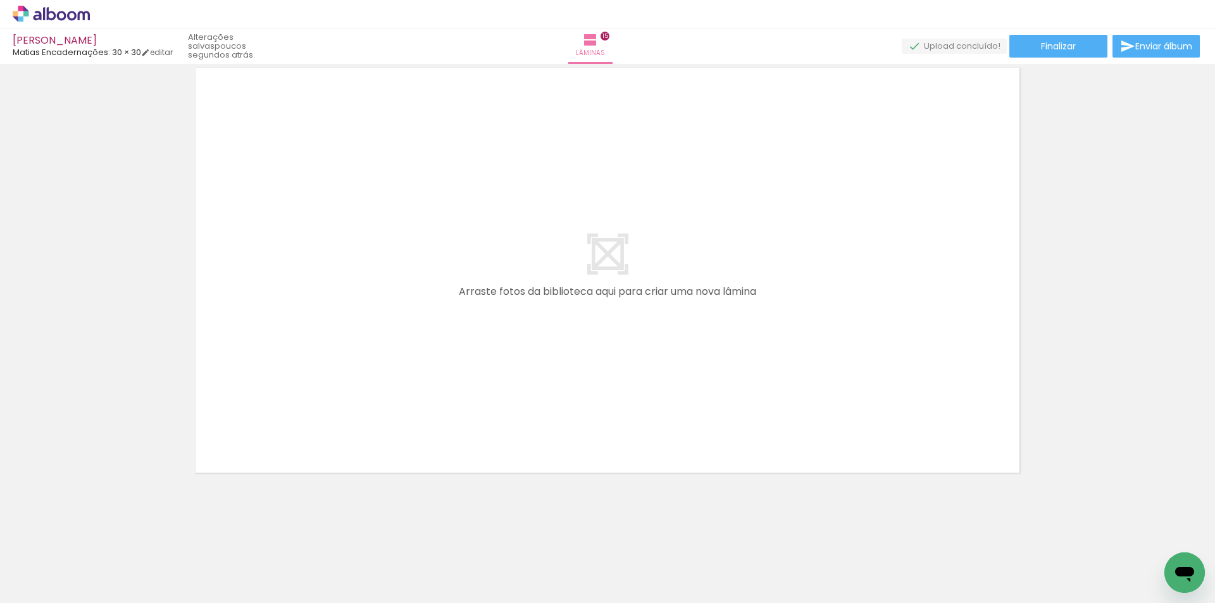
scroll to position [0, 2294]
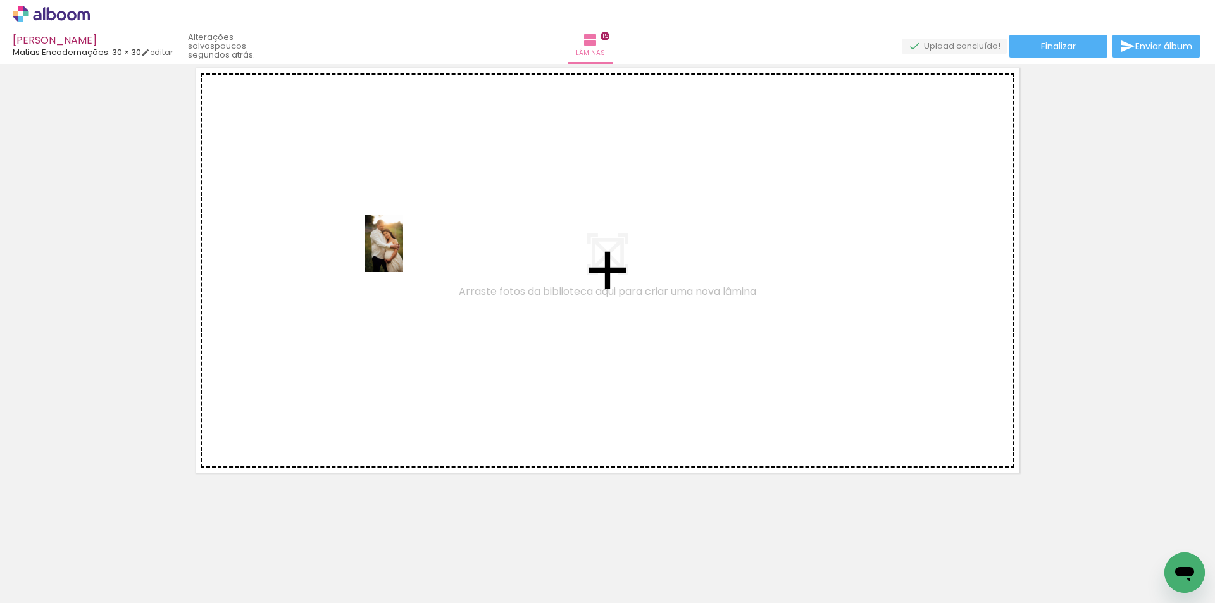
drag, startPoint x: 182, startPoint y: 571, endPoint x: 403, endPoint y: 253, distance: 387.3
click at [403, 253] on quentale-workspace at bounding box center [607, 301] width 1215 height 603
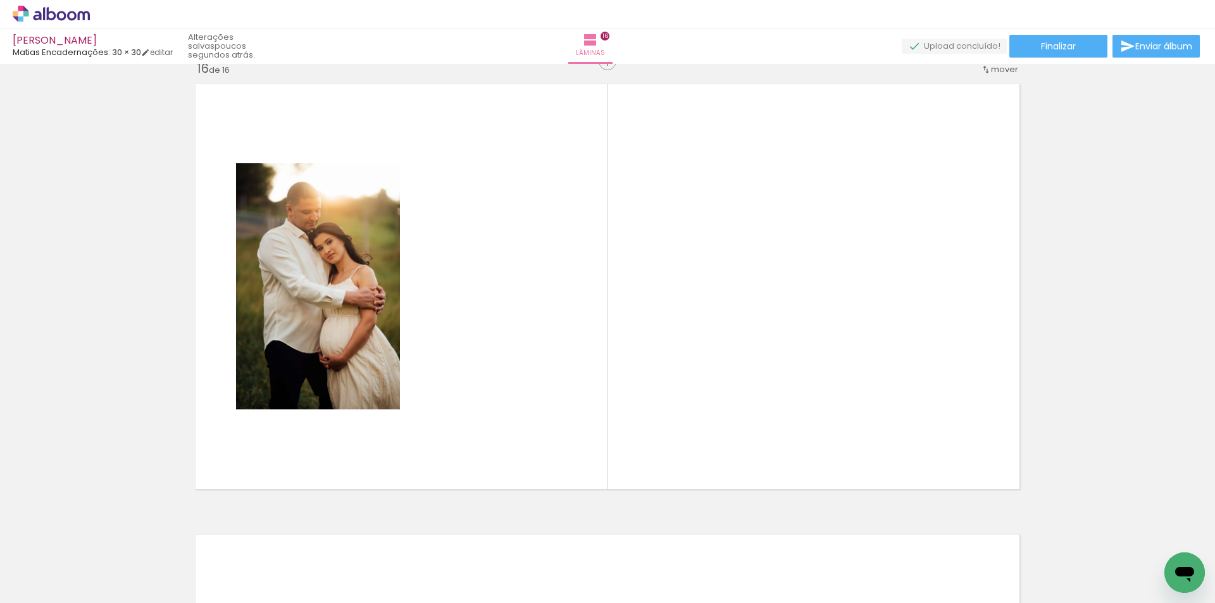
scroll to position [6776, 0]
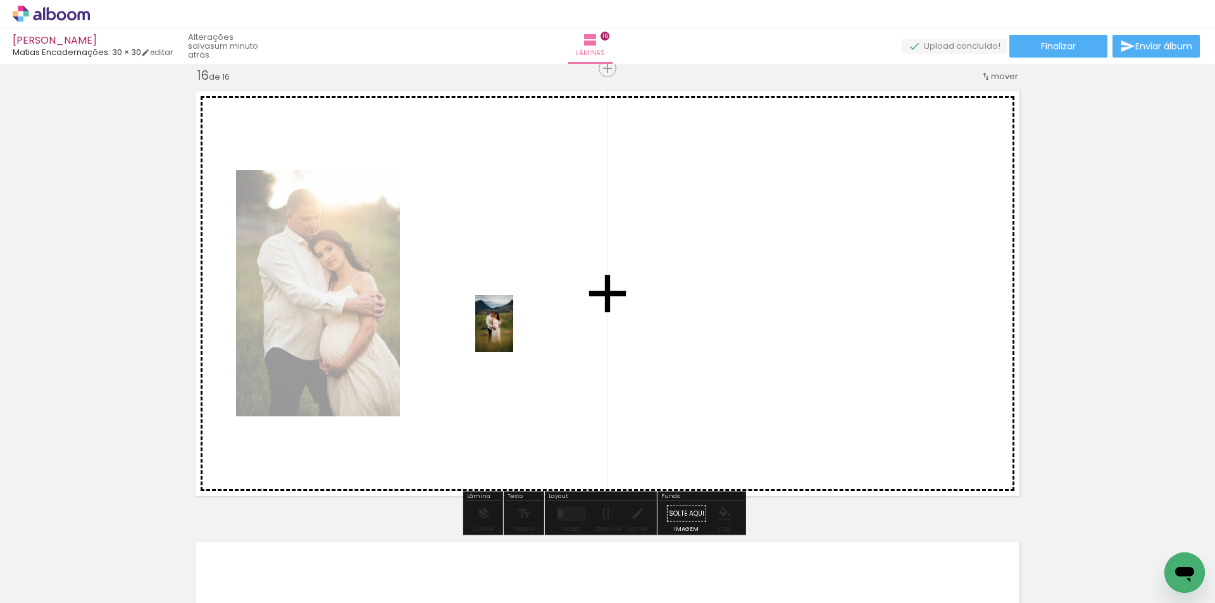
drag, startPoint x: 871, startPoint y: 577, endPoint x: 513, endPoint y: 332, distance: 433.4
click at [513, 332] on quentale-workspace at bounding box center [607, 301] width 1215 height 603
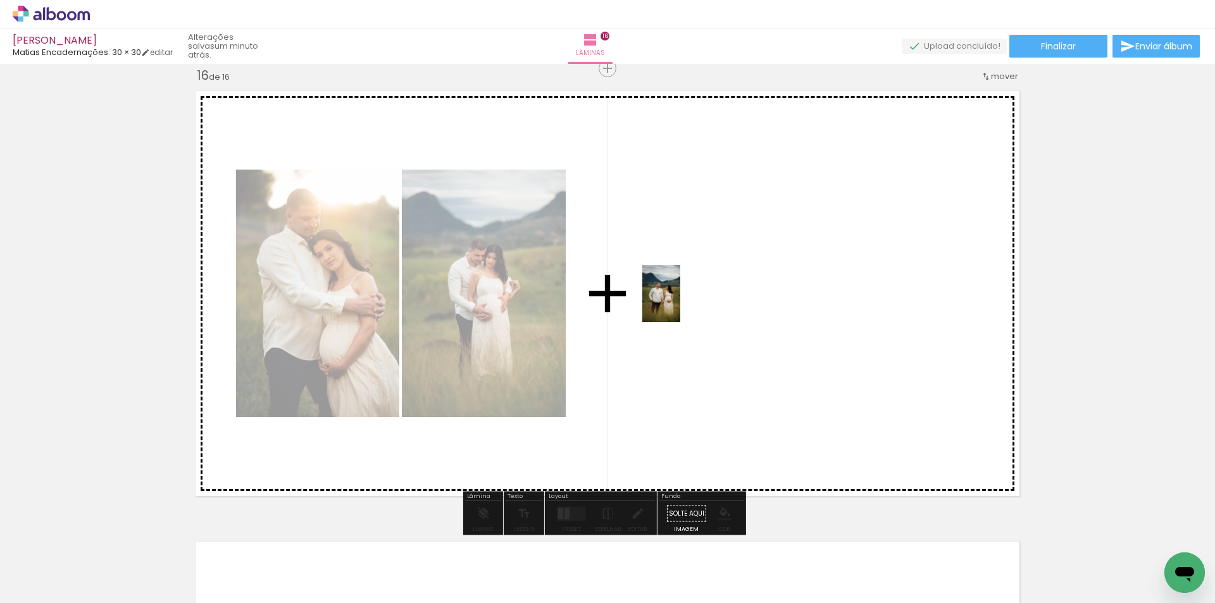
drag, startPoint x: 956, startPoint y: 564, endPoint x: 794, endPoint y: 577, distance: 163.1
click at [678, 302] on quentale-workspace at bounding box center [607, 301] width 1215 height 603
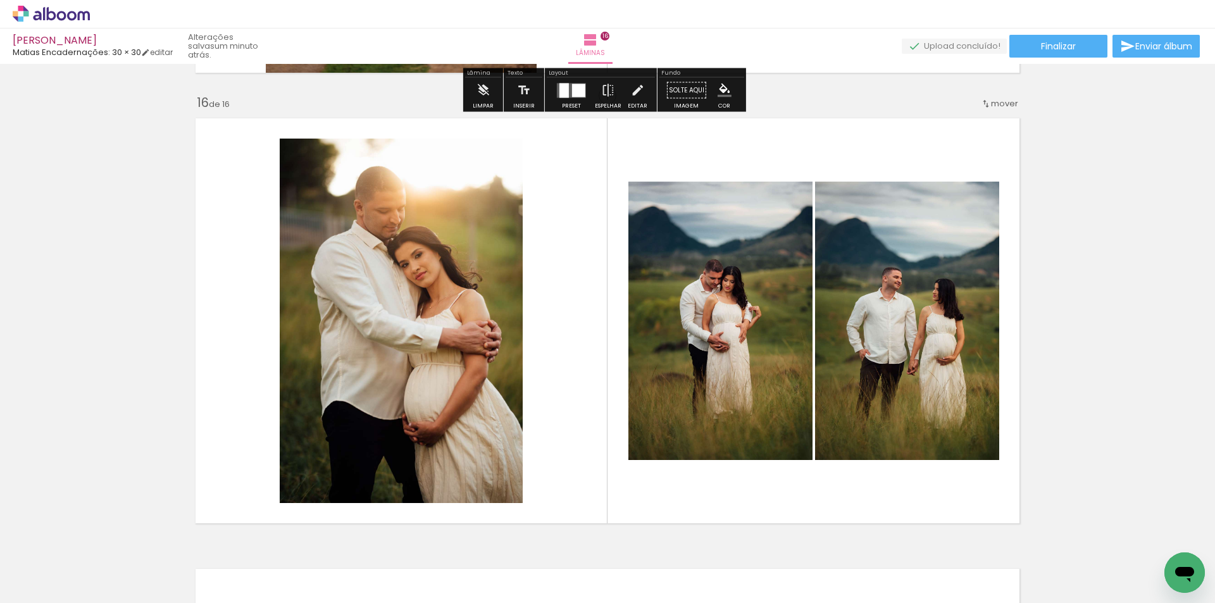
scroll to position [6902, 0]
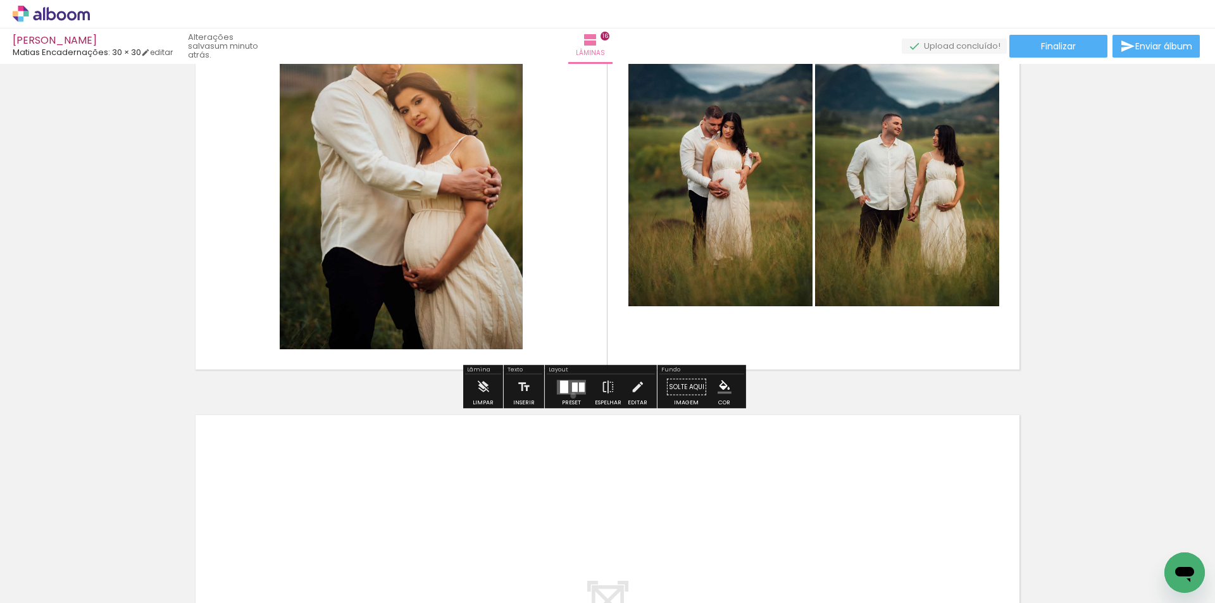
click at [570, 396] on div at bounding box center [571, 387] width 34 height 25
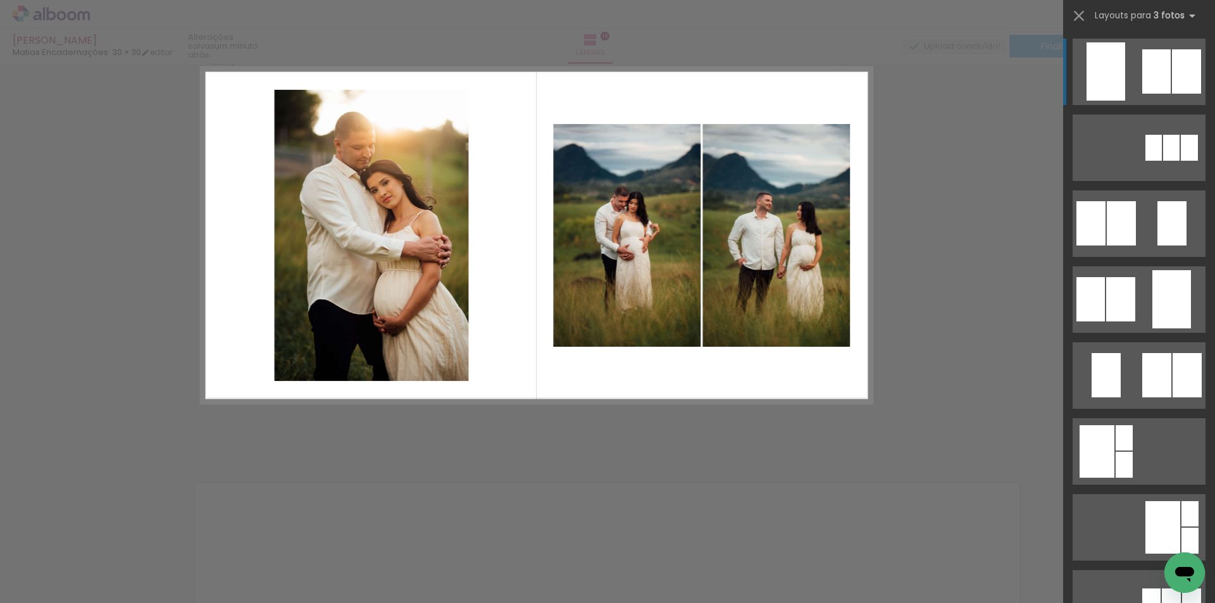
scroll to position [6776, 0]
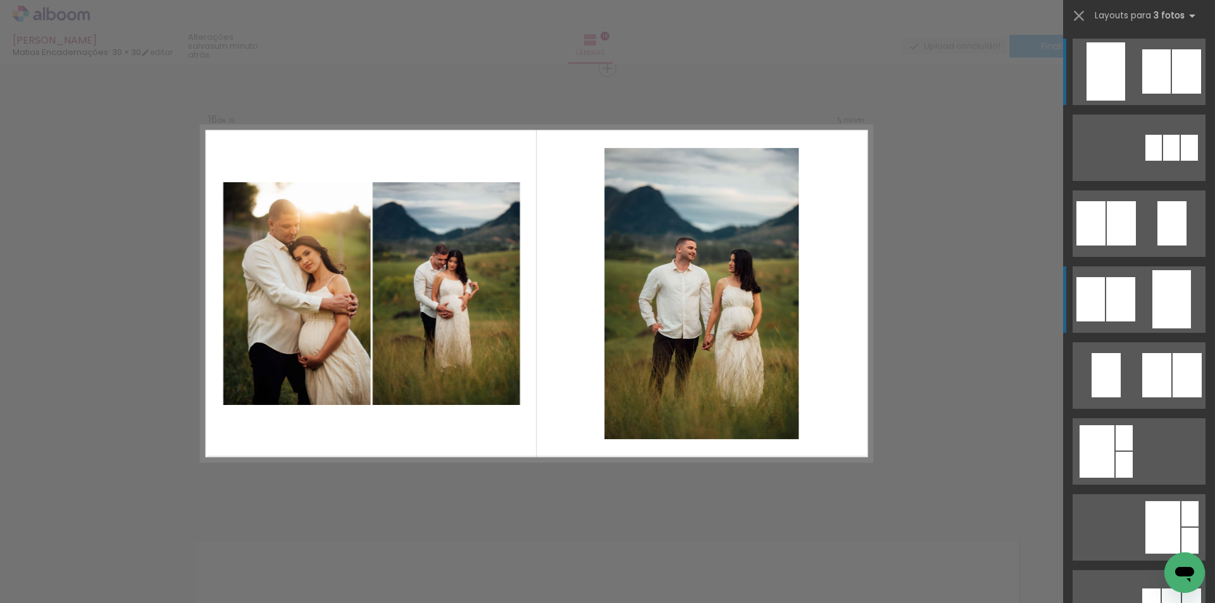
click at [1159, 299] on div at bounding box center [1172, 299] width 39 height 58
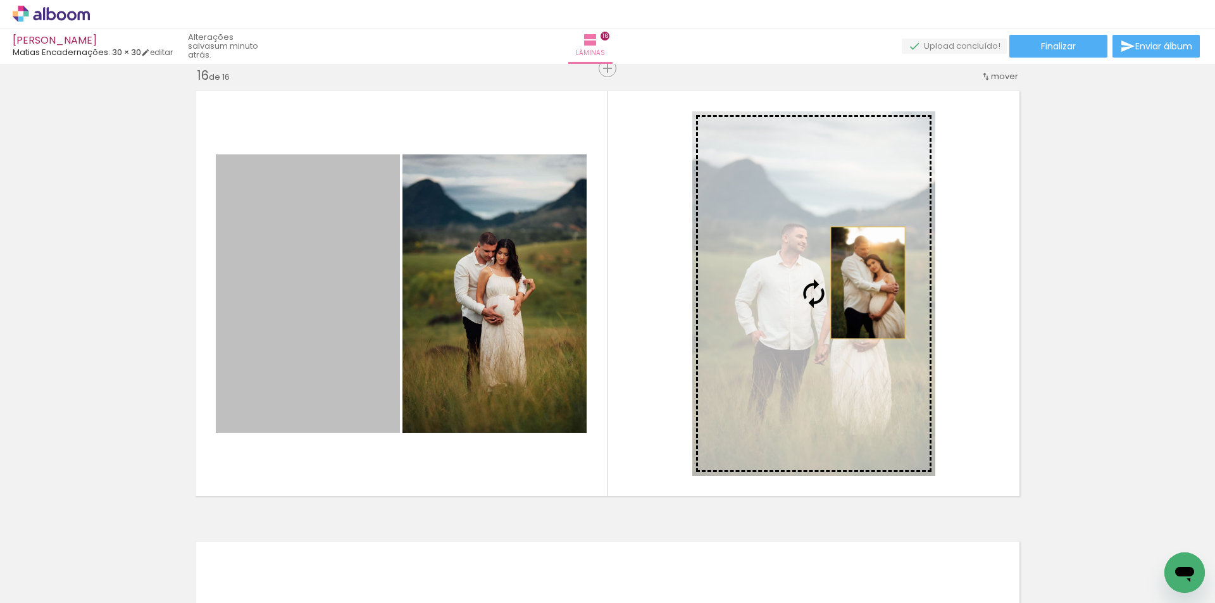
drag, startPoint x: 358, startPoint y: 302, endPoint x: 863, endPoint y: 283, distance: 505.4
click at [0, 0] on slot at bounding box center [0, 0] width 0 height 0
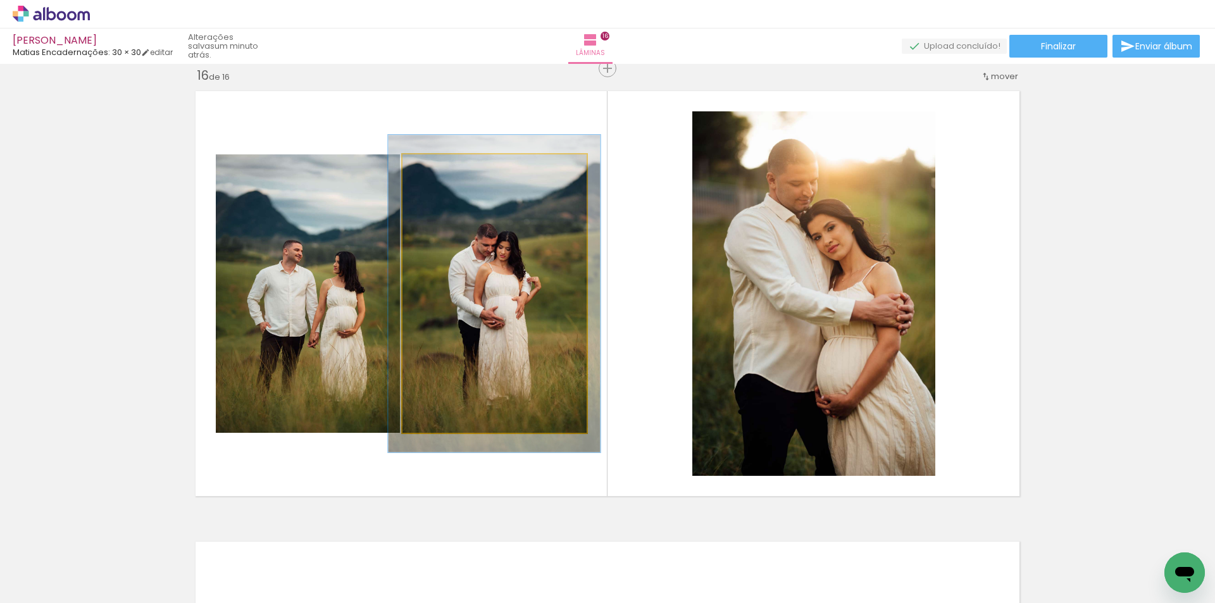
drag, startPoint x: 425, startPoint y: 172, endPoint x: 432, endPoint y: 172, distance: 6.4
type paper-slider "114"
click at [432, 172] on div at bounding box center [438, 168] width 20 height 20
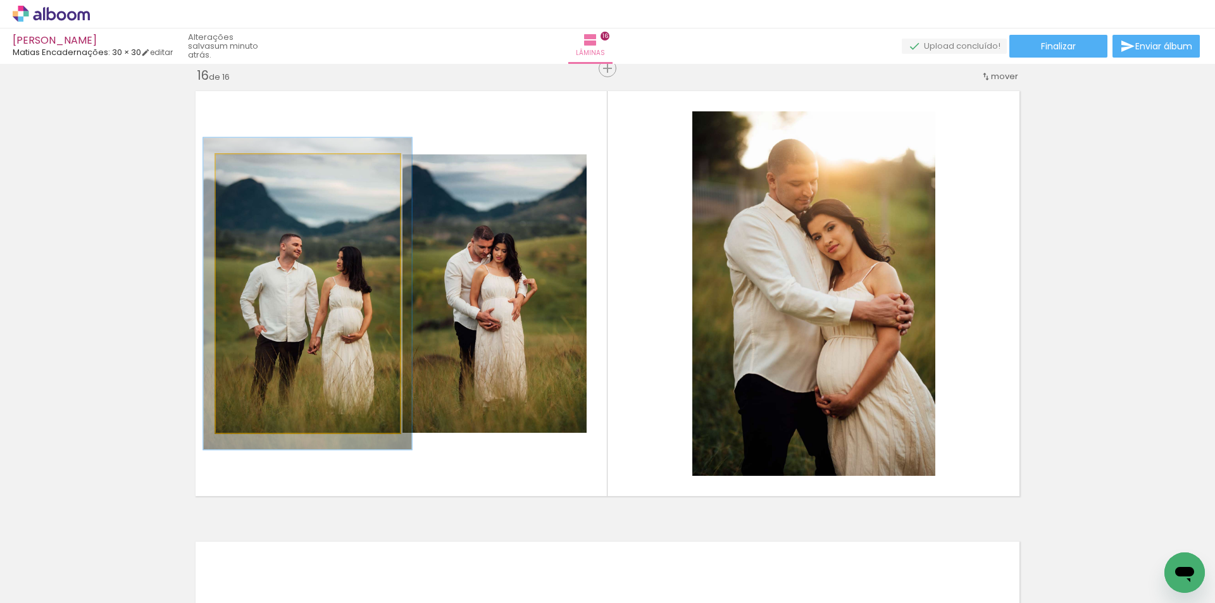
type paper-slider "112"
click at [249, 172] on div at bounding box center [251, 168] width 20 height 20
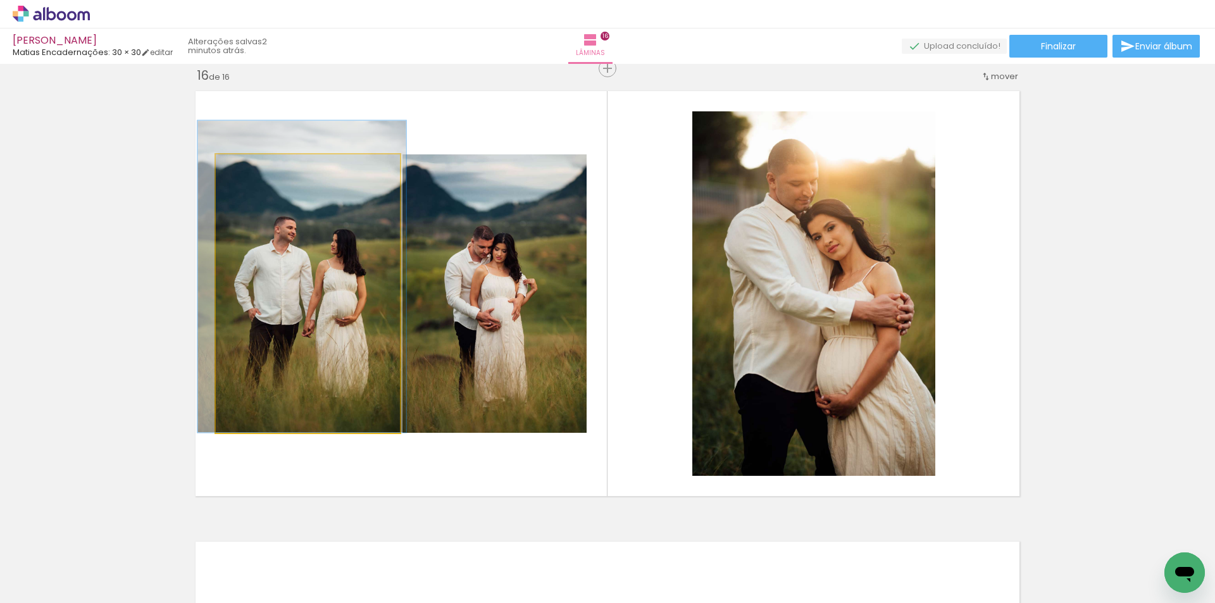
drag, startPoint x: 347, startPoint y: 372, endPoint x: 341, endPoint y: 354, distance: 19.2
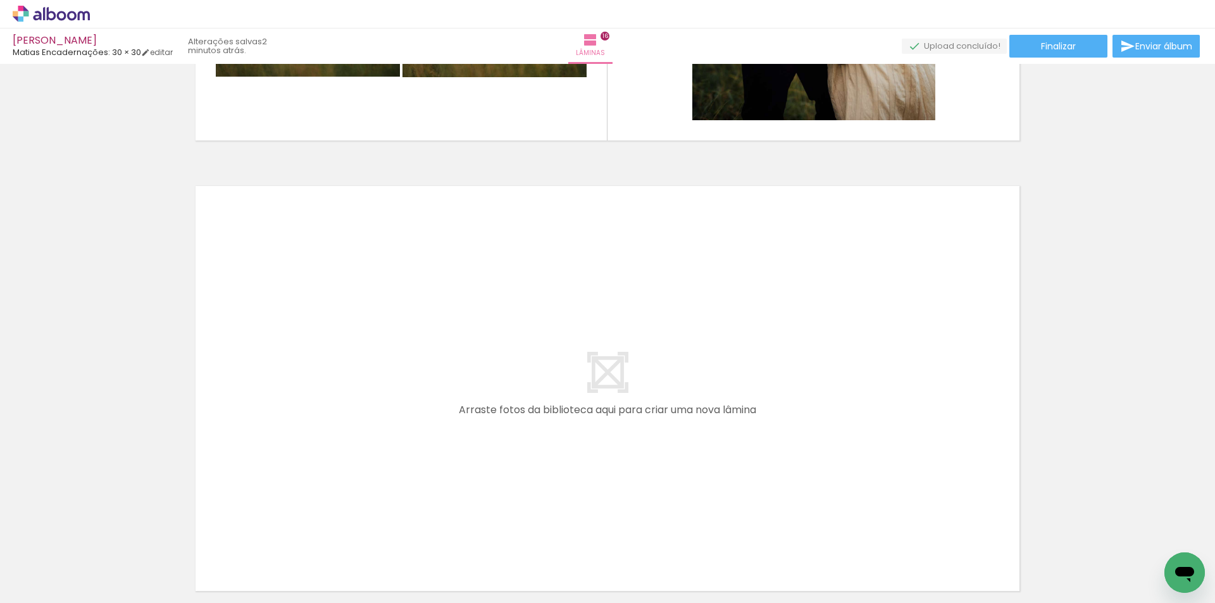
scroll to position [7250, 0]
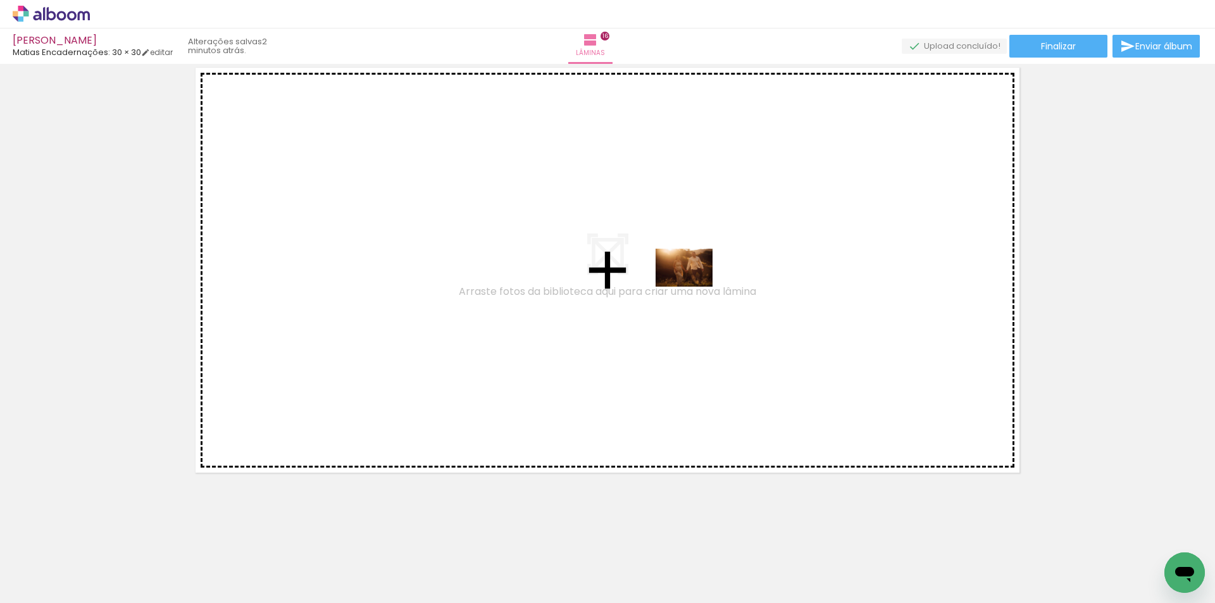
drag, startPoint x: 265, startPoint y: 568, endPoint x: 694, endPoint y: 287, distance: 513.3
click at [694, 287] on quentale-workspace at bounding box center [607, 301] width 1215 height 603
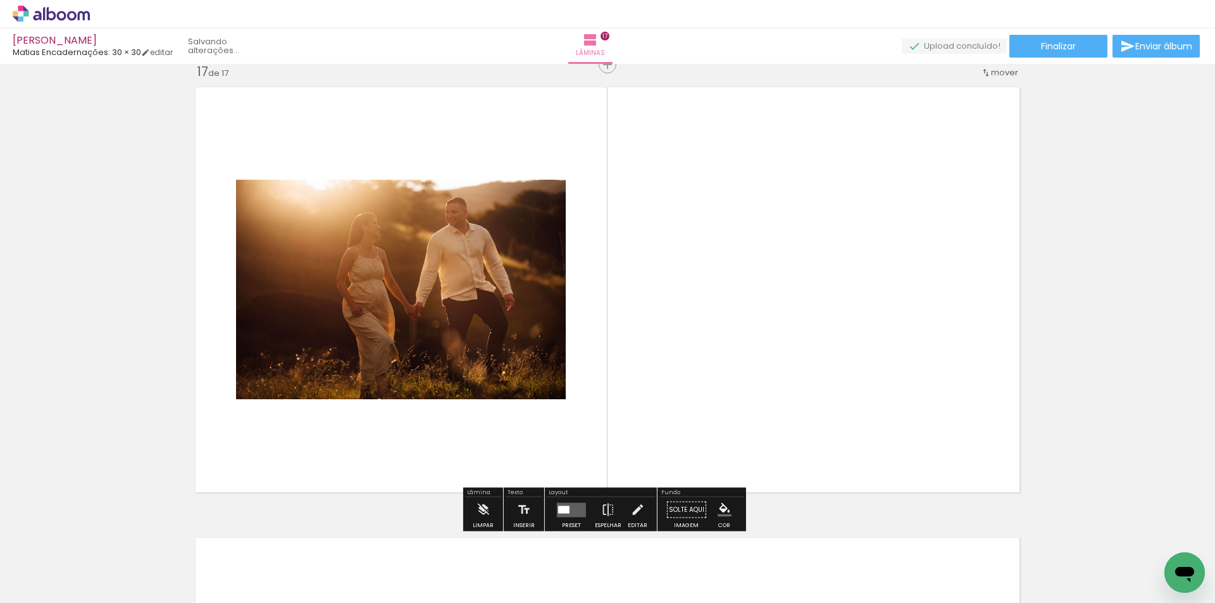
scroll to position [7226, 0]
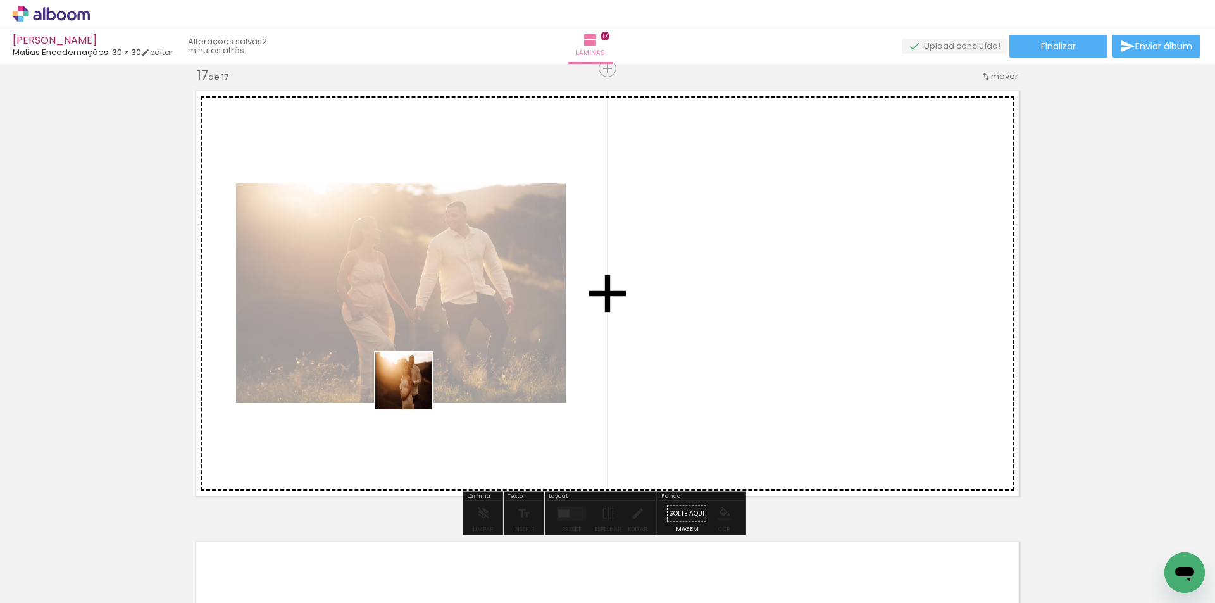
drag, startPoint x: 511, startPoint y: 570, endPoint x: 392, endPoint y: 377, distance: 226.8
click at [392, 377] on quentale-workspace at bounding box center [607, 301] width 1215 height 603
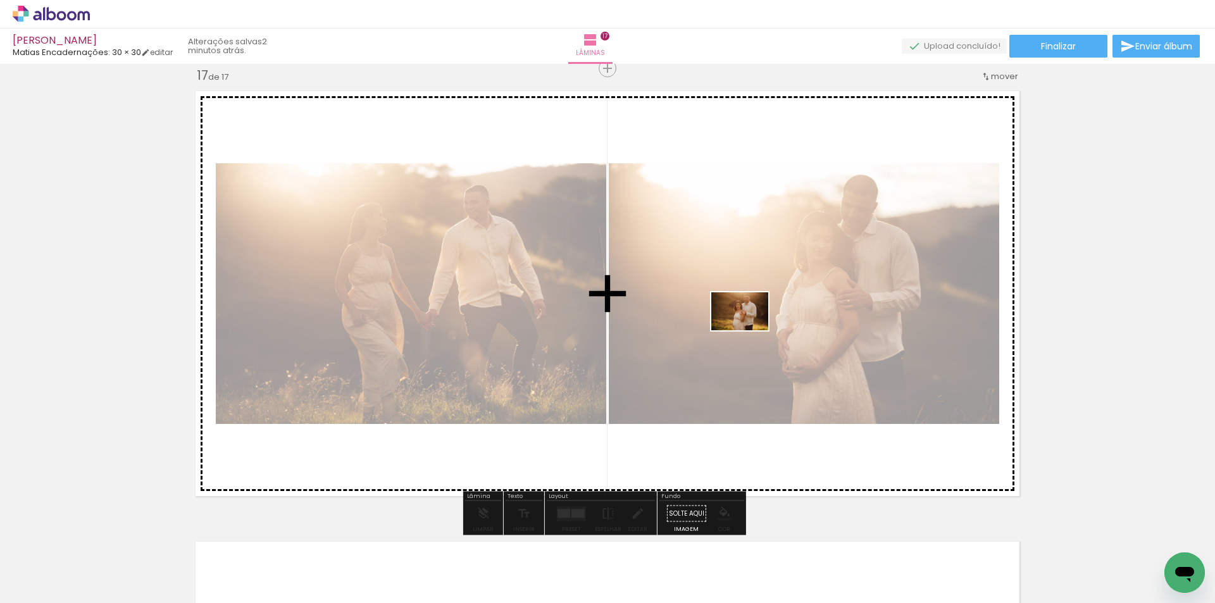
drag, startPoint x: 611, startPoint y: 573, endPoint x: 766, endPoint y: 388, distance: 241.6
click at [748, 330] on quentale-workspace at bounding box center [607, 301] width 1215 height 603
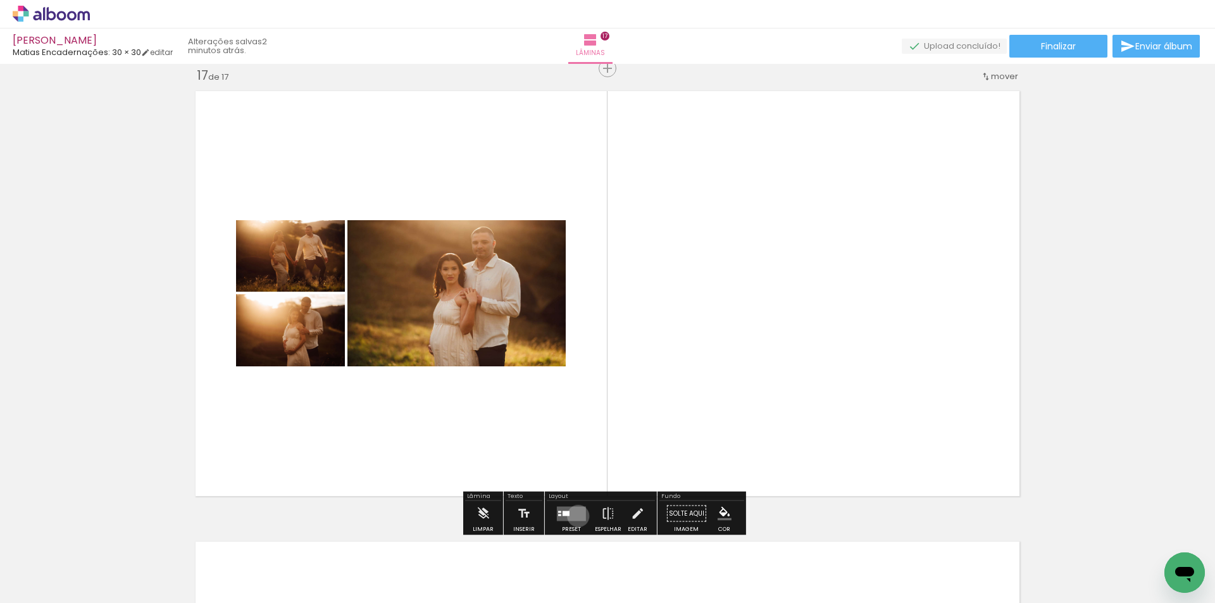
click at [575, 516] on quentale-layouter at bounding box center [571, 513] width 29 height 15
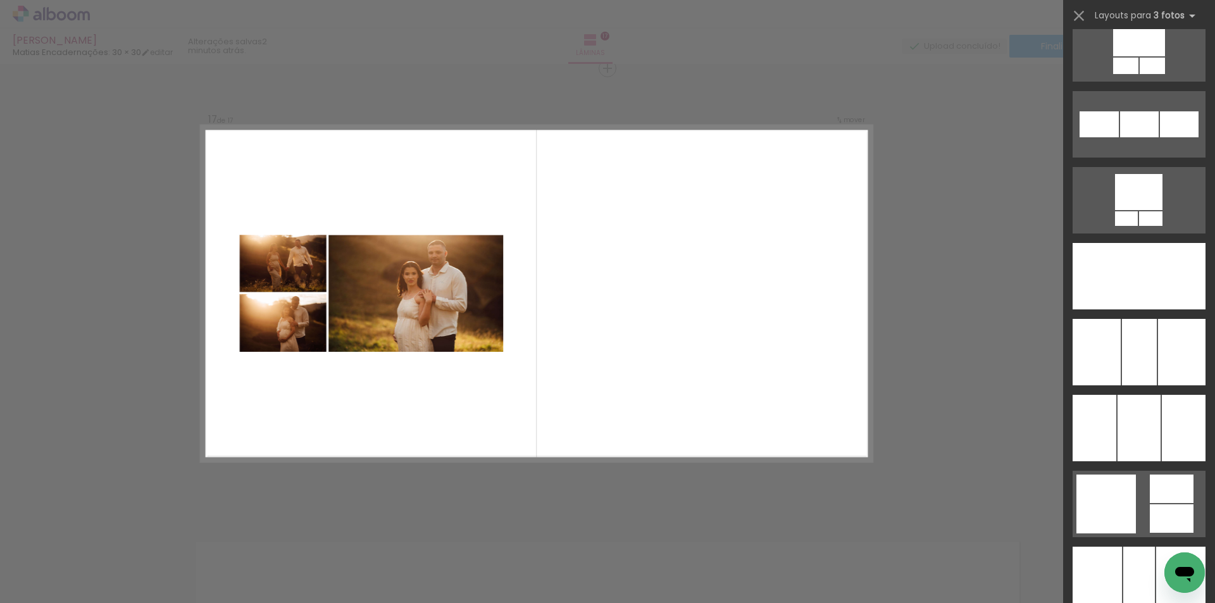
scroll to position [3101, 0]
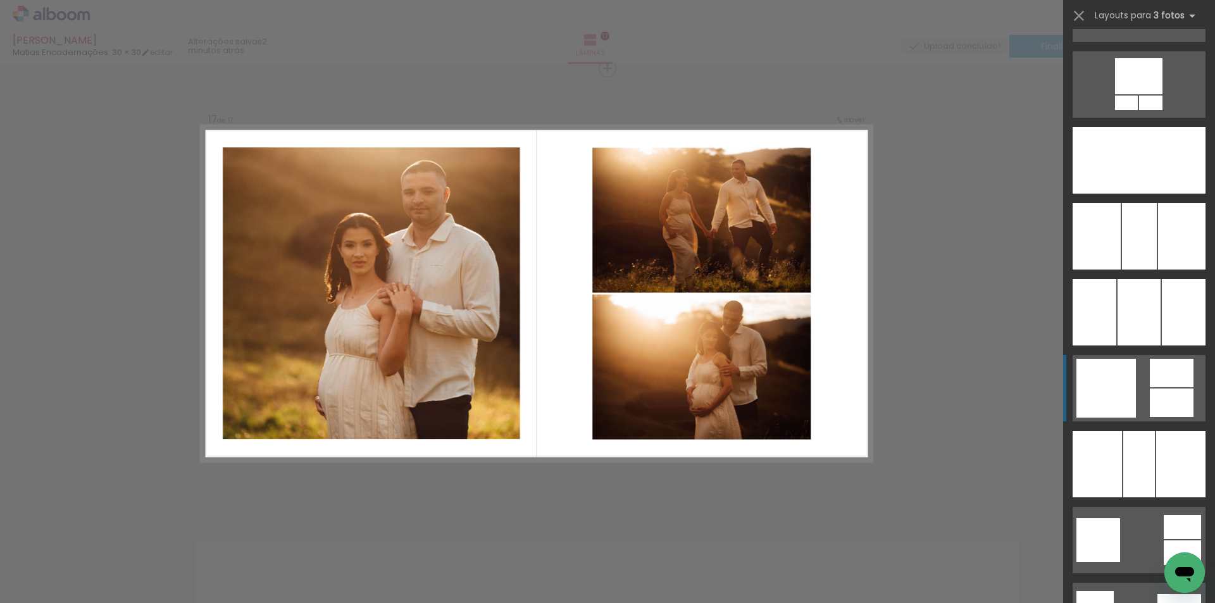
click at [1184, 401] on div at bounding box center [1172, 403] width 44 height 28
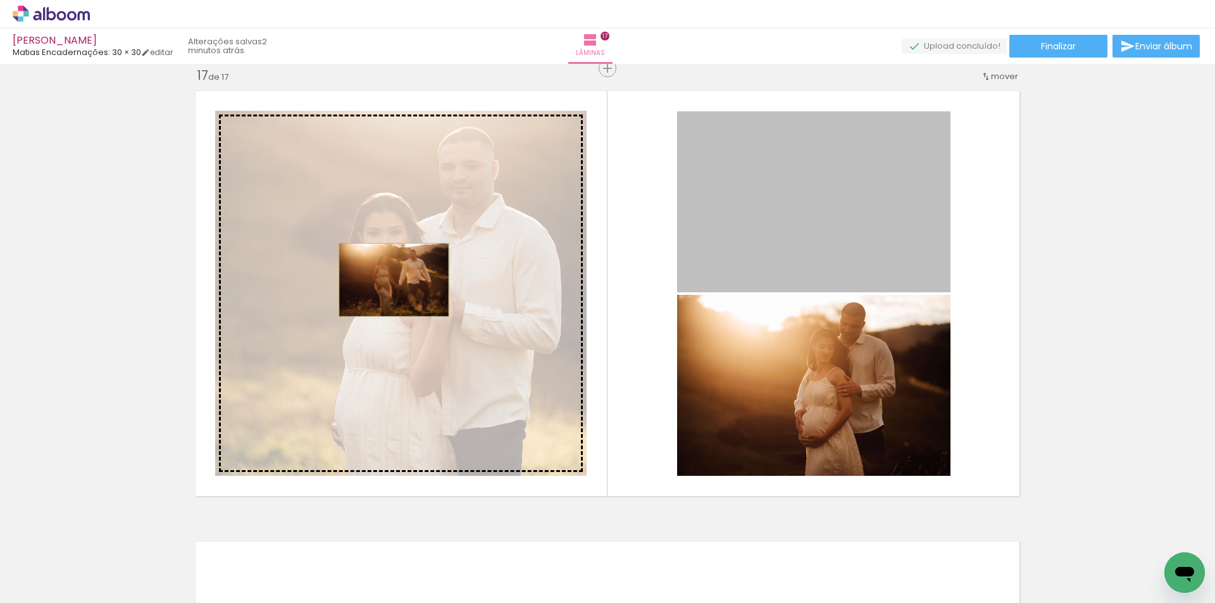
drag, startPoint x: 882, startPoint y: 225, endPoint x: 389, endPoint y: 280, distance: 496.0
click at [0, 0] on slot at bounding box center [0, 0] width 0 height 0
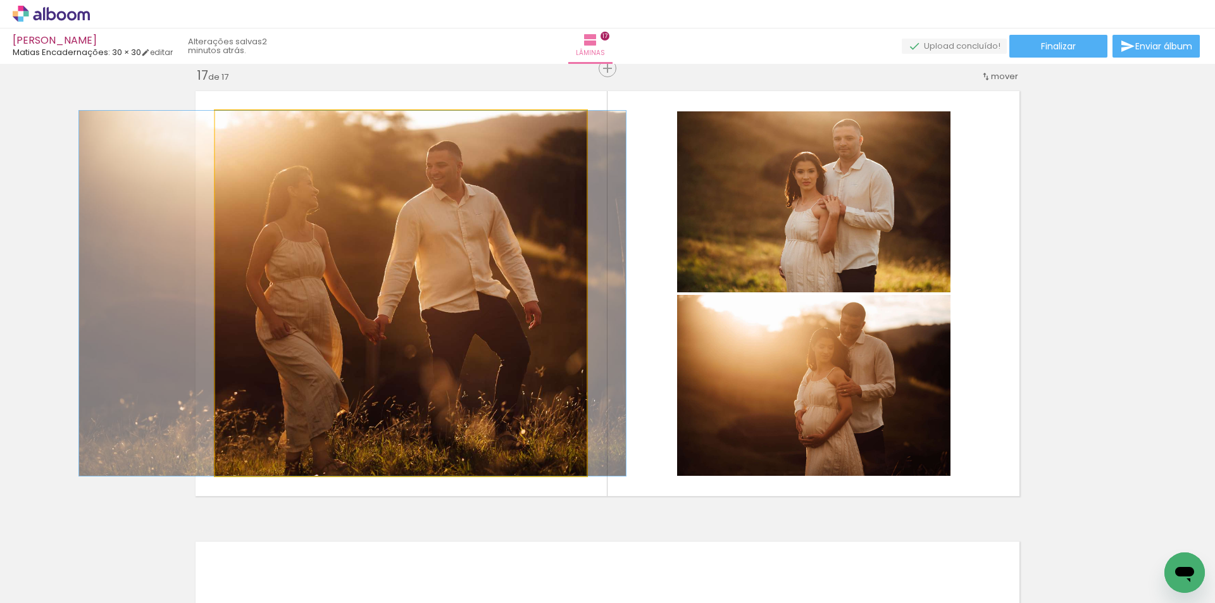
drag, startPoint x: 401, startPoint y: 329, endPoint x: 357, endPoint y: 322, distance: 44.8
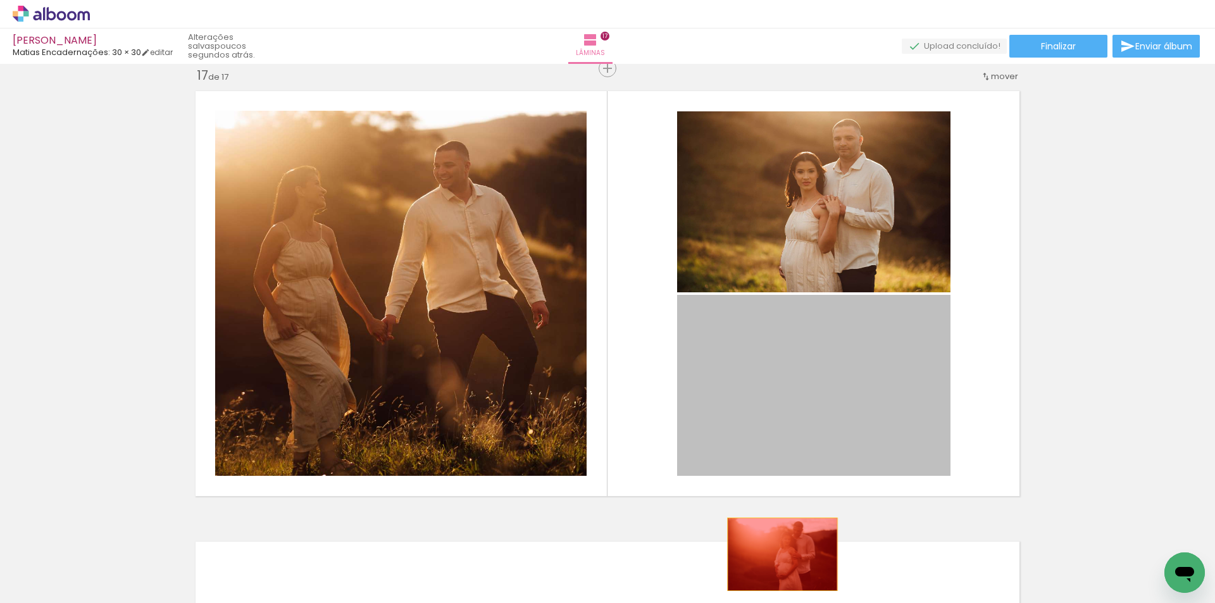
drag, startPoint x: 825, startPoint y: 389, endPoint x: 778, endPoint y: 554, distance: 171.7
click at [778, 554] on quentale-workspace at bounding box center [607, 301] width 1215 height 603
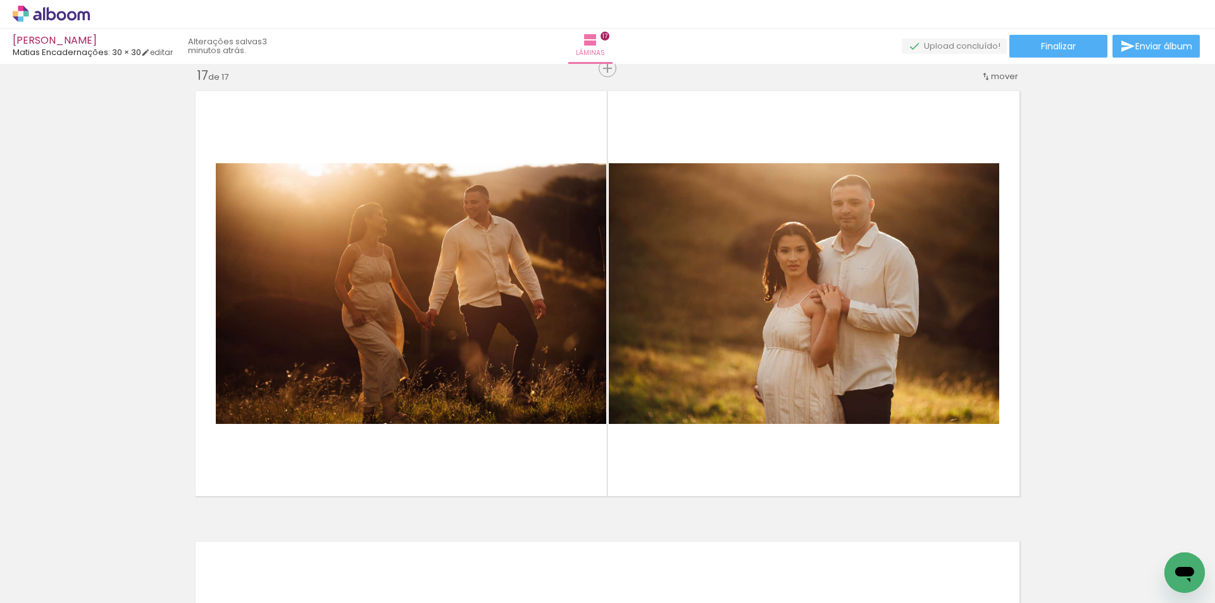
scroll to position [0, 2294]
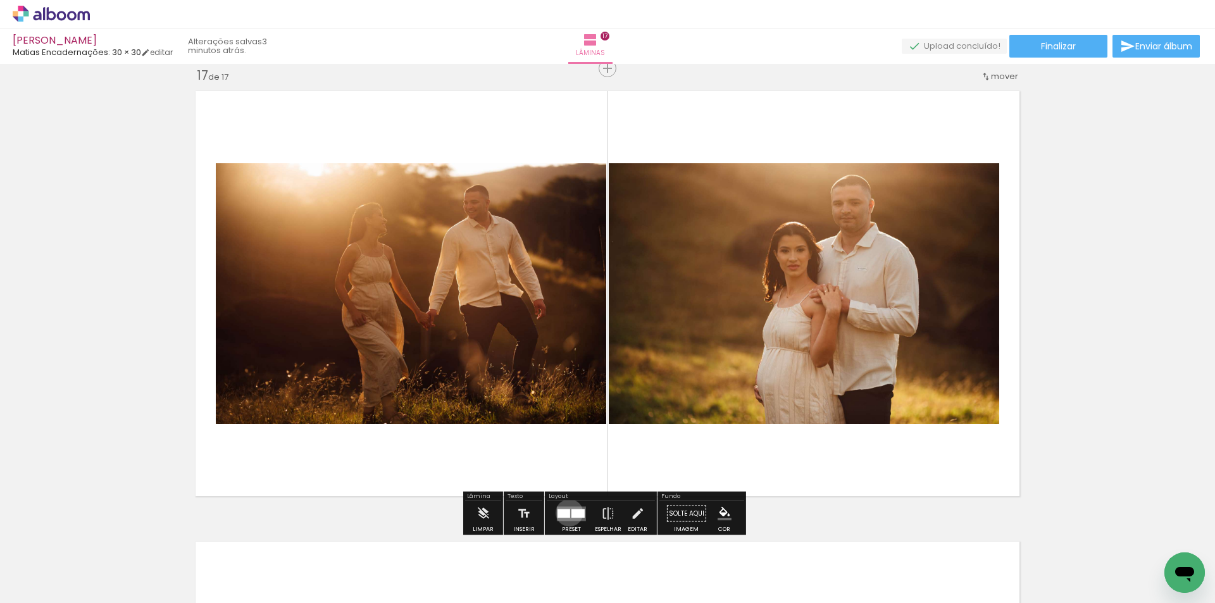
click at [566, 513] on div at bounding box center [564, 513] width 13 height 9
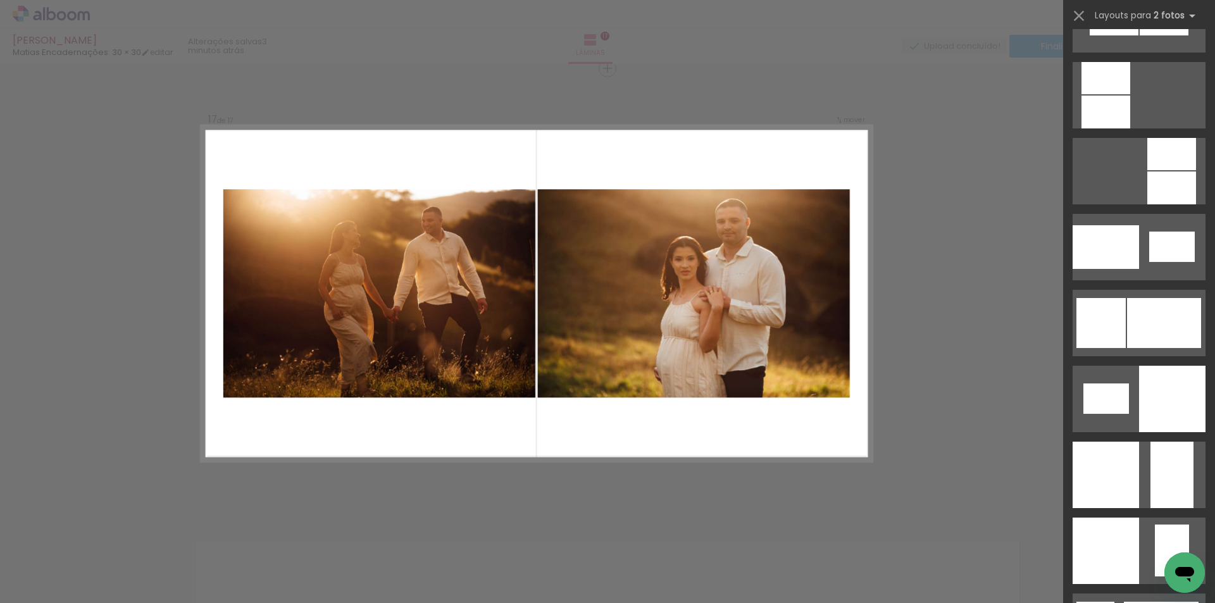
scroll to position [1519, 0]
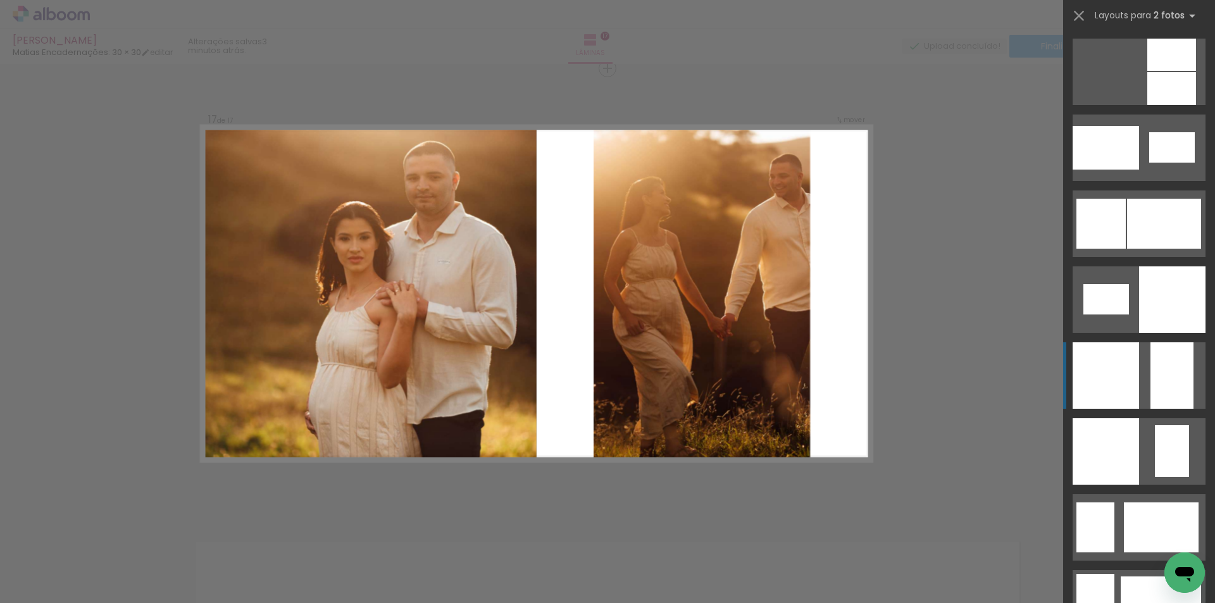
click at [1159, 392] on div at bounding box center [1172, 375] width 43 height 66
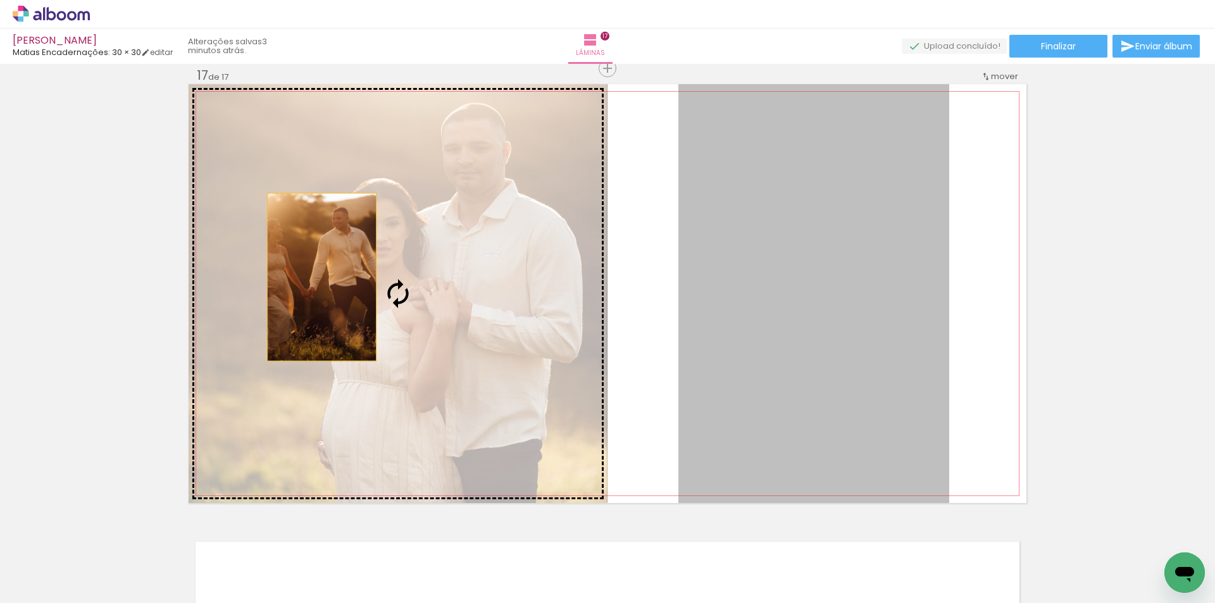
drag, startPoint x: 741, startPoint y: 324, endPoint x: 317, endPoint y: 277, distance: 426.6
click at [0, 0] on slot at bounding box center [0, 0] width 0 height 0
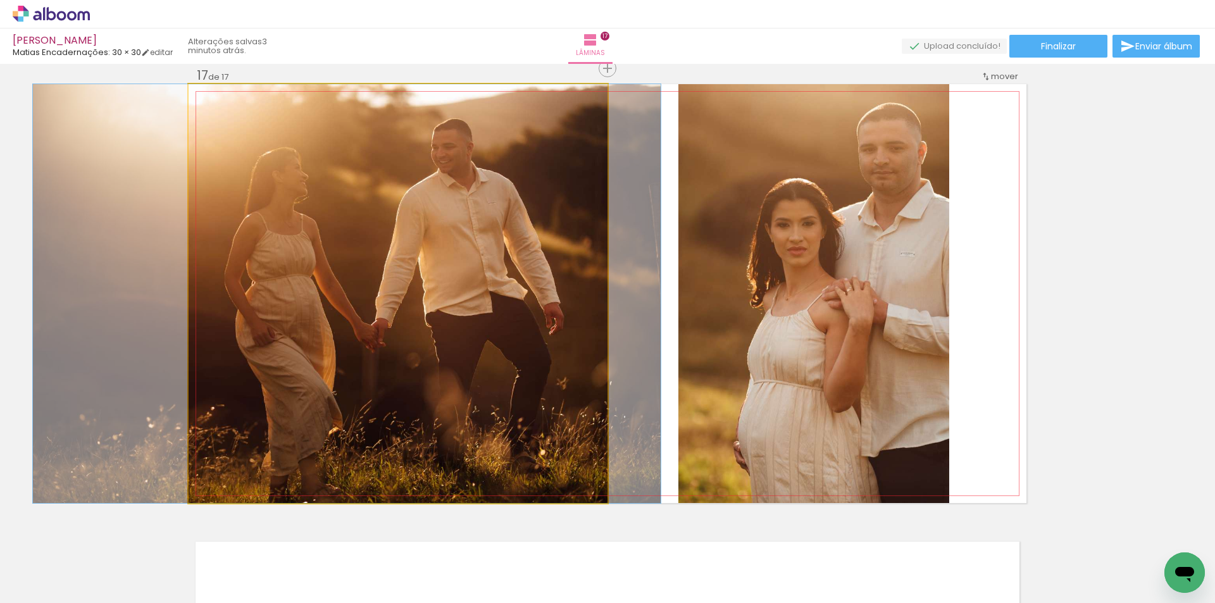
drag, startPoint x: 391, startPoint y: 295, endPoint x: 344, endPoint y: 291, distance: 46.4
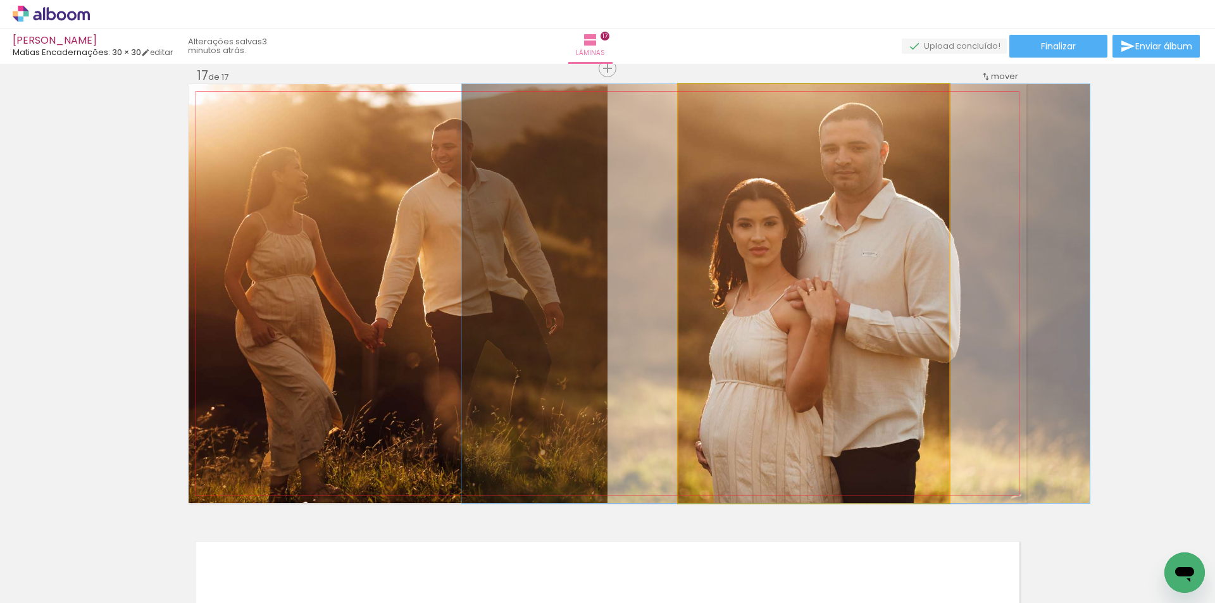
drag, startPoint x: 772, startPoint y: 342, endPoint x: 737, endPoint y: 339, distance: 35.0
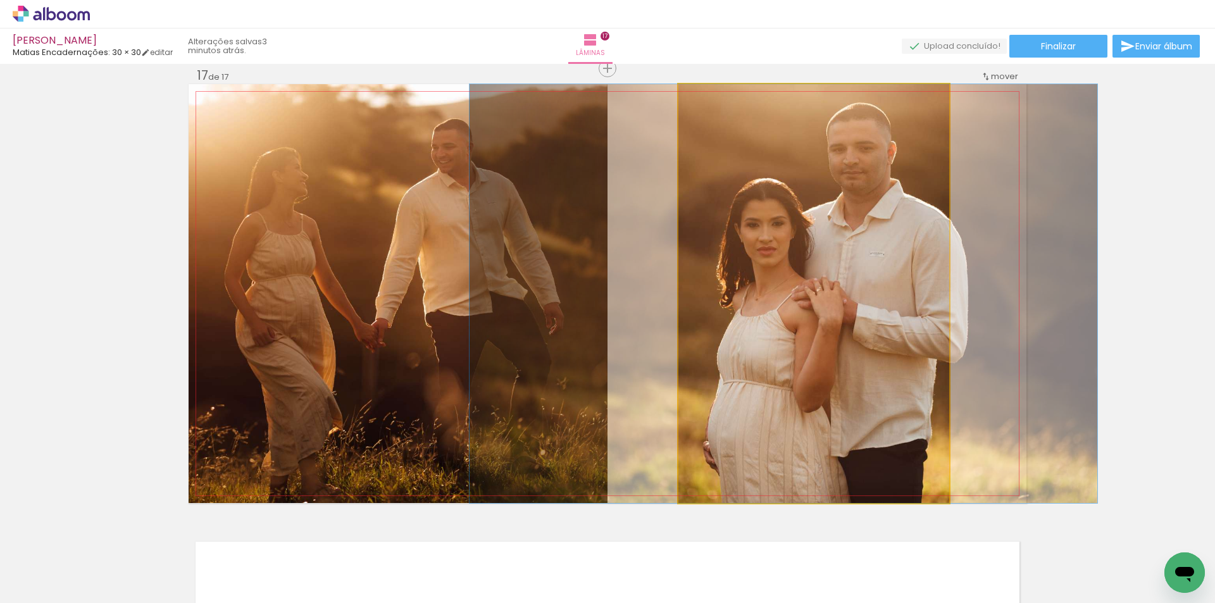
drag, startPoint x: 760, startPoint y: 361, endPoint x: 768, endPoint y: 359, distance: 7.7
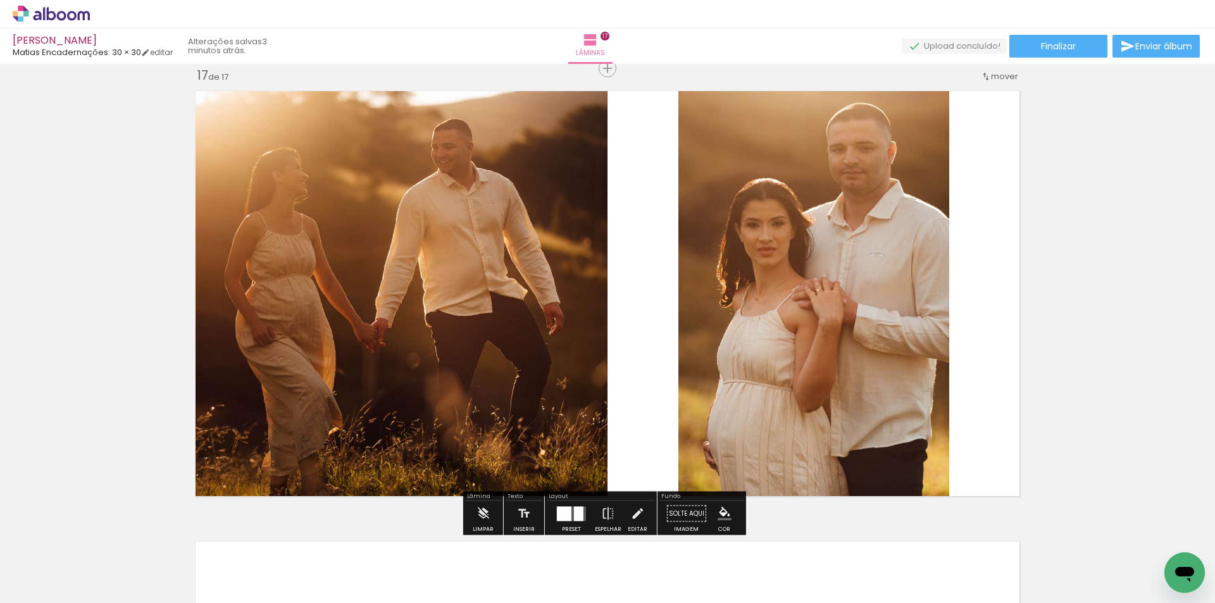
click at [570, 516] on quentale-layouter at bounding box center [571, 513] width 29 height 15
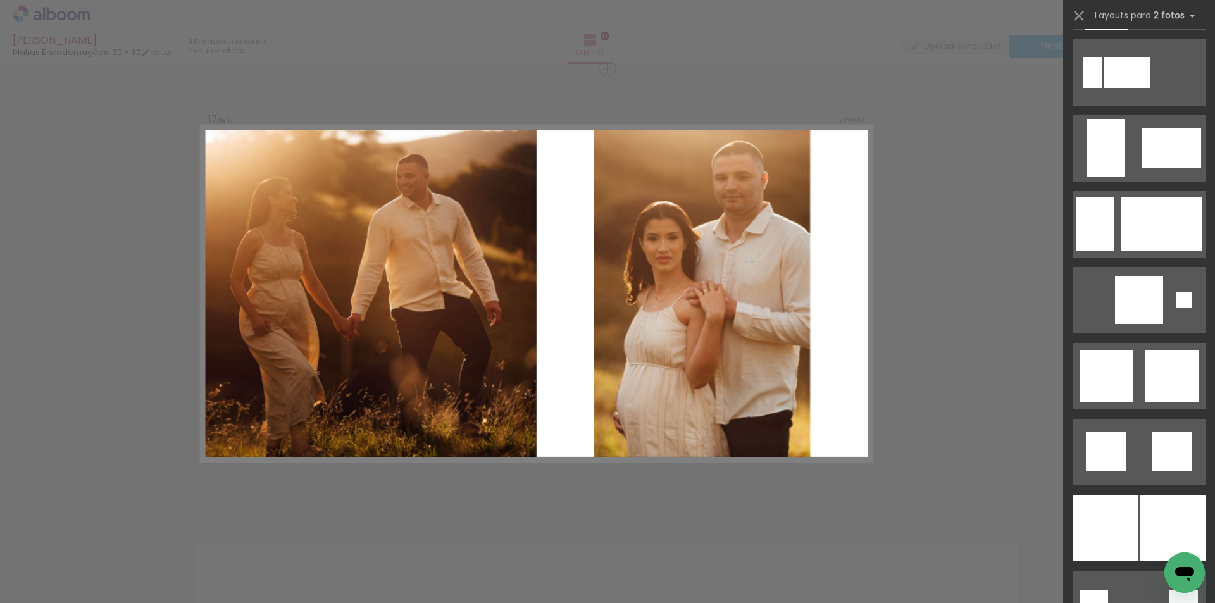
scroll to position [3025, 0]
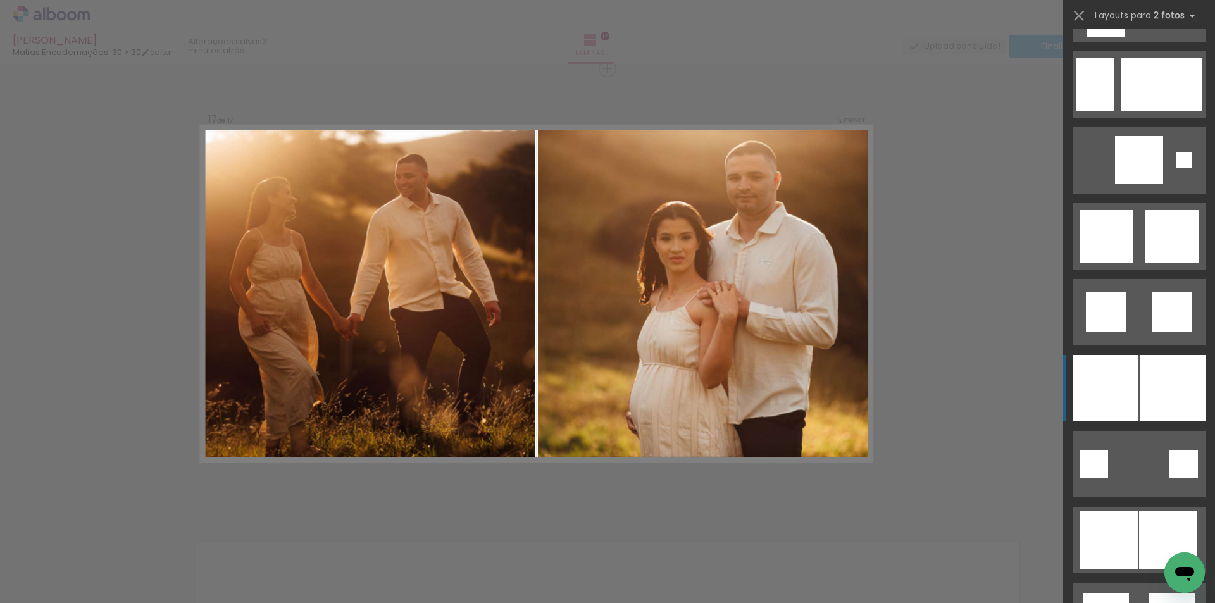
click at [1172, 378] on div at bounding box center [1173, 388] width 66 height 66
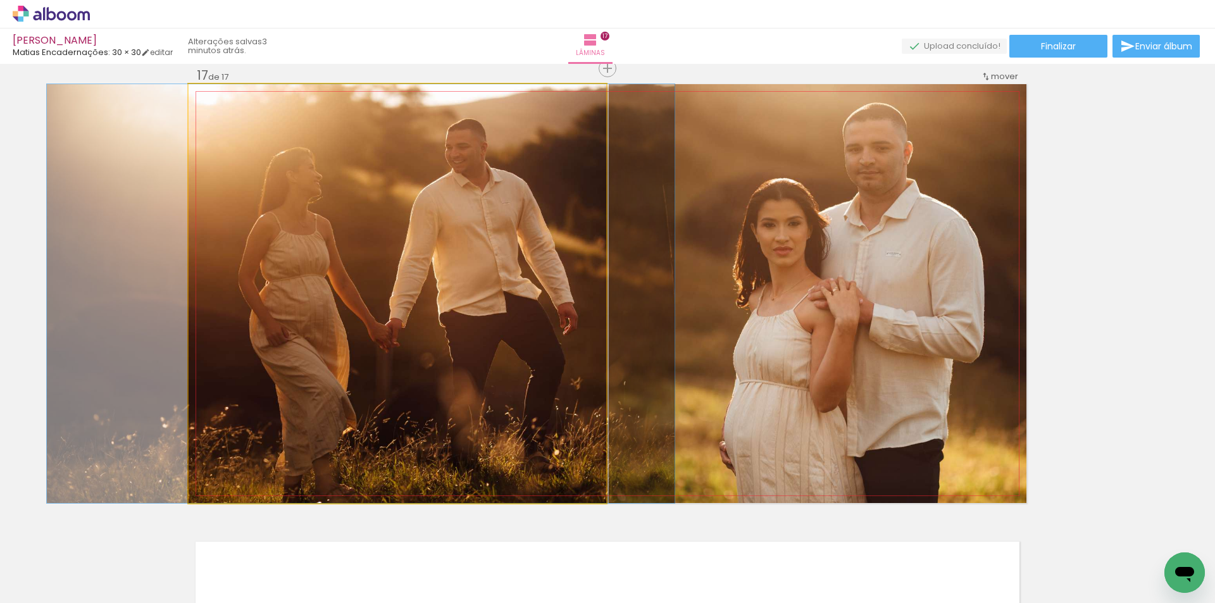
drag, startPoint x: 549, startPoint y: 337, endPoint x: 564, endPoint y: 334, distance: 14.8
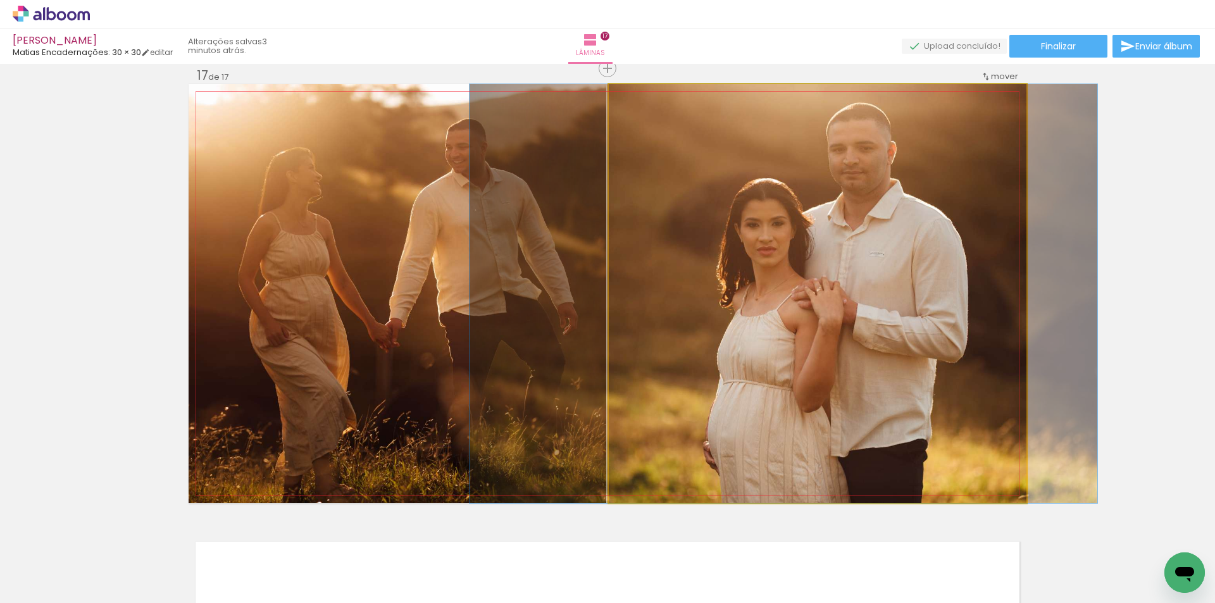
drag, startPoint x: 965, startPoint y: 337, endPoint x: 952, endPoint y: 342, distance: 13.6
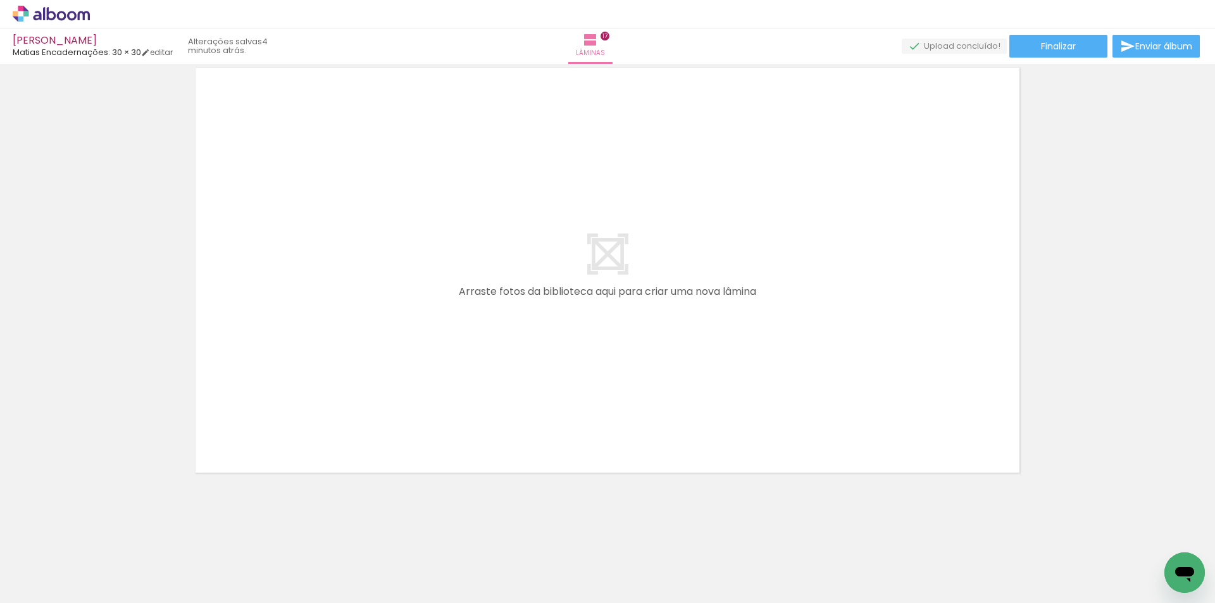
scroll to position [7710, 0]
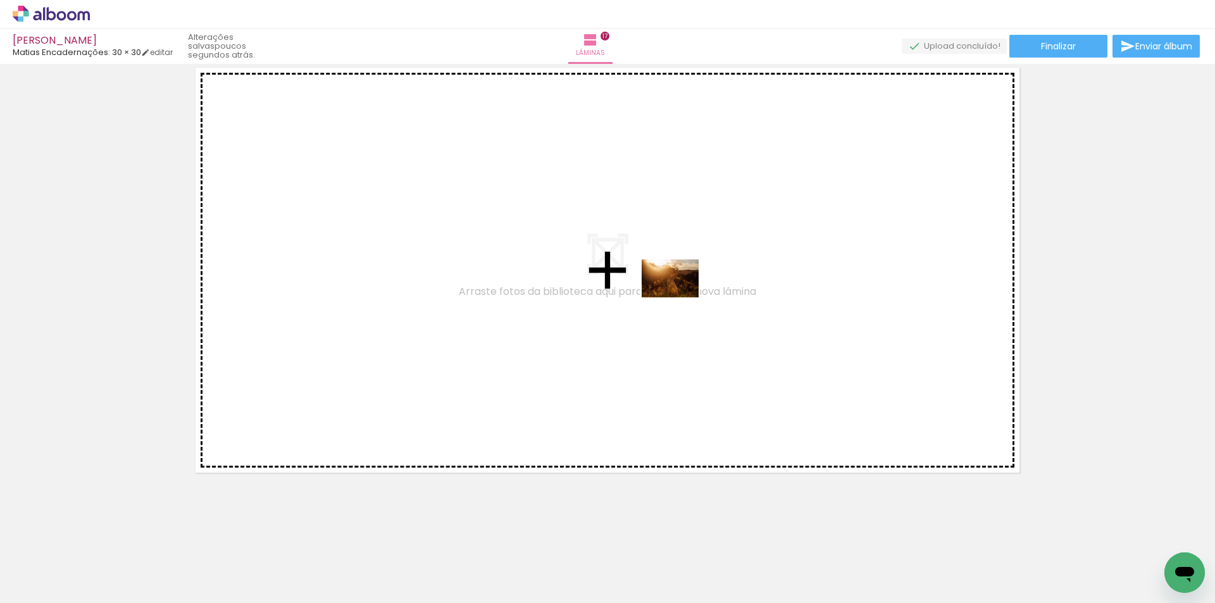
drag, startPoint x: 414, startPoint y: 579, endPoint x: 680, endPoint y: 297, distance: 387.3
click at [680, 297] on quentale-workspace at bounding box center [607, 301] width 1215 height 603
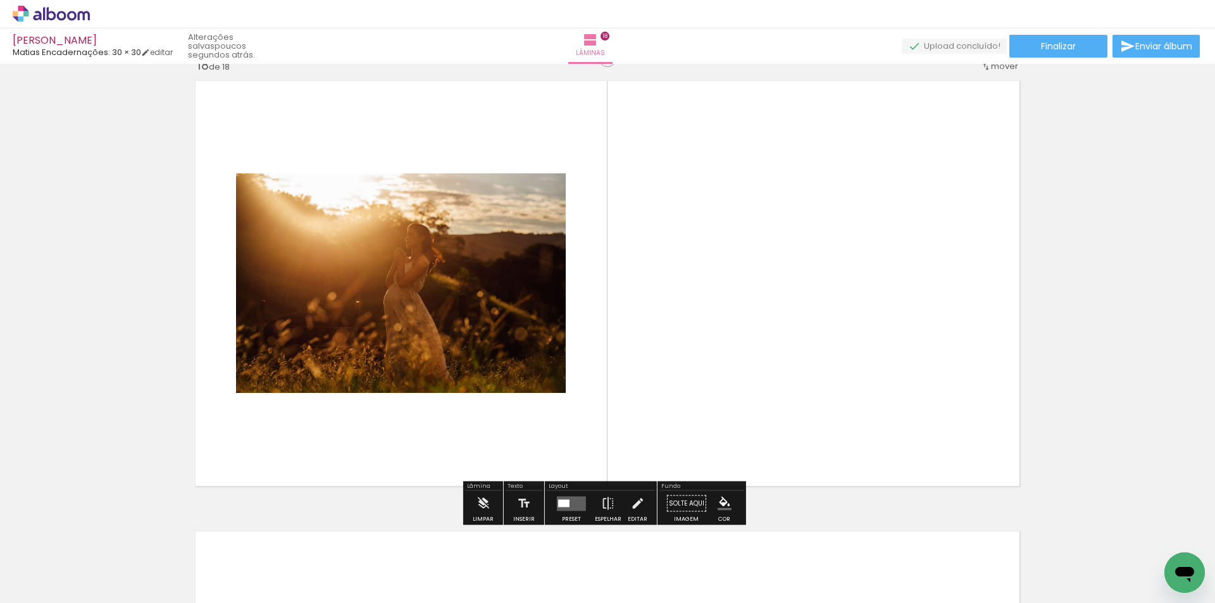
scroll to position [7677, 0]
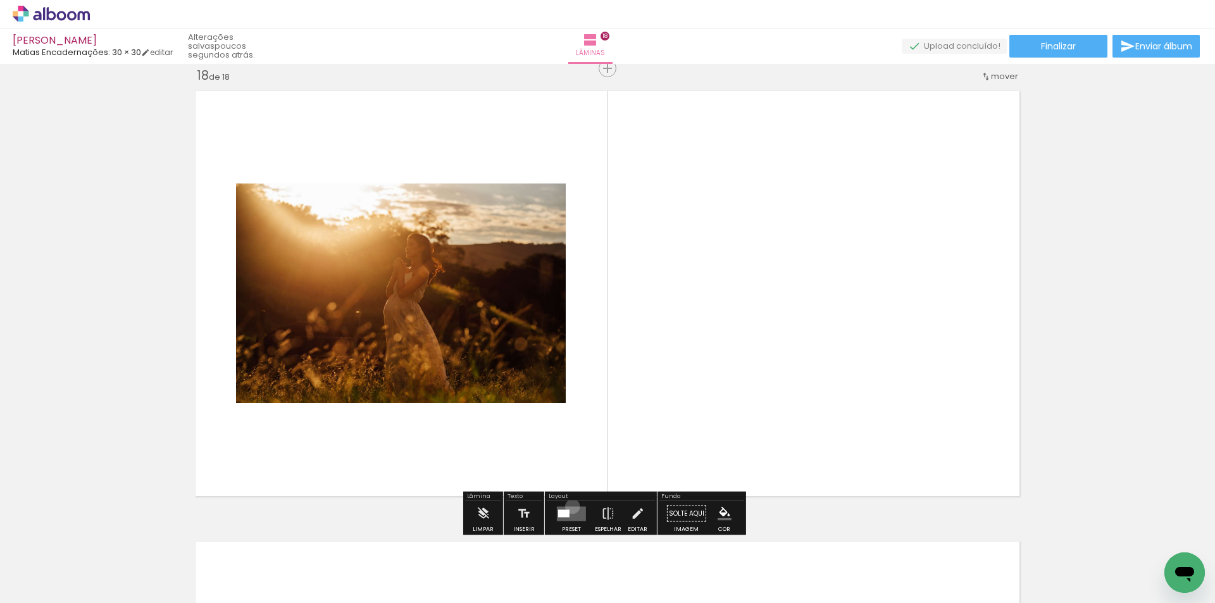
click at [570, 506] on quentale-layouter at bounding box center [571, 513] width 29 height 15
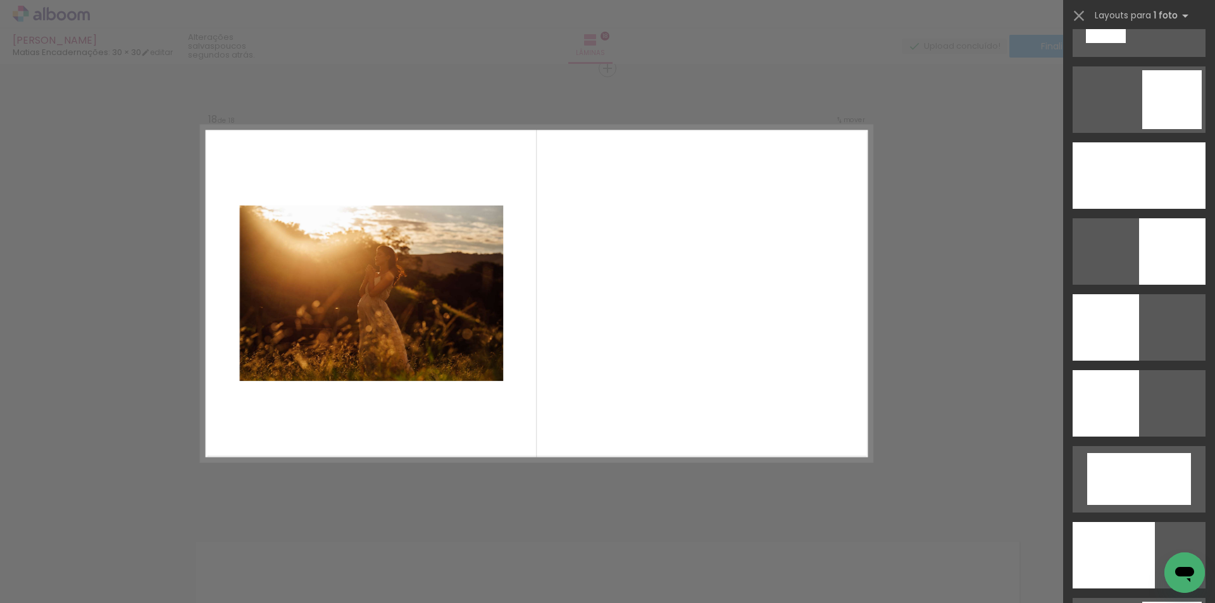
scroll to position [1772, 0]
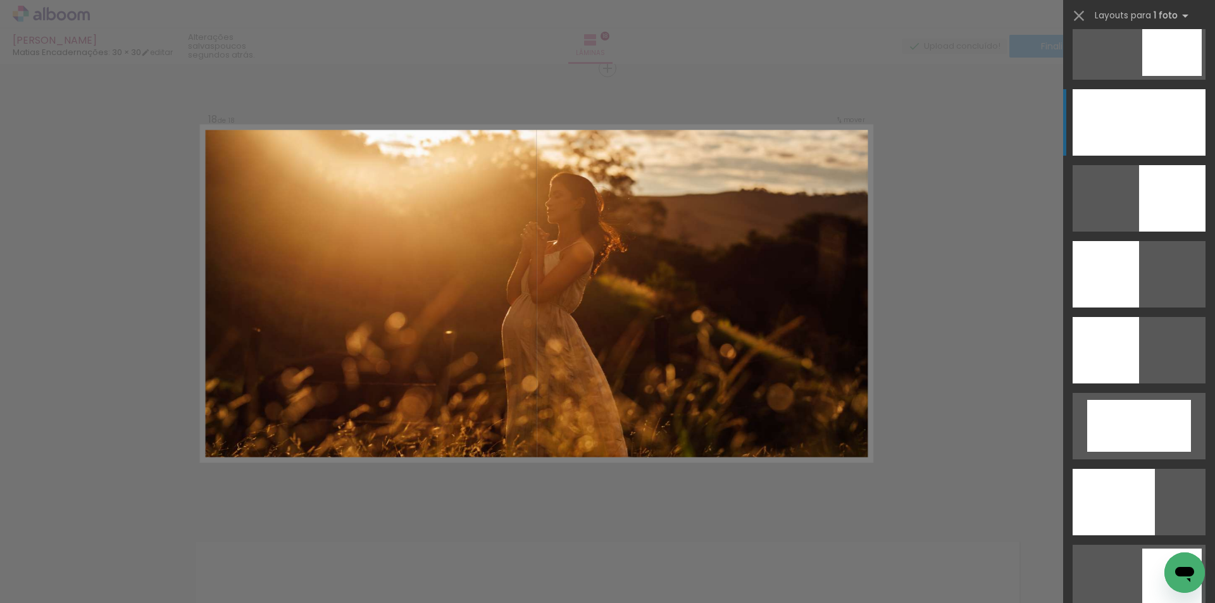
click at [1142, 127] on div at bounding box center [1139, 122] width 133 height 66
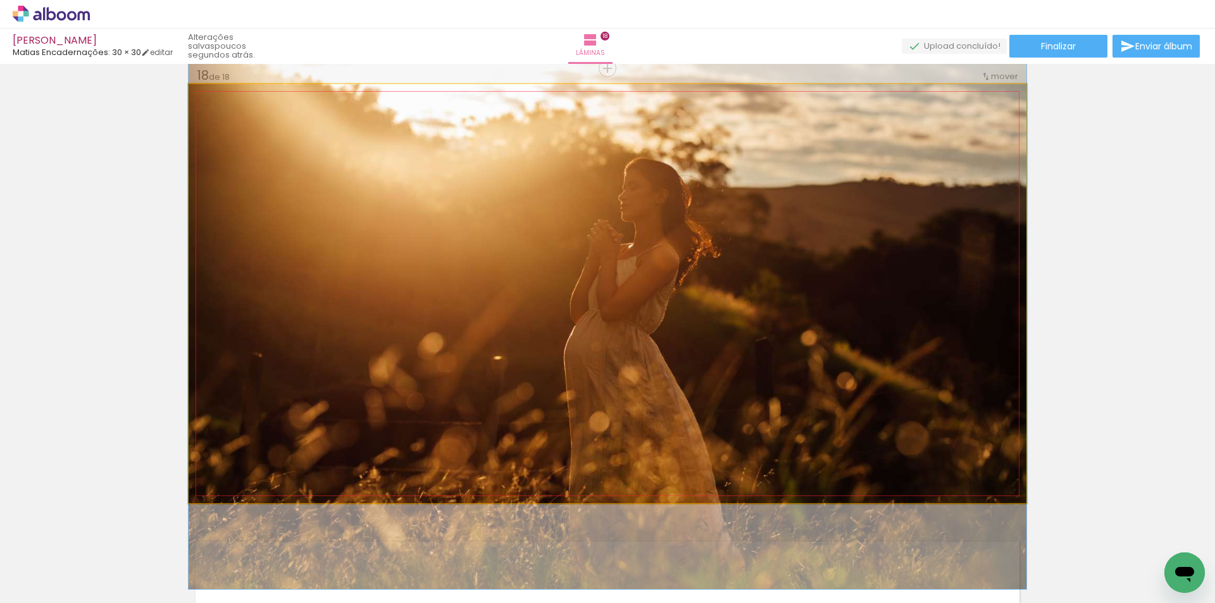
drag, startPoint x: 784, startPoint y: 281, endPoint x: 830, endPoint y: 297, distance: 48.8
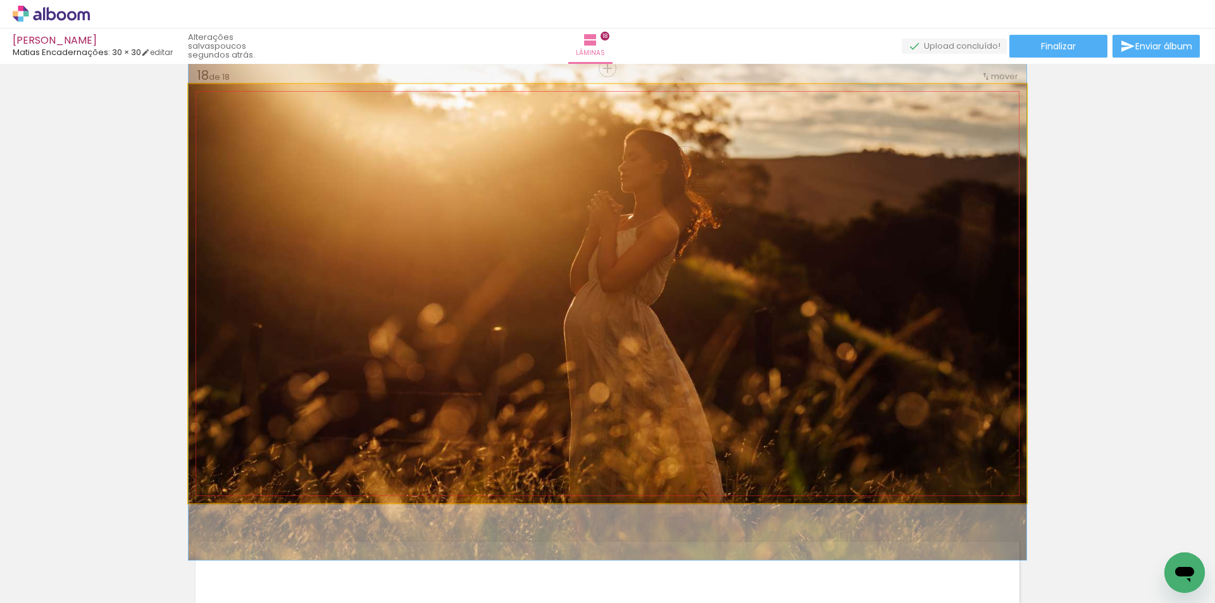
drag, startPoint x: 831, startPoint y: 289, endPoint x: 848, endPoint y: 265, distance: 29.0
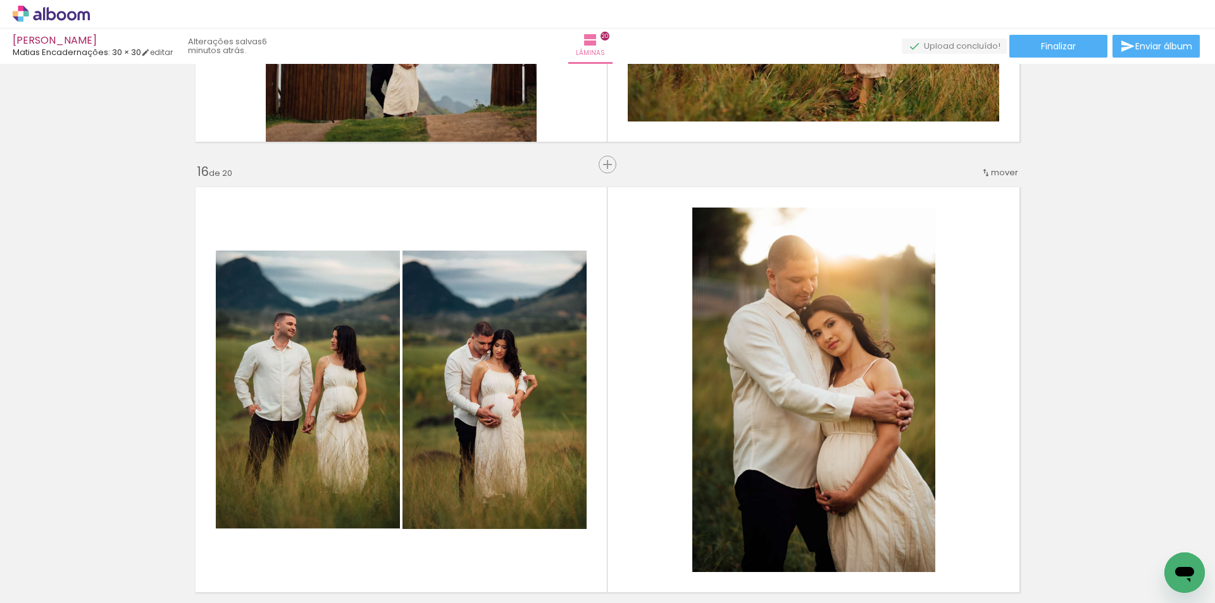
scroll to position [0, 2437]
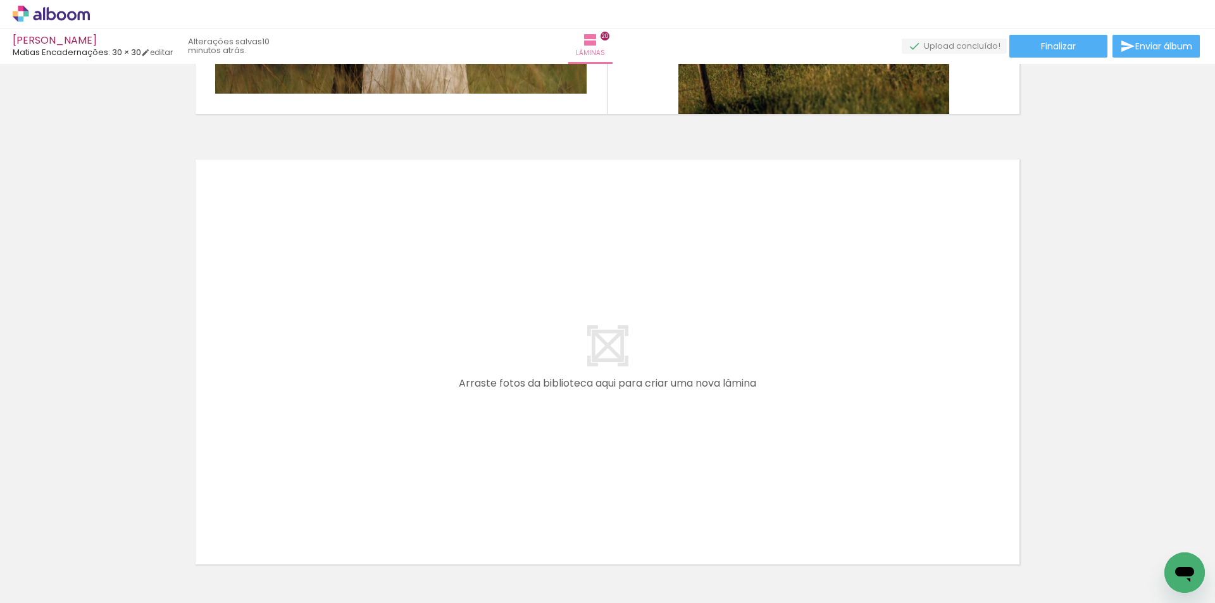
scroll to position [9062, 0]
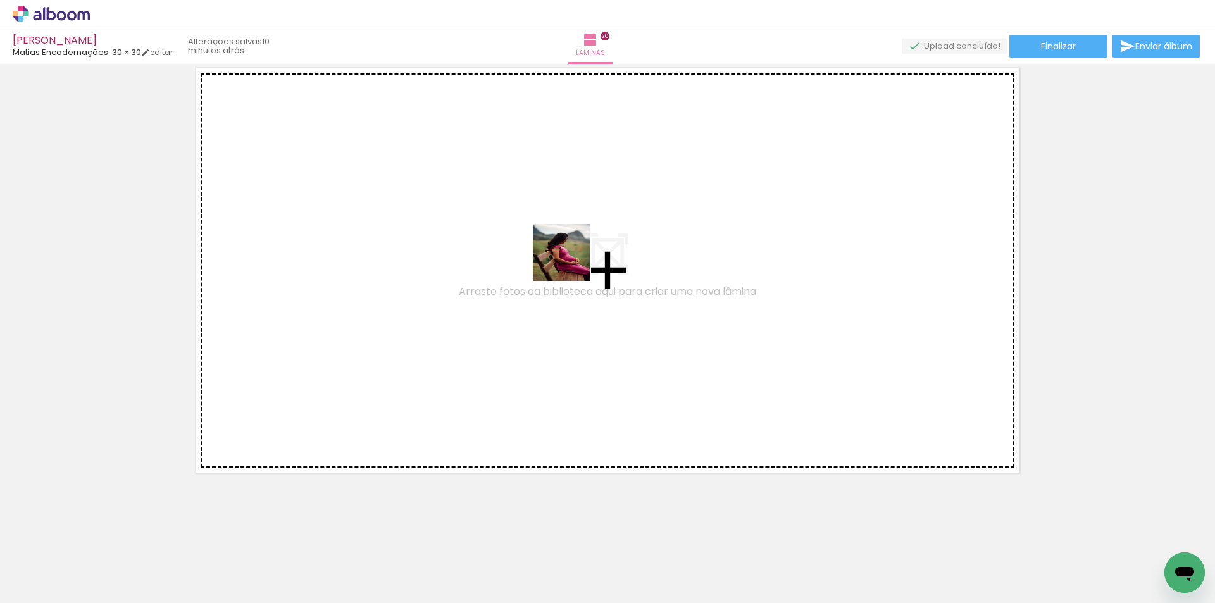
drag, startPoint x: 1034, startPoint y: 570, endPoint x: 1013, endPoint y: 496, distance: 76.2
click at [583, 259] on quentale-workspace at bounding box center [607, 301] width 1215 height 603
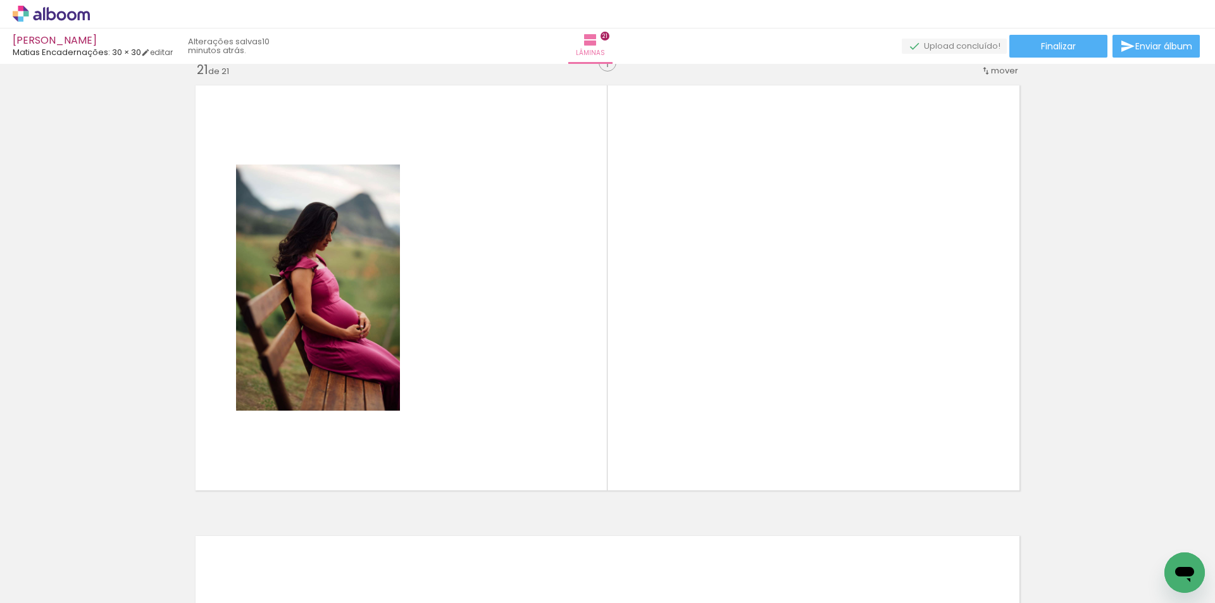
scroll to position [9029, 0]
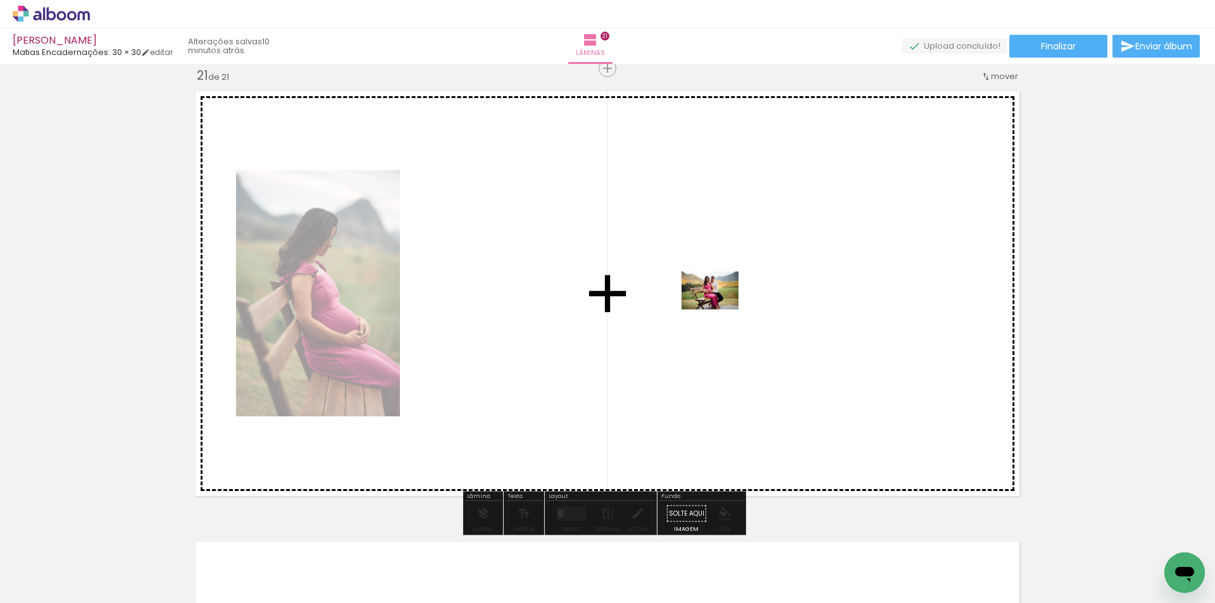
drag, startPoint x: 1073, startPoint y: 568, endPoint x: 1172, endPoint y: 528, distance: 106.2
click at [723, 311] on quentale-workspace at bounding box center [607, 301] width 1215 height 603
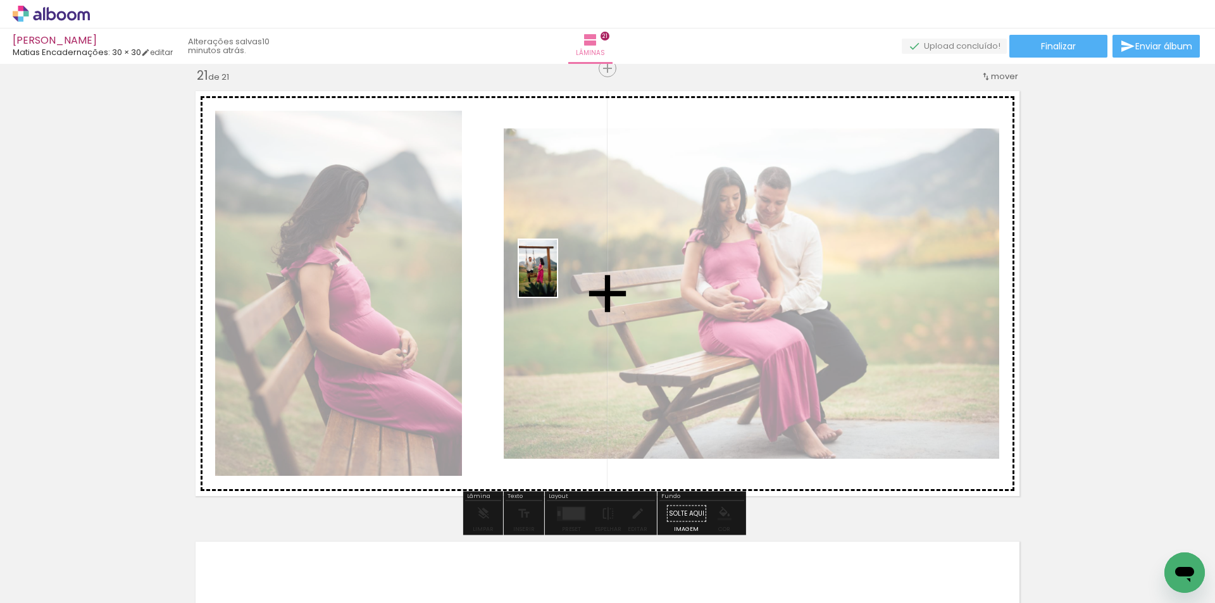
drag, startPoint x: 1155, startPoint y: 558, endPoint x: 557, endPoint y: 278, distance: 660.3
click at [557, 278] on quentale-workspace at bounding box center [607, 301] width 1215 height 603
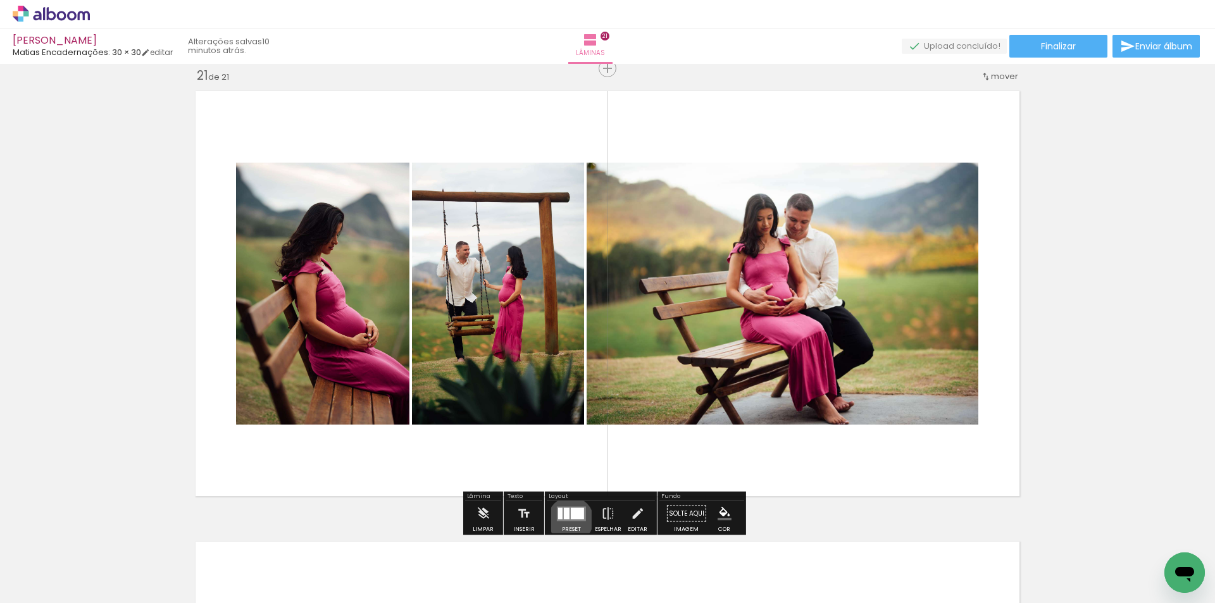
click at [568, 520] on quentale-layouter at bounding box center [571, 513] width 29 height 15
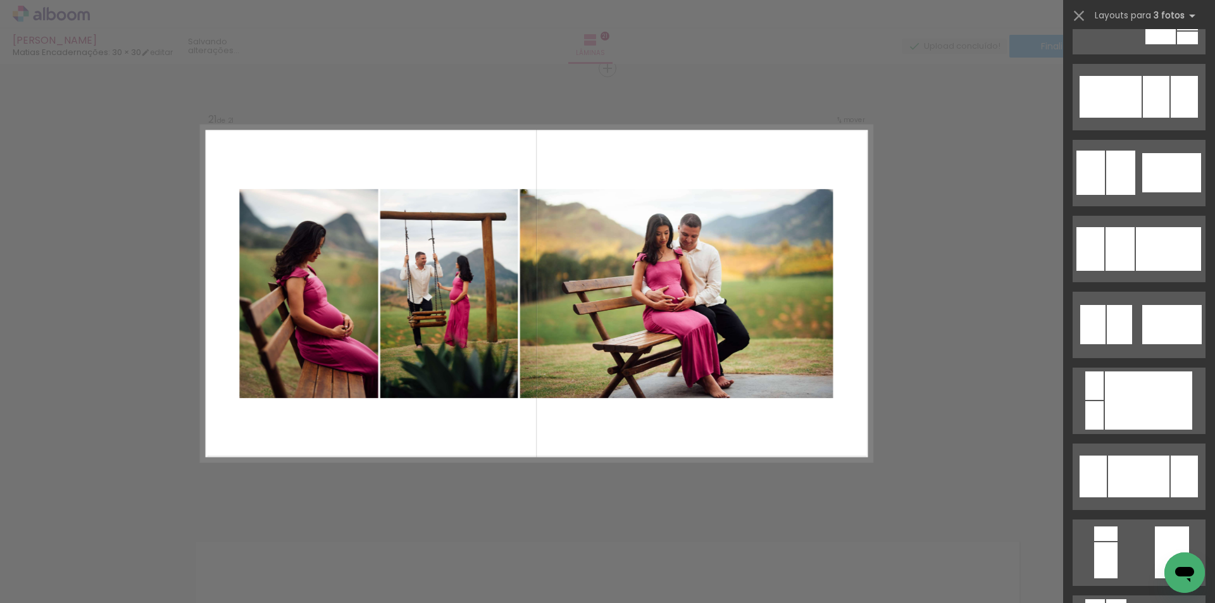
scroll to position [0, 0]
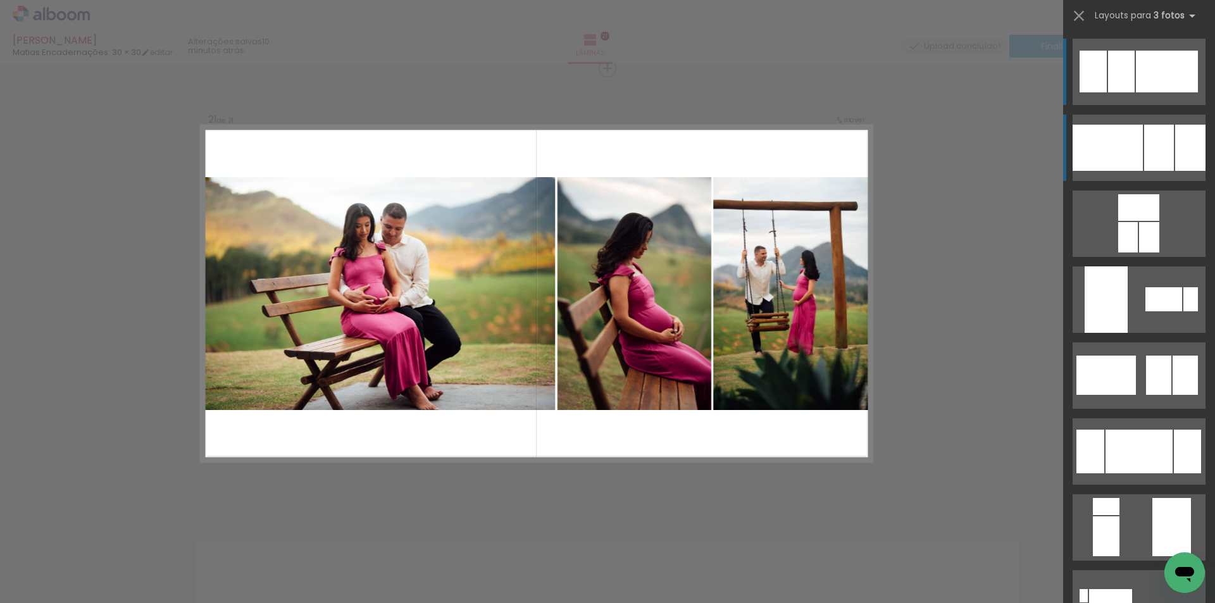
click at [1156, 131] on div at bounding box center [1159, 148] width 30 height 46
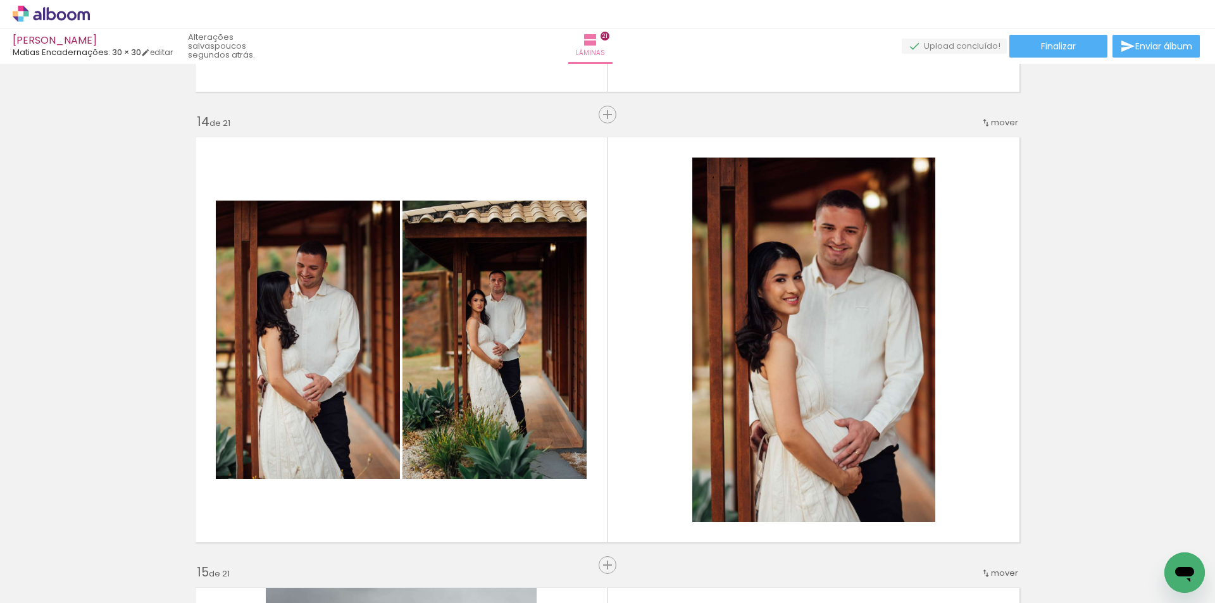
scroll to position [5738, 0]
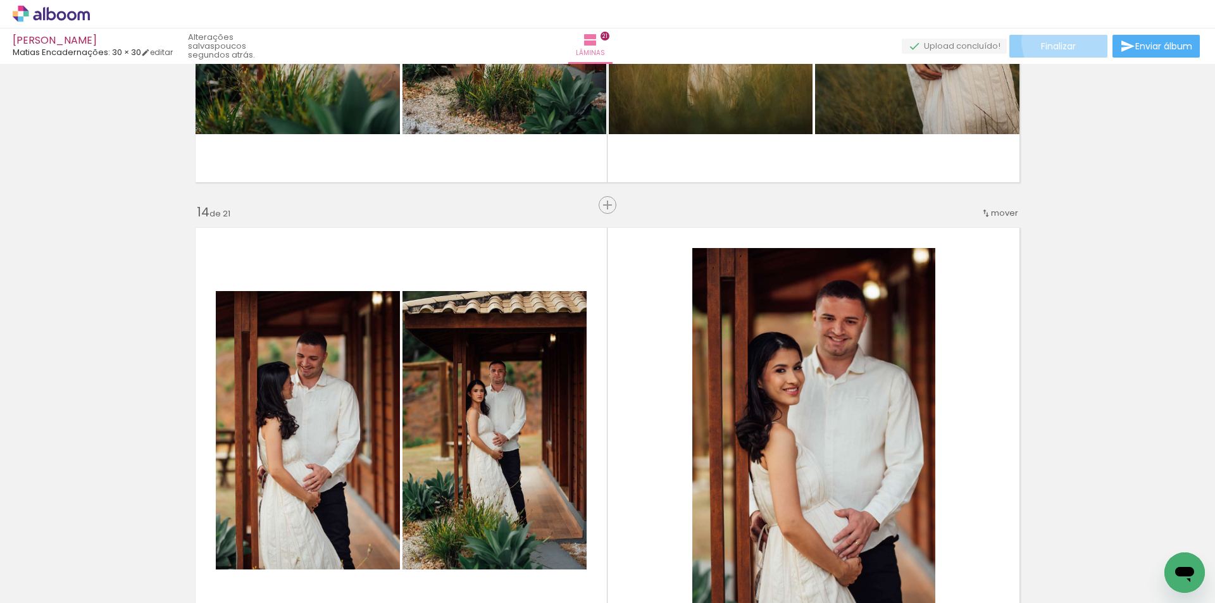
click at [1066, 42] on span "Finalizar" at bounding box center [1058, 46] width 35 height 9
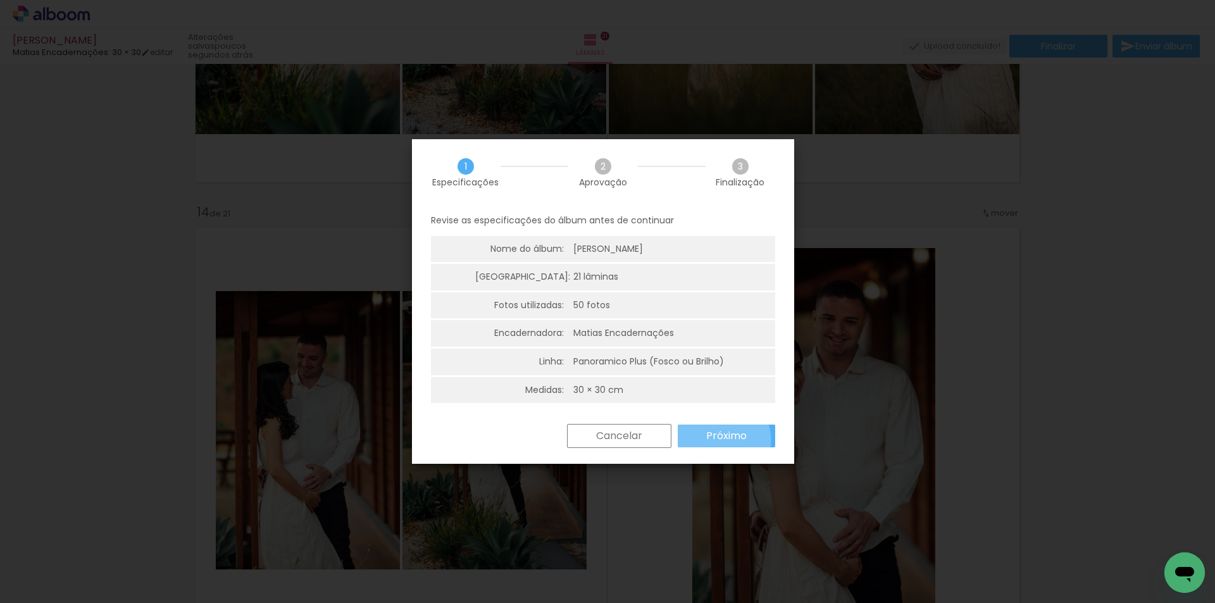
click at [0, 0] on slot "Próximo" at bounding box center [0, 0] width 0 height 0
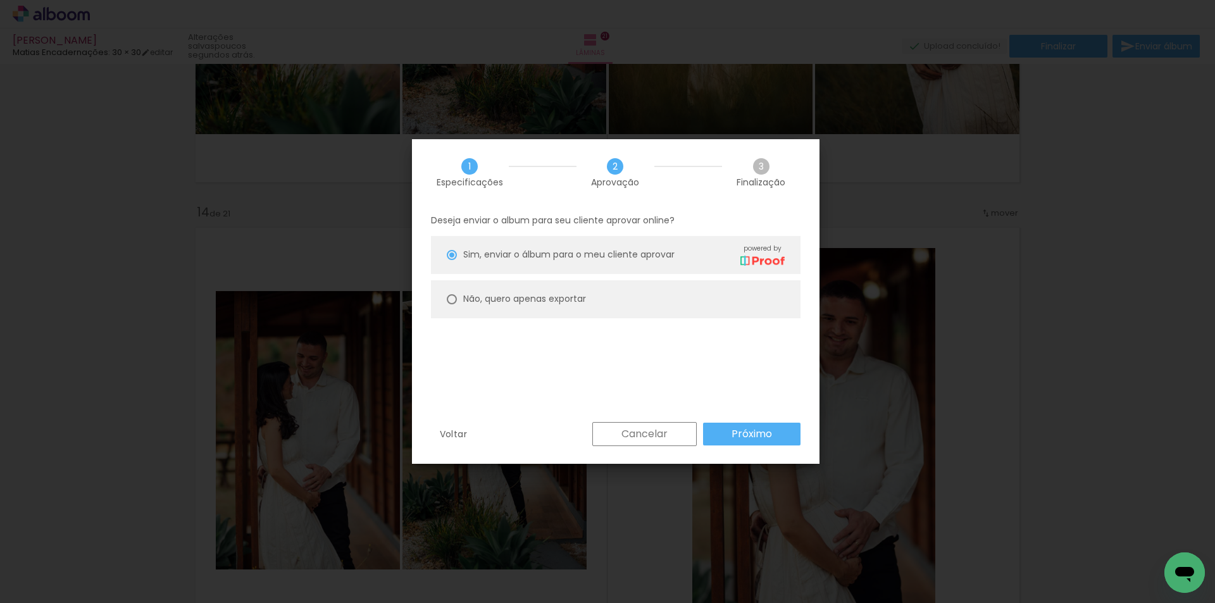
click at [451, 301] on div at bounding box center [452, 299] width 10 height 10
type paper-radio-button "on"
click at [0, 0] on slot "Próximo" at bounding box center [0, 0] width 0 height 0
type input "Alta, 300 DPI"
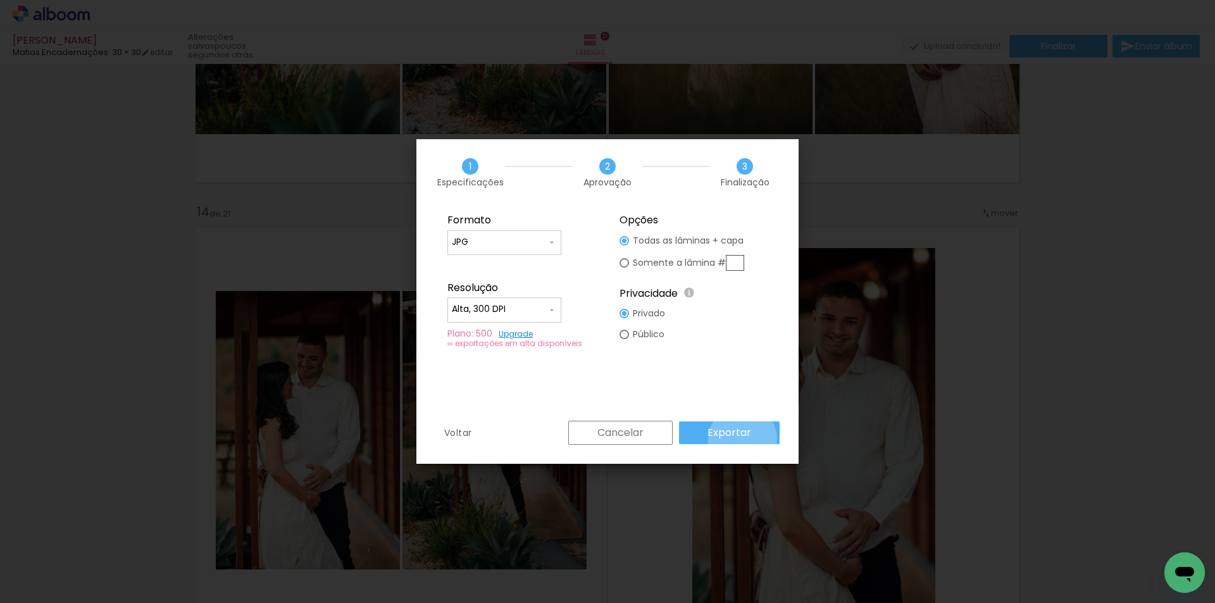
click at [745, 440] on paper-button "Exportar" at bounding box center [729, 433] width 101 height 23
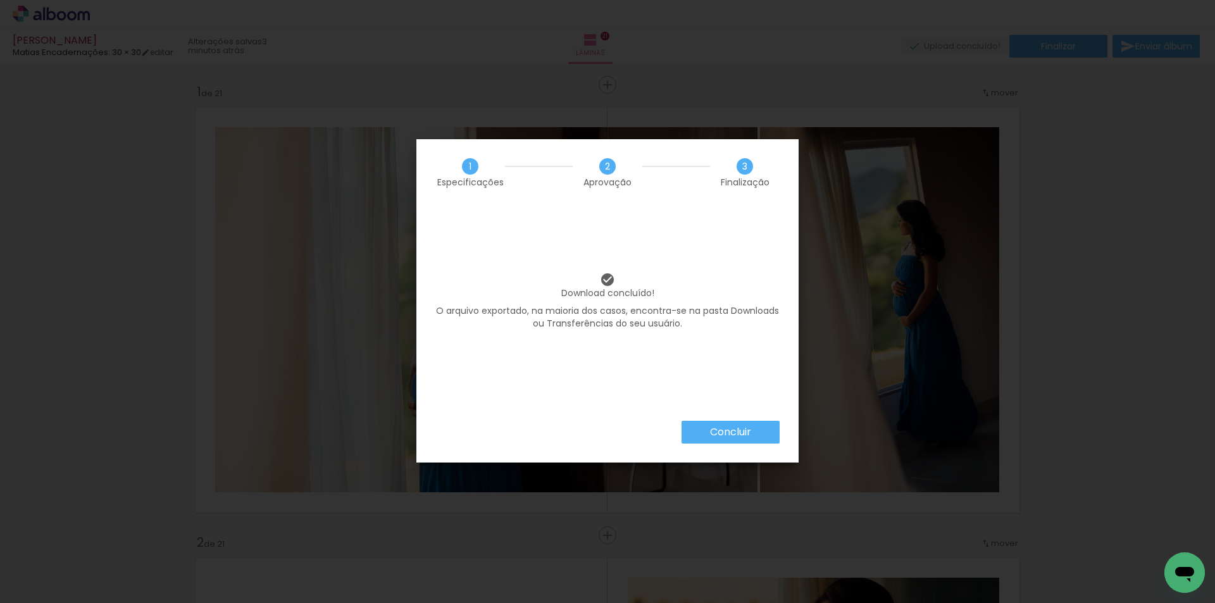
scroll to position [0, 2437]
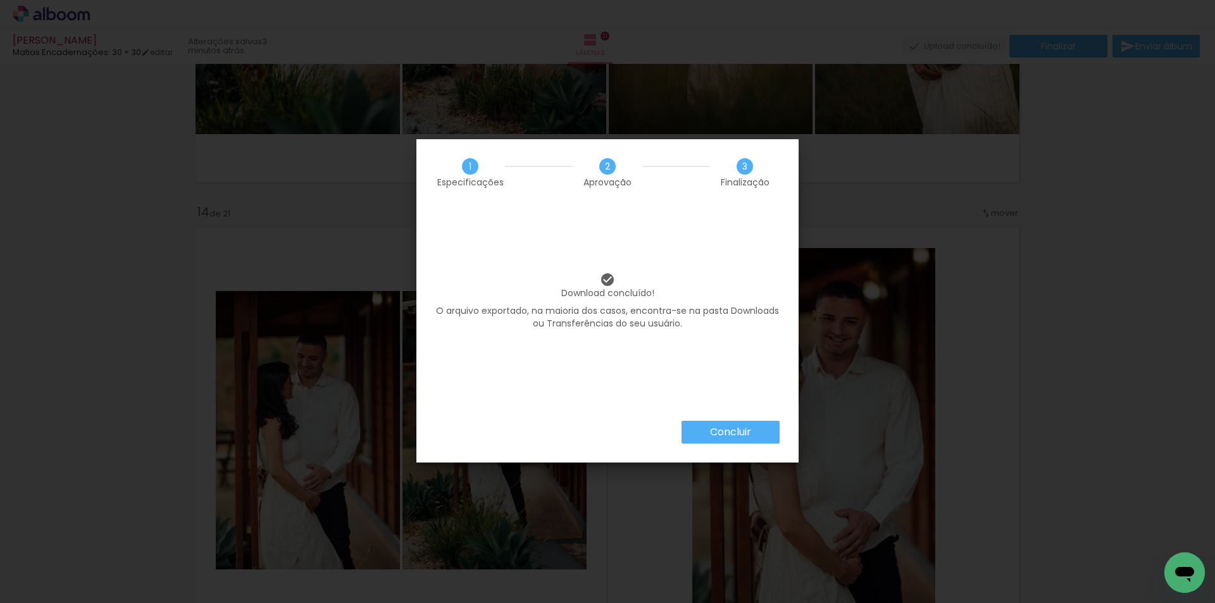
click at [0, 0] on slot "Concluir" at bounding box center [0, 0] width 0 height 0
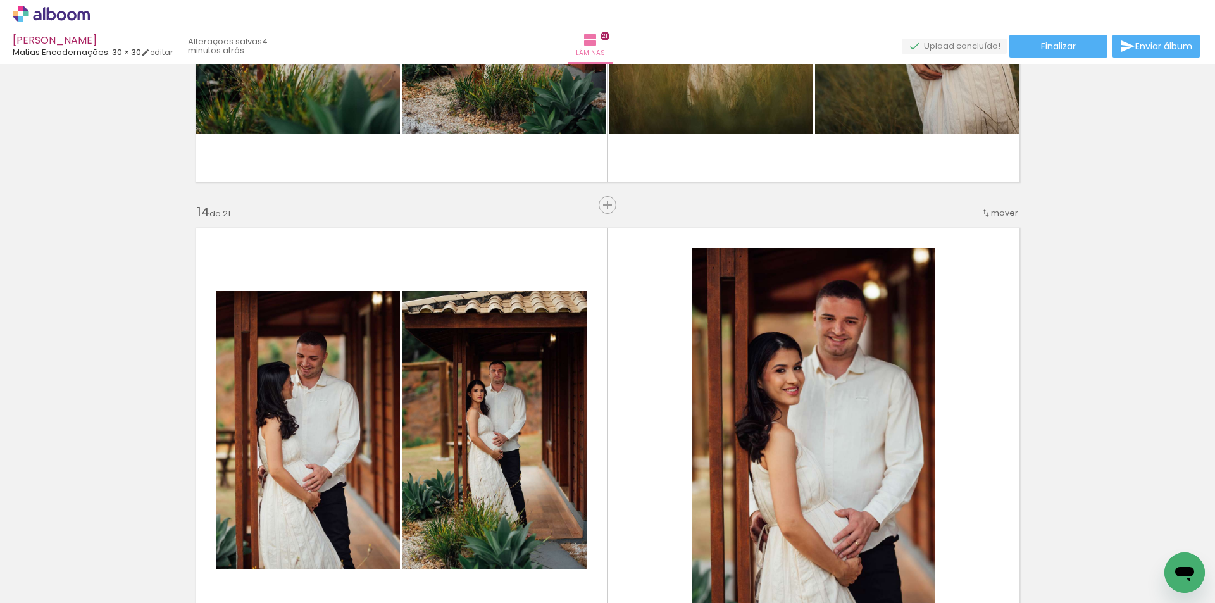
scroll to position [0, 2437]
